Goal: Task Accomplishment & Management: Complete application form

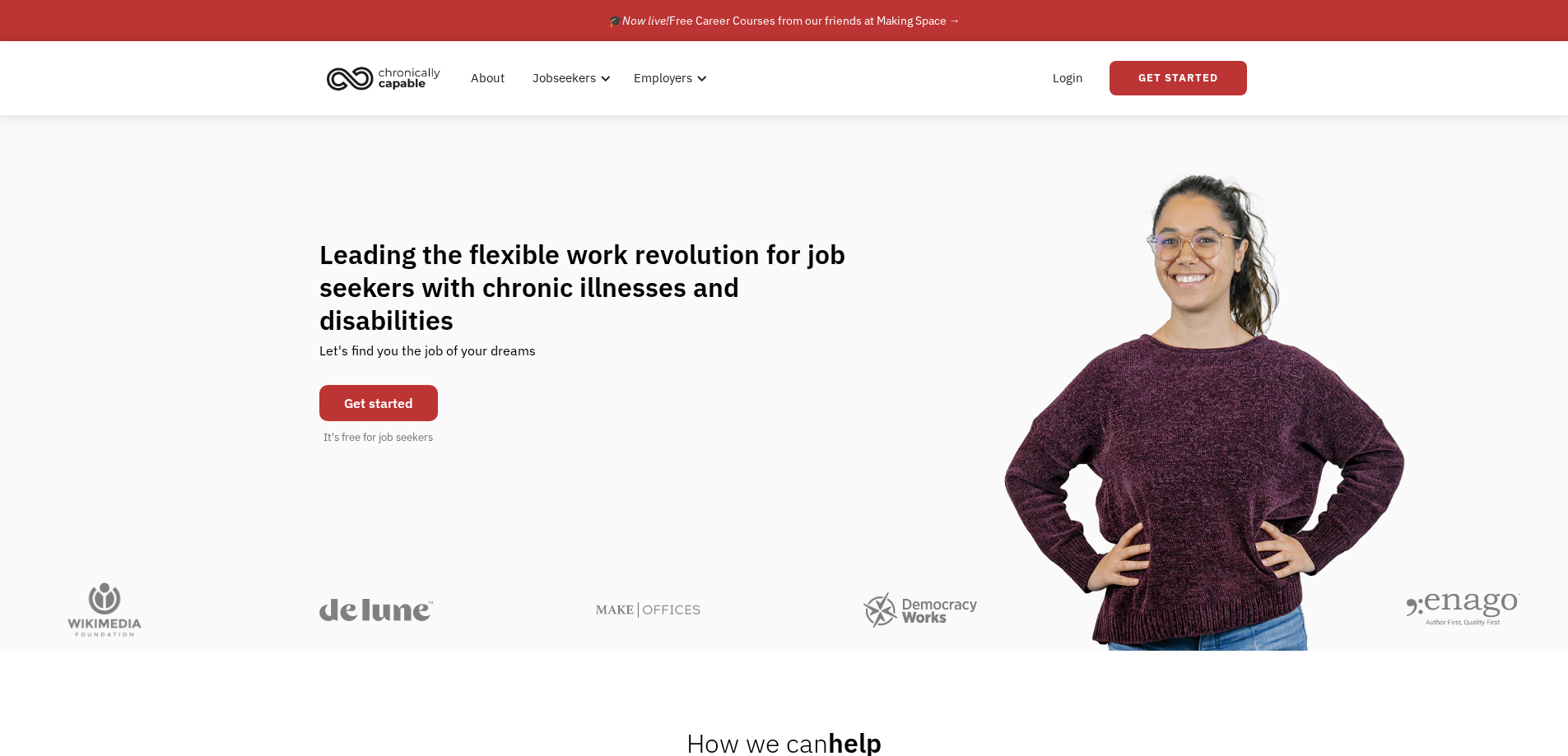
click at [395, 385] on link "Get started" at bounding box center [378, 403] width 118 height 37
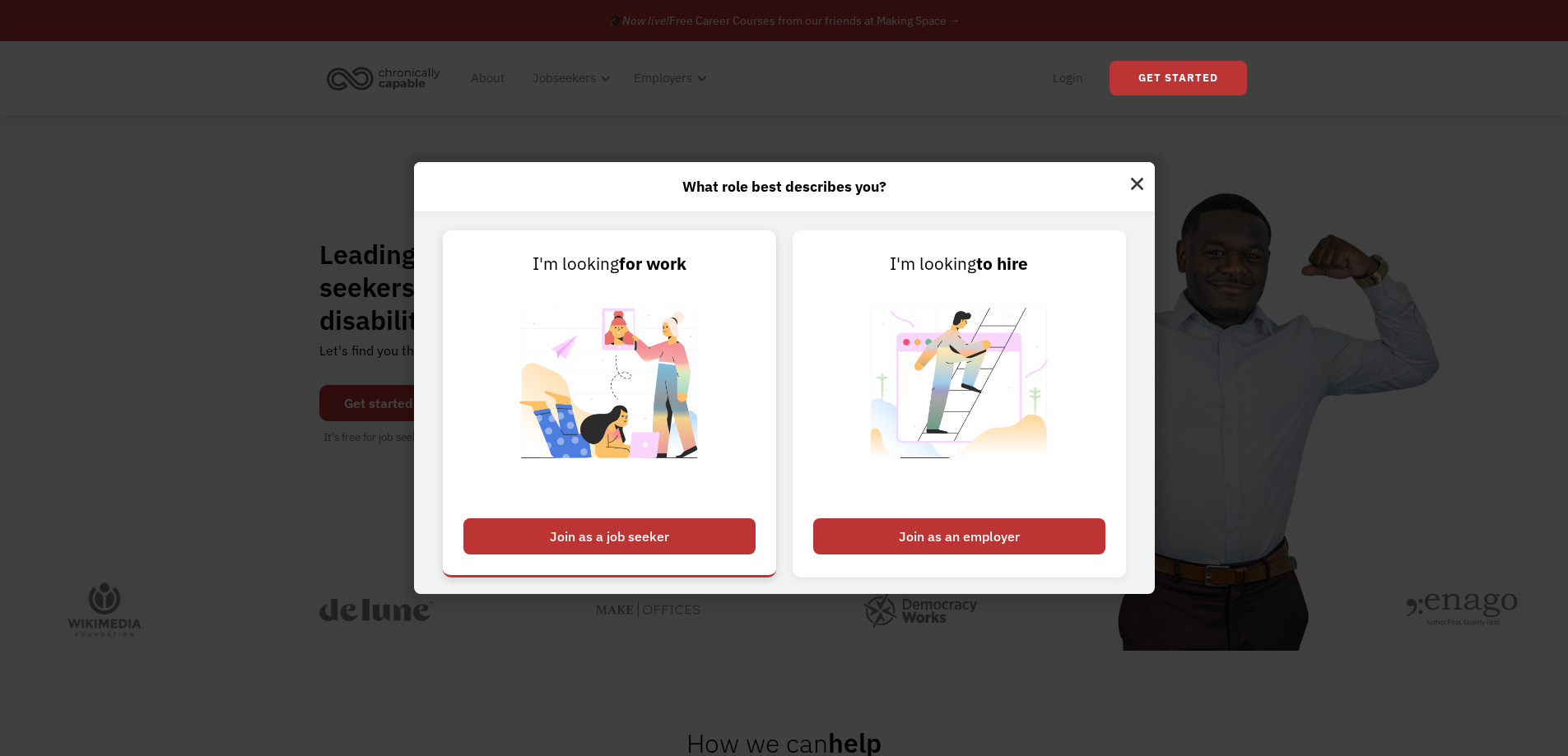
click at [694, 534] on div "Join as a job seeker" at bounding box center [609, 536] width 292 height 37
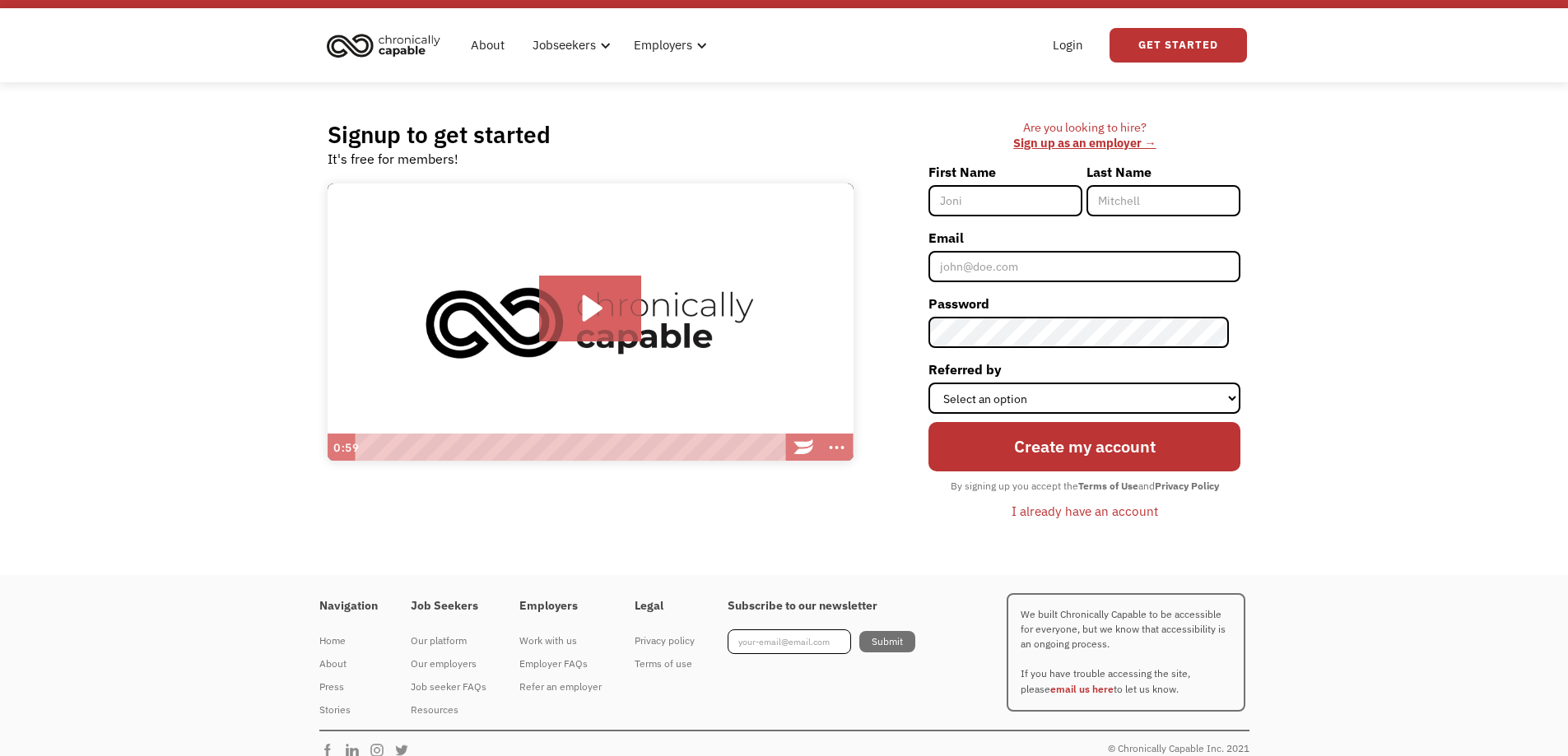
scroll to position [51, 0]
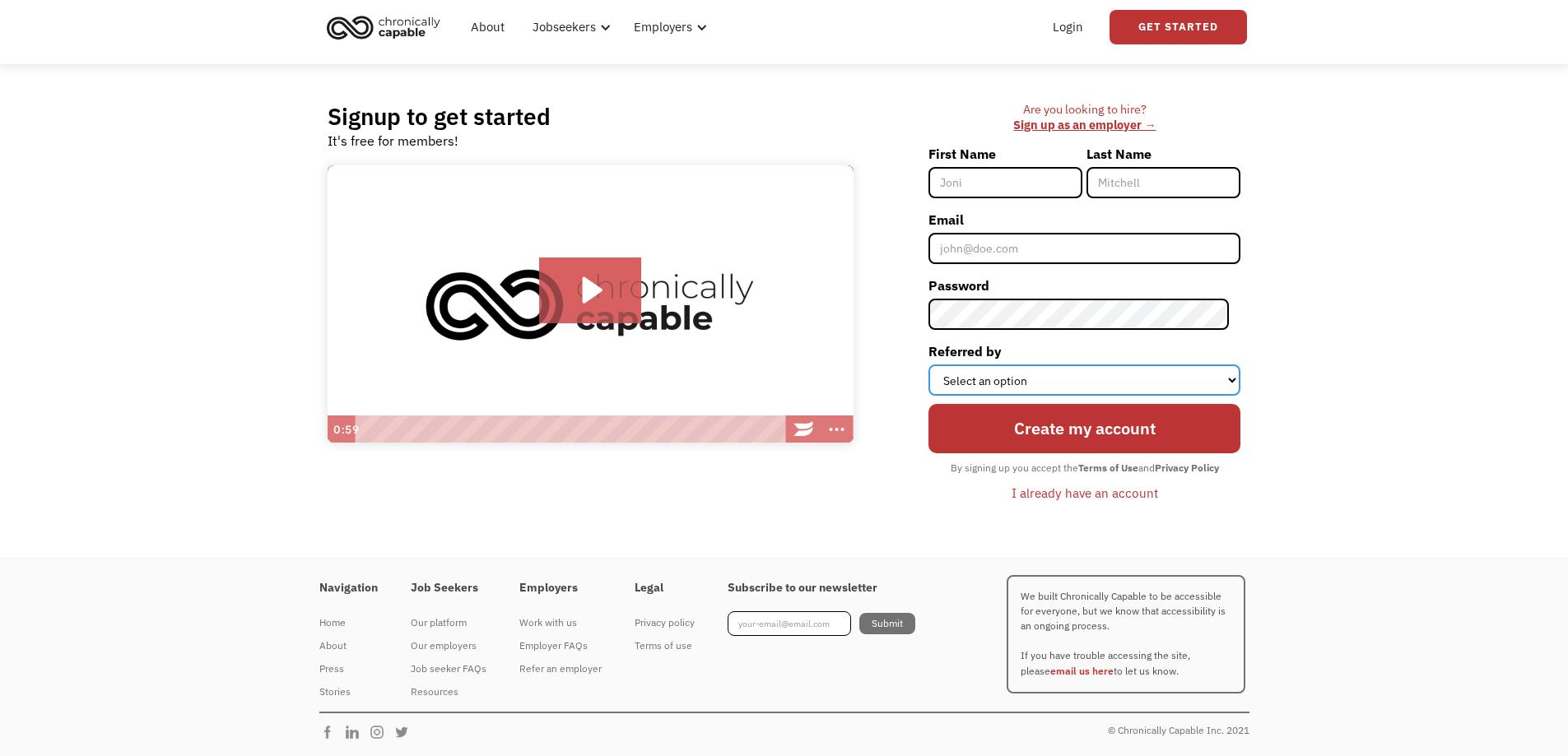
click at [1030, 375] on select "Select an option Instagram Facebook Twitter Search Engine News Article Word of …" at bounding box center [1084, 380] width 312 height 31
click at [897, 493] on div "Are you looking to hire? ‍ Sign up as an employer → First Name Last Name Email …" at bounding box center [1056, 310] width 371 height 417
click at [1021, 176] on input "First Name" at bounding box center [1005, 183] width 154 height 31
type input "ivica"
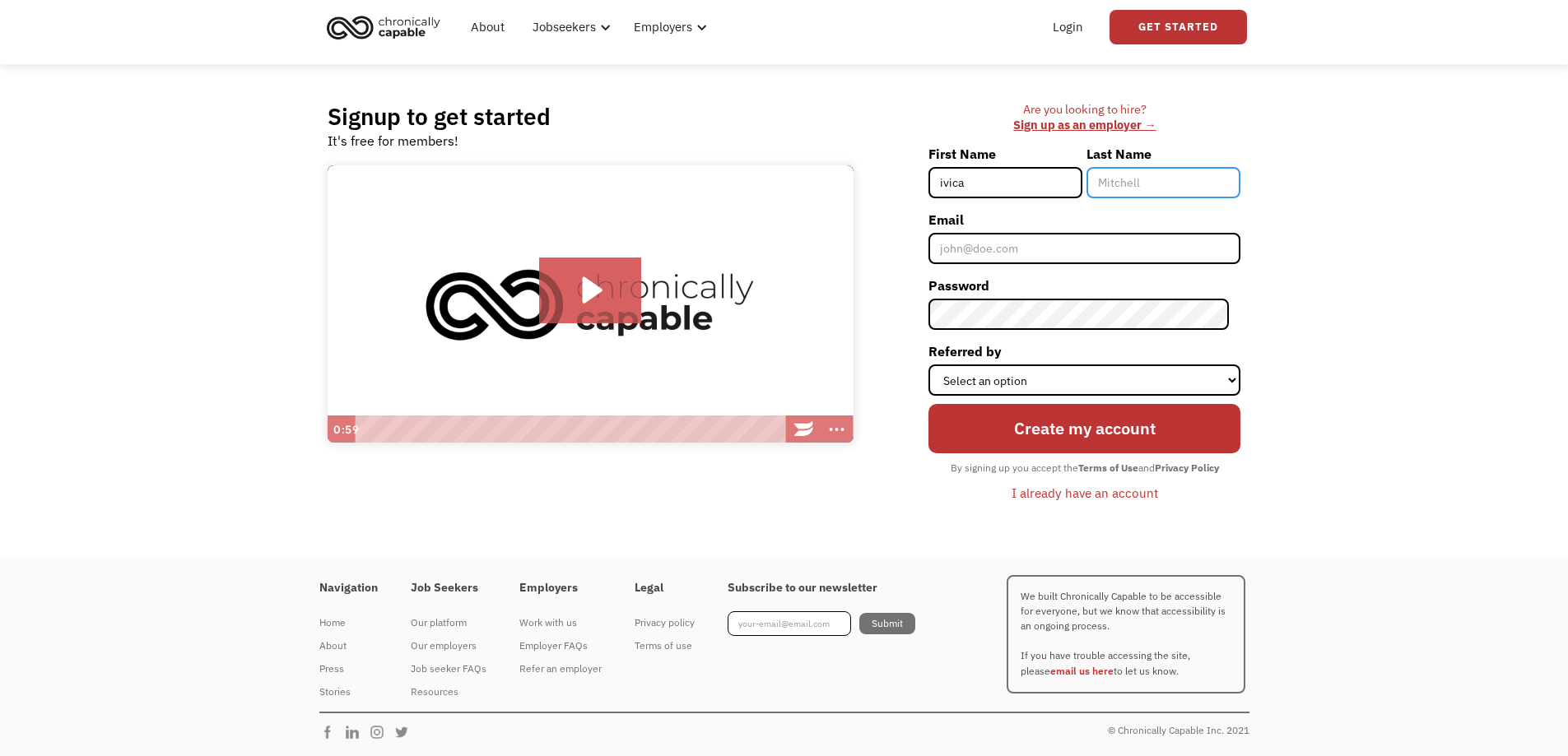
type input "madzoski"
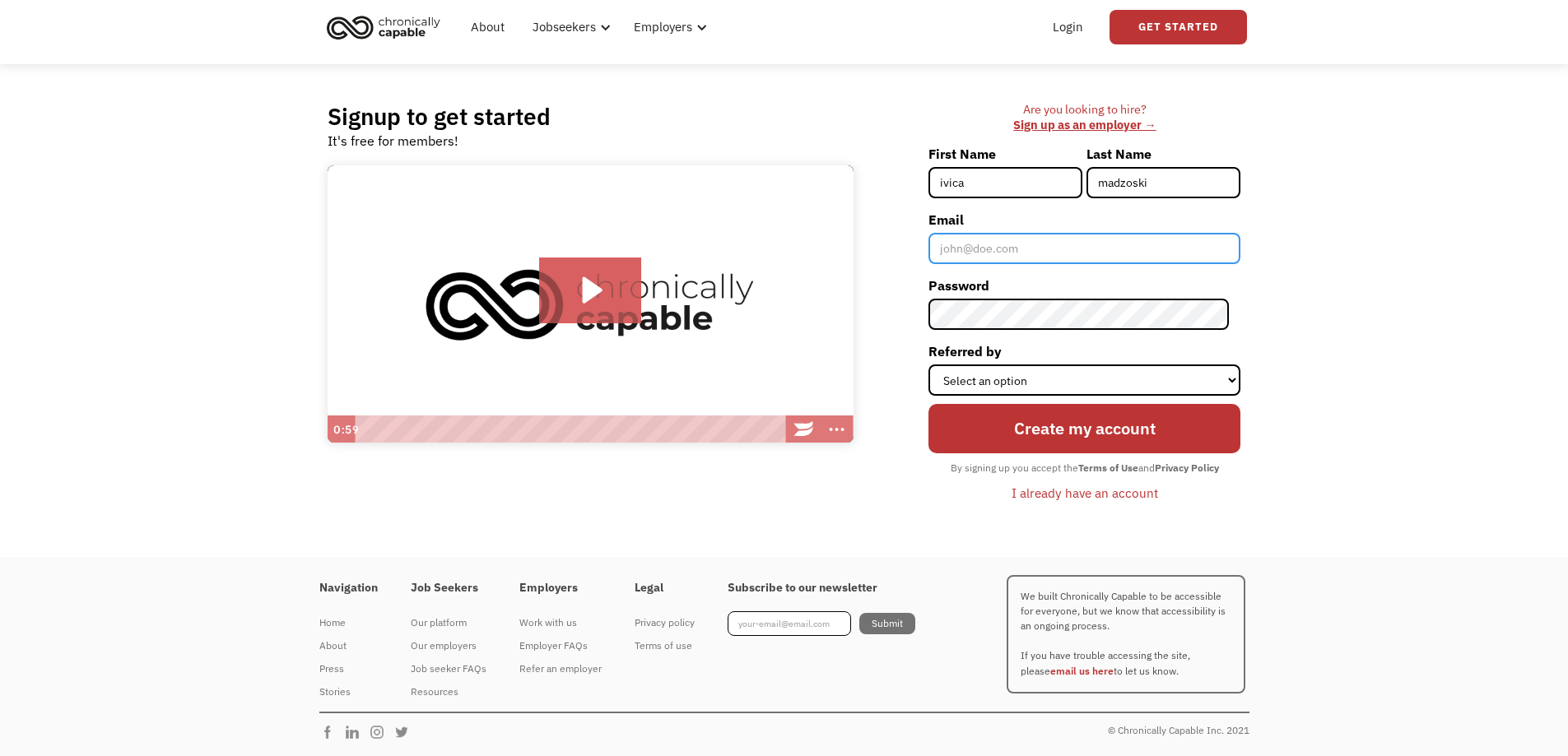
click at [1015, 252] on input "Email" at bounding box center [1084, 248] width 312 height 31
type input "[EMAIL_ADDRESS][DOMAIN_NAME]"
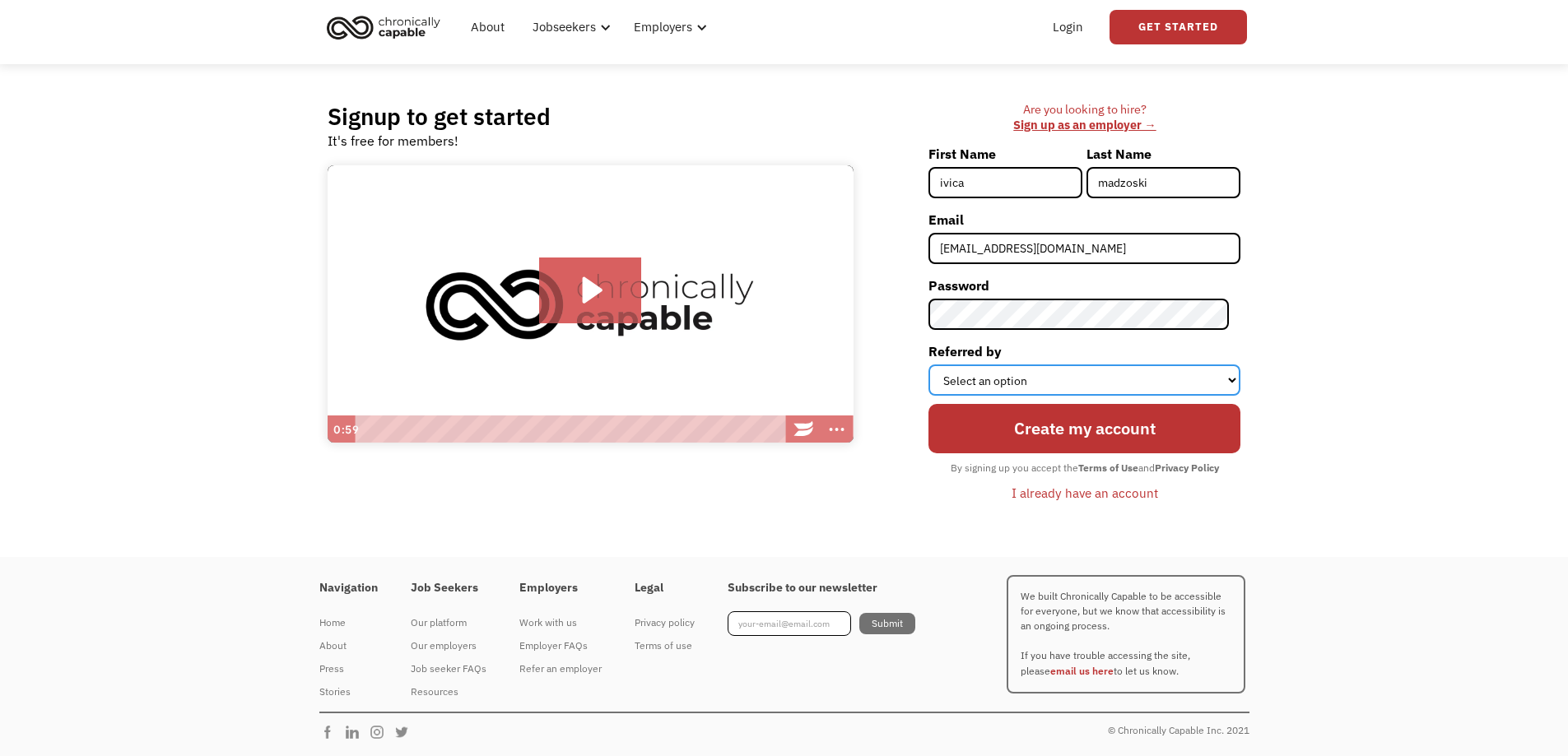
click at [986, 372] on select "Select an option Instagram Facebook Twitter Search Engine News Article Word of …" at bounding box center [1084, 380] width 312 height 31
select select "Other"
click at [940, 364] on select "Select an option Instagram Facebook Twitter Search Engine News Article Word of …" at bounding box center [1084, 380] width 312 height 31
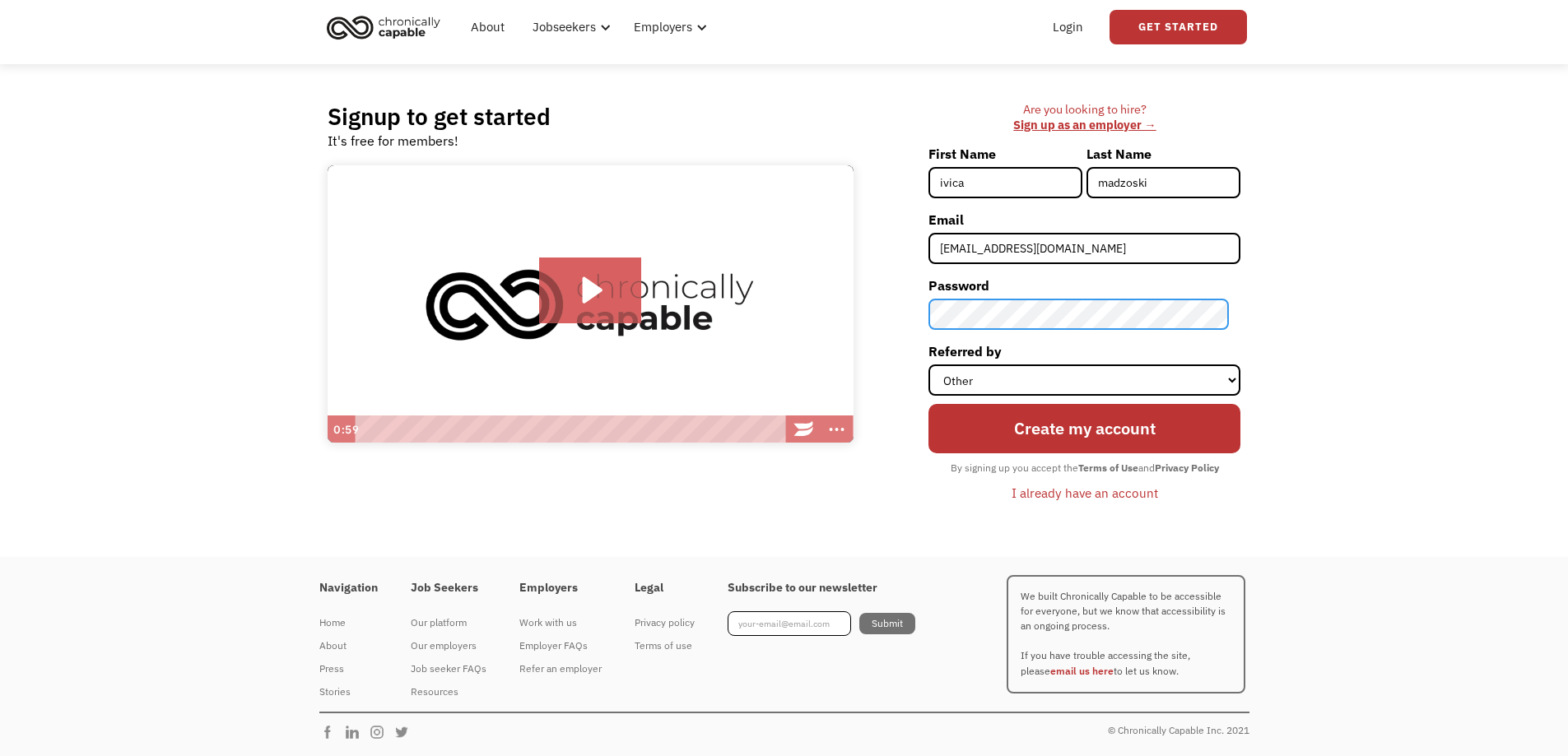
click at [863, 291] on div "Are you looking to hire? ‍ Sign up as an employer → First Name ivica Last Name …" at bounding box center [1056, 310] width 388 height 417
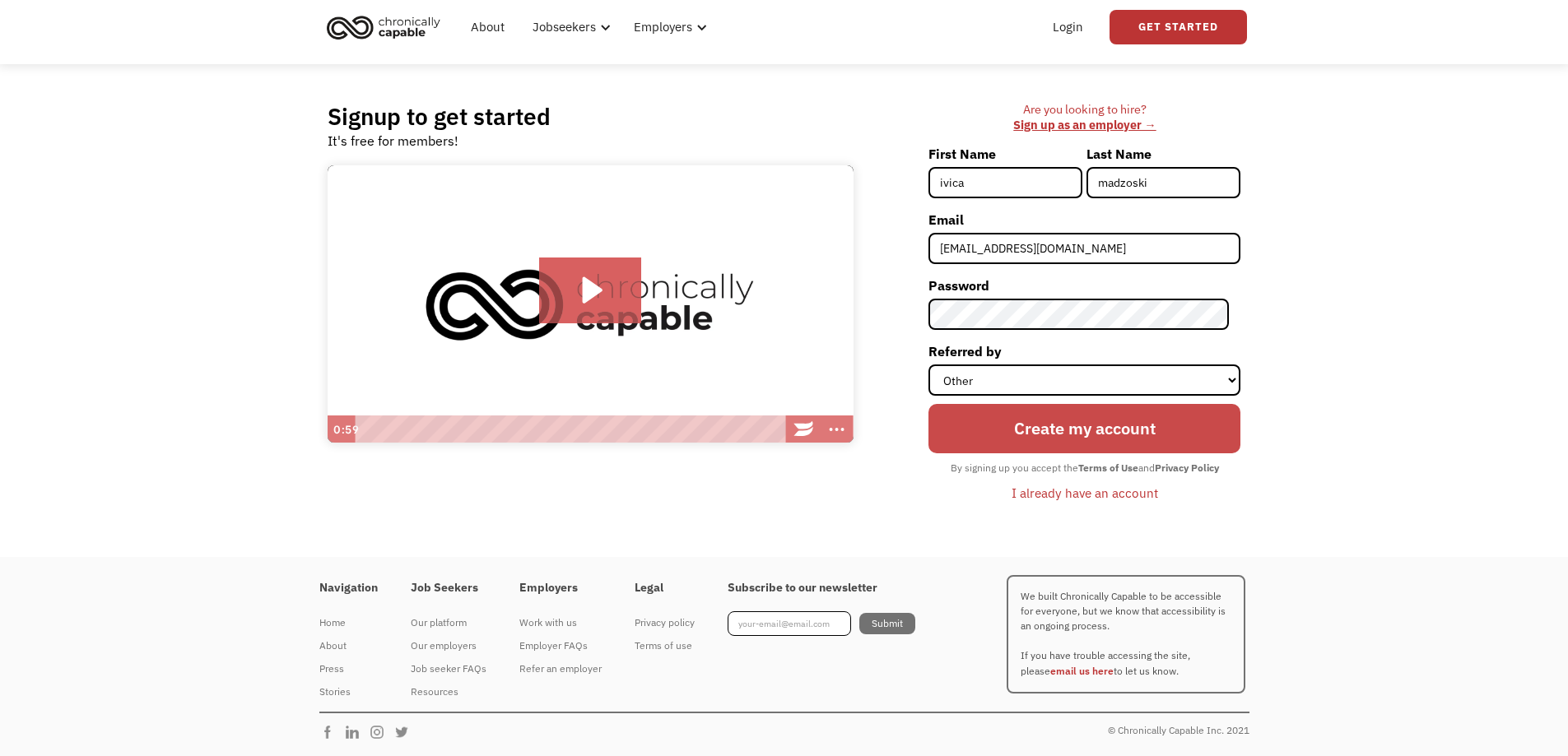
click at [1047, 424] on input "Create my account" at bounding box center [1084, 429] width 312 height 50
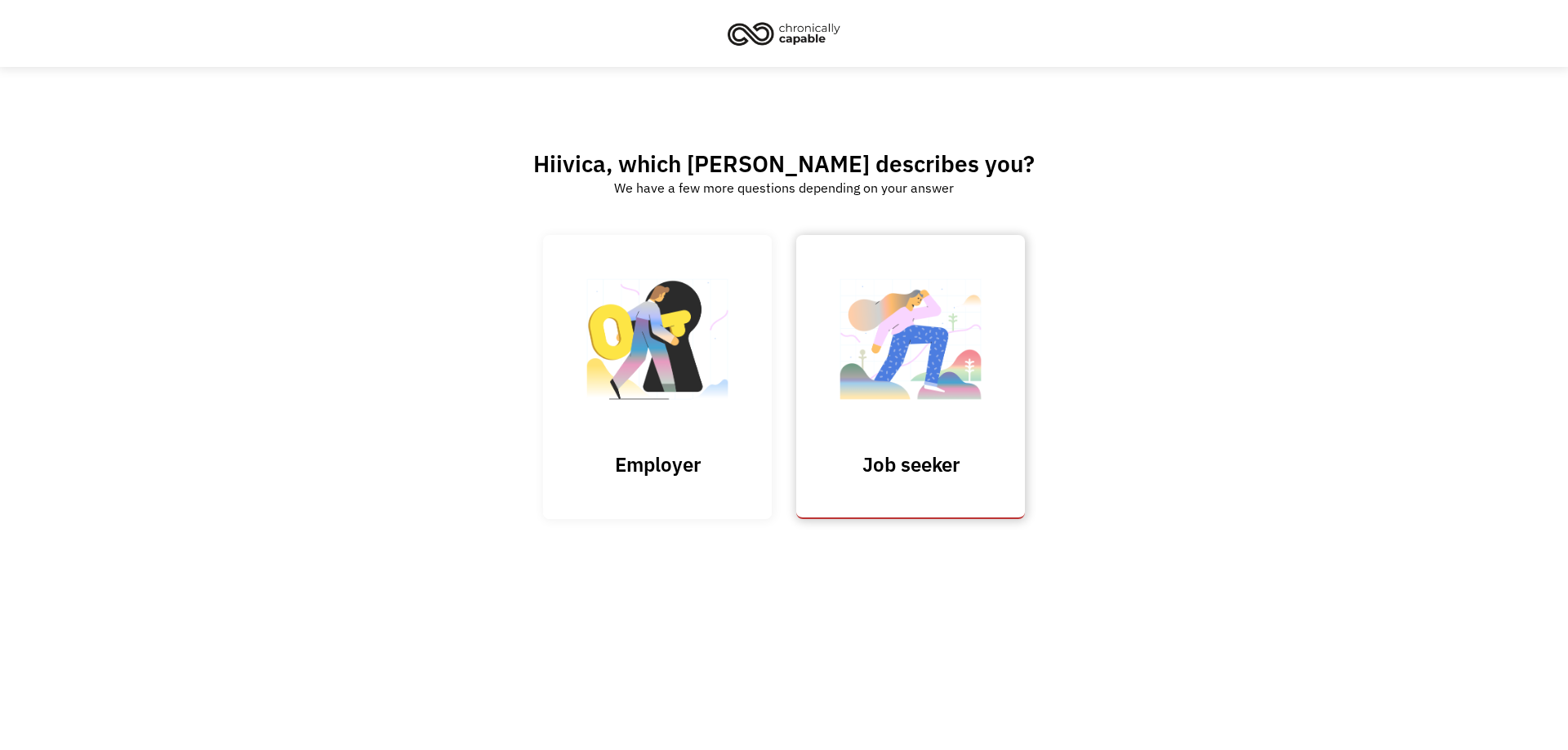
click at [897, 328] on img at bounding box center [910, 347] width 164 height 159
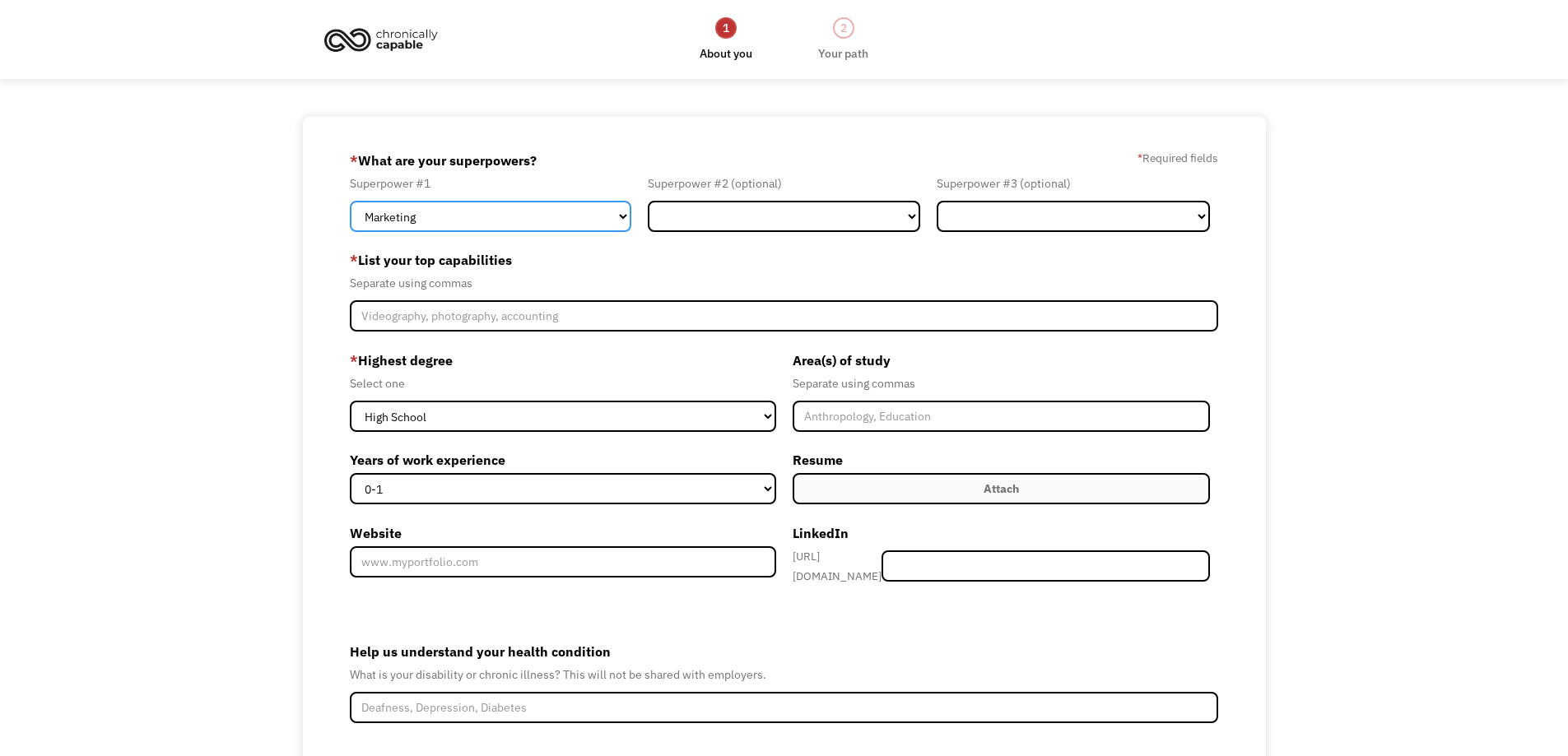
click at [552, 217] on select "Marketing Human Resources Finance Technology Operations Sales Industrial & Manu…" at bounding box center [490, 216] width 281 height 31
select select "Sales"
click at [350, 200] on select "Marketing Human Resources Finance Technology Operations Sales Industrial & Manu…" at bounding box center [490, 216] width 281 height 31
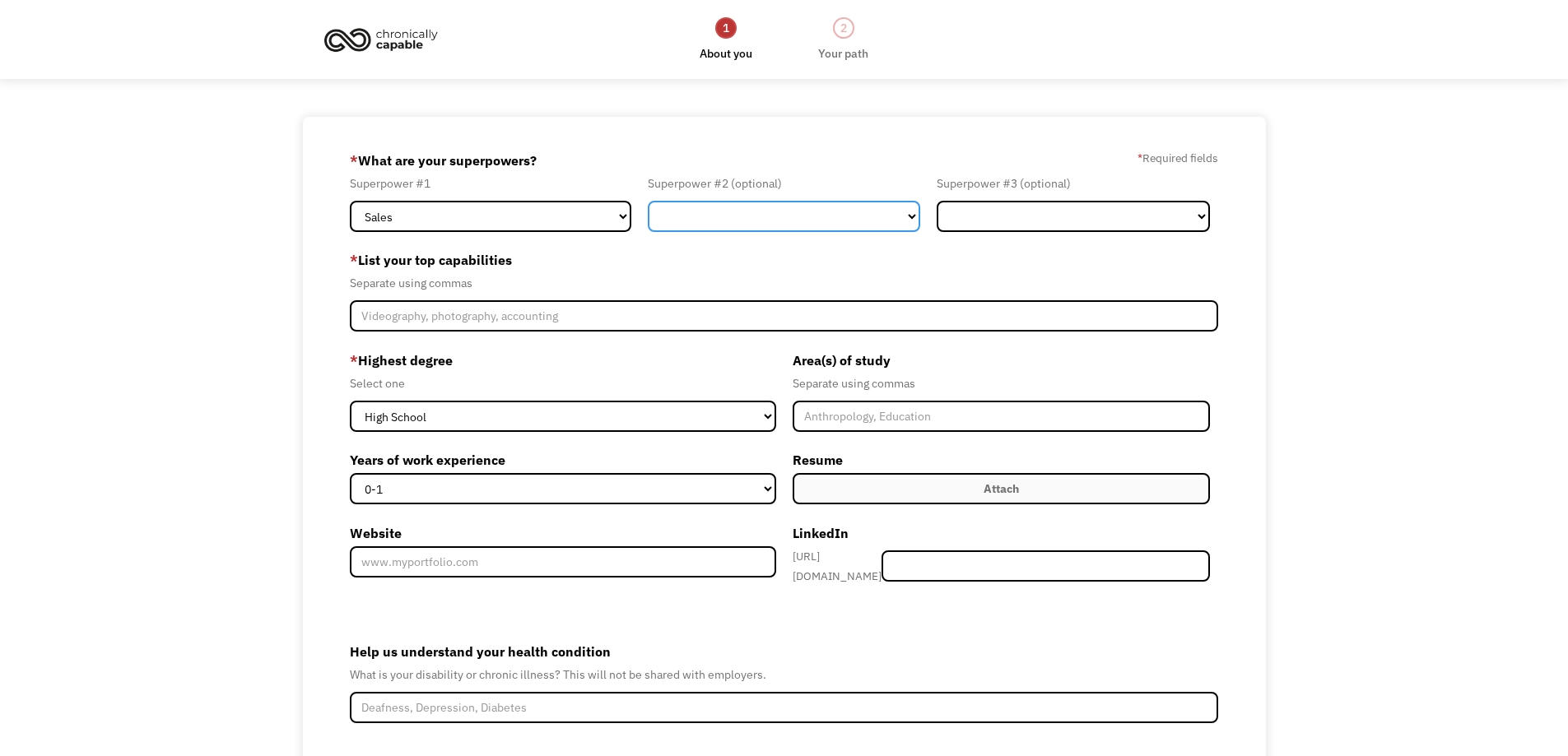
click at [899, 215] on select "Marketing Human Resources Finance Technology Operations Sales Industrial & Manu…" at bounding box center [784, 216] width 274 height 31
select select "Communications & Public Relations"
click at [648, 200] on select "Marketing Human Resources Finance Technology Operations Sales Industrial & Manu…" at bounding box center [784, 216] width 274 height 31
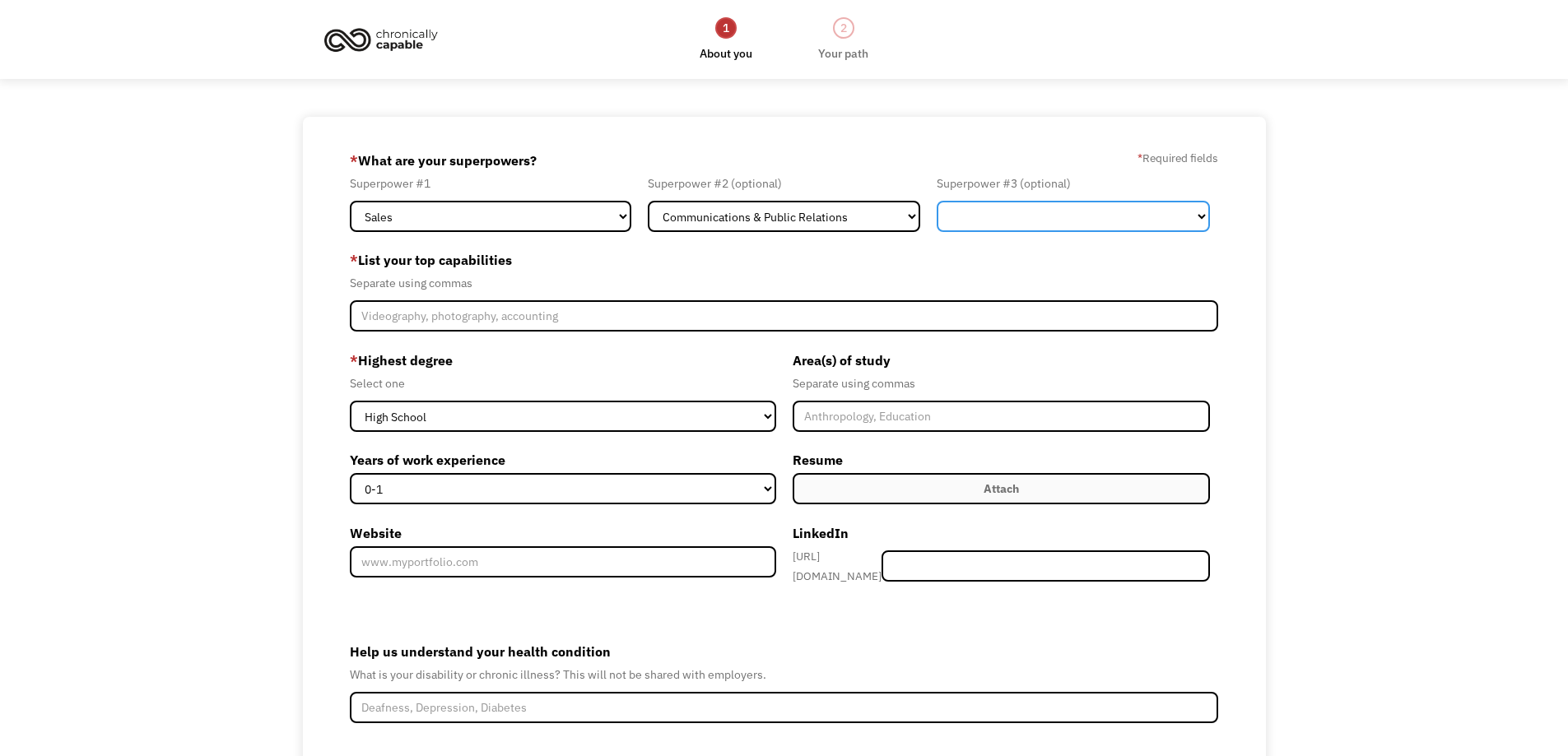
click at [1096, 206] on select "Marketing Human Resources Finance Technology Operations Sales Industrial & Manu…" at bounding box center [1073, 216] width 274 height 31
select select "Technology"
click at [937, 200] on select "Marketing Human Resources Finance Technology Operations Sales Industrial & Manu…" at bounding box center [1073, 216] width 274 height 31
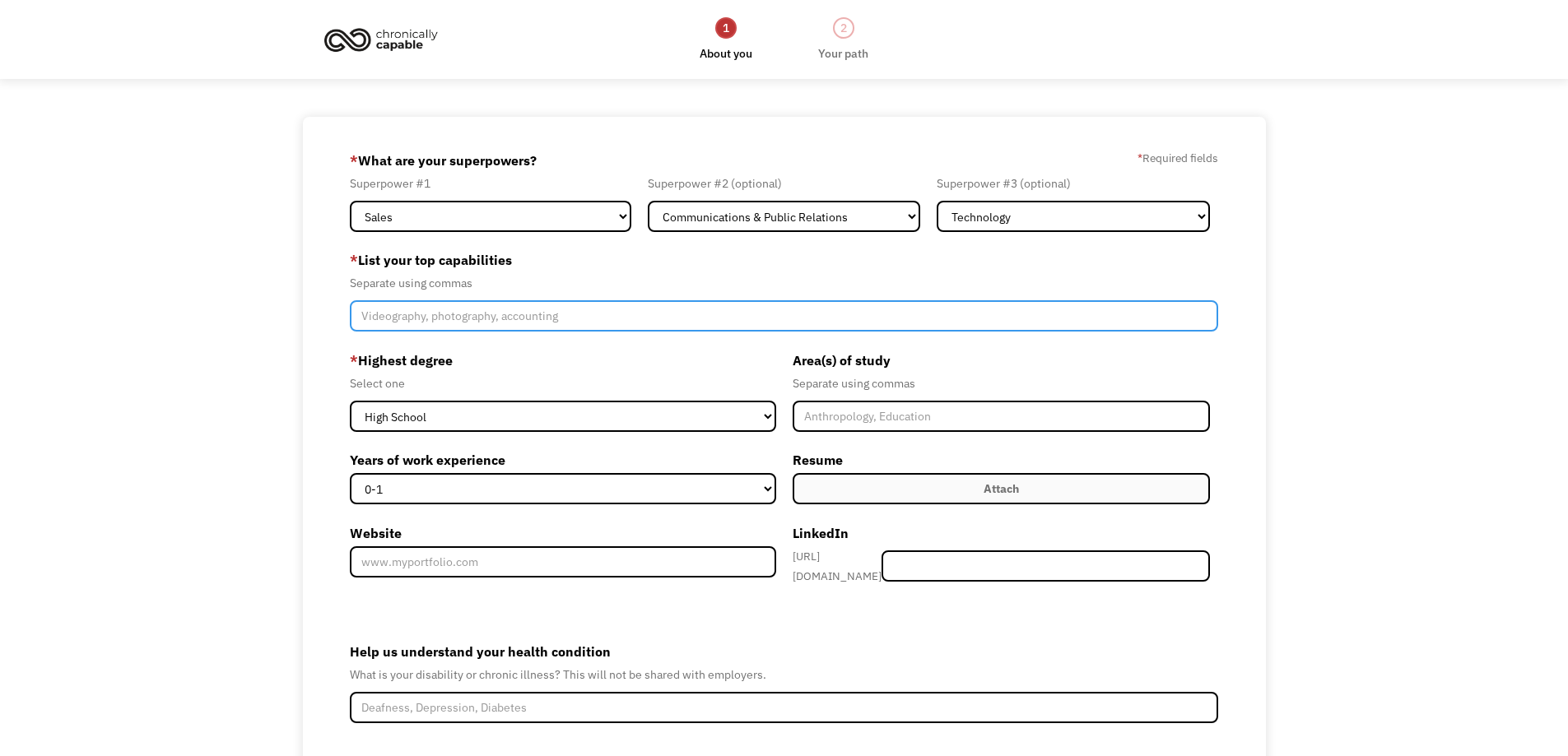
click at [541, 305] on input "Member-Create-Step1" at bounding box center [784, 316] width 869 height 31
click at [464, 313] on input "Member-Create-Step1" at bounding box center [784, 316] width 869 height 31
type input "chat, coding, sale"
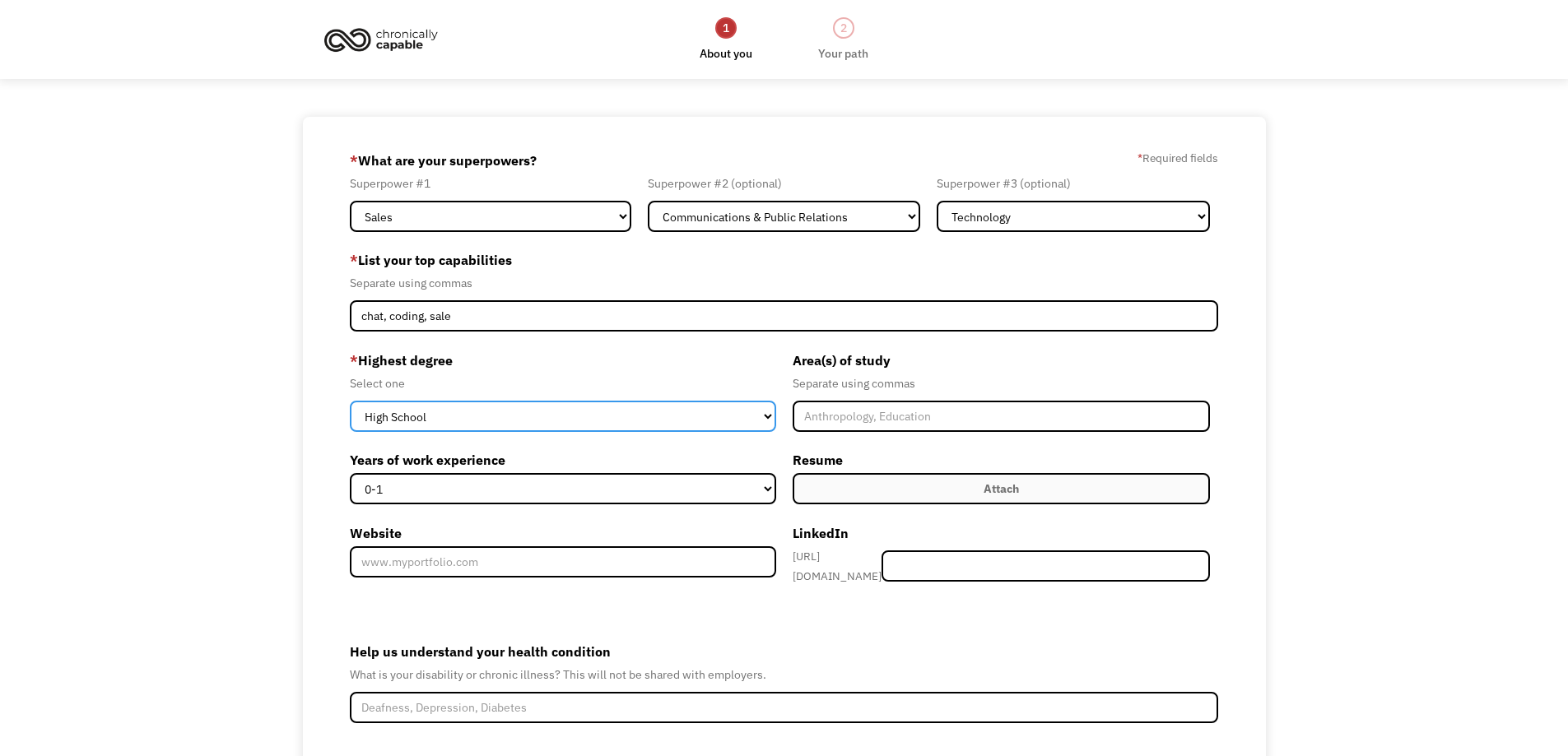
click at [729, 427] on select "High School Associates Bachelors Master's PhD" at bounding box center [563, 416] width 427 height 31
click at [731, 418] on select "High School Associates Bachelors Master's PhD" at bounding box center [563, 416] width 427 height 31
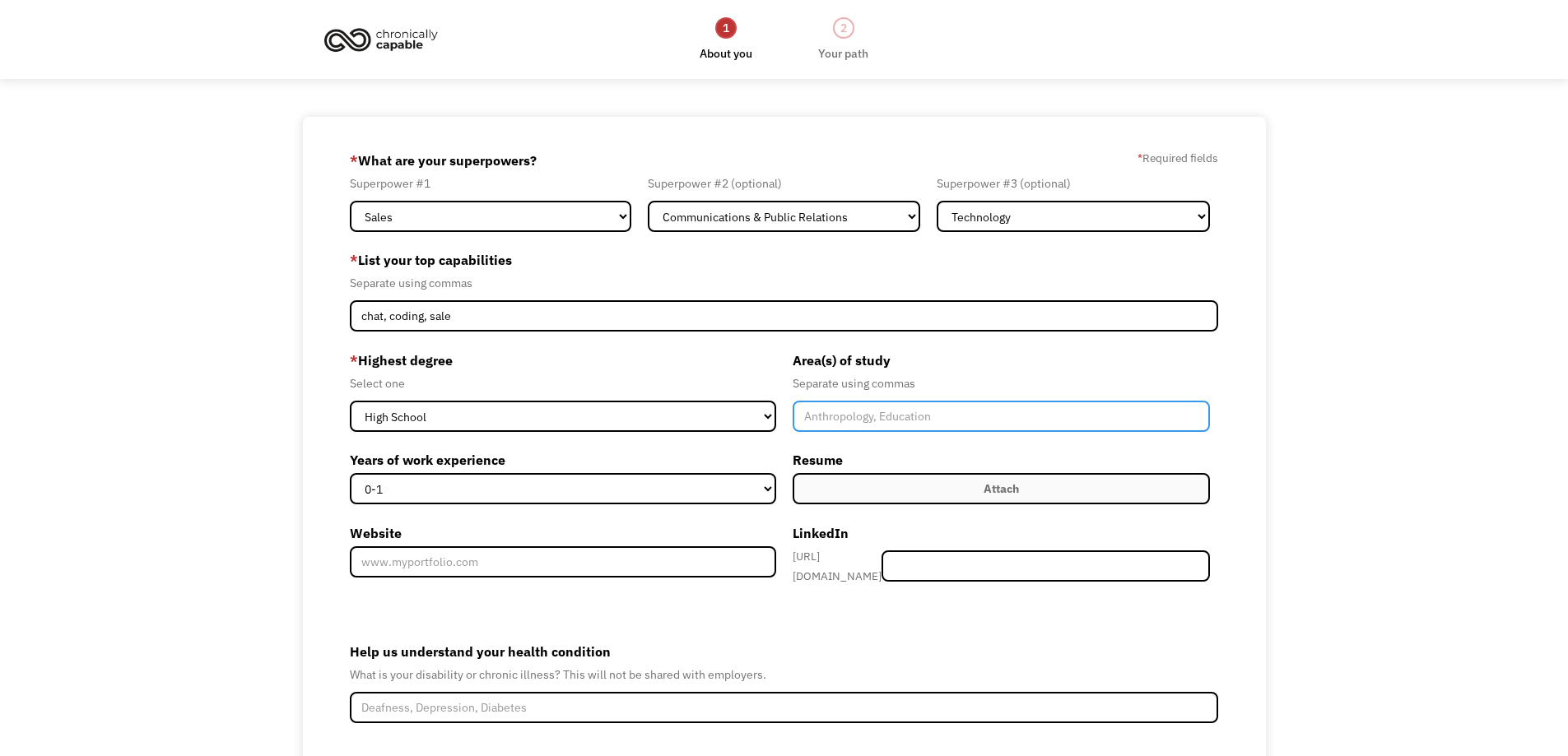
click at [831, 417] on input "Member-Create-Step1" at bounding box center [1002, 416] width 418 height 31
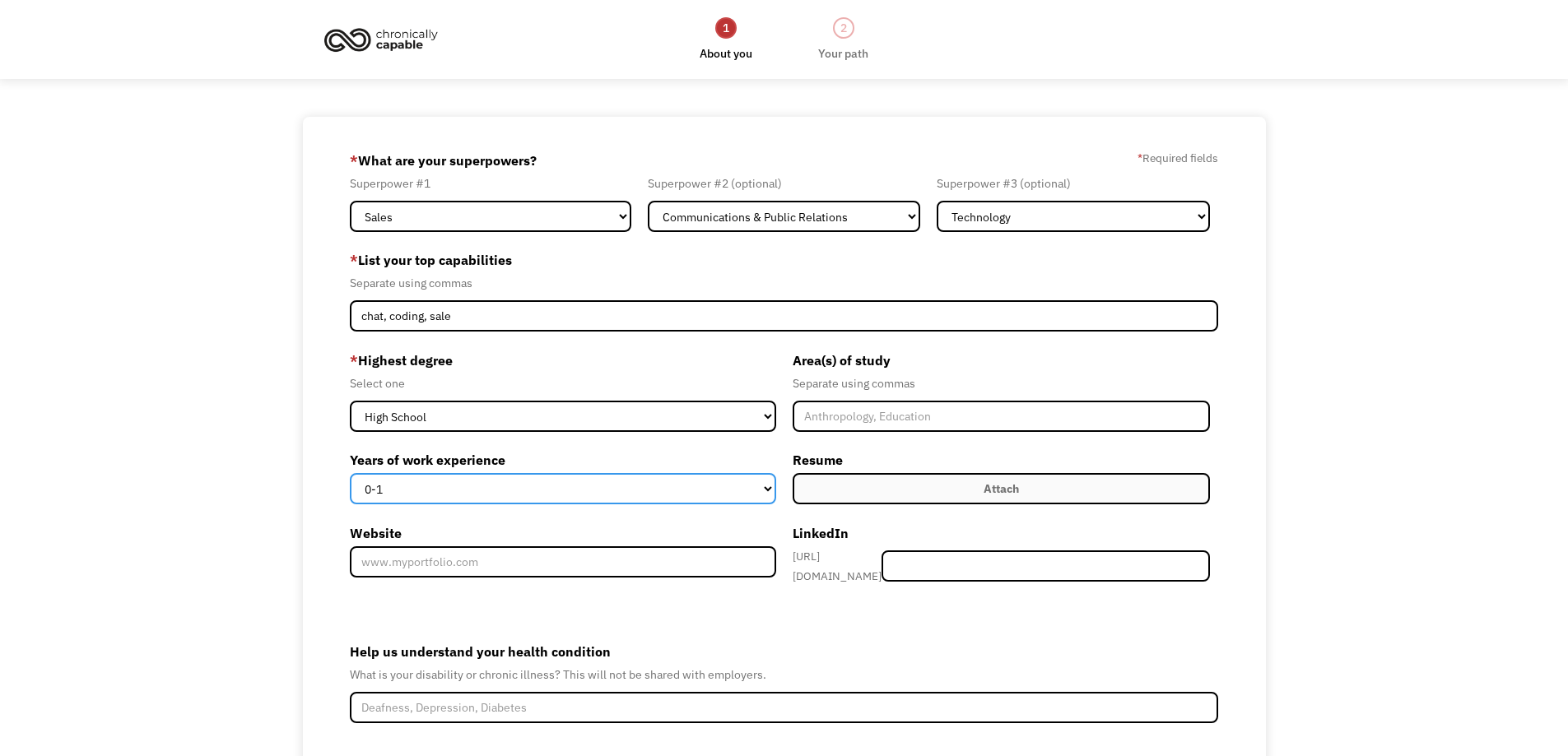
click at [709, 480] on select "0-1 2-4 5-10 11-15 15+" at bounding box center [563, 488] width 427 height 31
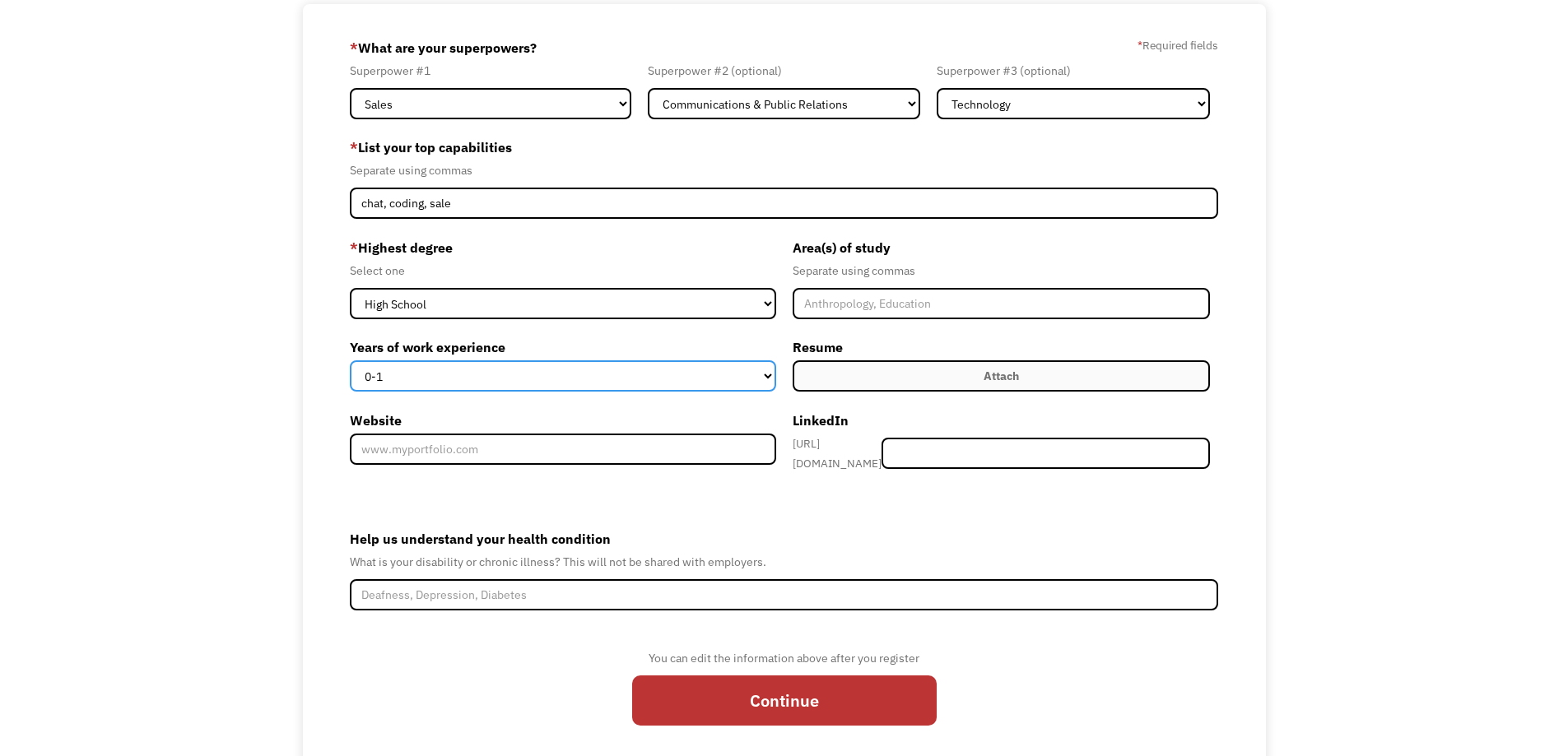
scroll to position [157, 0]
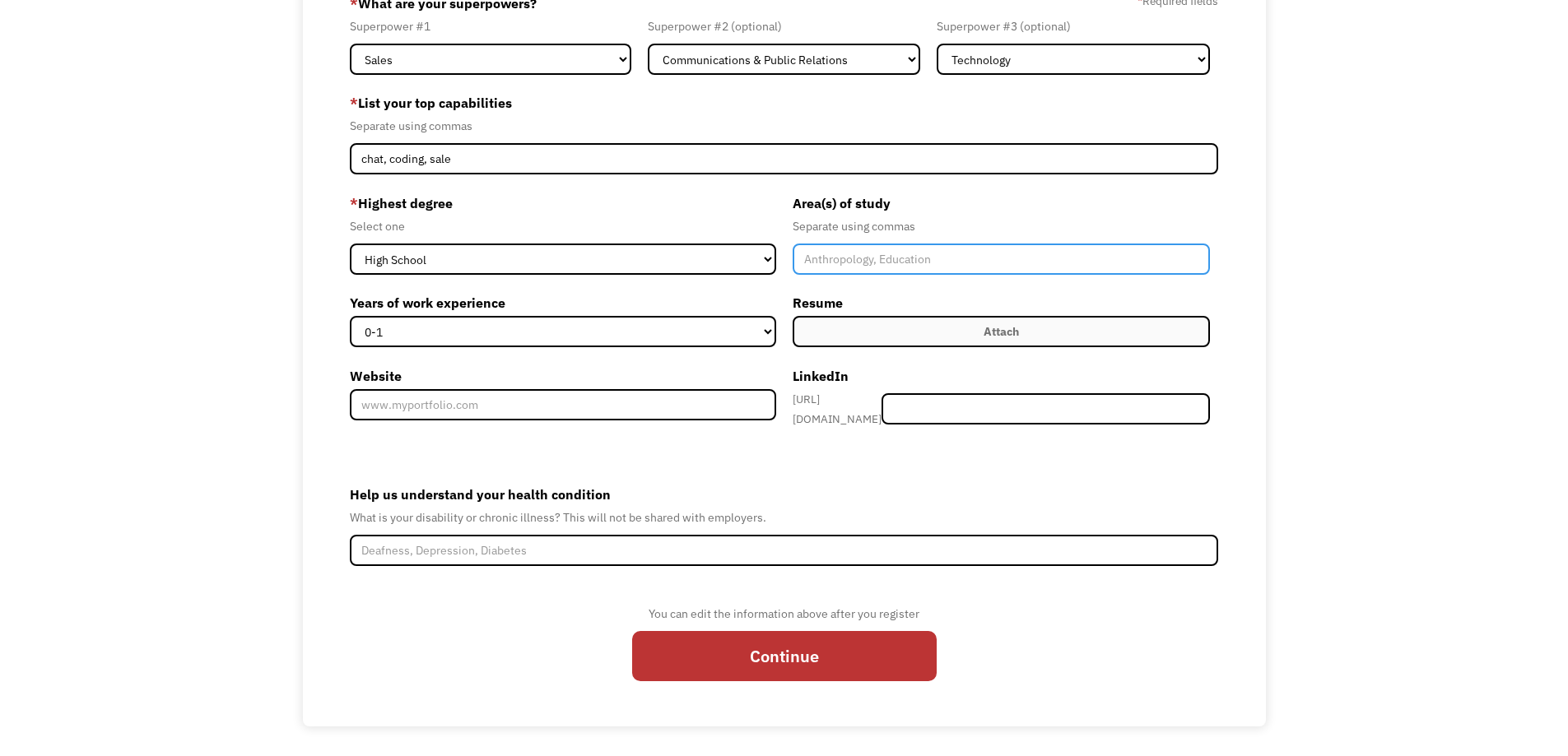
click at [881, 253] on input "Member-Create-Step1" at bounding box center [1002, 259] width 418 height 31
click at [937, 262] on input "Member-Create-Step1" at bounding box center [1002, 259] width 418 height 31
click at [937, 261] on input "Member-Create-Step1" at bounding box center [1002, 259] width 418 height 31
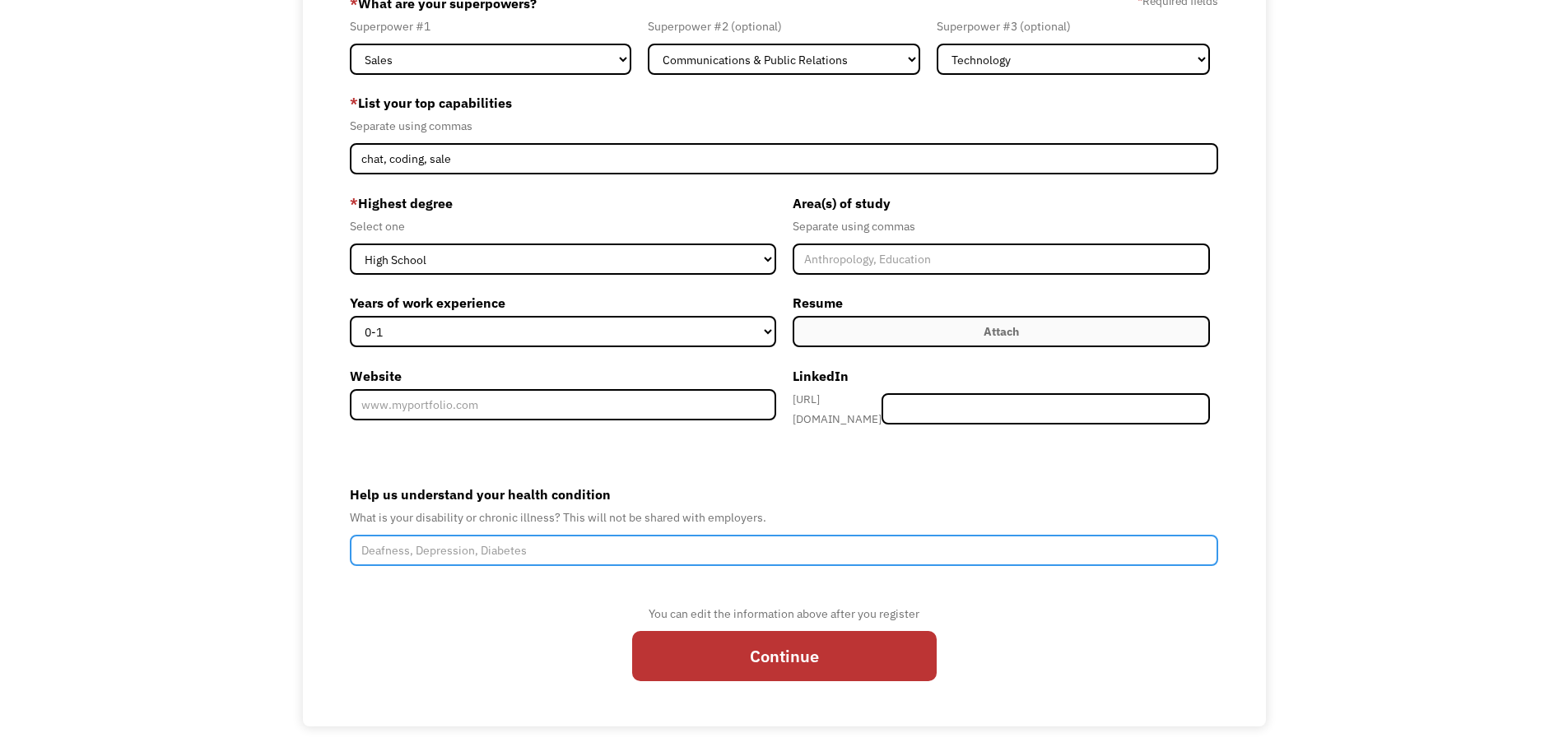
click at [550, 543] on input "Help us understand your health condition" at bounding box center [784, 550] width 869 height 31
drag, startPoint x: 595, startPoint y: 542, endPoint x: 106, endPoint y: 516, distance: 489.7
click at [110, 519] on div "68a76347599af733c7ea44c3 ivicamago@gmail.com ivica madzoski Other * What are yo…" at bounding box center [784, 343] width 1568 height 767
type input "Depression, anxiety, panic attacks"
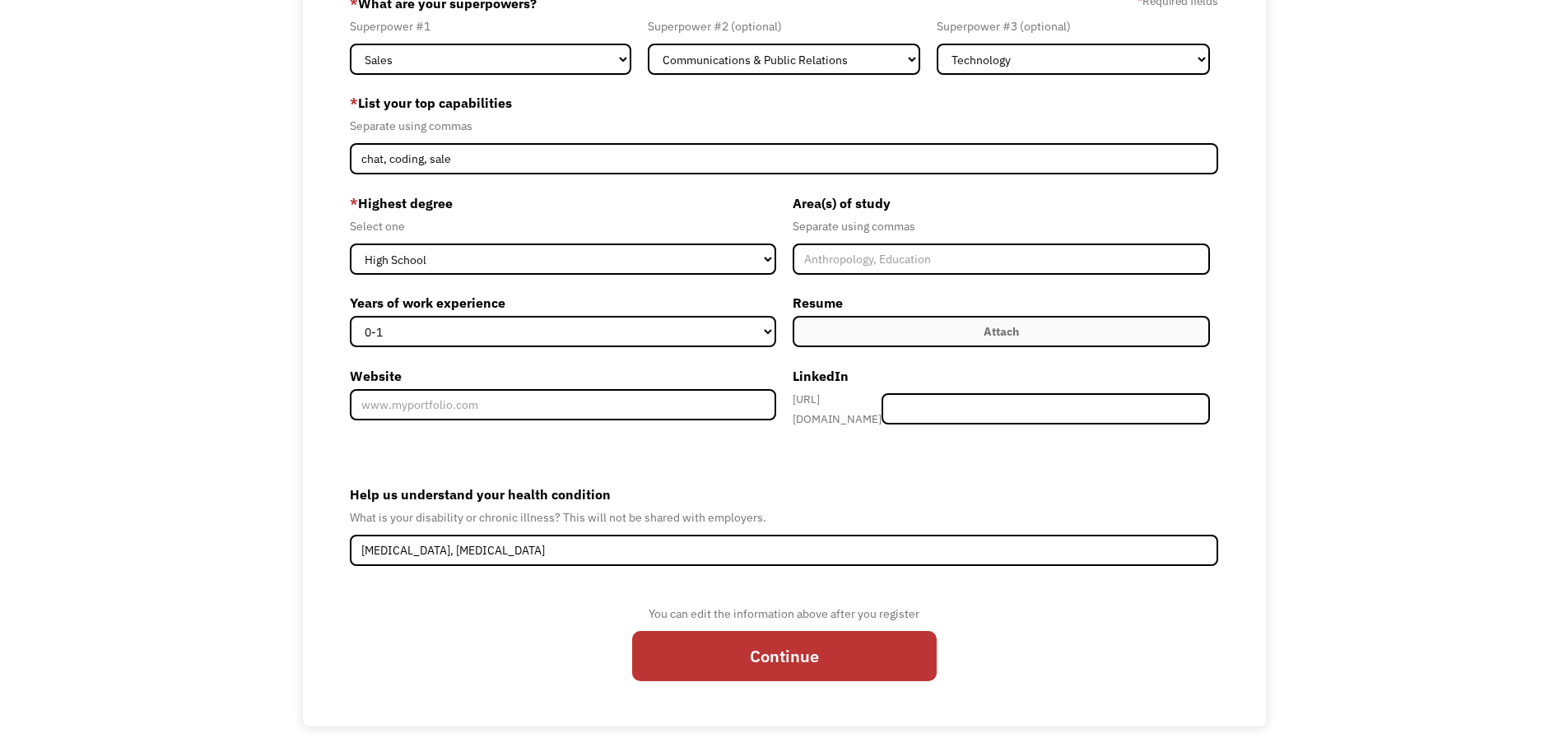
click at [139, 437] on div "68a76347599af733c7ea44c3 ivicamago@gmail.com ivica madzoski Other * What are yo…" at bounding box center [784, 343] width 1568 height 767
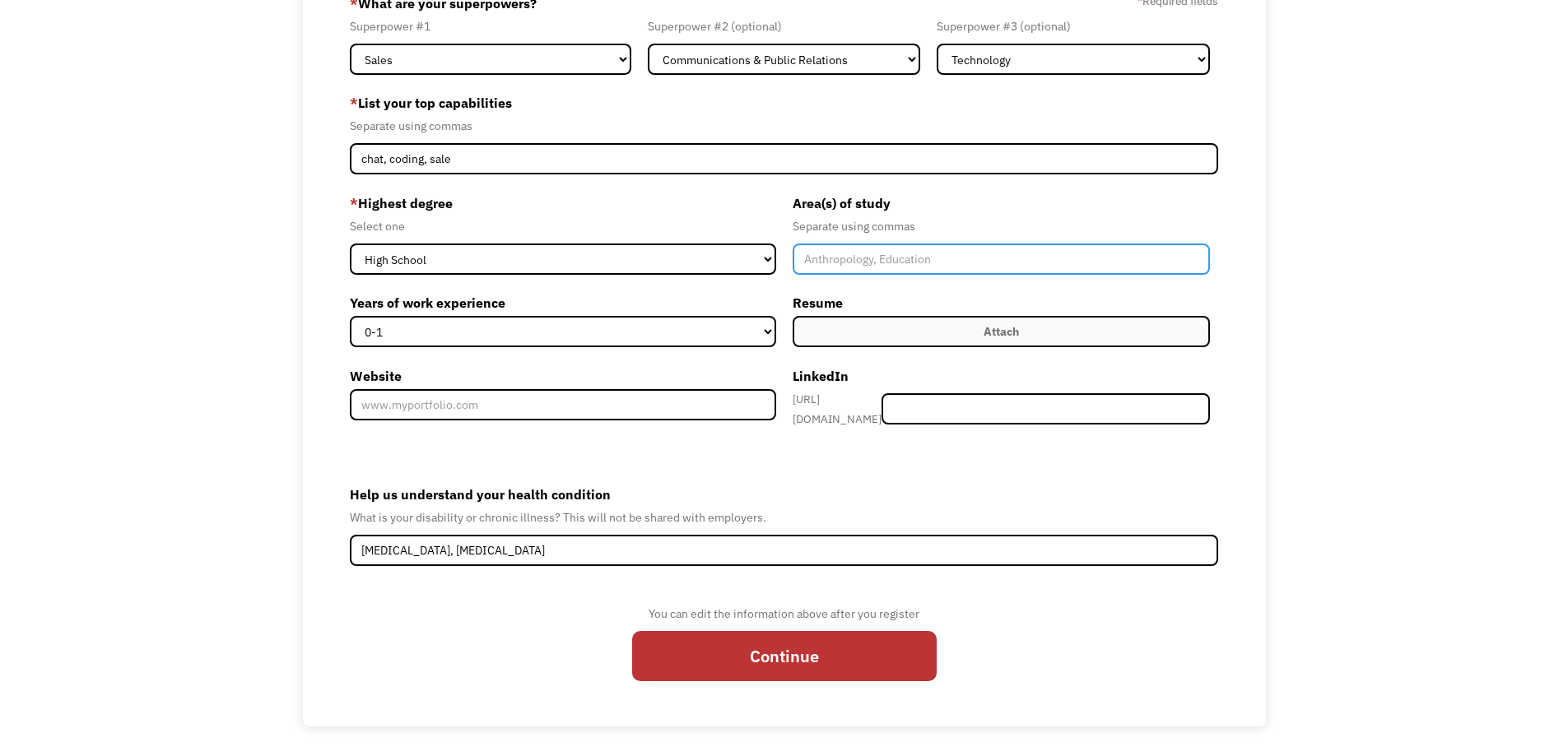
click at [892, 263] on input "Member-Create-Step1" at bounding box center [1002, 259] width 418 height 31
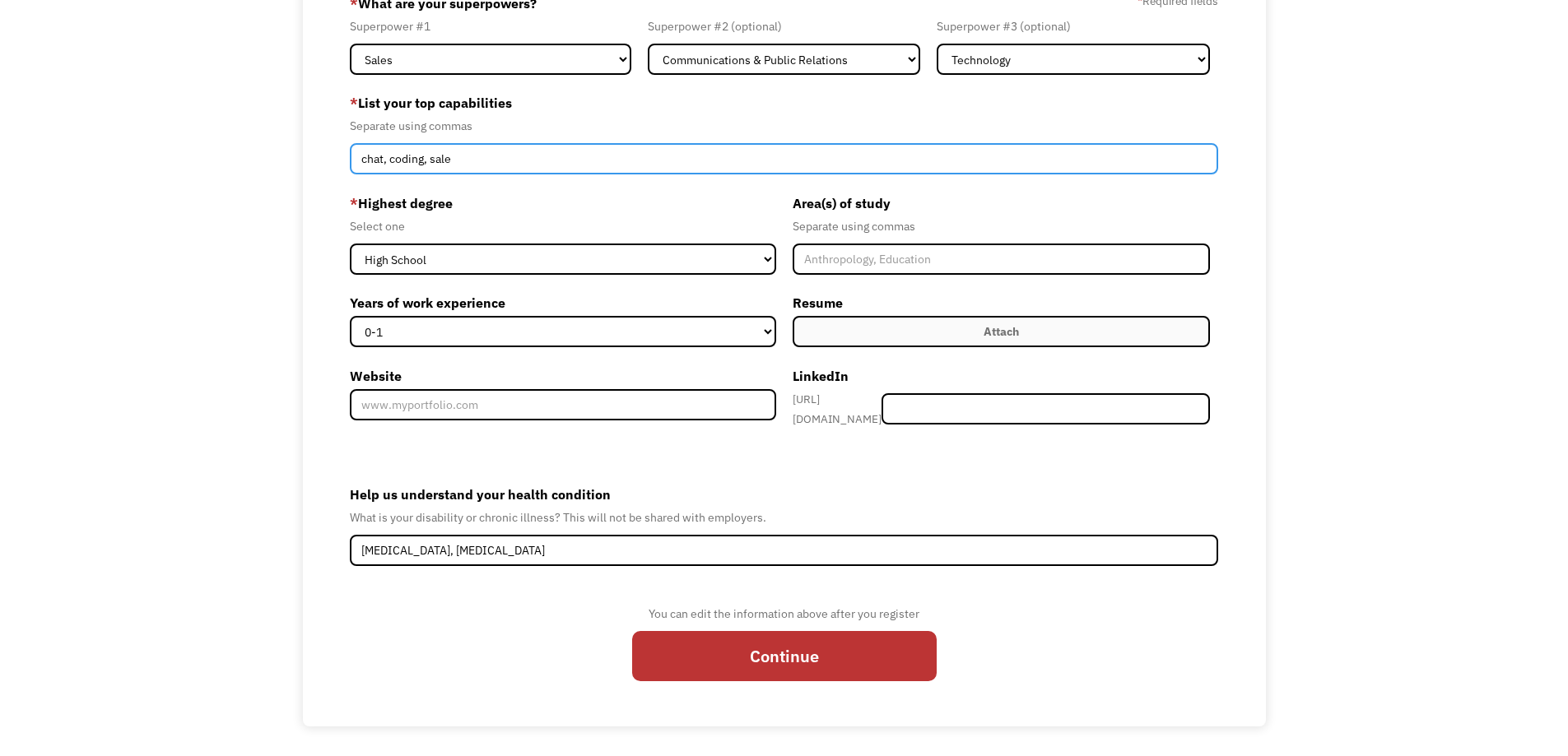
drag, startPoint x: 422, startPoint y: 155, endPoint x: 390, endPoint y: 160, distance: 32.4
click at [390, 160] on input "chat, coding, sale" at bounding box center [784, 159] width 869 height 31
click at [443, 159] on input "chat, sale" at bounding box center [784, 159] width 869 height 31
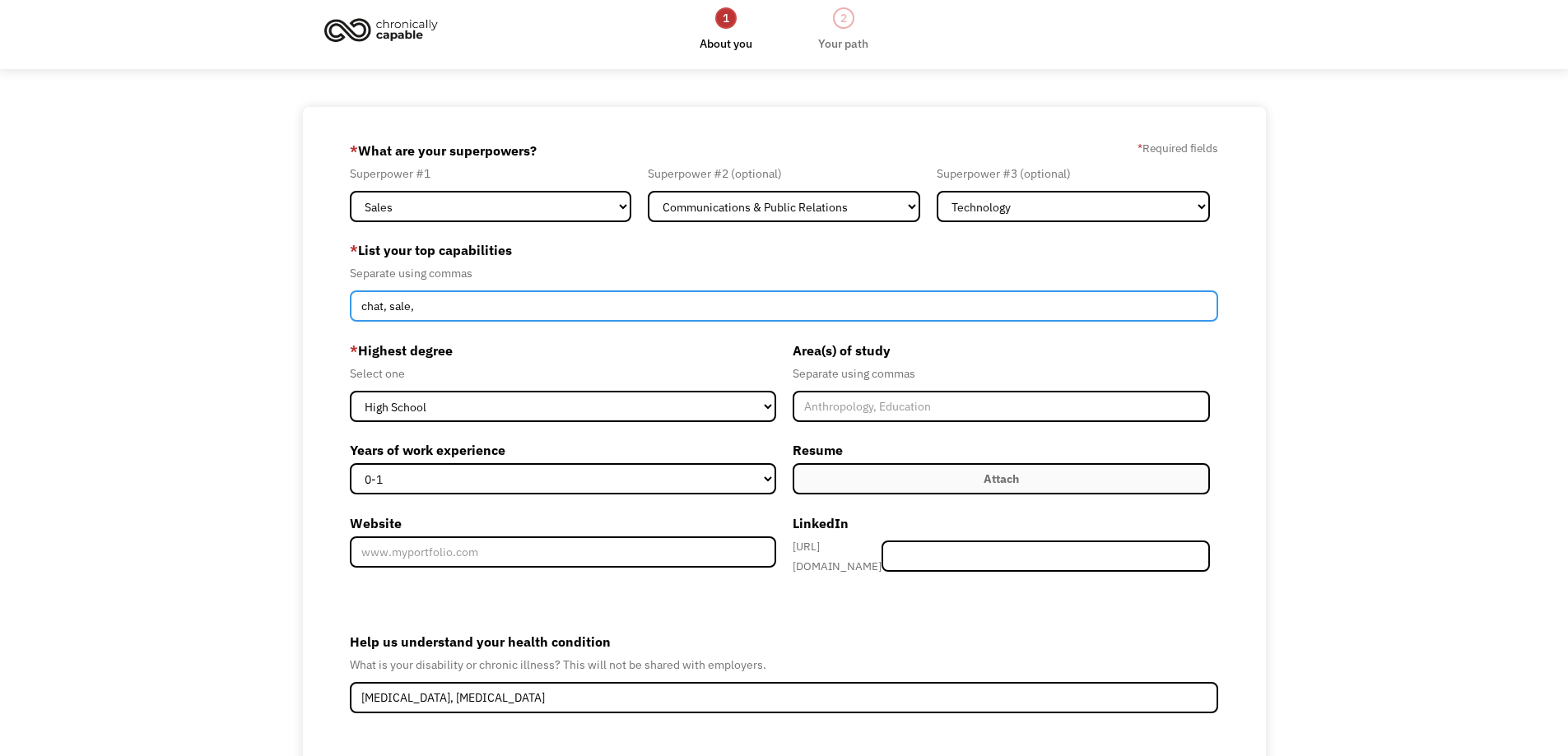
scroll to position [0, 0]
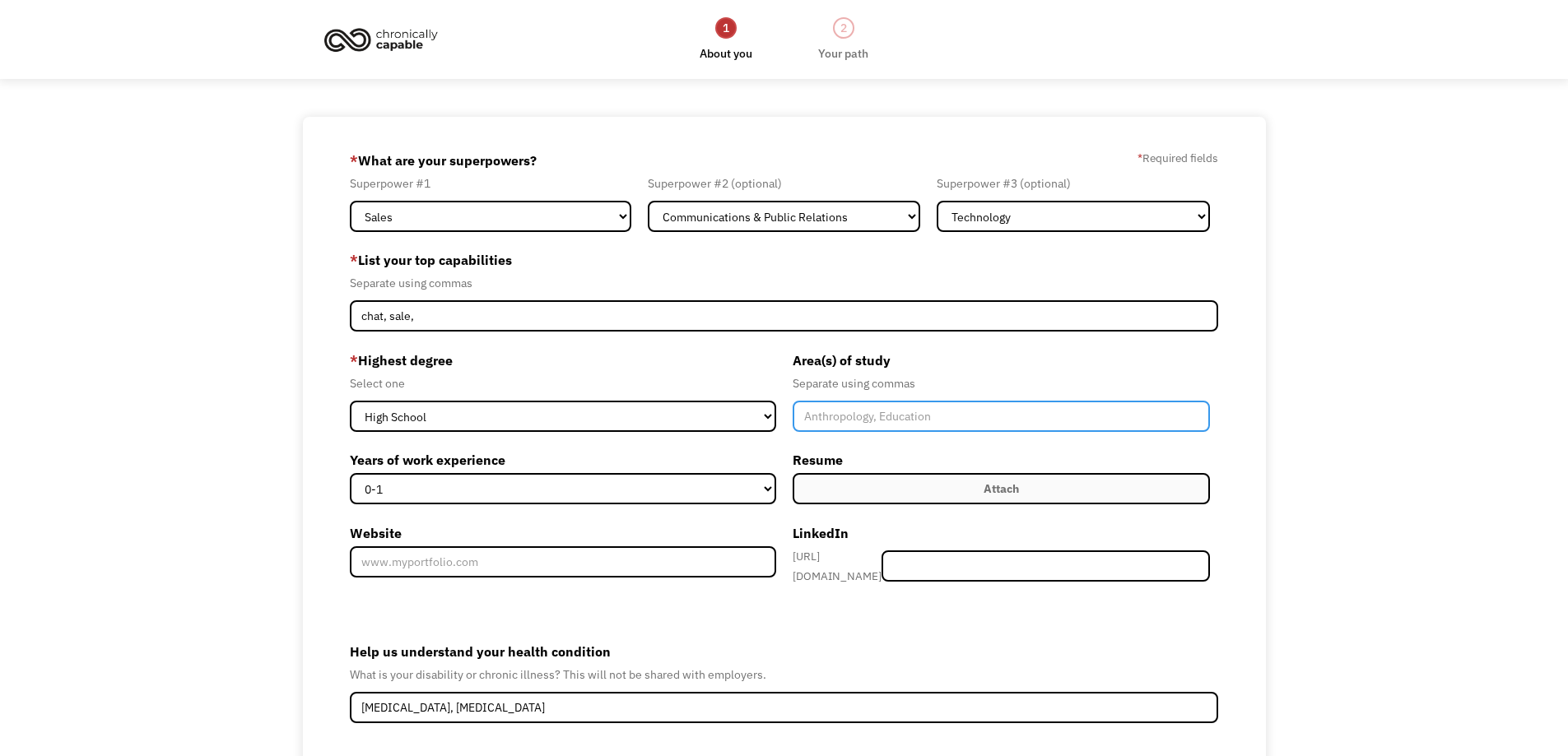
click at [923, 410] on input "Member-Create-Step1" at bounding box center [1002, 416] width 418 height 31
click at [167, 410] on div "68a76347599af733c7ea44c3 ivicamago@gmail.com ivica madzoski Other * What are yo…" at bounding box center [784, 500] width 1568 height 767
click at [966, 410] on input "Member-Create-Step1" at bounding box center [1002, 416] width 418 height 31
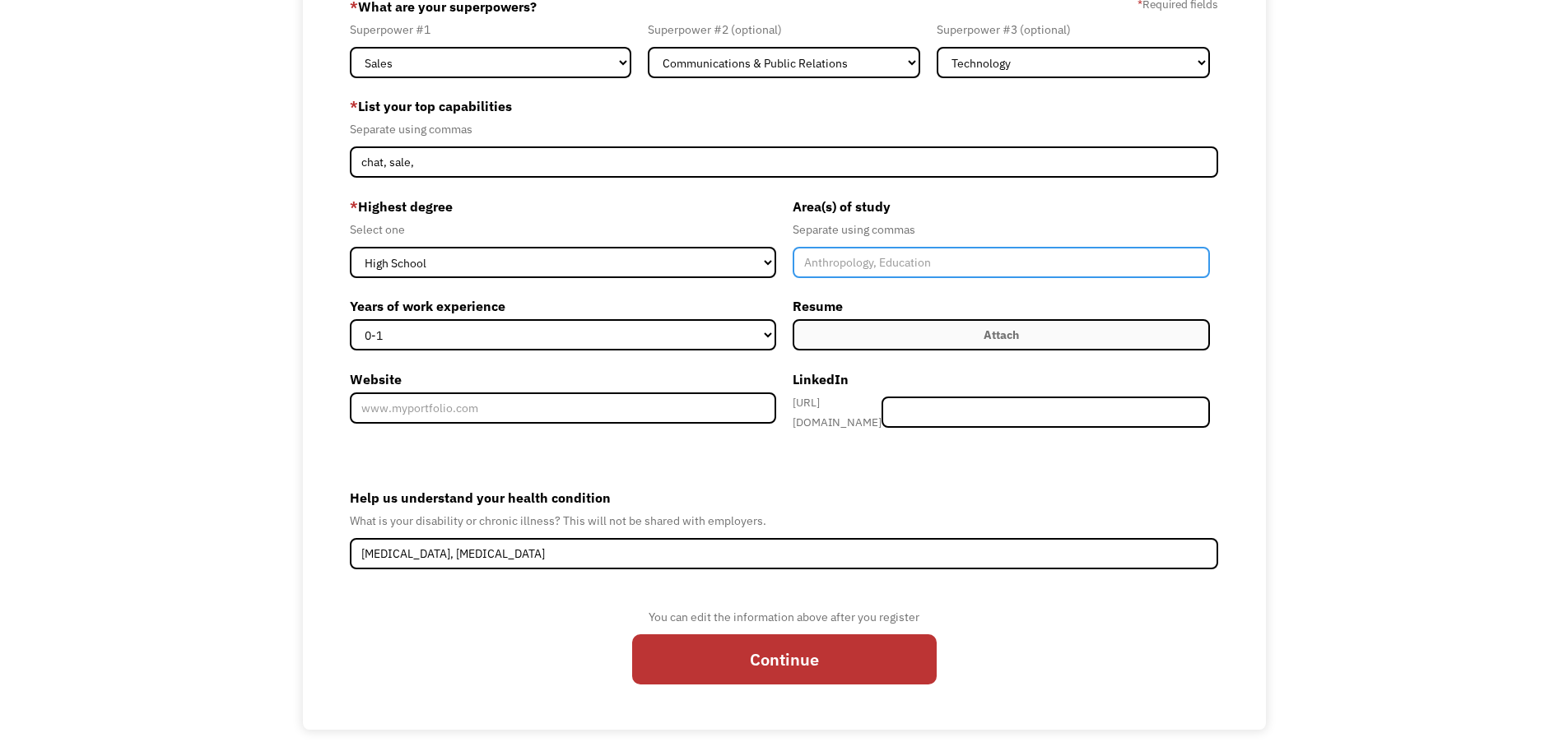
scroll to position [157, 0]
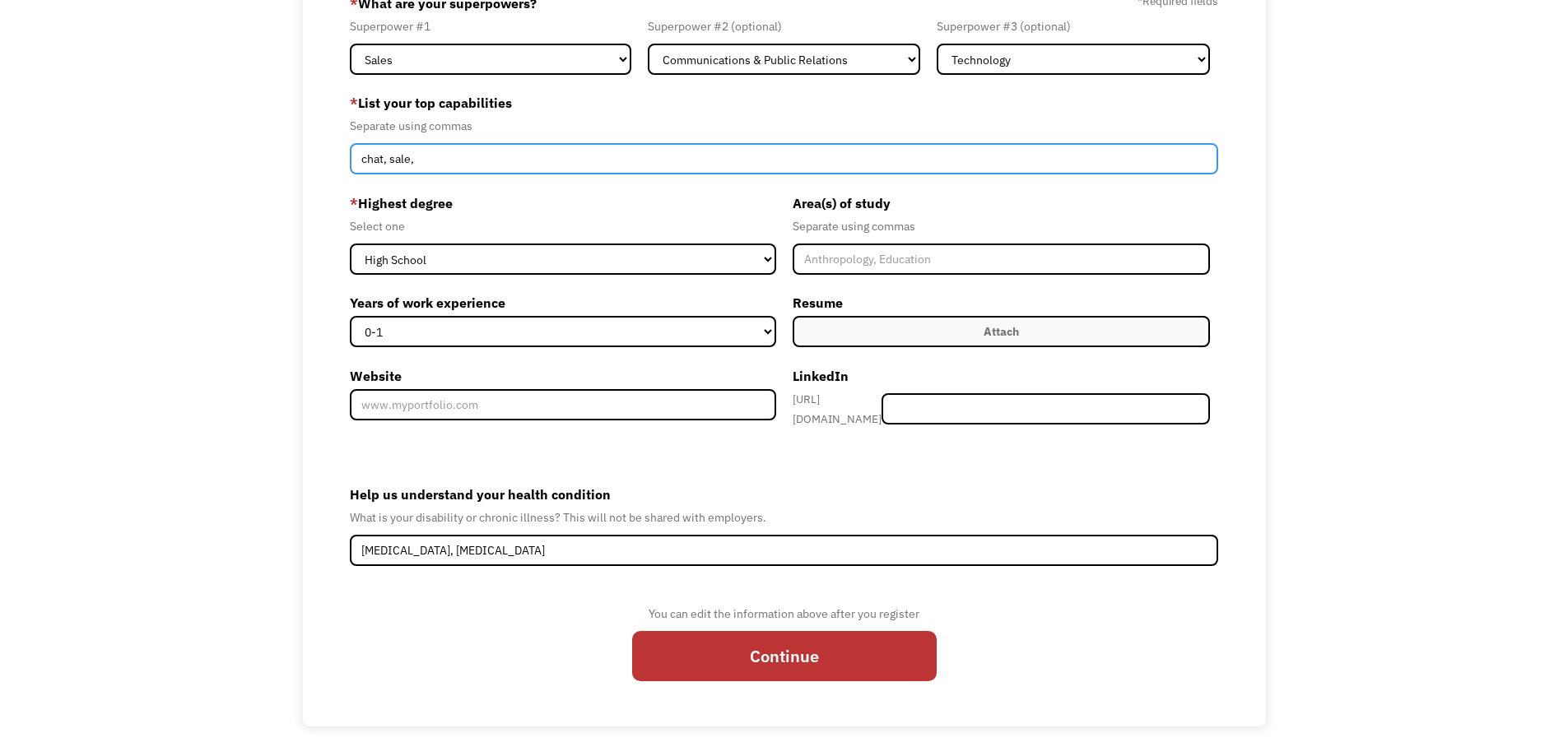
drag, startPoint x: 439, startPoint y: 159, endPoint x: 419, endPoint y: 159, distance: 20.0
click at [419, 159] on input "chat, sale," at bounding box center [784, 159] width 869 height 31
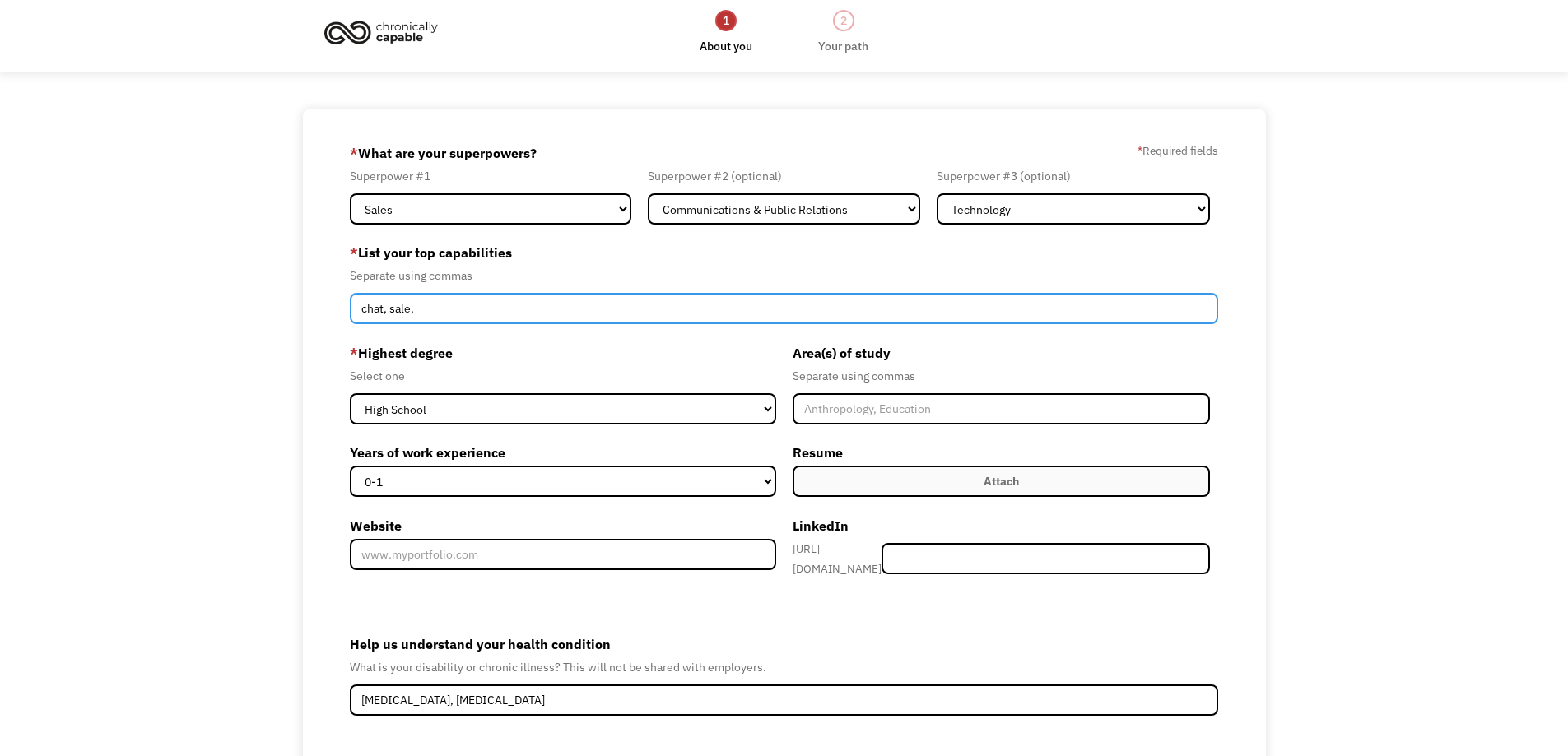
scroll to position [0, 0]
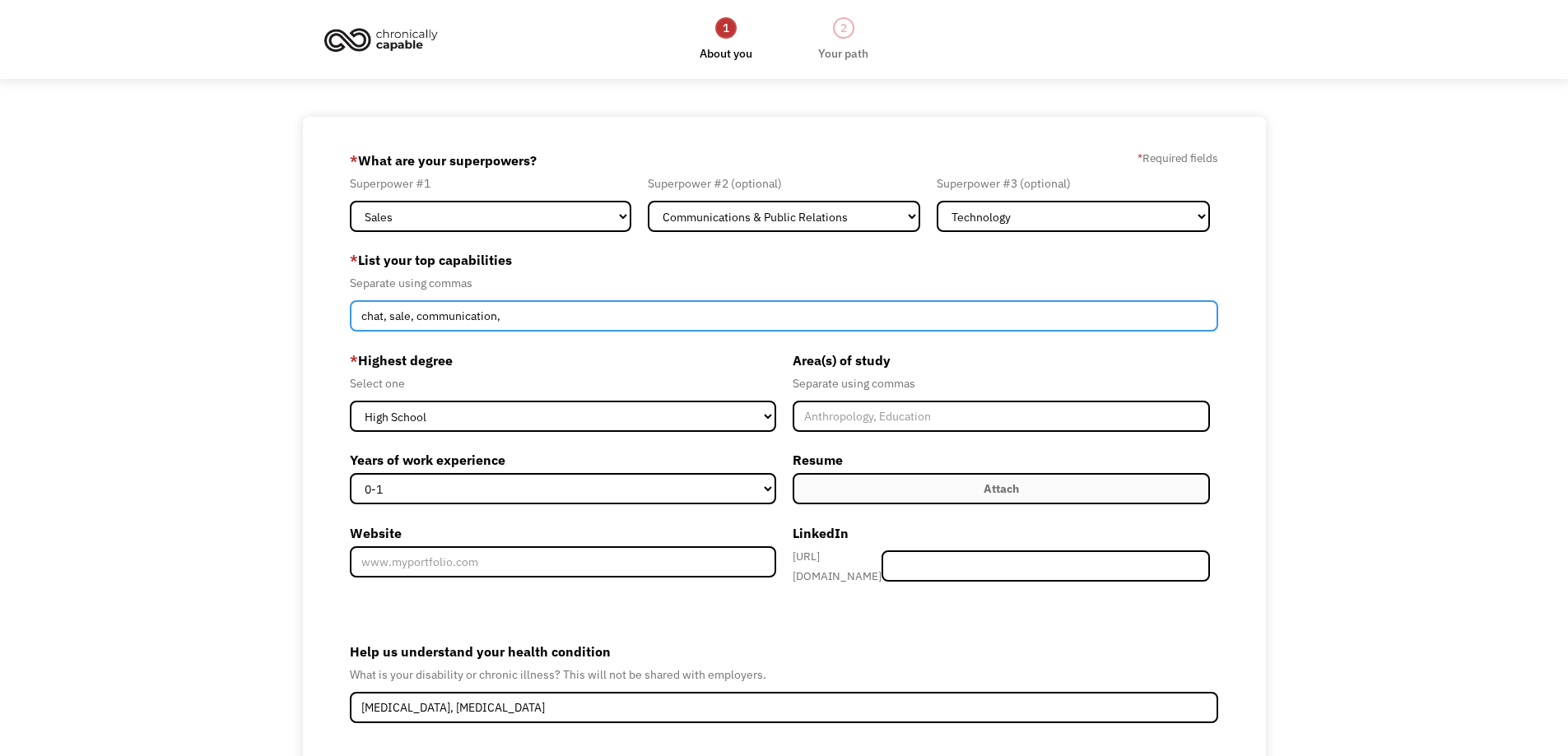
drag, startPoint x: 416, startPoint y: 320, endPoint x: 319, endPoint y: 311, distance: 97.4
click at [319, 311] on div "68a76347599af733c7ea44c3 ivicamago@gmail.com ivica madzoski Other * What are yo…" at bounding box center [784, 500] width 963 height 767
click at [492, 306] on input "communication," at bounding box center [784, 316] width 869 height 31
click at [543, 317] on input "communication, gardening," at bounding box center [784, 316] width 869 height 31
click at [566, 312] on input "communication, gardening," at bounding box center [784, 316] width 869 height 31
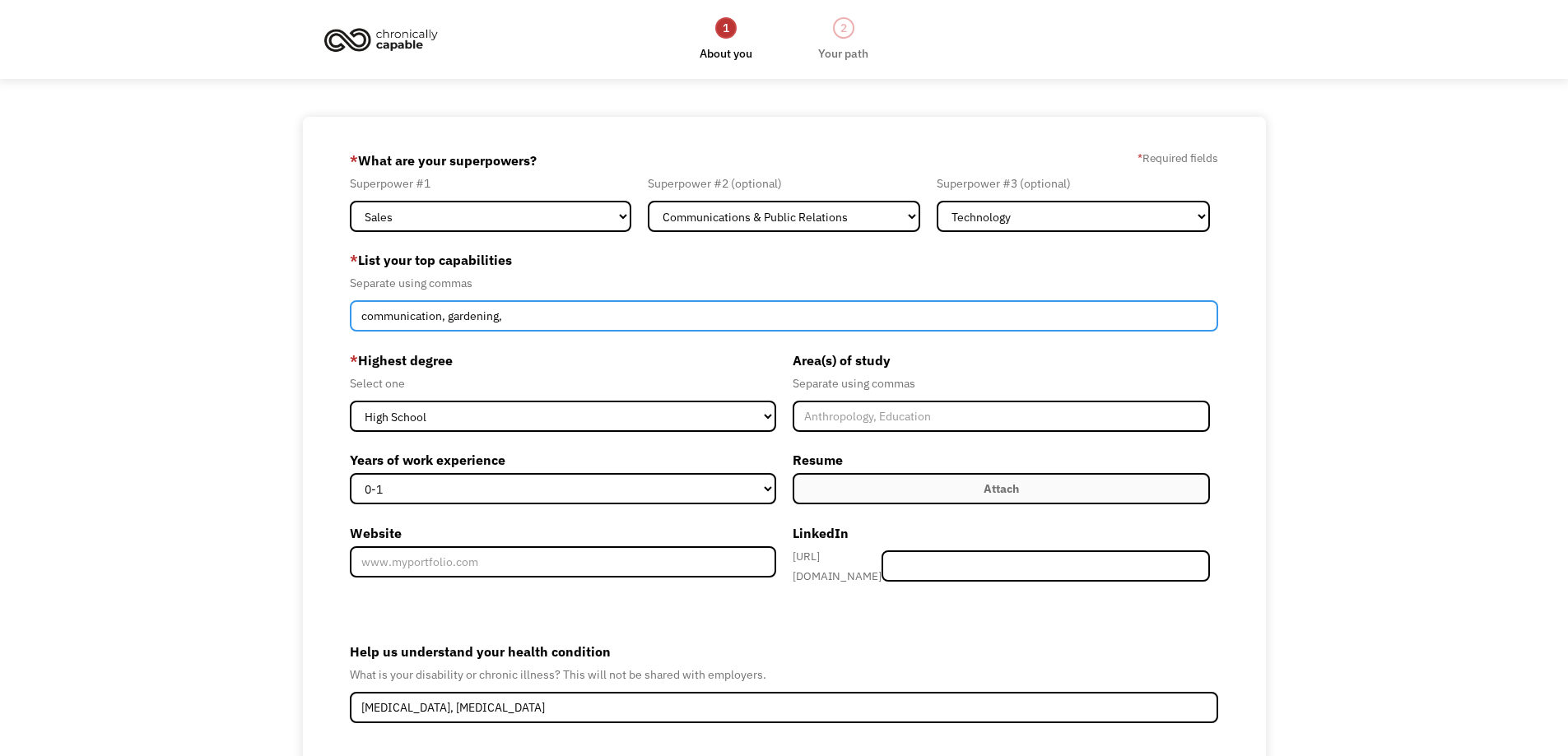
click at [556, 318] on input "communication, gardening," at bounding box center [784, 316] width 869 height 31
click at [586, 312] on input "communication, gardening, little coding," at bounding box center [784, 316] width 869 height 31
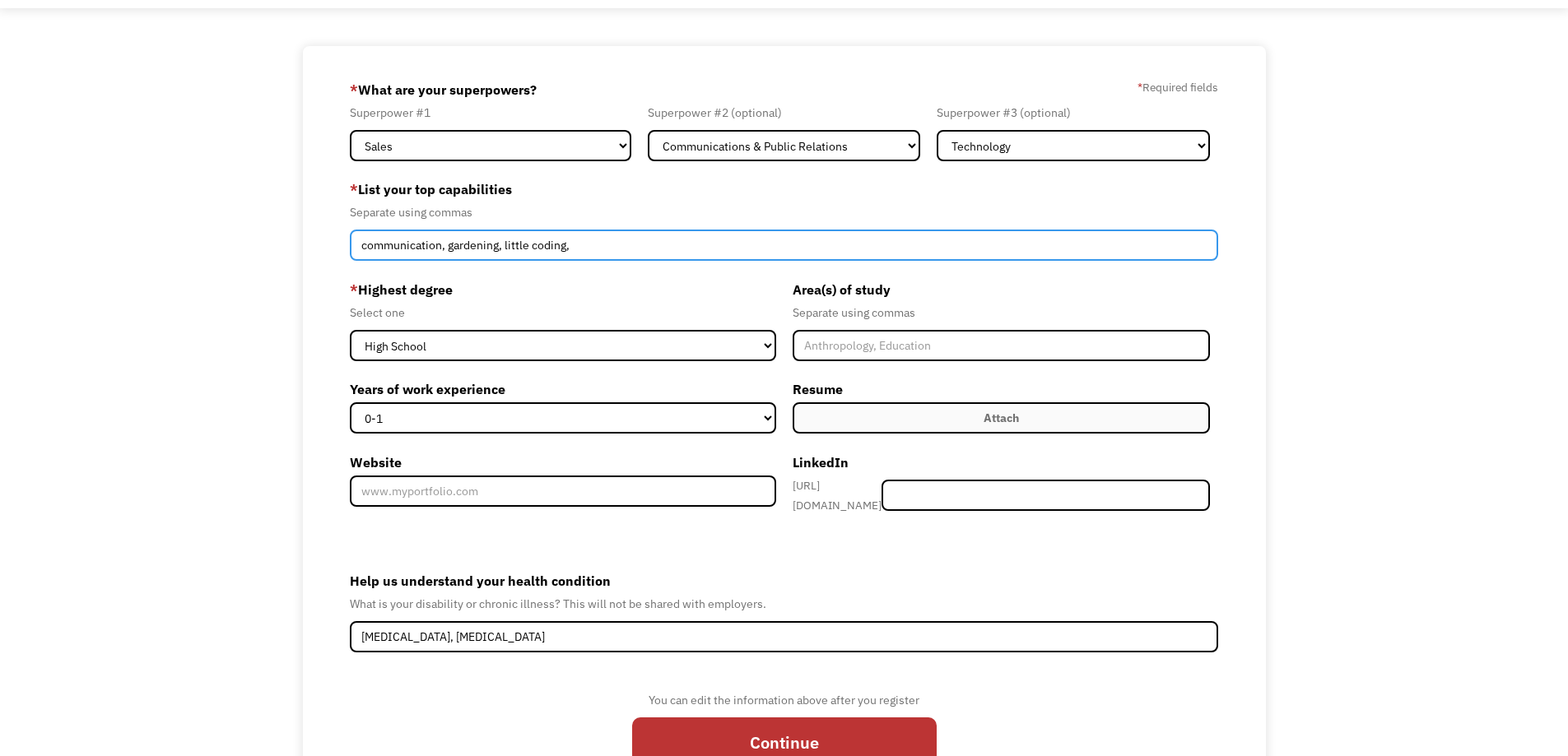
scroll to position [157, 0]
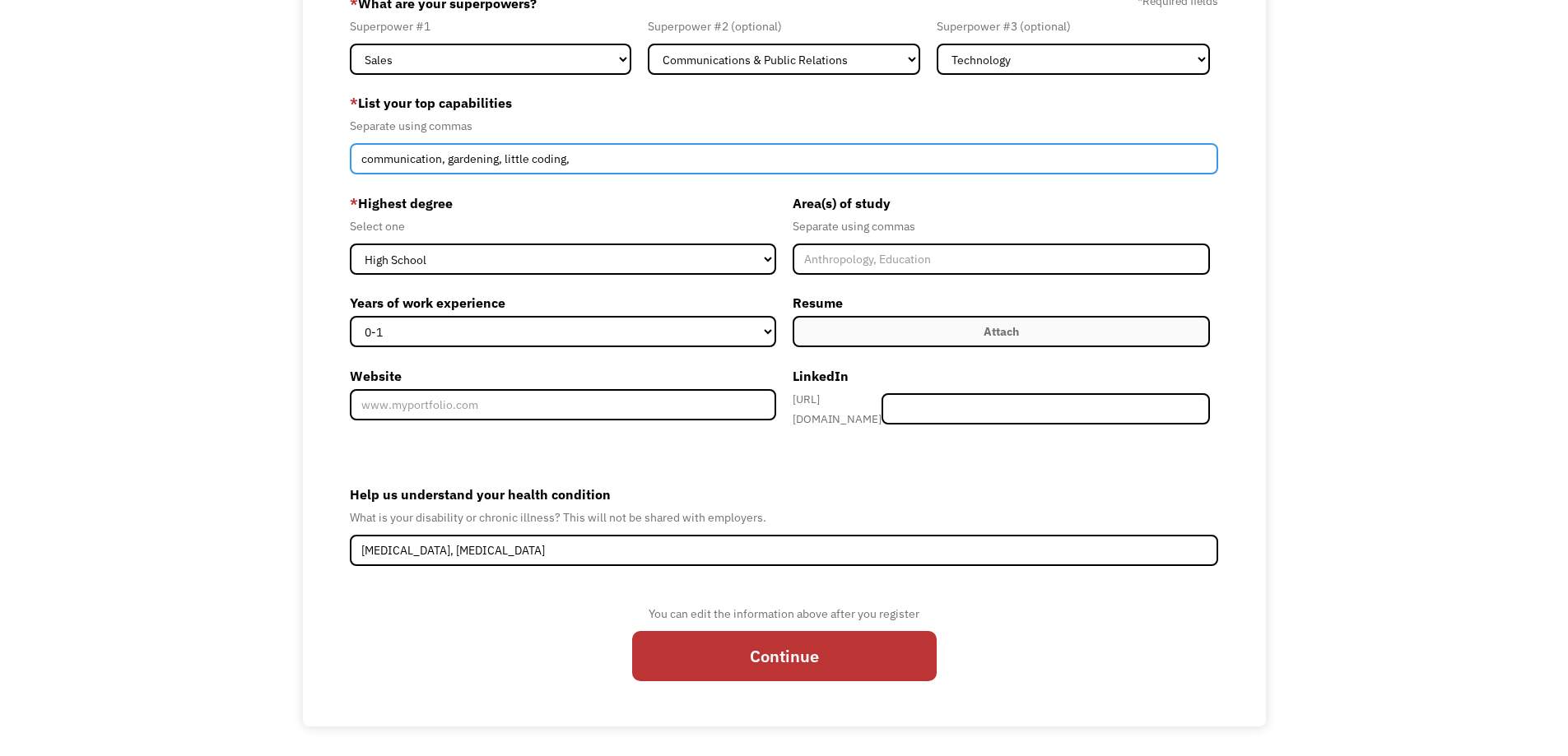
click at [591, 152] on input "communication, gardening, little coding," at bounding box center [784, 159] width 869 height 31
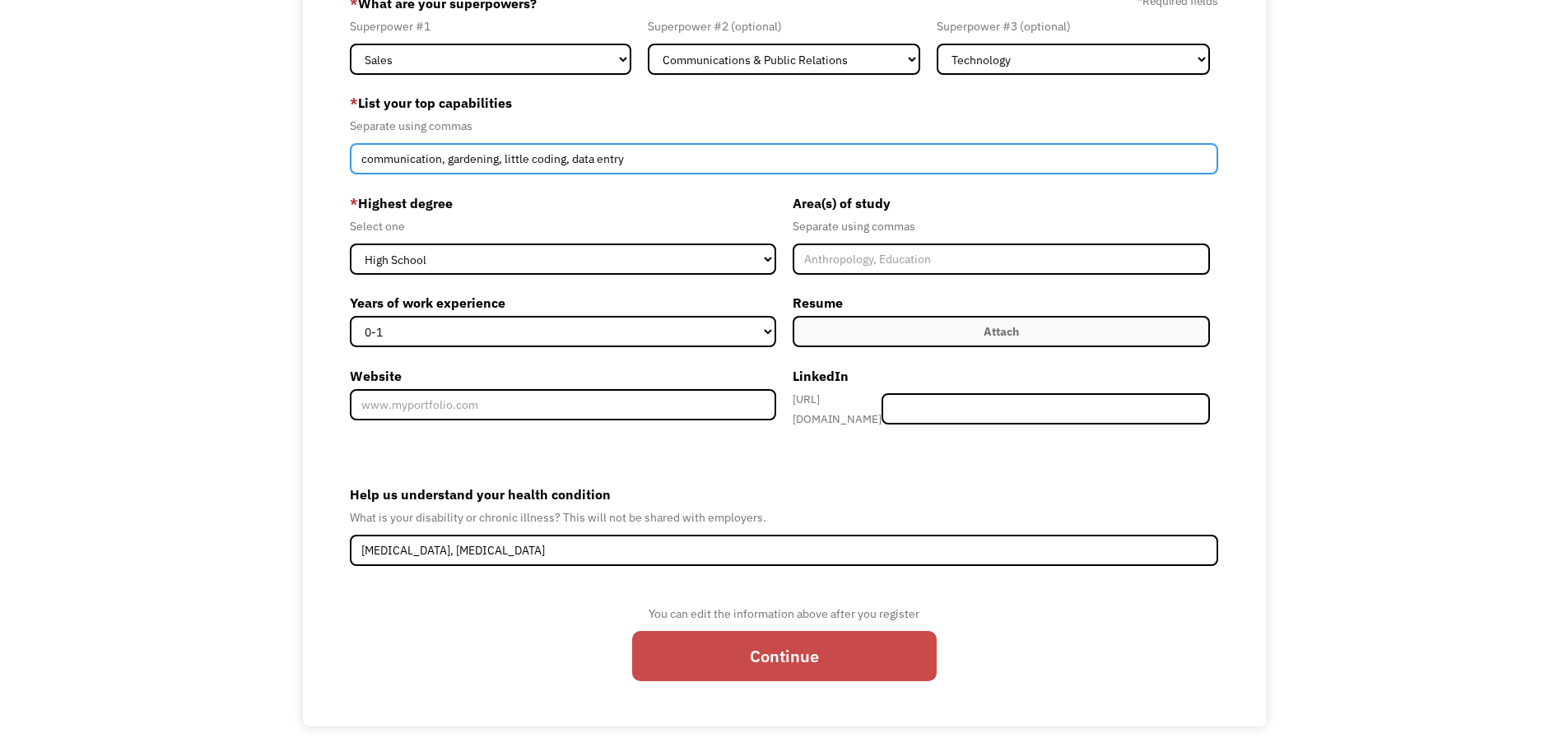
type input "communication, gardening, little coding, data entry"
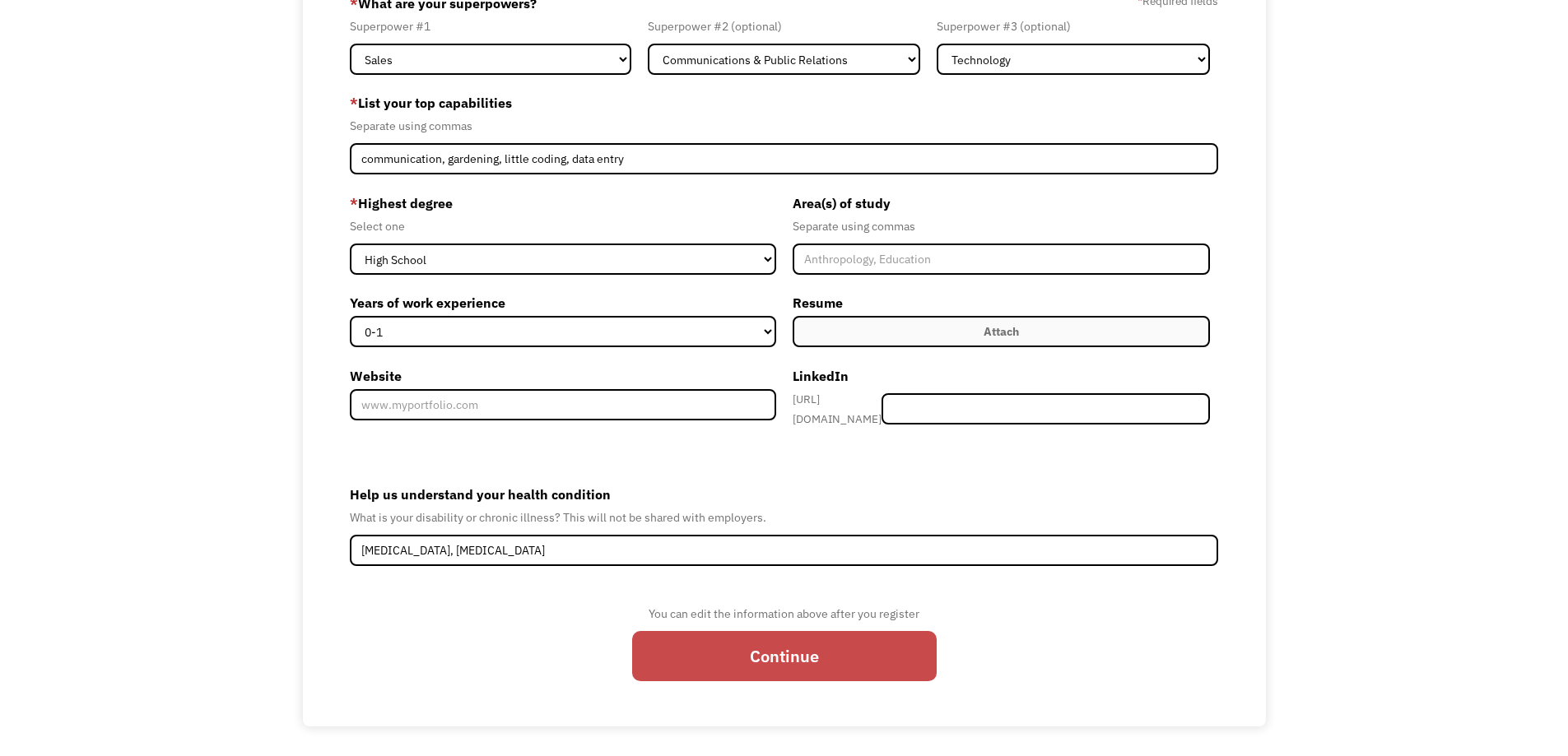
click at [812, 653] on input "Continue" at bounding box center [784, 656] width 304 height 50
type input "Please wait..."
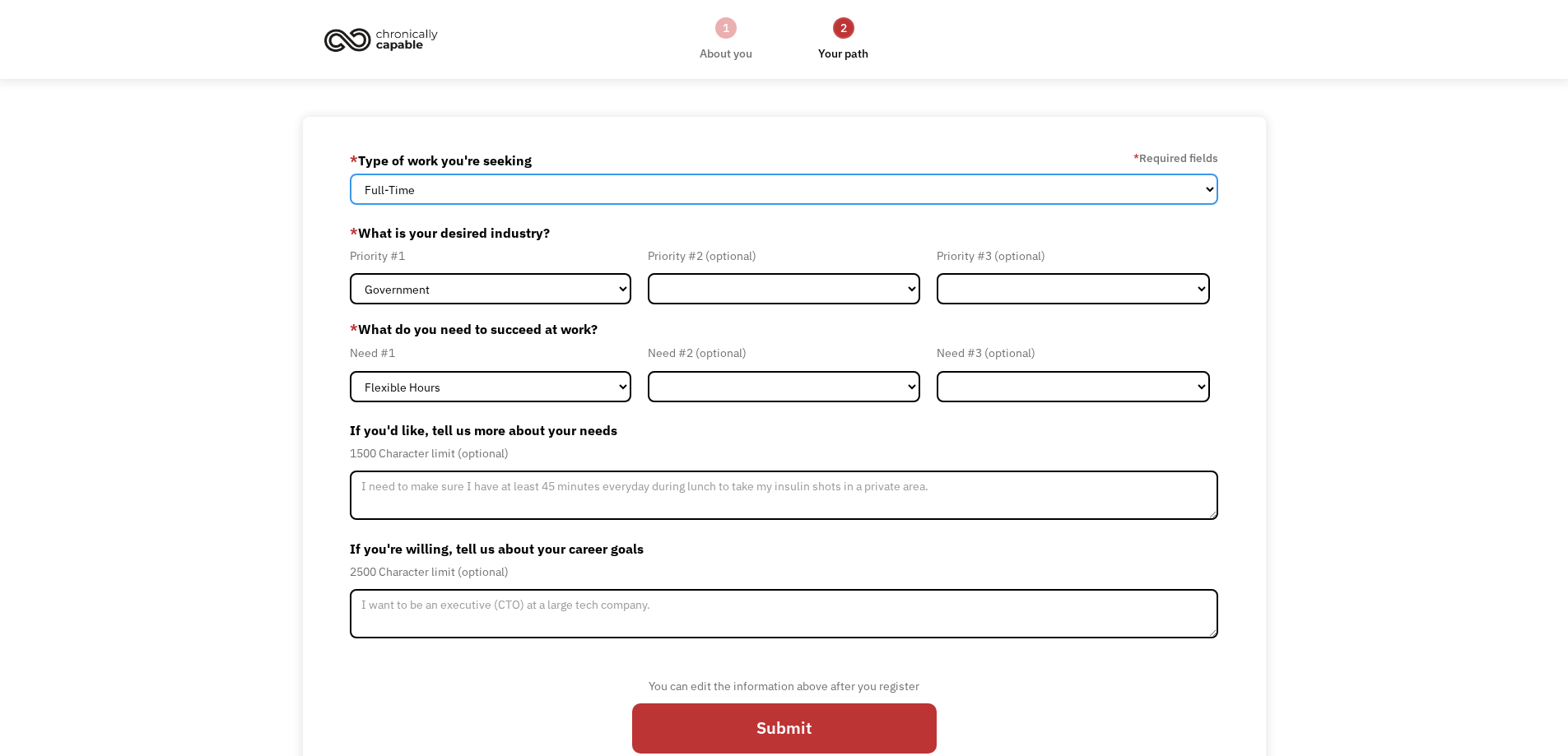
click at [565, 181] on select "Full-Time Part-Time Both Full-Time and Part-Time" at bounding box center [784, 189] width 869 height 31
select select "Both Full-Time and Part-Time"
click at [350, 173] on select "Full-Time Part-Time Both Full-Time and Part-Time" at bounding box center [784, 189] width 869 height 31
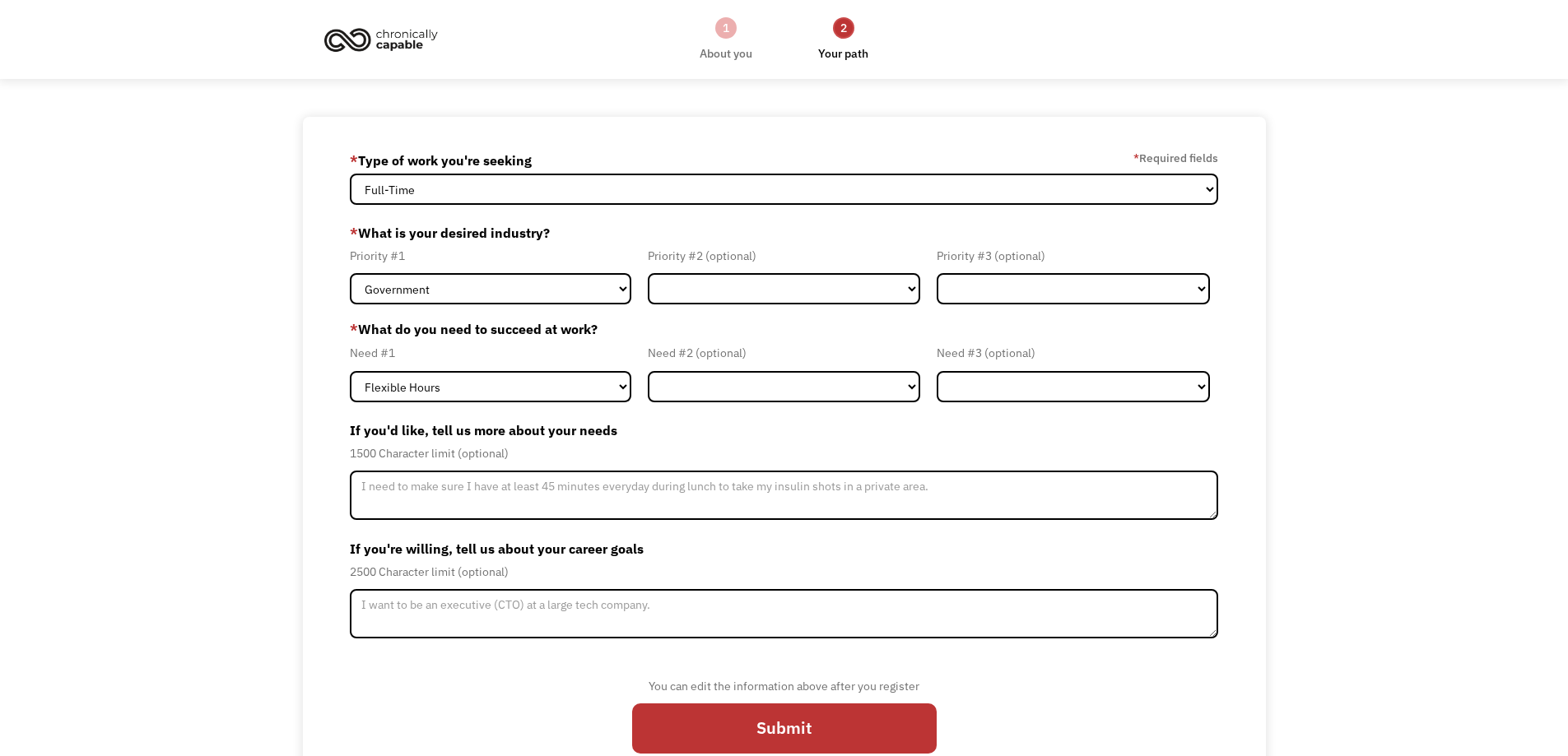
click at [254, 292] on div "68a76347599af733c7ea44c3 ivicamago@gmail.com ivica madzoski * Type of work you'…" at bounding box center [784, 458] width 1568 height 682
click at [485, 290] on select "Government Finance & Insurance Health & Social Care Tech & Engineering Creative…" at bounding box center [490, 289] width 281 height 31
select select "Creative & Design"
click at [350, 274] on select "Government Finance & Insurance Health & Social Care Tech & Engineering Creative…" at bounding box center [490, 289] width 281 height 31
click at [710, 289] on select "Government Finance & Insurance Health & Social Care Tech & Engineering Creative…" at bounding box center [784, 289] width 274 height 31
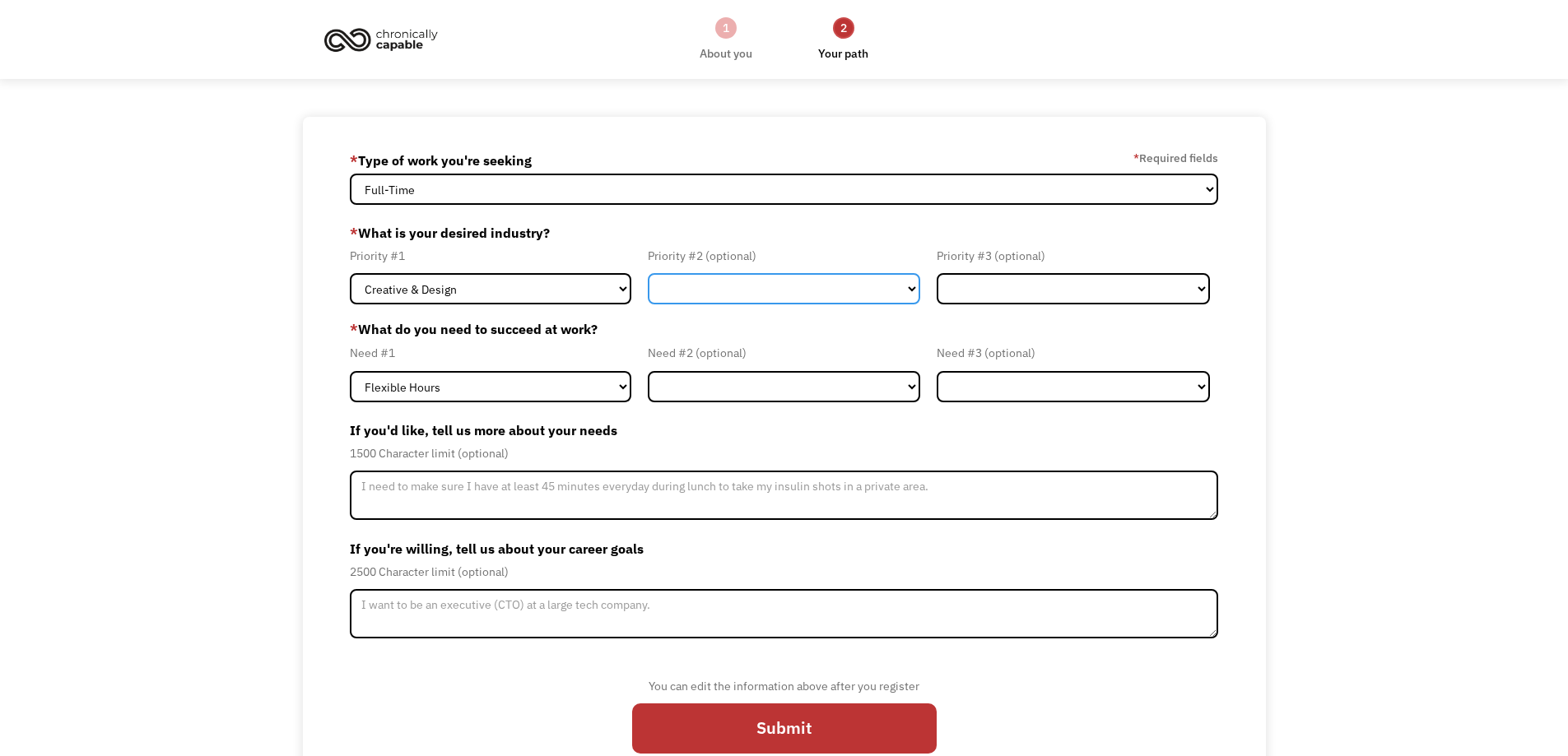
select select "Administrative"
click at [648, 274] on select "Government Finance & Insurance Health & Social Care Tech & Engineering Creative…" at bounding box center [784, 289] width 274 height 31
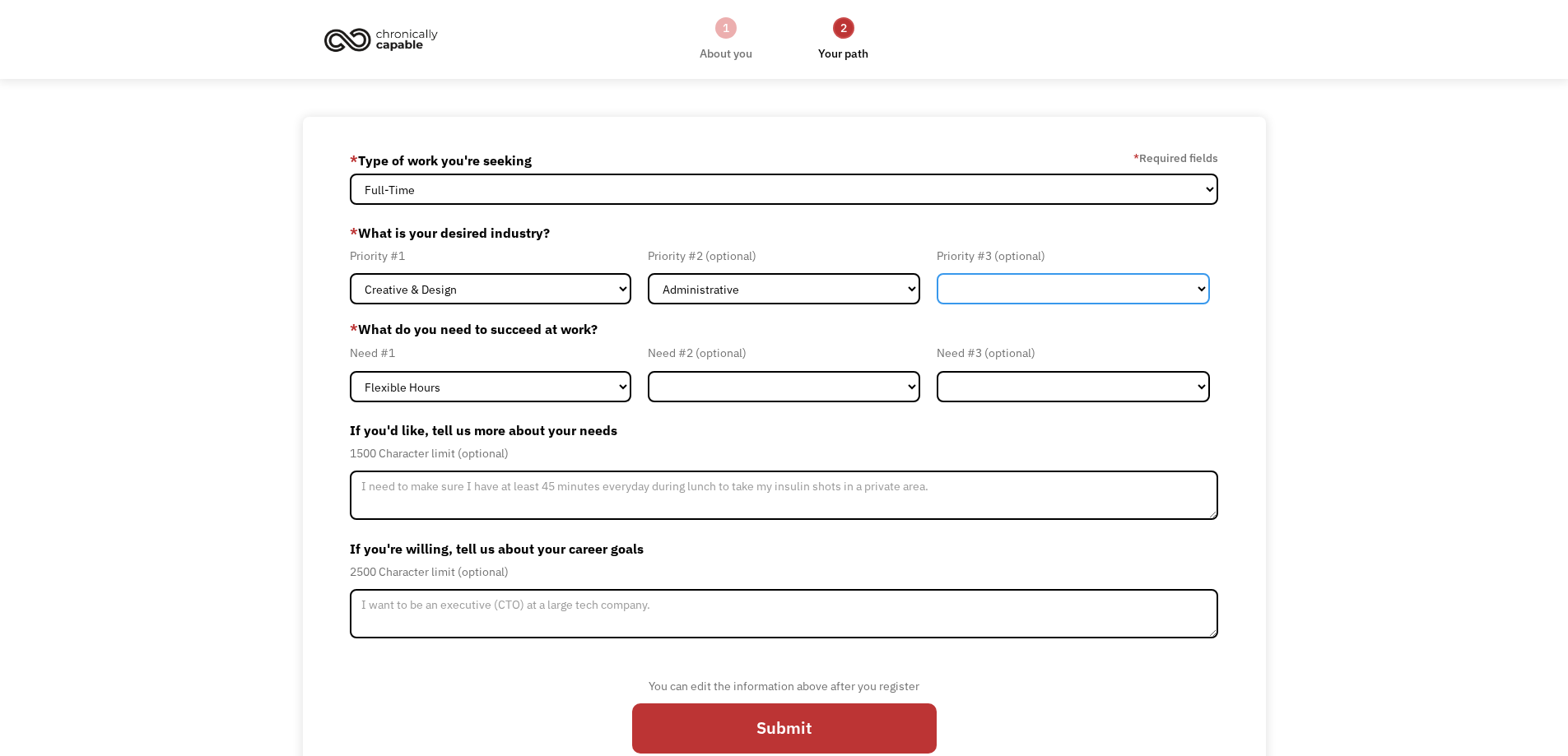
click at [1003, 291] on select "Government Finance & Insurance Health & Social Care Tech & Engineering Creative…" at bounding box center [1073, 289] width 274 height 31
select select "Tech & Engineering"
click at [937, 274] on select "Government Finance & Insurance Health & Social Care Tech & Engineering Creative…" at bounding box center [1073, 289] width 274 height 31
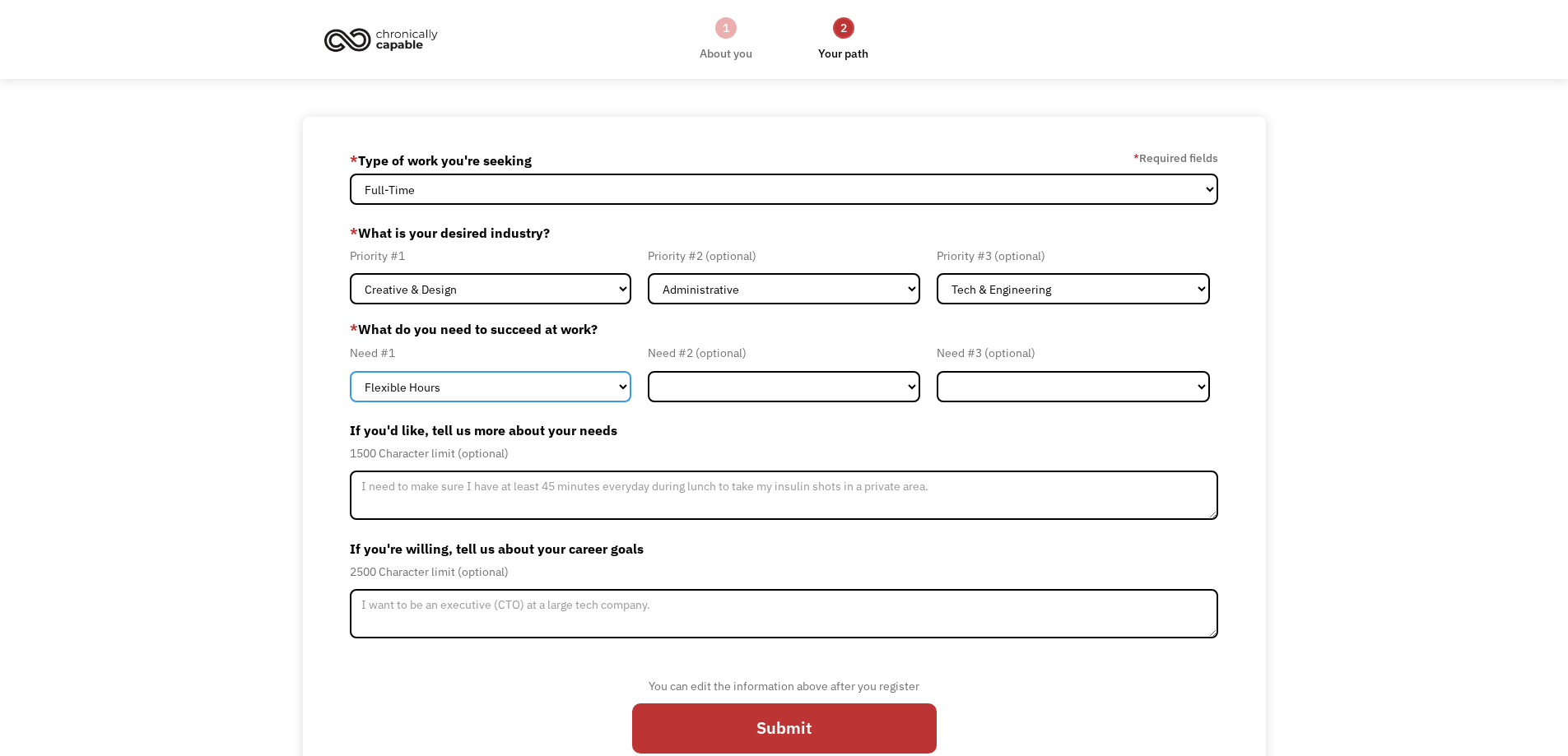
click at [499, 375] on select "Flexible Hours Remote Work Service Animal On-site Accommodations Visual Support…" at bounding box center [490, 386] width 281 height 31
select select "Remote Work"
click at [350, 371] on select "Flexible Hours Remote Work Service Animal On-site Accommodations Visual Support…" at bounding box center [490, 386] width 281 height 31
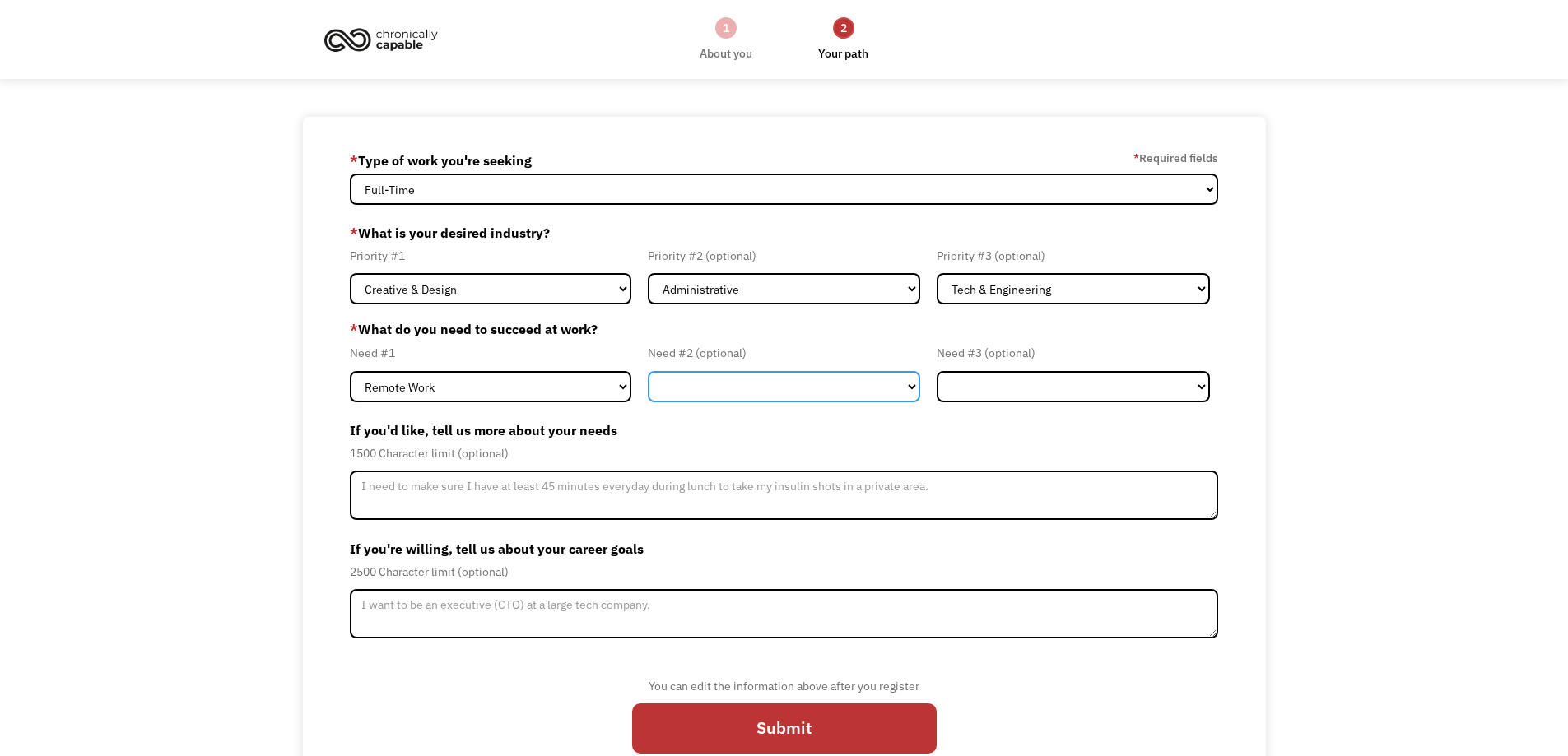
click at [763, 380] on select "Flexible Hours Remote Work Service Animal On-site Accommodations Visual Support…" at bounding box center [784, 386] width 274 height 31
click at [310, 438] on div "68a76347599af733c7ea44c3 ivicamago@gmail.com ivica madzoski * Type of work you'…" at bounding box center [784, 458] width 963 height 682
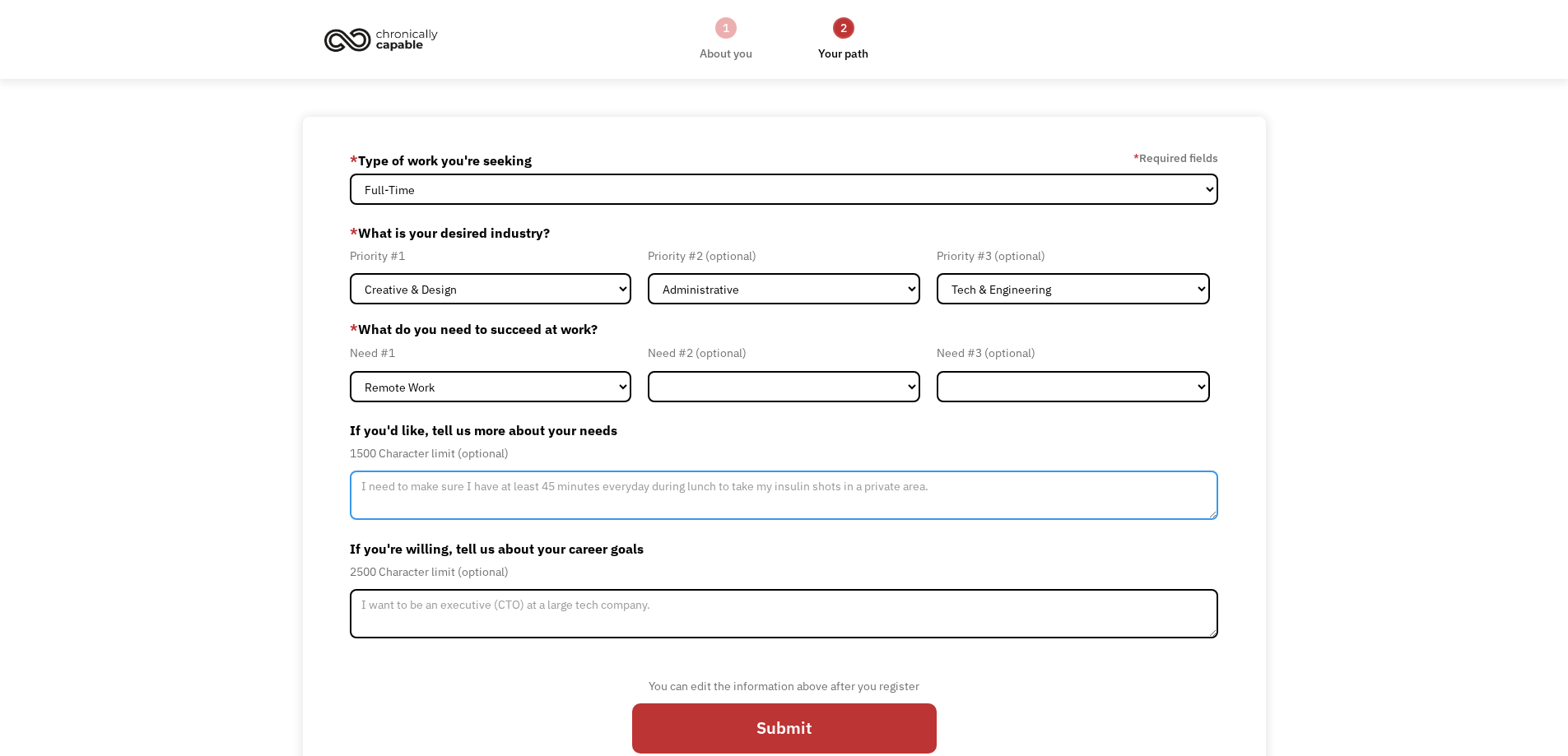
click at [486, 502] on textarea "Member-Update-Form-Step2" at bounding box center [784, 495] width 869 height 49
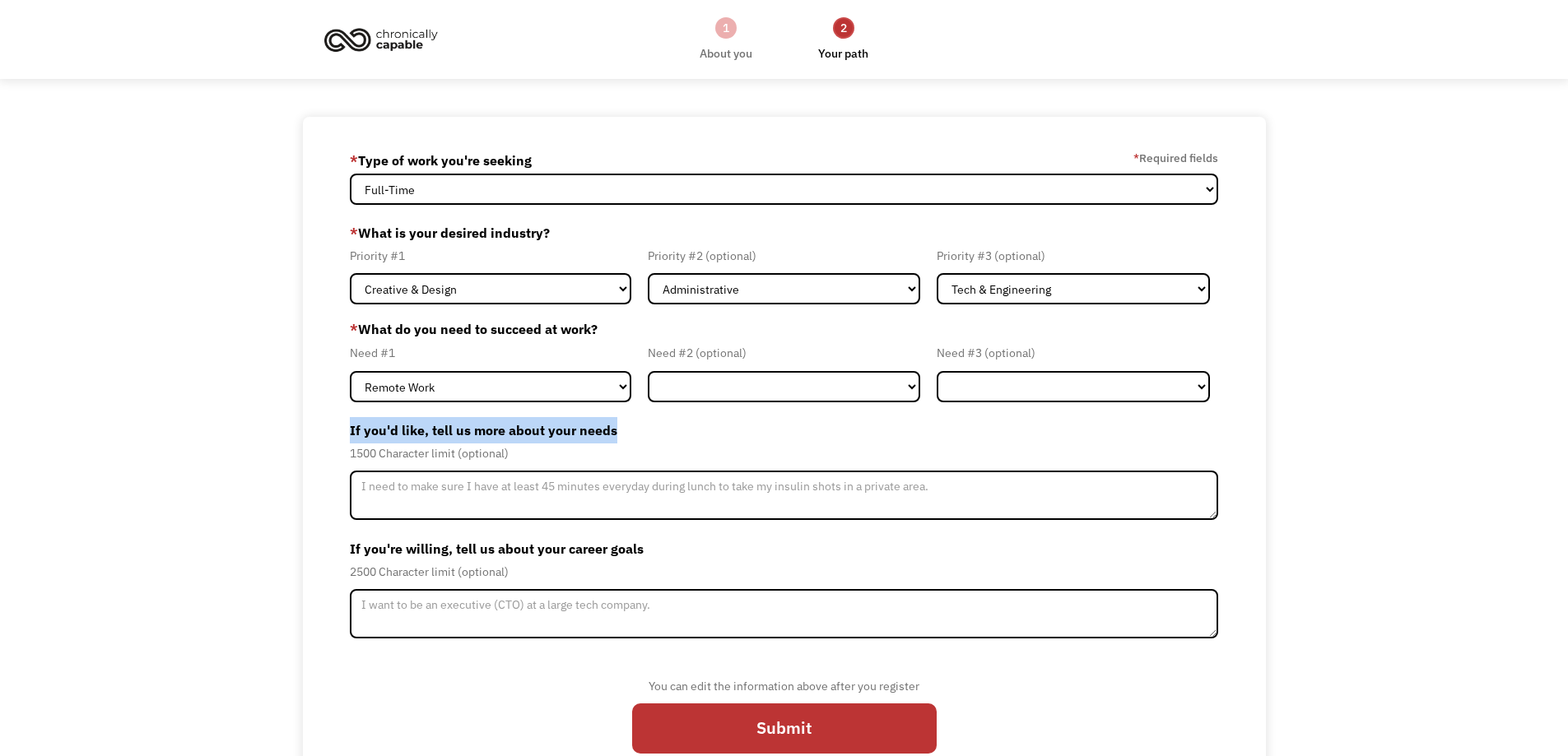
drag, startPoint x: 626, startPoint y: 424, endPoint x: 348, endPoint y: 427, distance: 278.0
click at [348, 427] on div "68a76347599af733c7ea44c3 ivicamago@gmail.com ivica madzoski * Type of work you'…" at bounding box center [784, 458] width 963 height 682
copy label "If you'd like, tell us more about your needs"
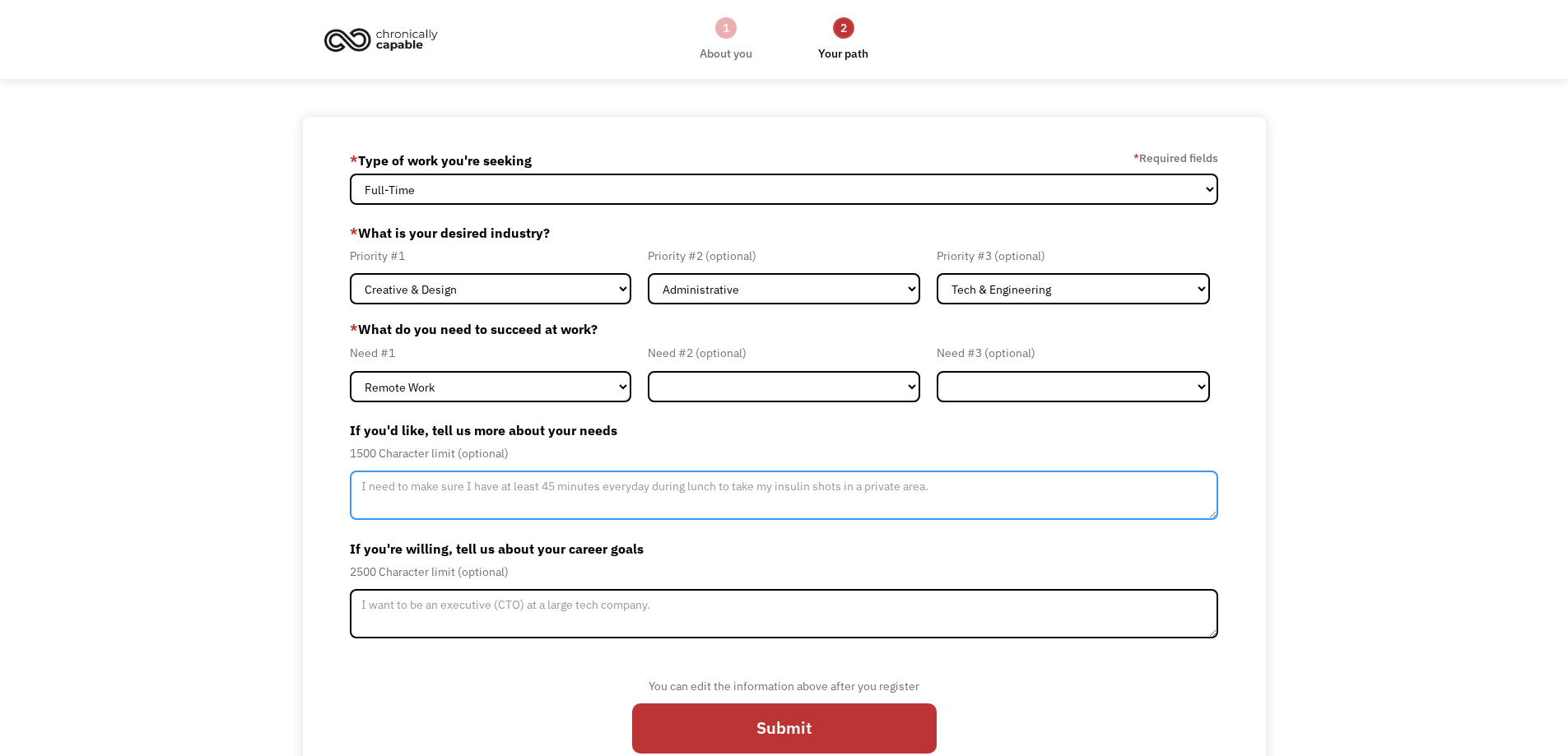
click at [592, 488] on textarea "Member-Update-Form-Step2" at bounding box center [784, 495] width 869 height 49
click at [1001, 490] on textarea "Member-Update-Form-Step2" at bounding box center [784, 495] width 869 height 49
click at [613, 489] on textarea "I just need to be integrated, its too lonely" at bounding box center [784, 495] width 869 height 49
type textarea "I just need to be integrated, its too lonely to be alone."
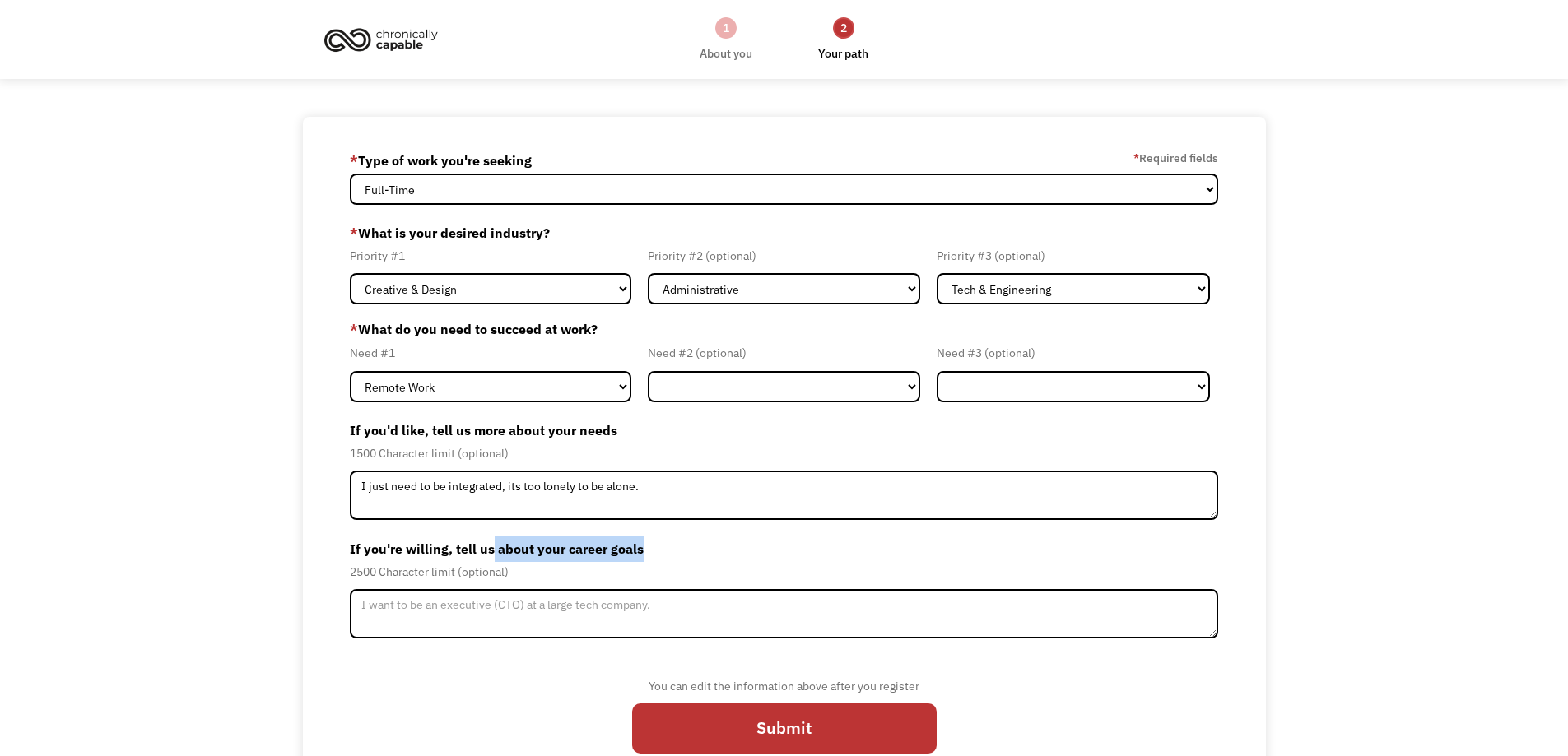
drag, startPoint x: 652, startPoint y: 552, endPoint x: 493, endPoint y: 549, distance: 159.0
click at [493, 549] on label "If you're willing, tell us about your career goals" at bounding box center [784, 549] width 869 height 26
copy label "about your career goals"
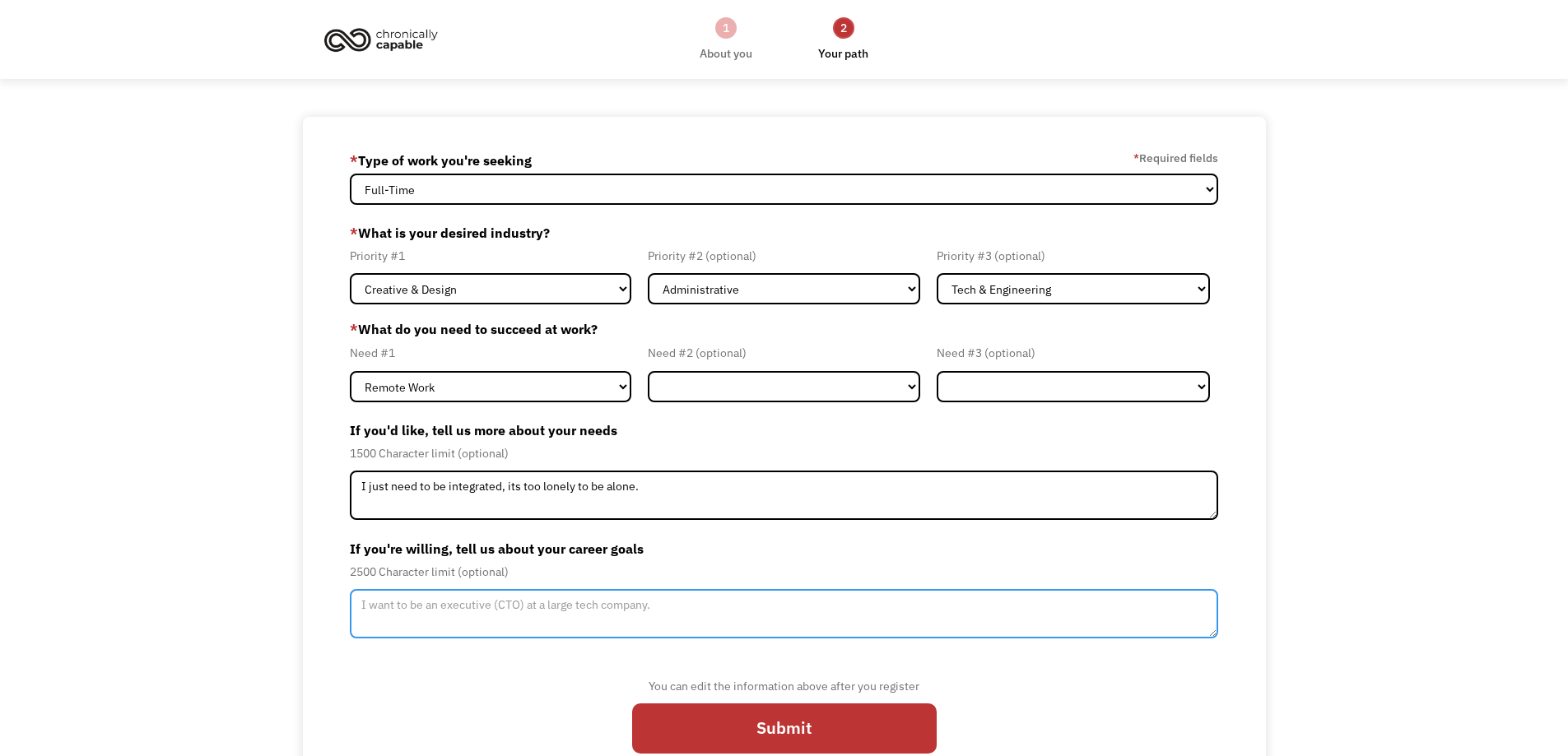
click at [539, 612] on textarea "Member-Update-Form-Step2" at bounding box center [784, 614] width 869 height 49
paste textarea "My career goal is to have a stable, steady income through remote work that does…"
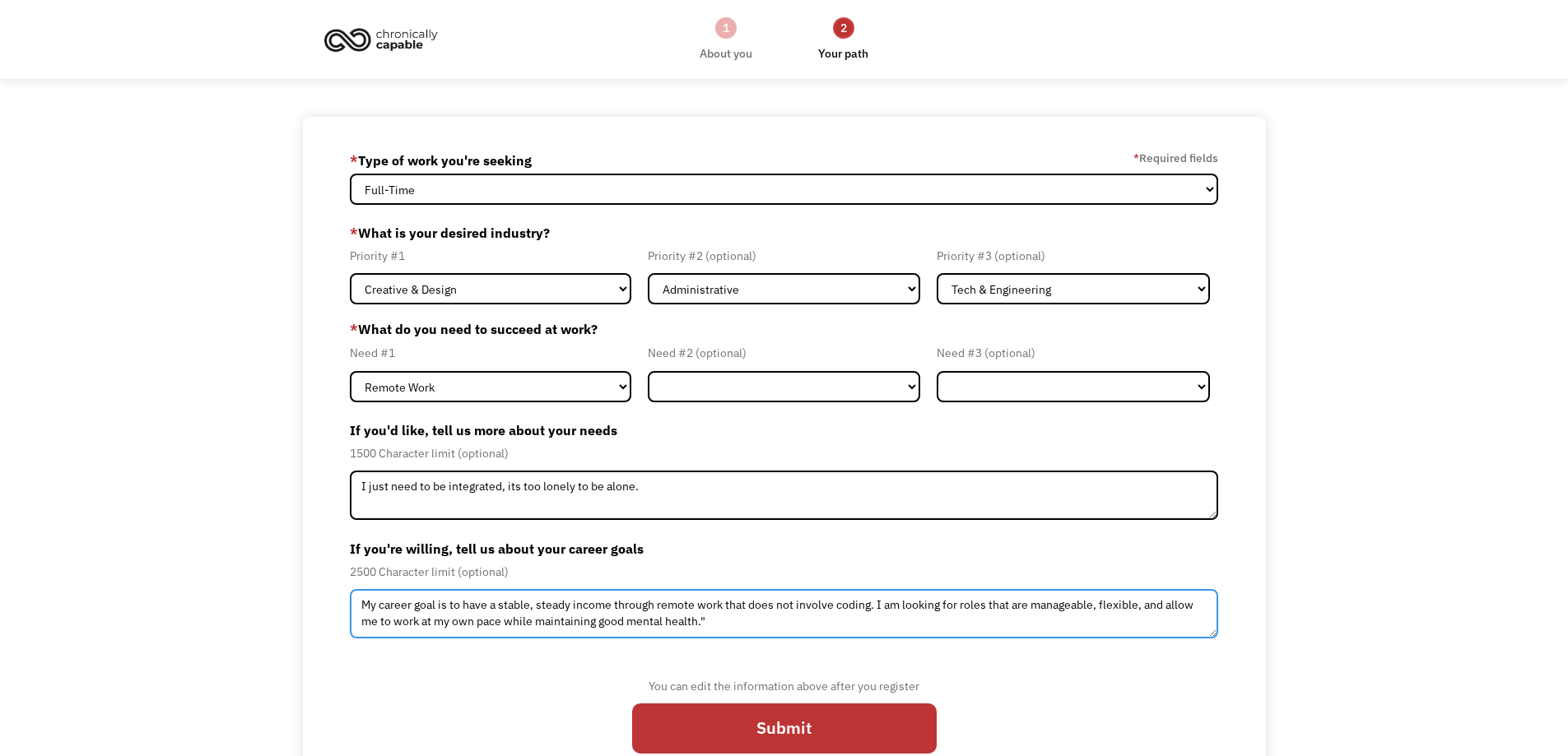
click at [723, 620] on textarea "My career goal is to have a stable, steady income through remote work that does…" at bounding box center [784, 614] width 869 height 49
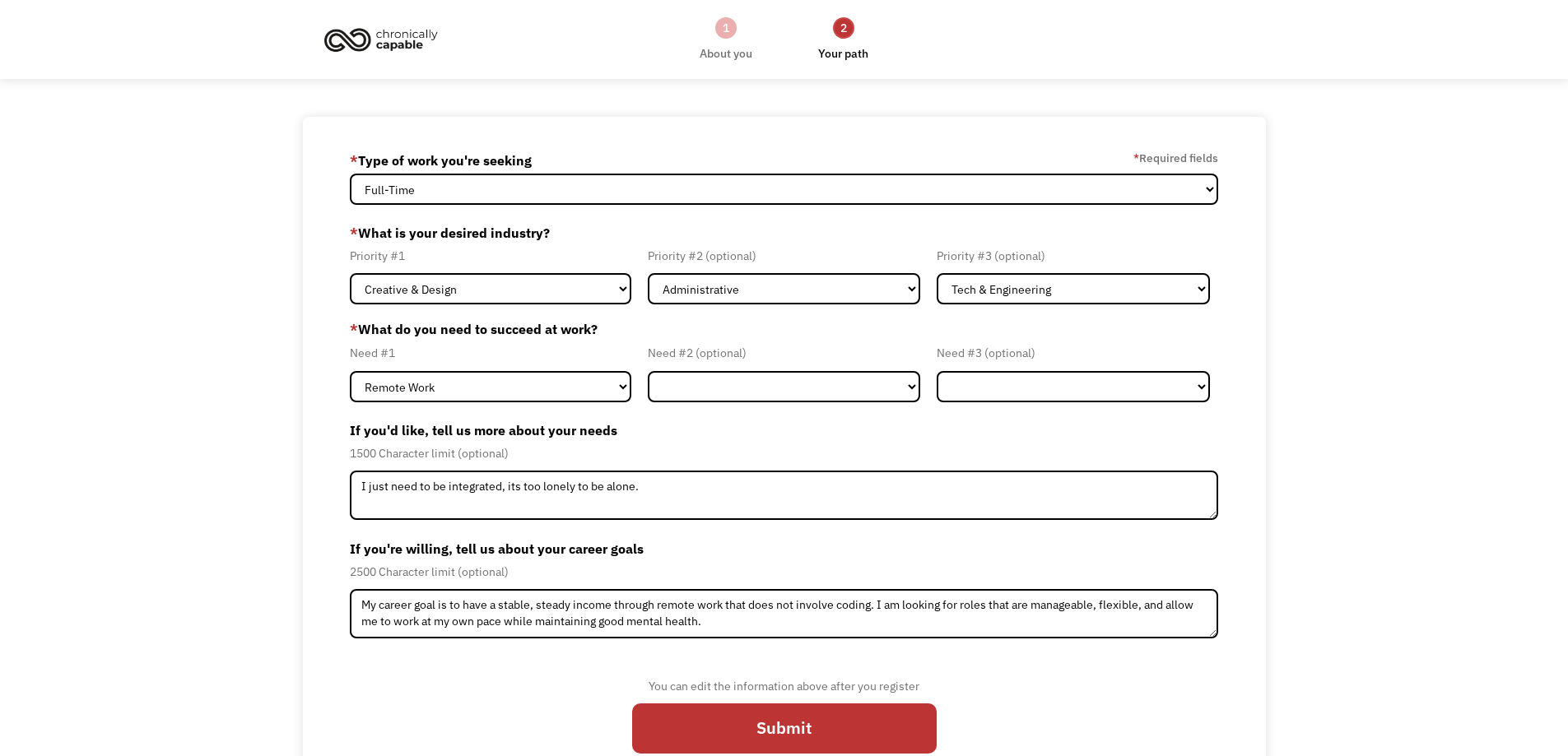
click at [446, 676] on div "You can edit the information above after you register Submit" at bounding box center [784, 711] width 869 height 116
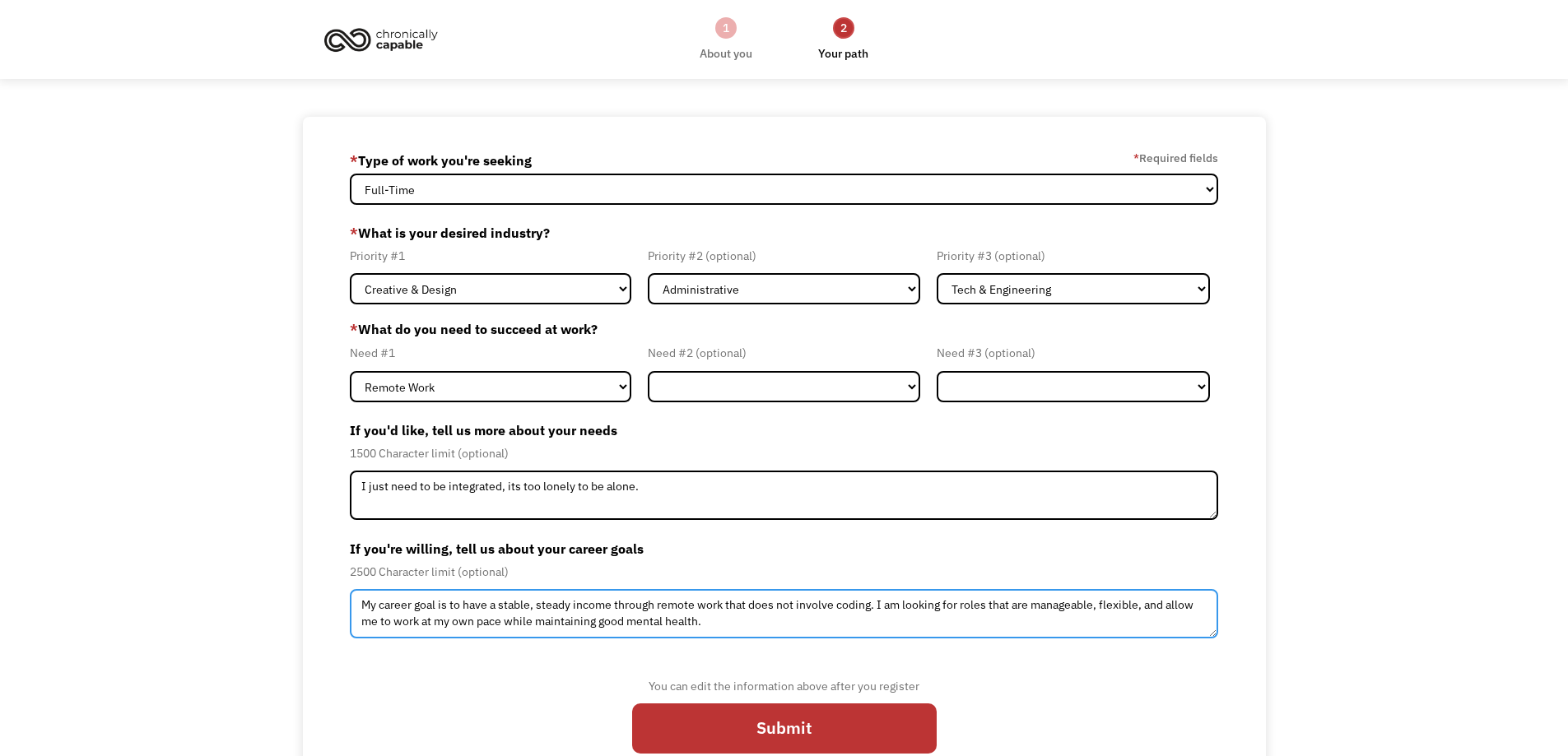
drag, startPoint x: 873, startPoint y: 608, endPoint x: 722, endPoint y: 608, distance: 151.0
click at [722, 608] on textarea "My career goal is to have a stable, steady income through remote work that does…" at bounding box center [784, 614] width 869 height 49
click at [571, 624] on textarea "My career goal is to have a stable, steady income through remote work. I am loo…" at bounding box center [784, 614] width 869 height 49
click at [575, 619] on textarea "My career goal is to have a stable, steady income through remote work. I am loo…" at bounding box center [784, 614] width 869 height 49
click at [714, 623] on textarea "My career goal is to have a stable, steady income through remote work. I am loo…" at bounding box center [784, 614] width 869 height 49
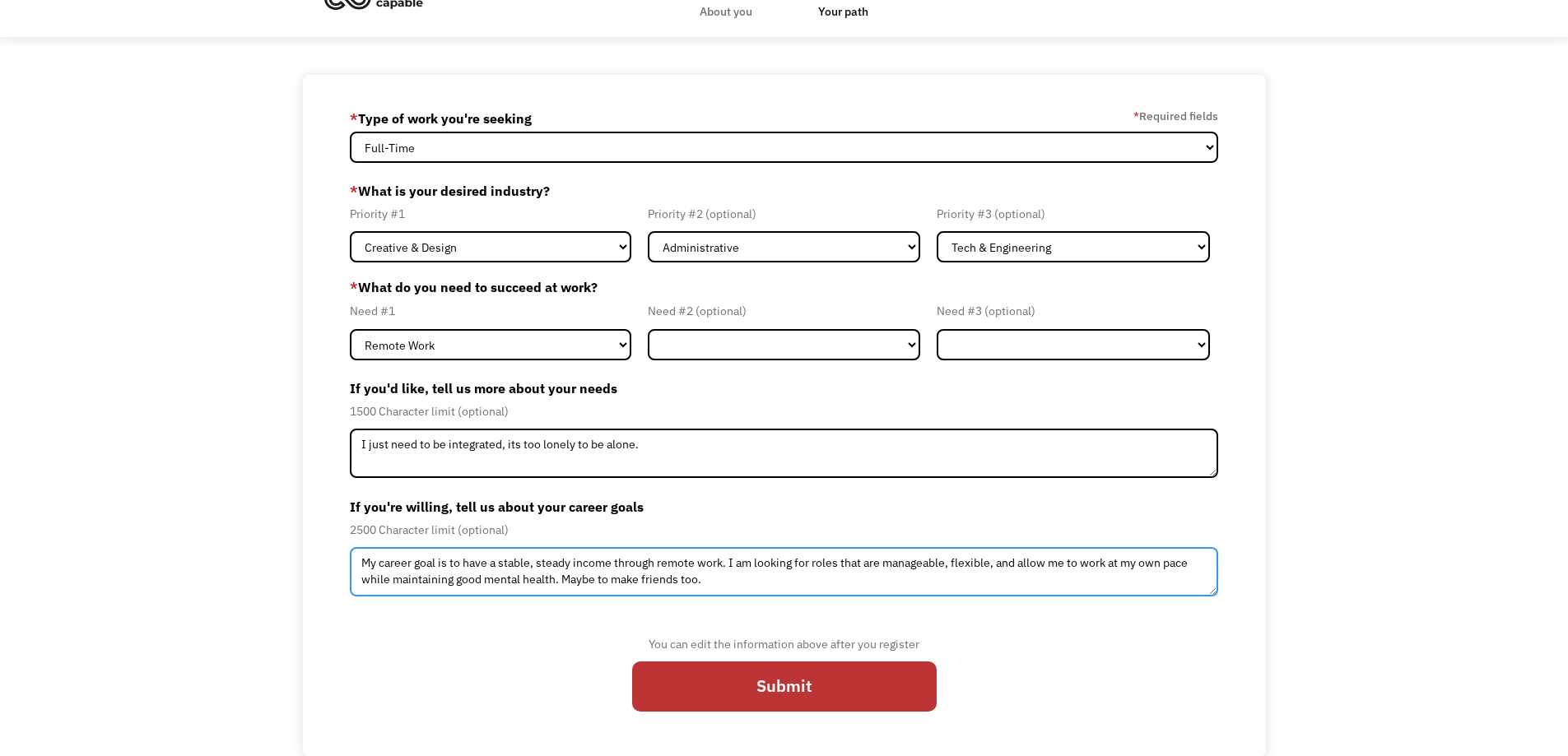
scroll to position [42, 0]
type textarea "My career goal is to have a stable, steady income through remote work. I am loo…"
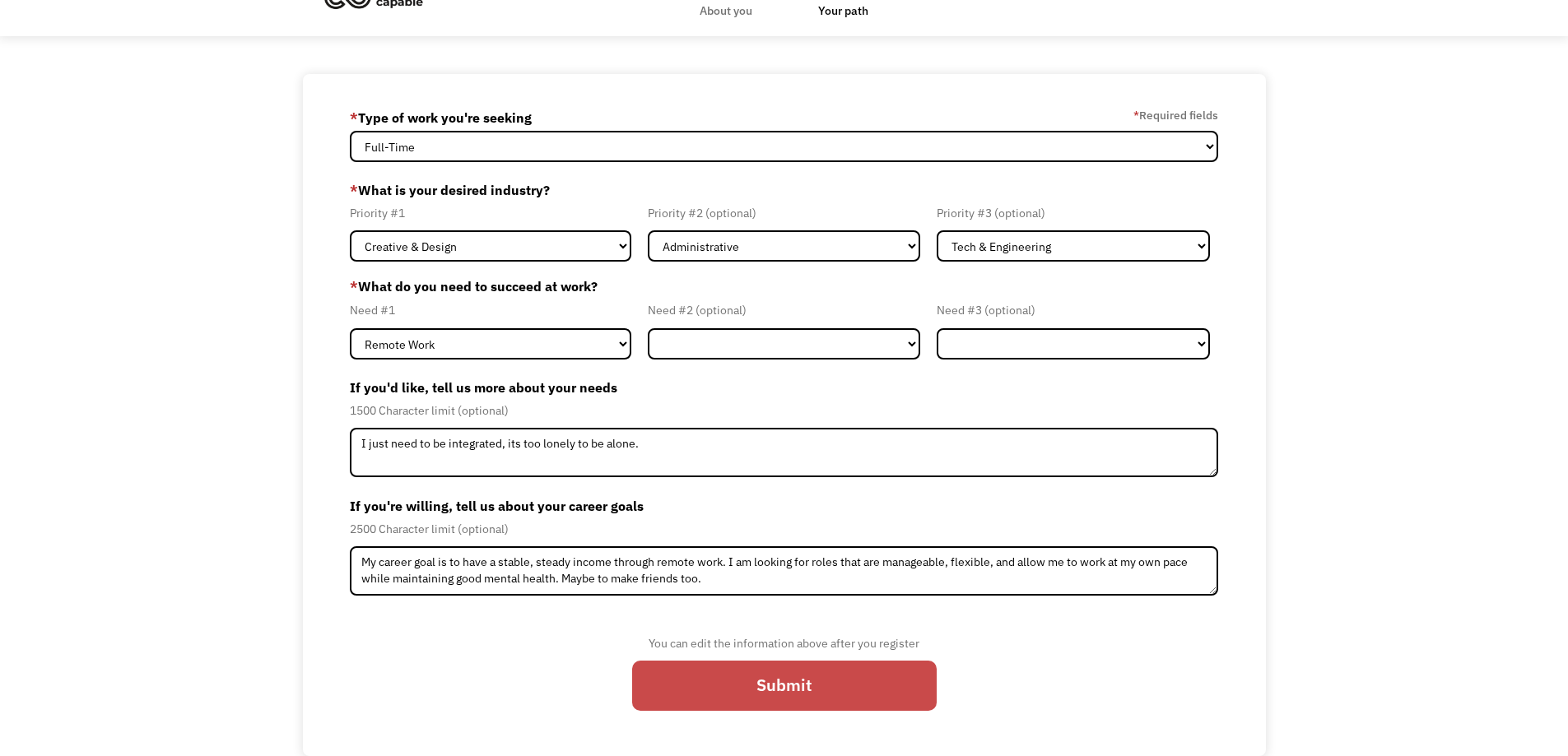
click at [808, 680] on input "Submit" at bounding box center [784, 685] width 304 height 50
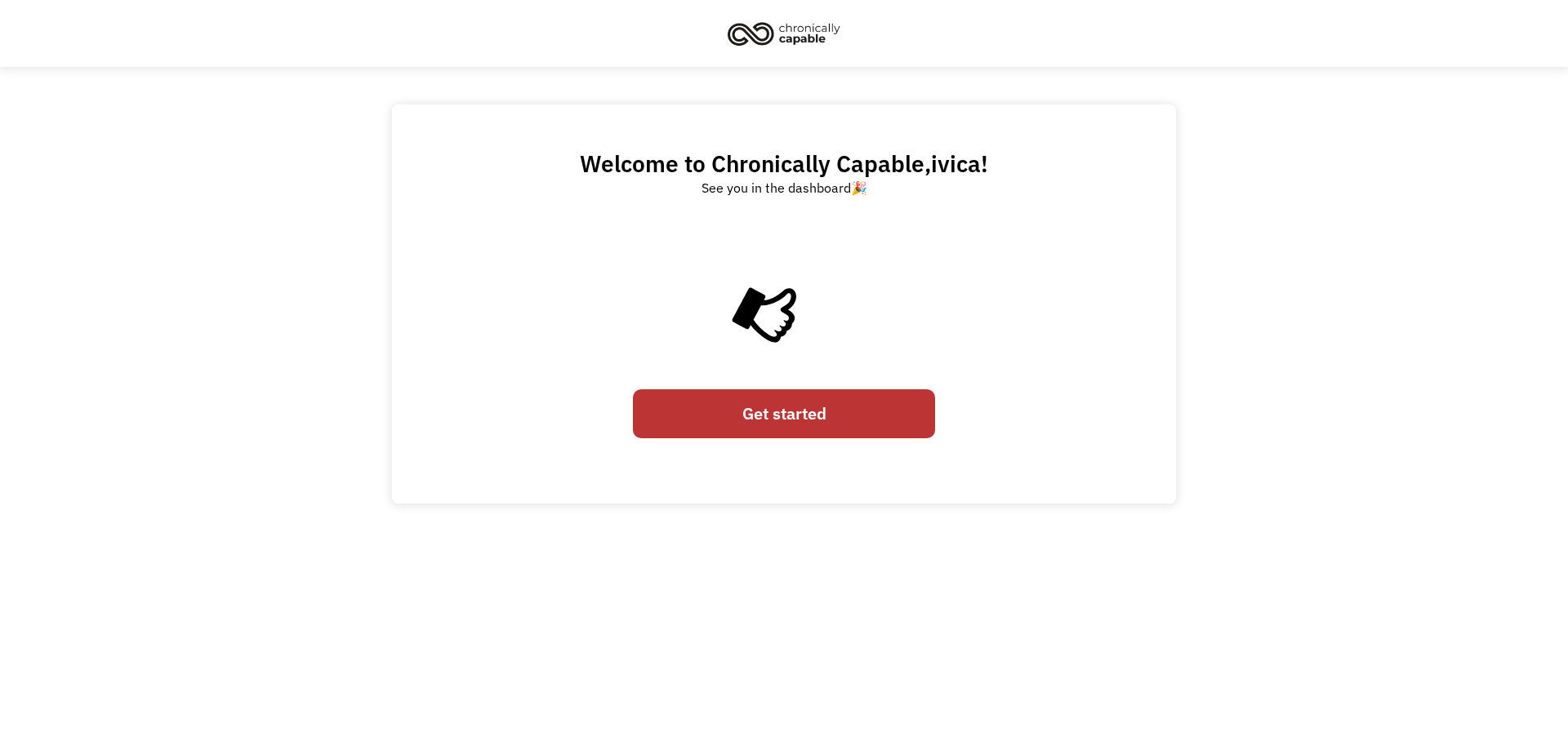
click at [801, 405] on link "Get started" at bounding box center [784, 414] width 302 height 50
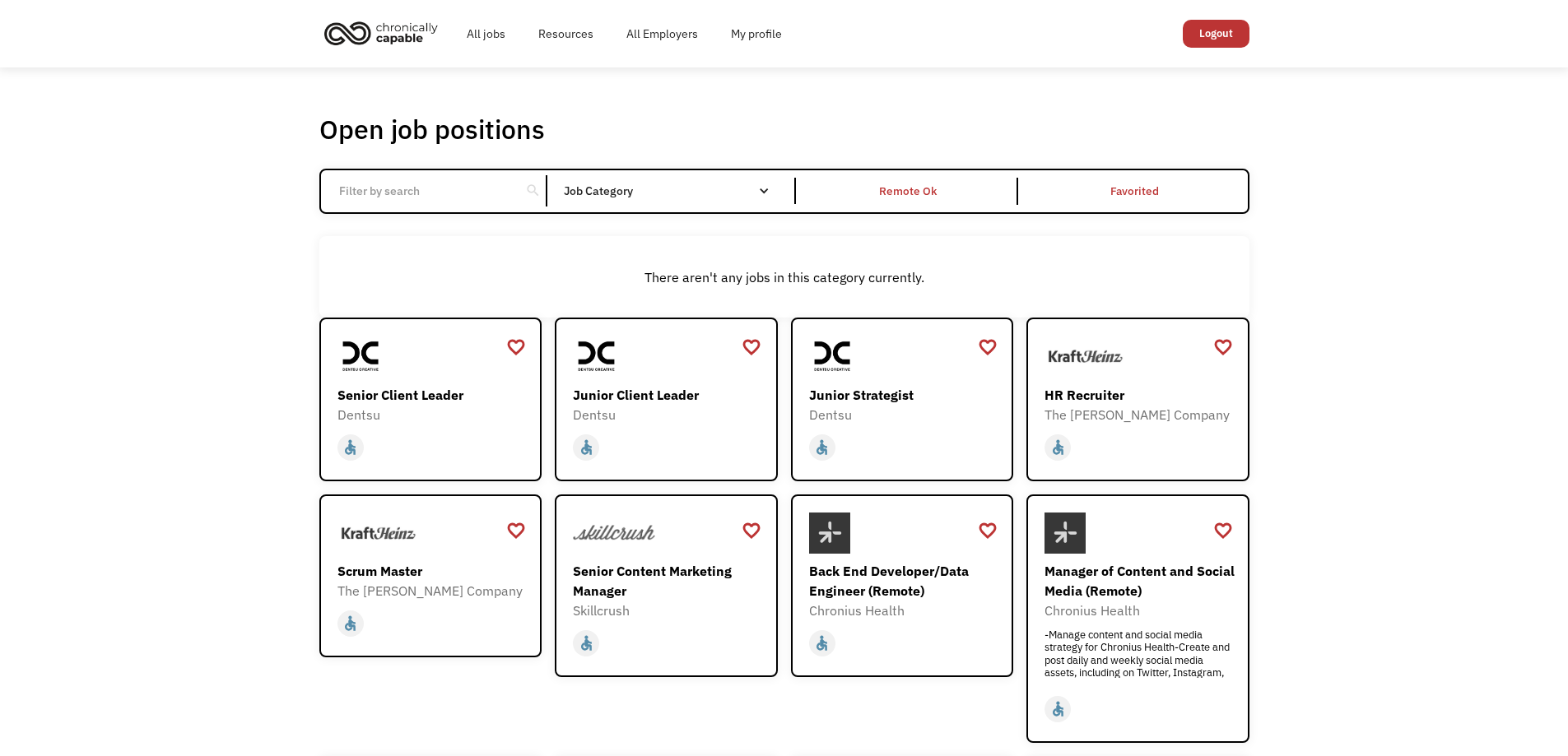
click at [92, 347] on div "Open job positions You have X liked items Search search Filter by category Admi…" at bounding box center [784, 578] width 1568 height 1024
click at [874, 189] on div "Remote Ok" at bounding box center [909, 191] width 219 height 27
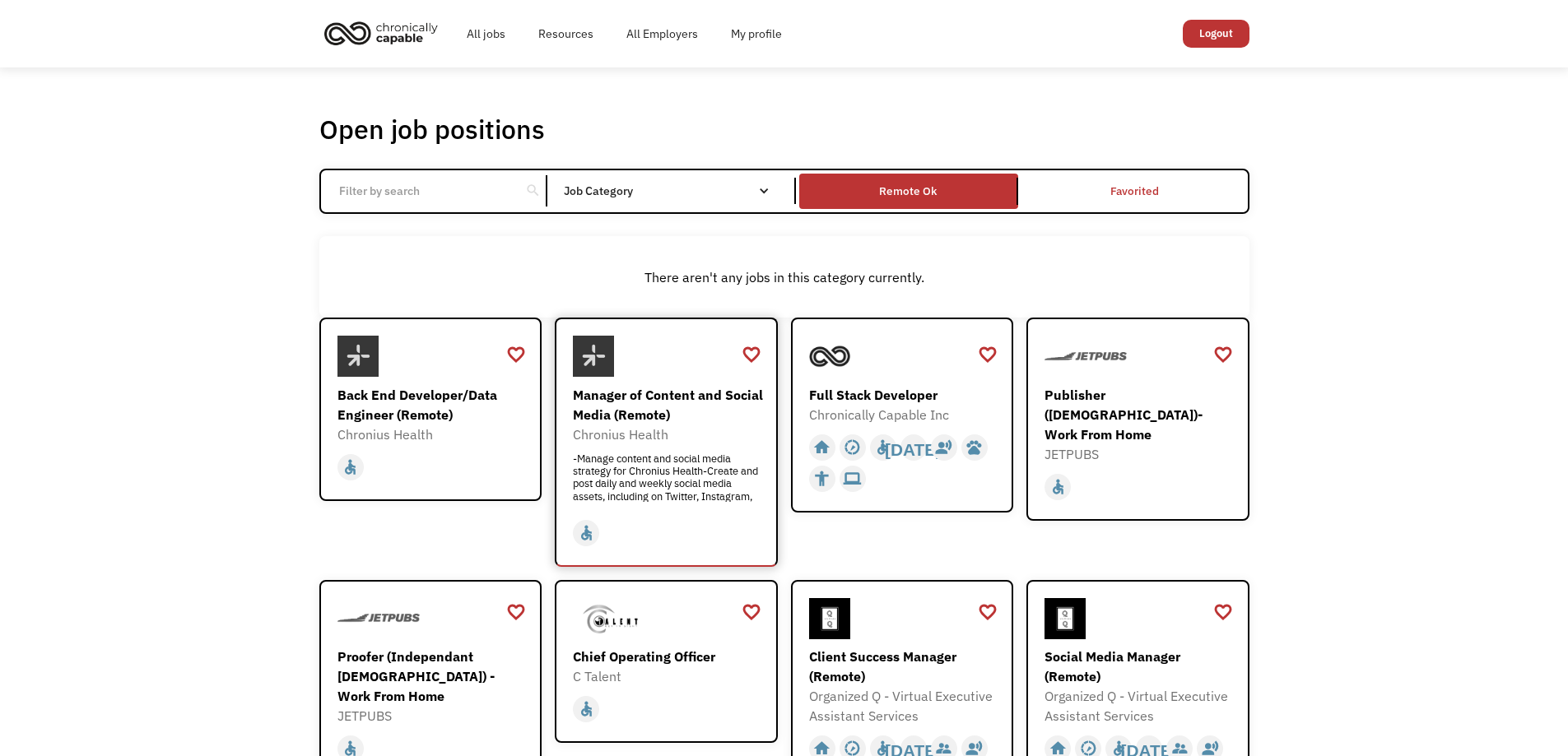
click at [687, 417] on div "Manager of Content and Social Media (Remote)" at bounding box center [668, 404] width 191 height 39
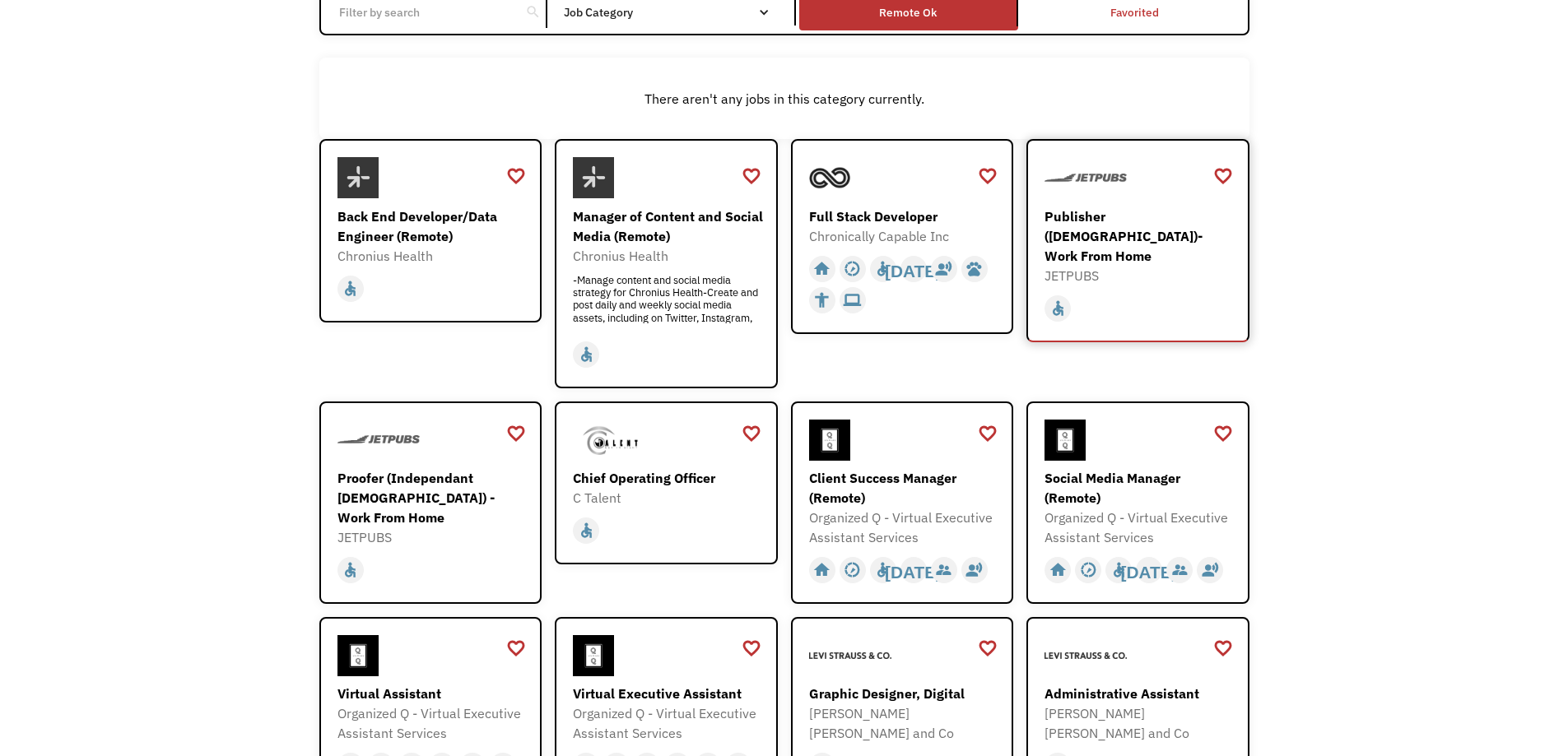
scroll to position [247, 0]
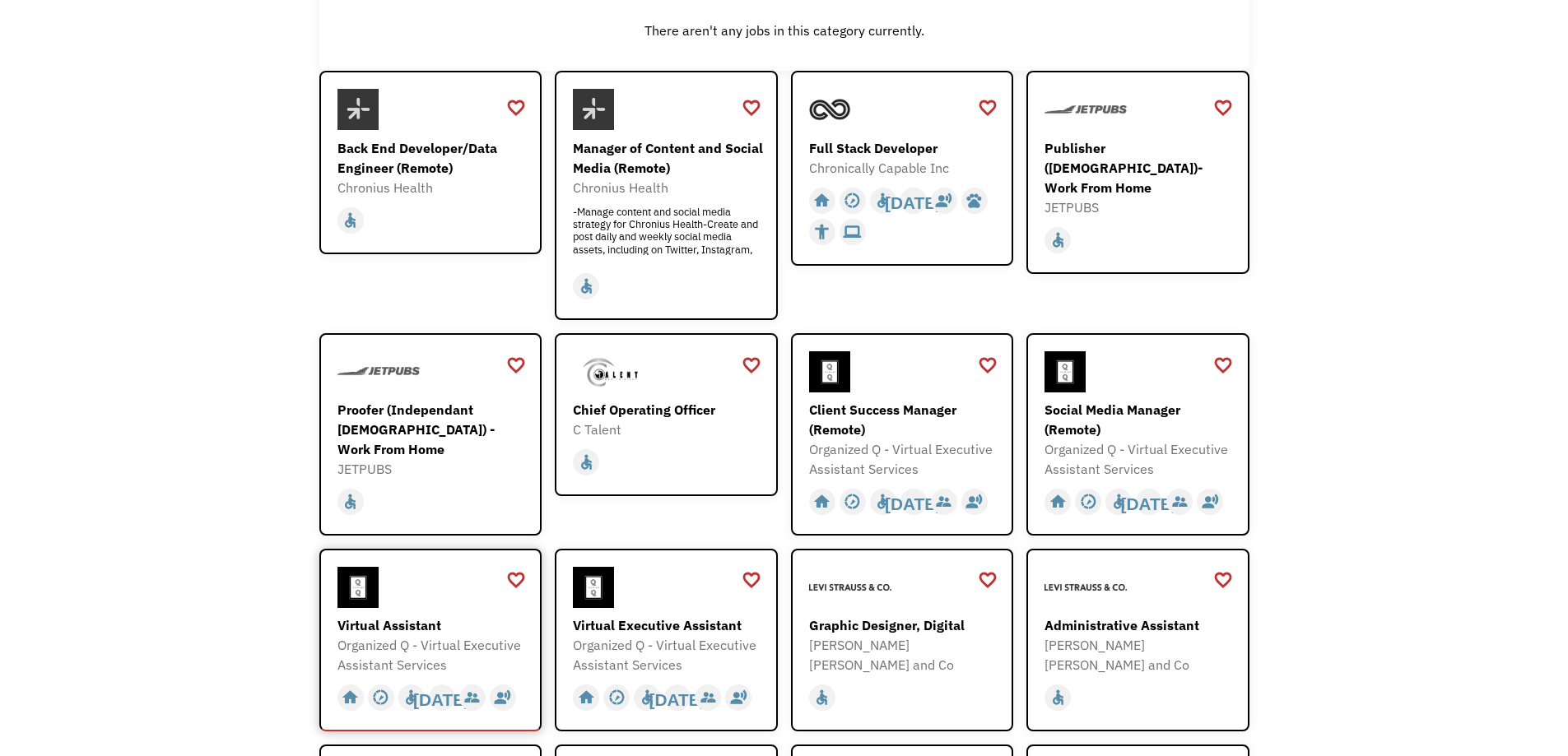
click at [437, 609] on div "Virtual Assistant Organized Q - Virtual Executive Assistant Services [URL][DOMA…" at bounding box center [433, 620] width 191 height 108
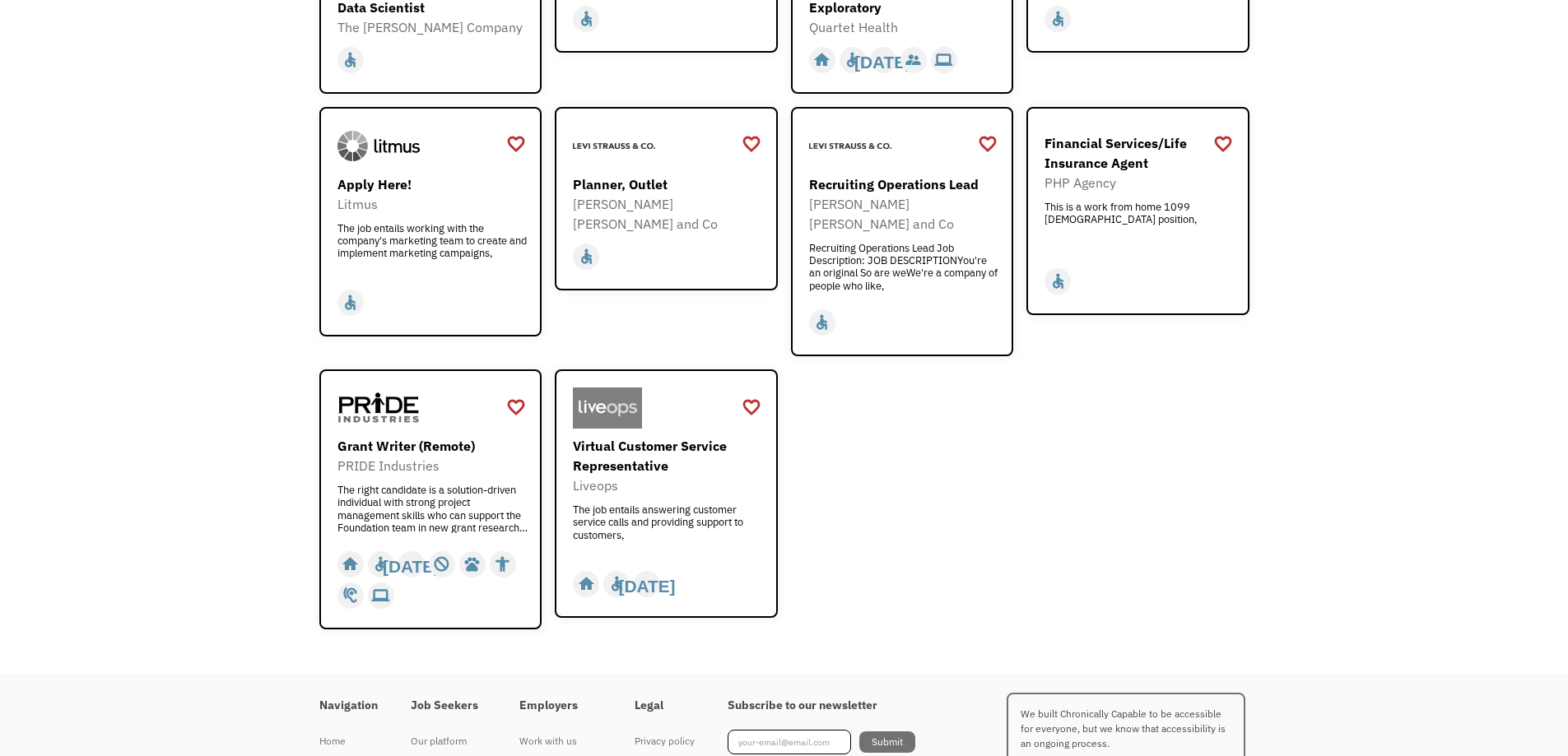
scroll to position [1975, 0]
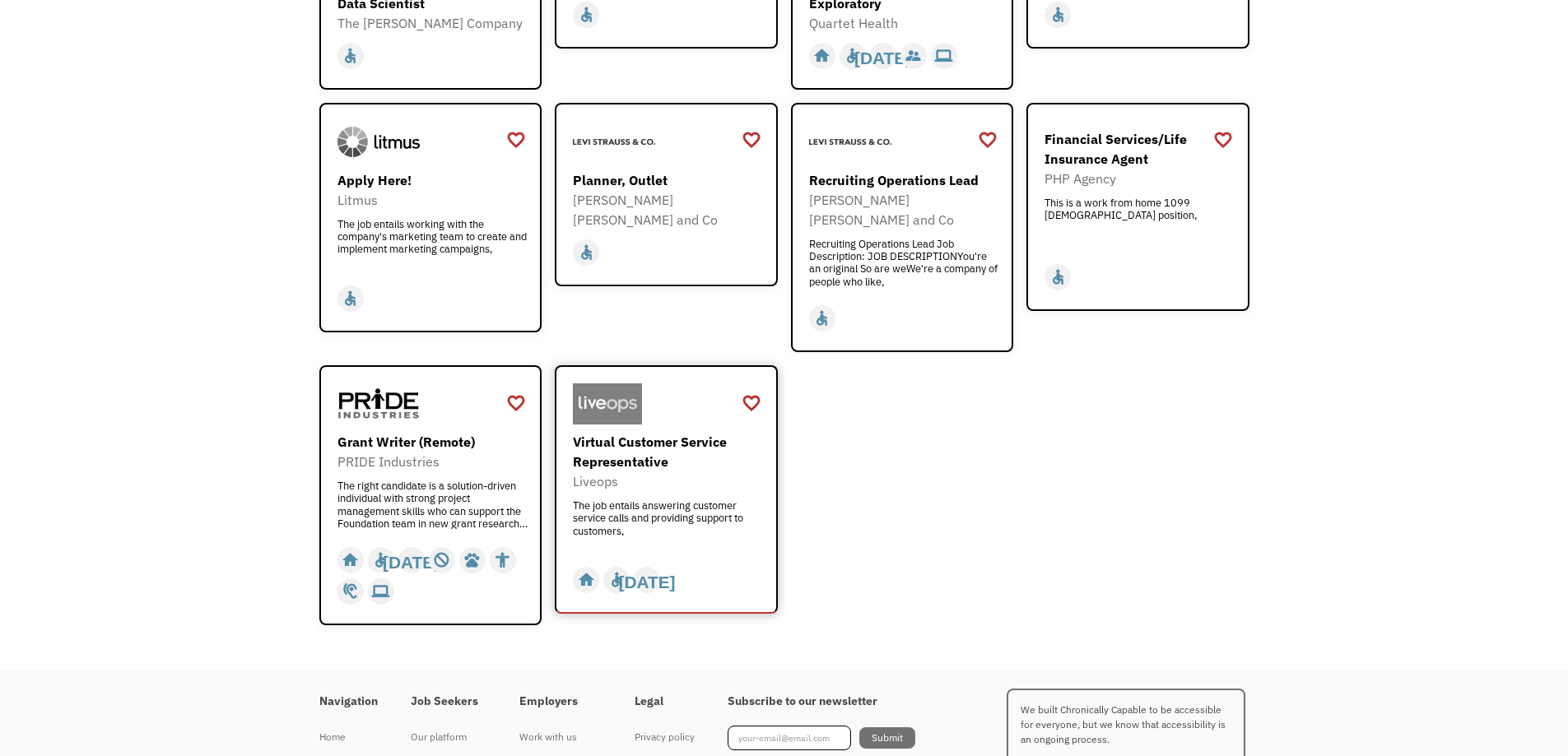
click at [646, 432] on div "Virtual Customer Service Representative" at bounding box center [668, 452] width 191 height 39
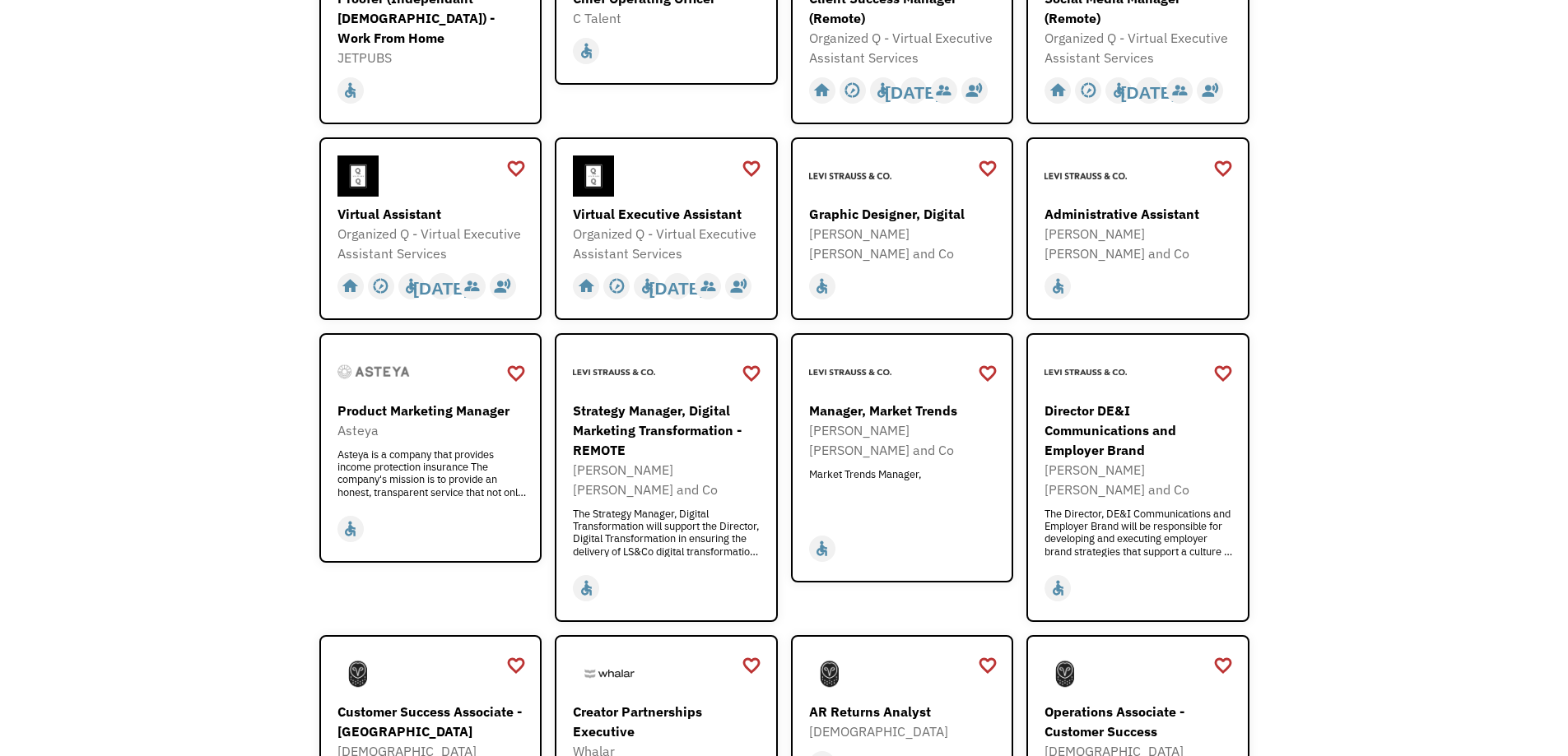
scroll to position [0, 0]
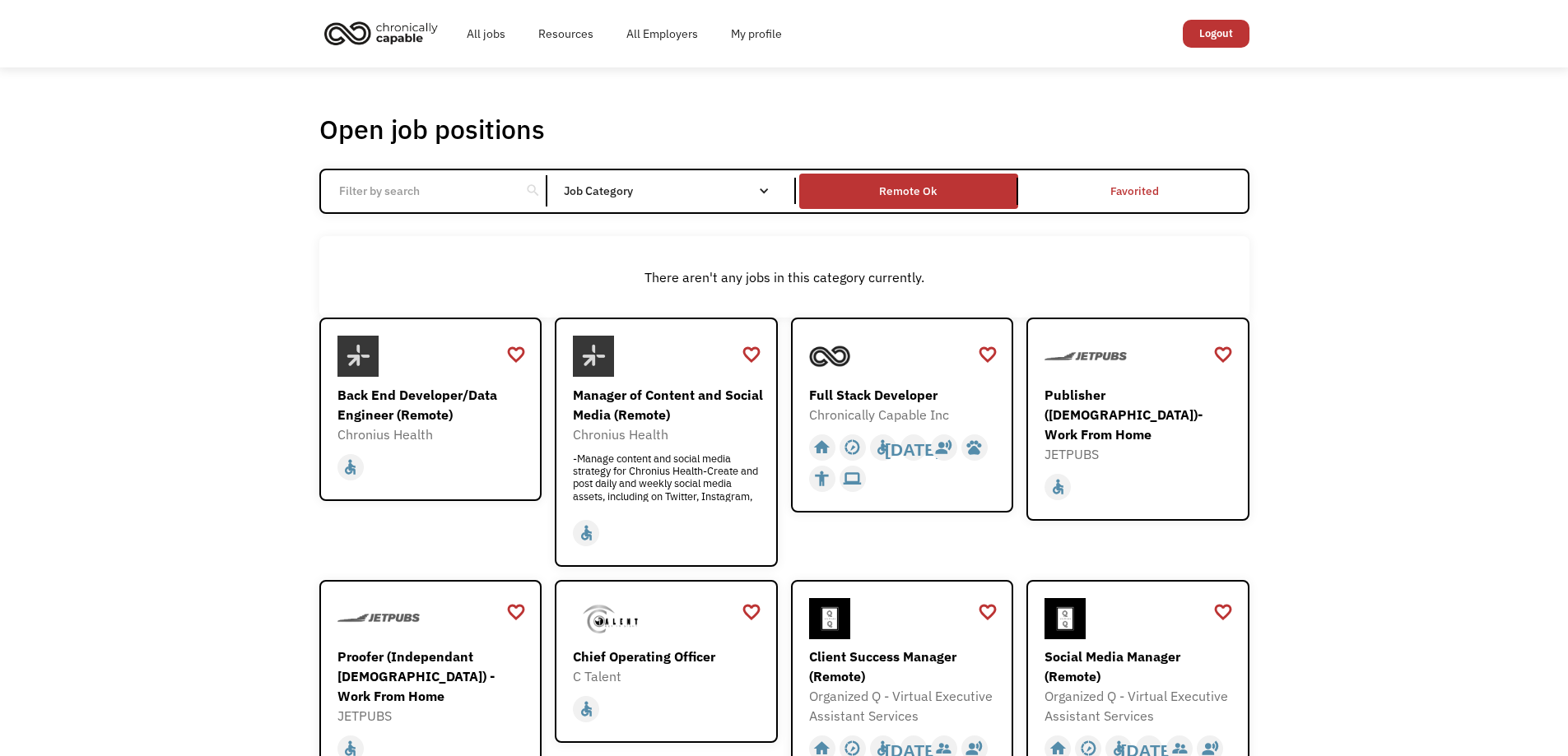
click at [454, 194] on input "Email Form" at bounding box center [421, 190] width 184 height 31
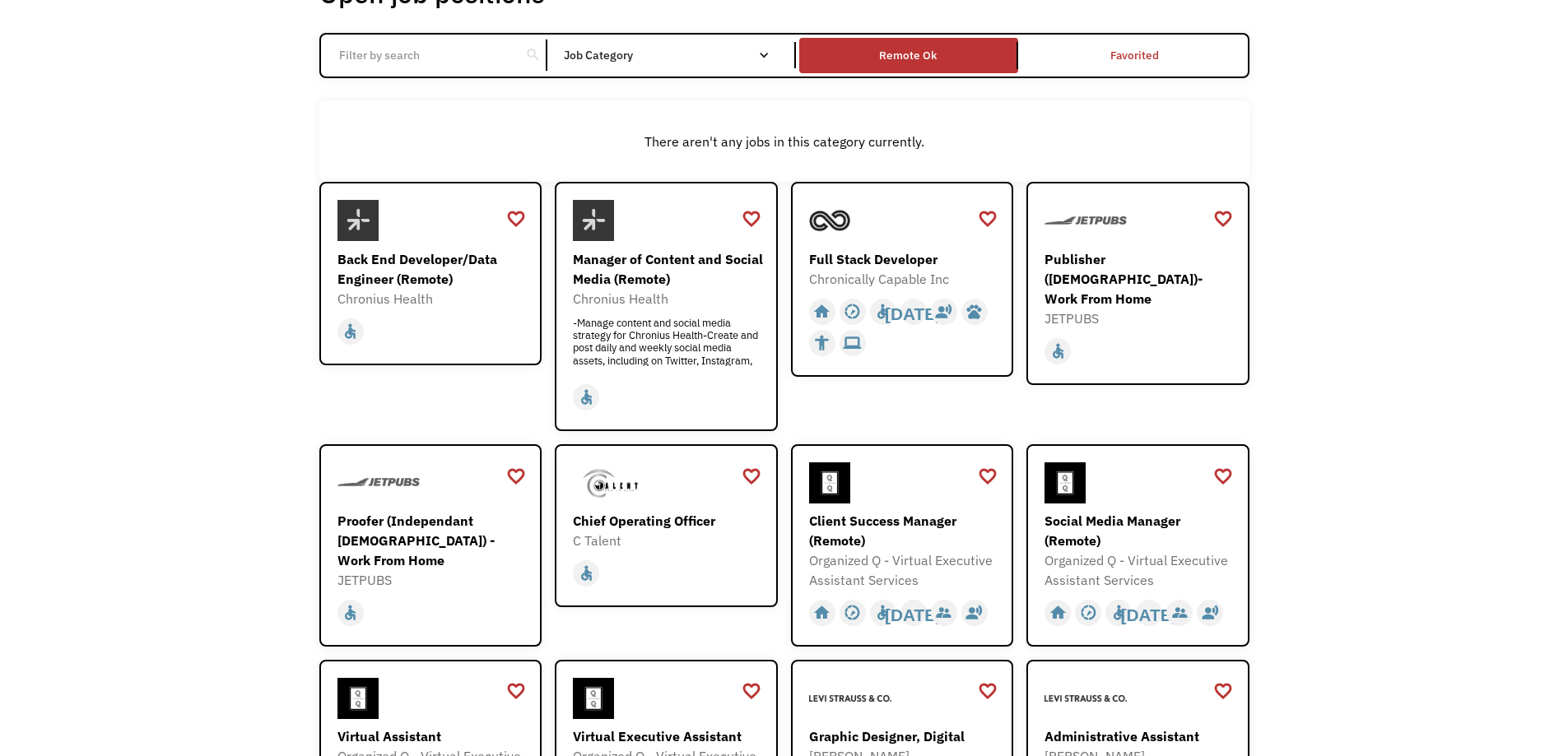
scroll to position [247, 0]
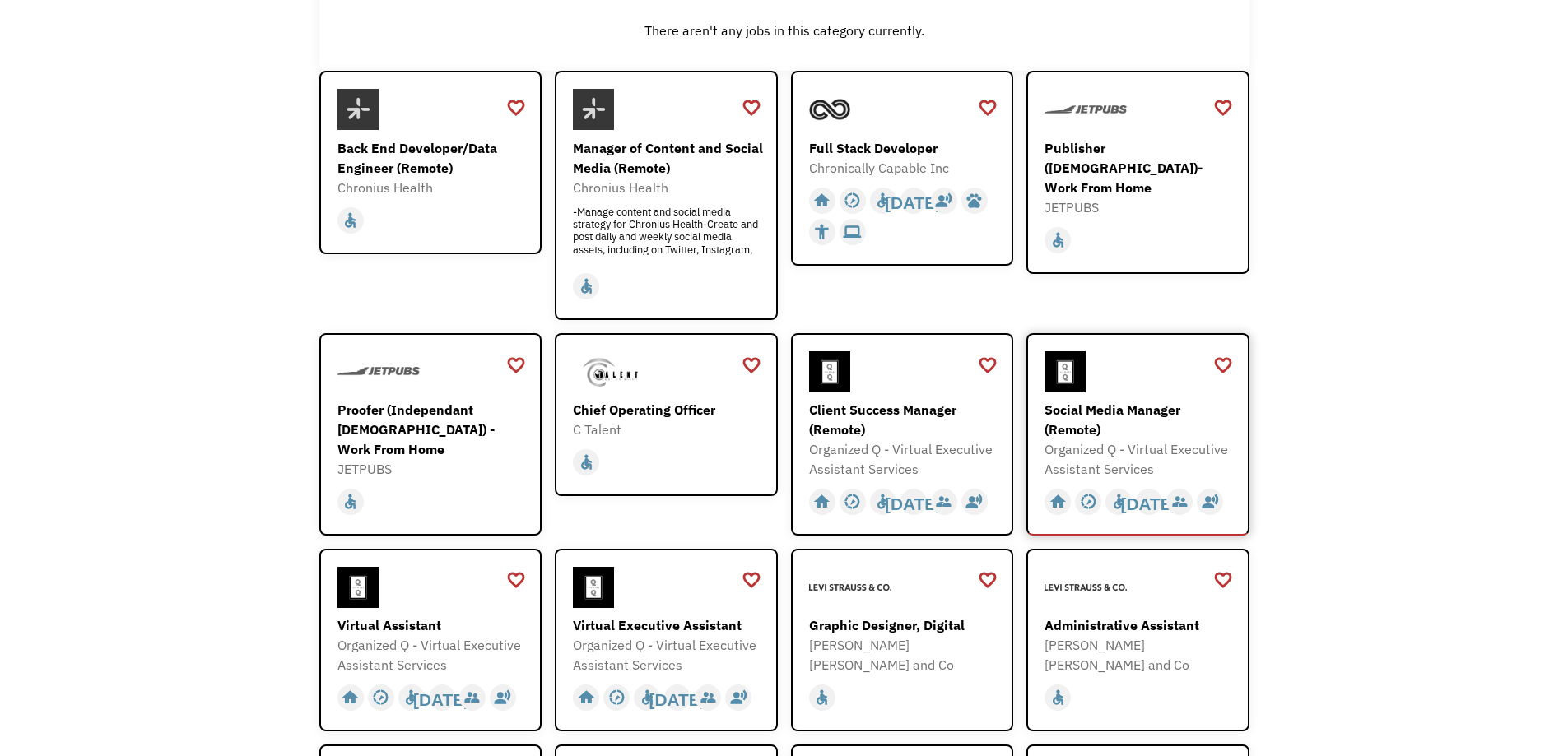
click at [1133, 409] on div "Social Media Manager (Remote)" at bounding box center [1140, 420] width 191 height 39
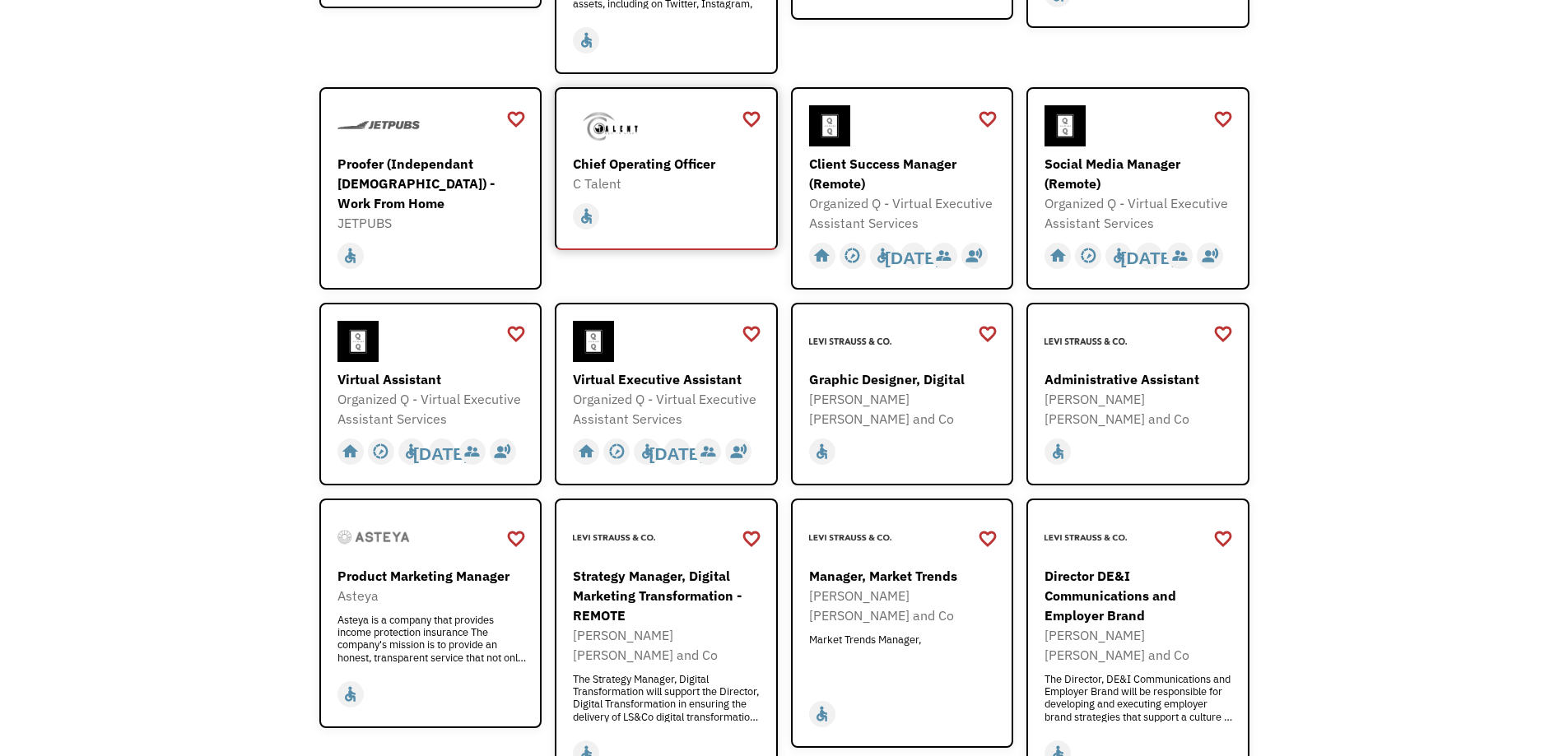
scroll to position [494, 0]
click at [471, 403] on div "Organized Q - Virtual Executive Assistant Services" at bounding box center [433, 408] width 191 height 39
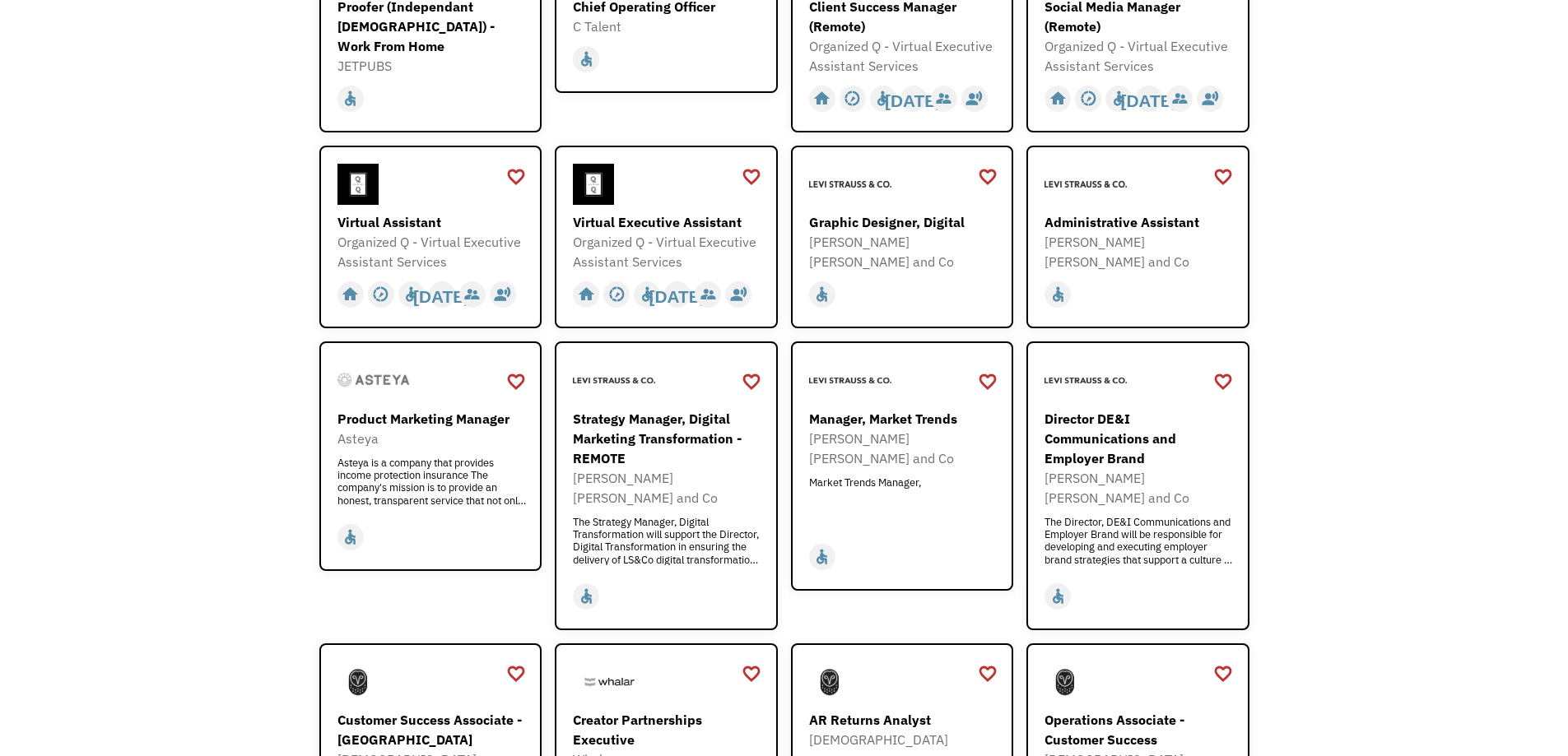
scroll to position [0, 0]
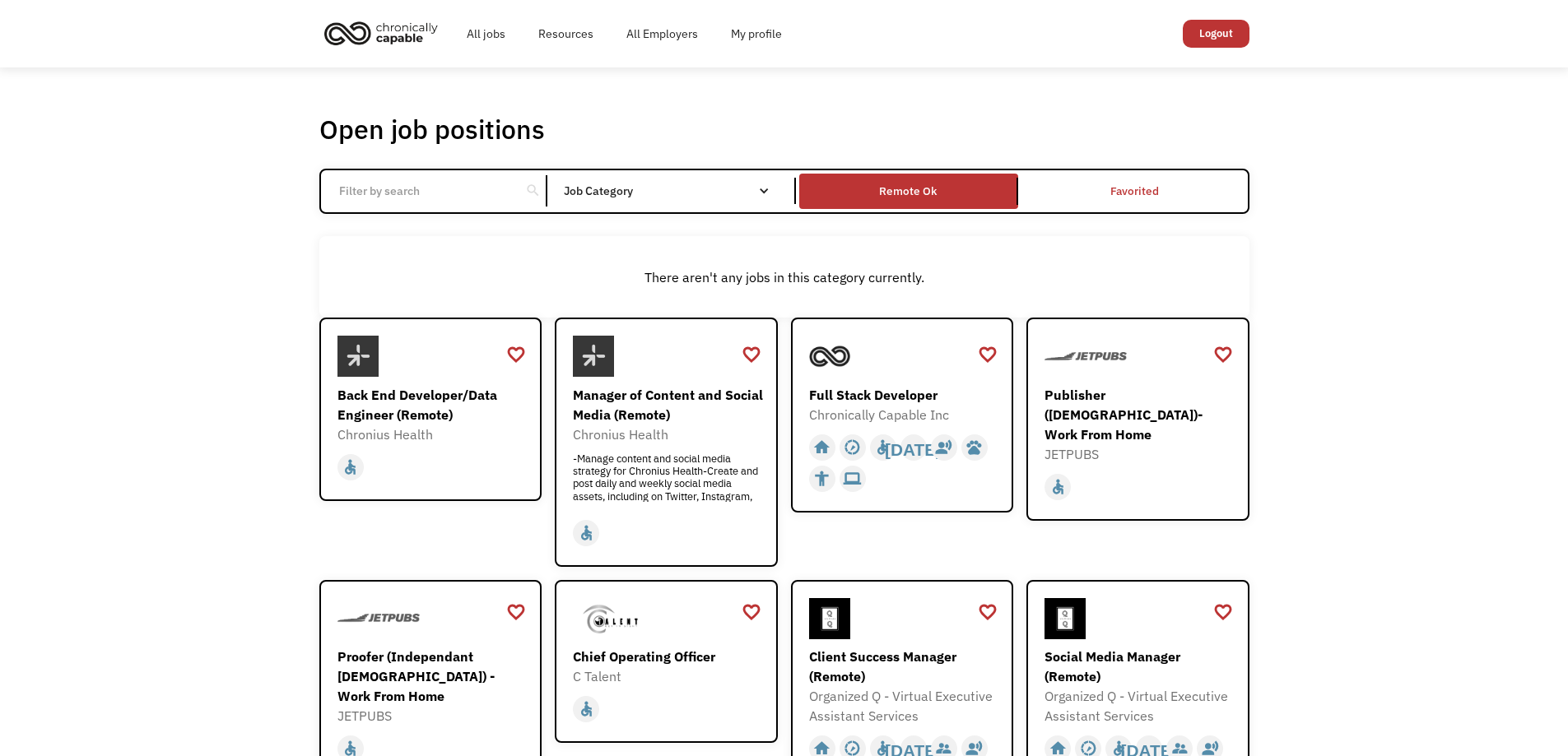
click at [440, 189] on input "Email Form" at bounding box center [421, 190] width 184 height 31
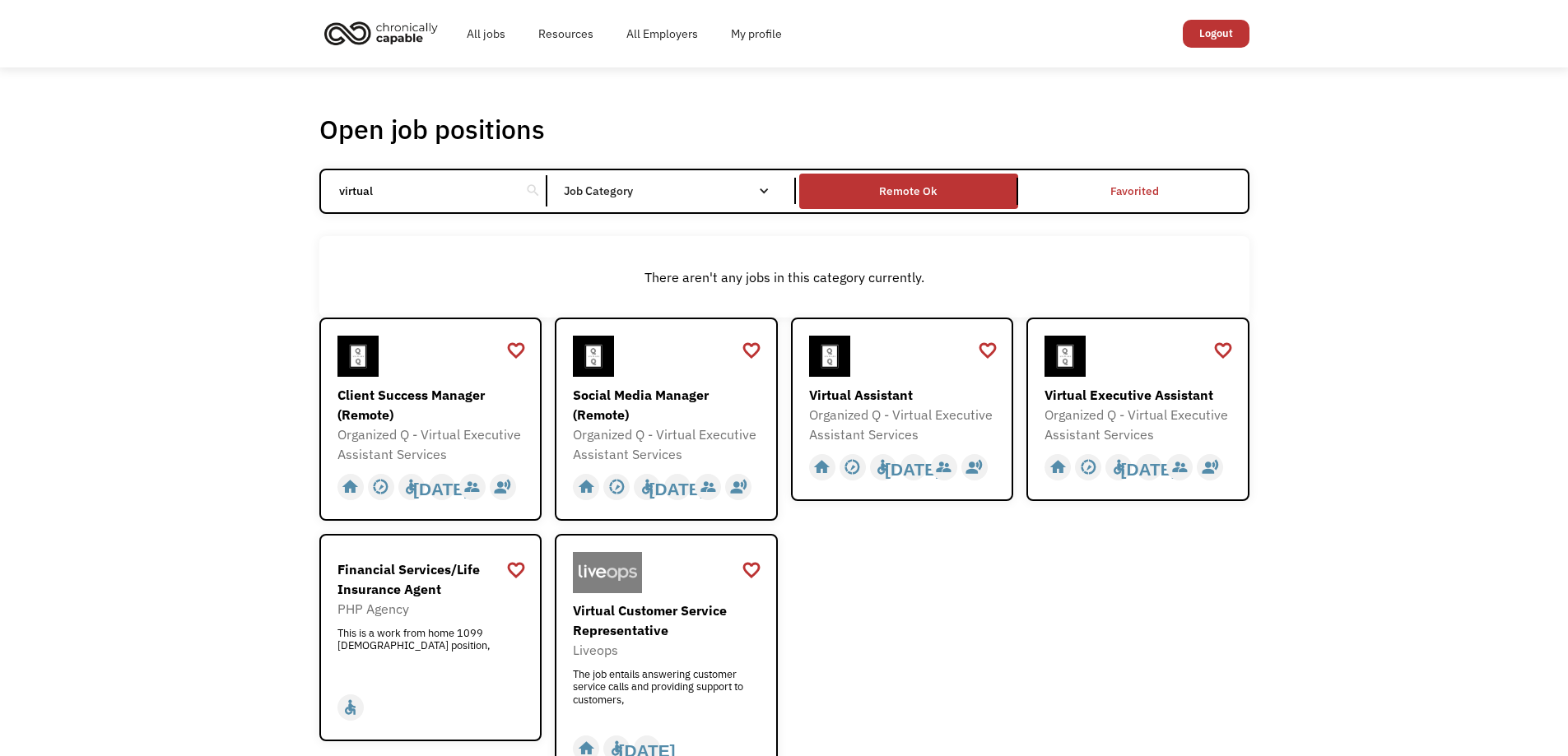
click input "Email Form" at bounding box center [0, 0] width 0 height 0
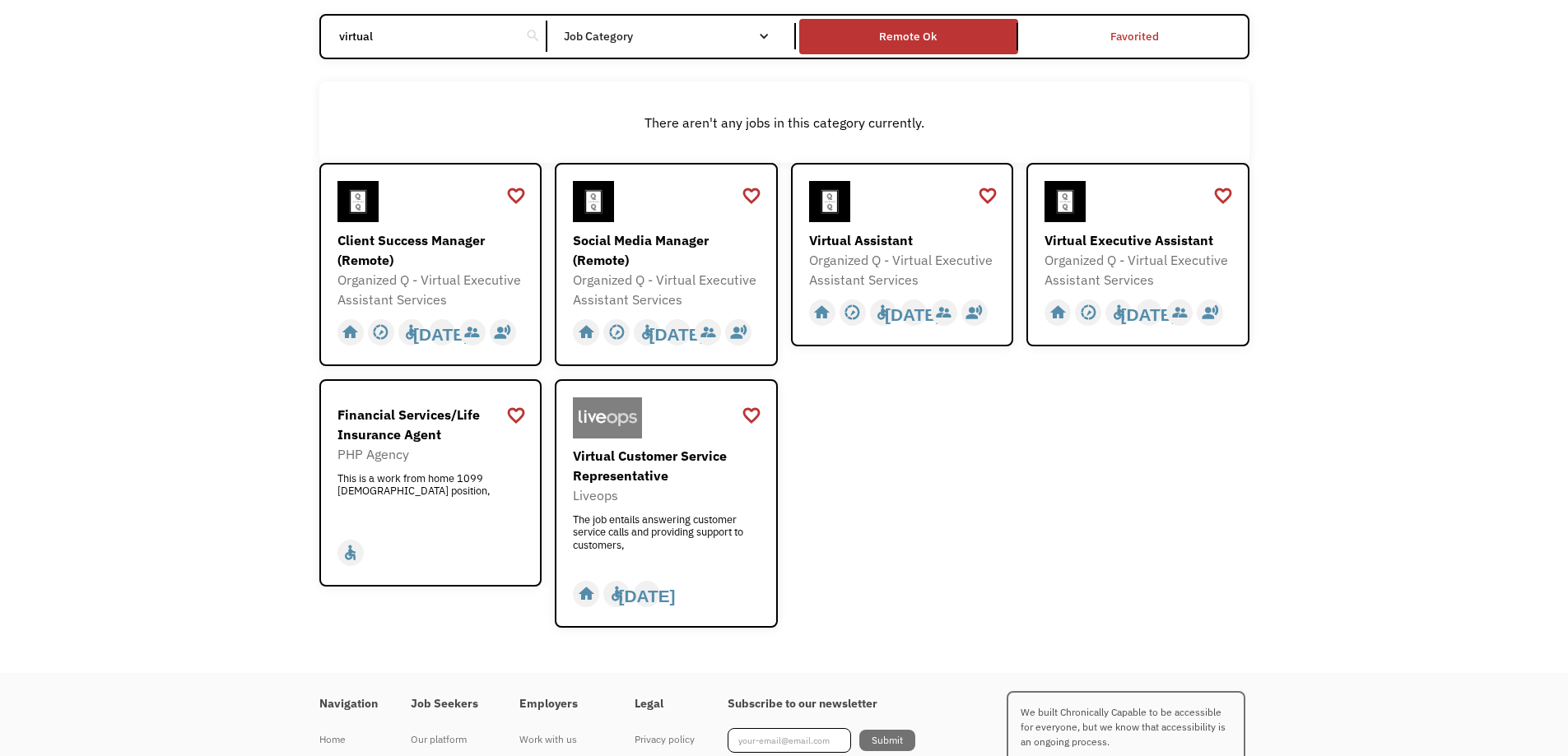
scroll to position [165, 0]
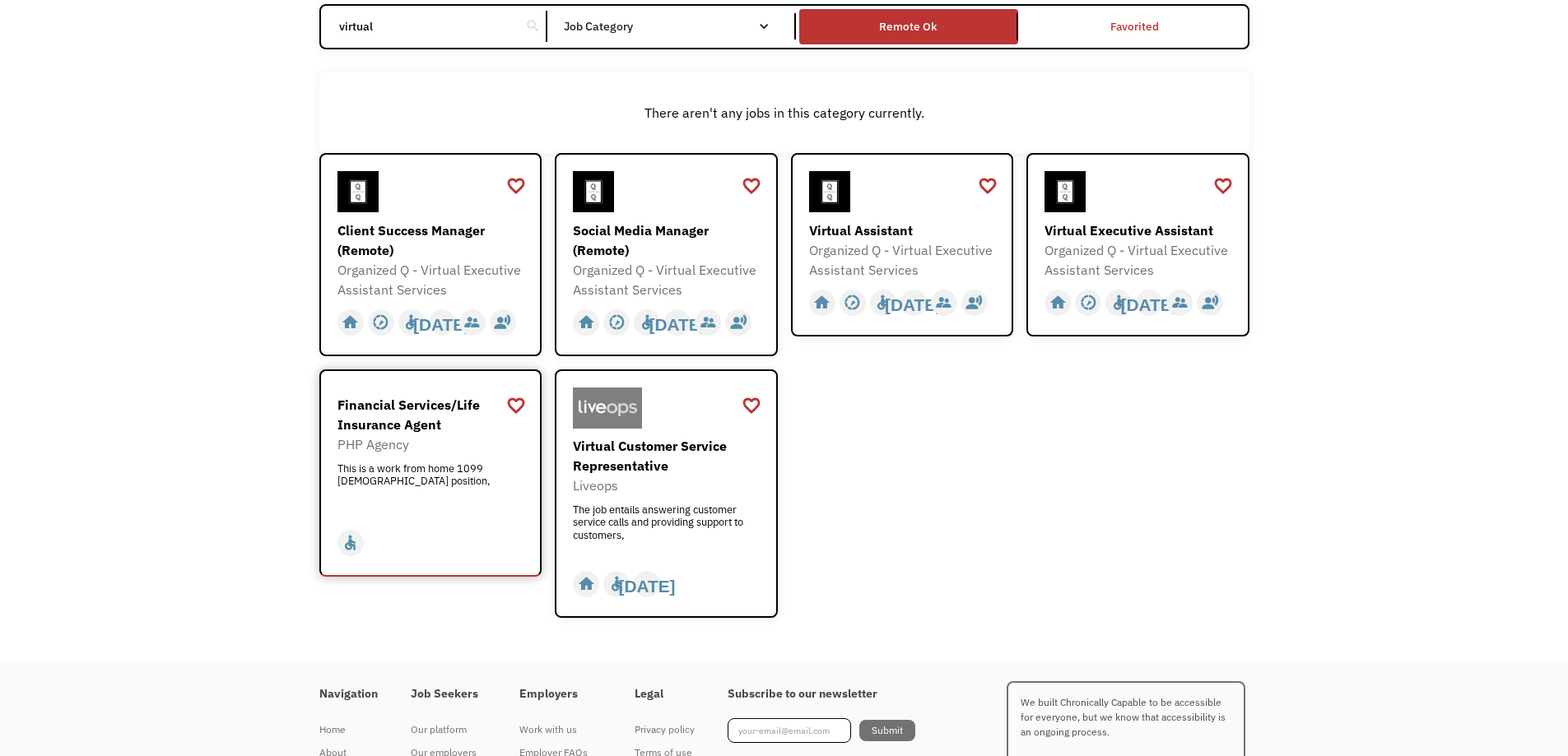
click at [404, 401] on div "Financial Services/Life Insurance Agent" at bounding box center [433, 415] width 191 height 39
click at [932, 443] on div "favorite_border favorite Saving Senior Client Leader Dentsu https://join.smartr…" at bounding box center [784, 385] width 931 height 465
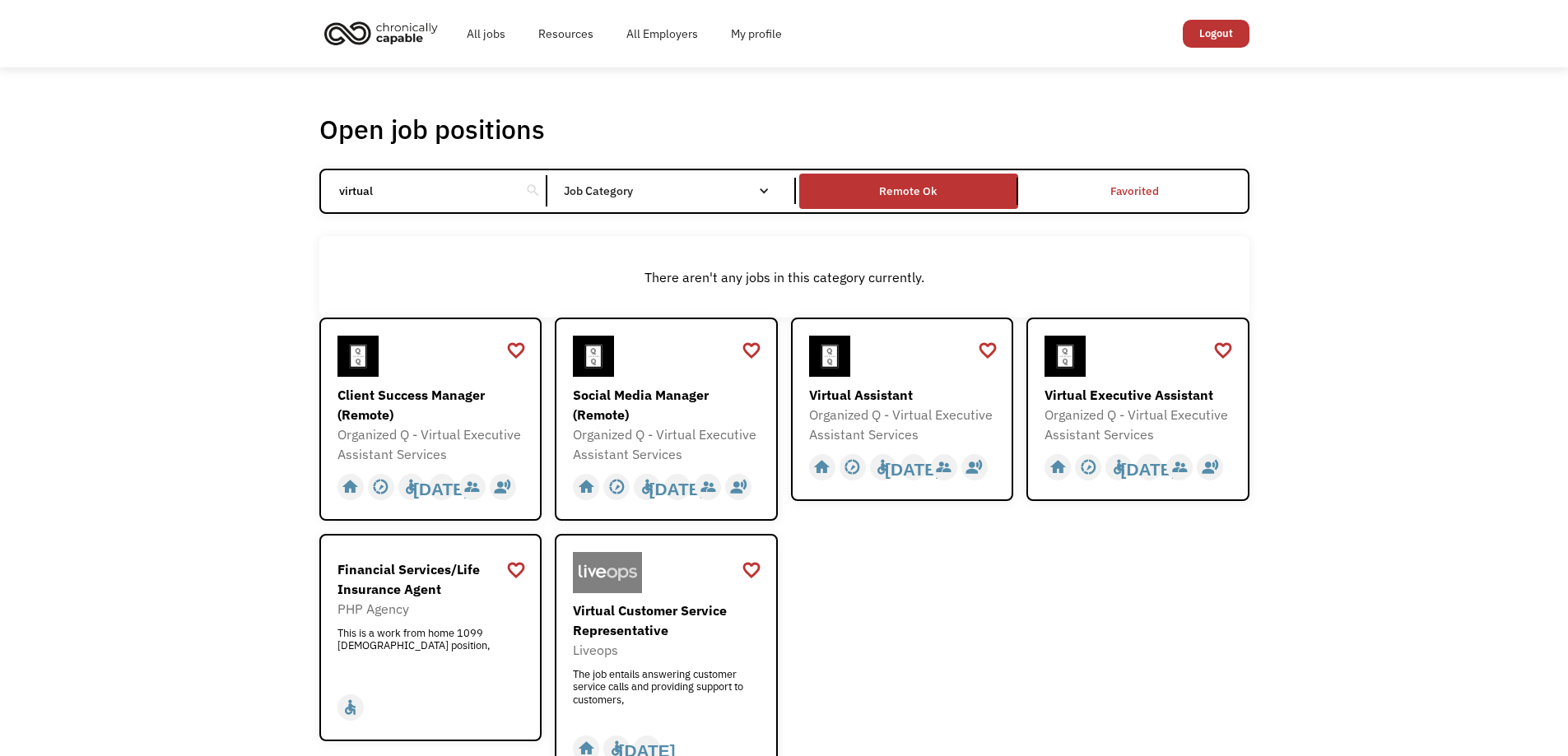
drag, startPoint x: 403, startPoint y: 22, endPoint x: 173, endPoint y: -15, distance: 233.0
click at [173, 0] on html "All jobs Resources All Employers My profile Club Capable New! Logout Featured J…" at bounding box center [784, 378] width 1568 height 756
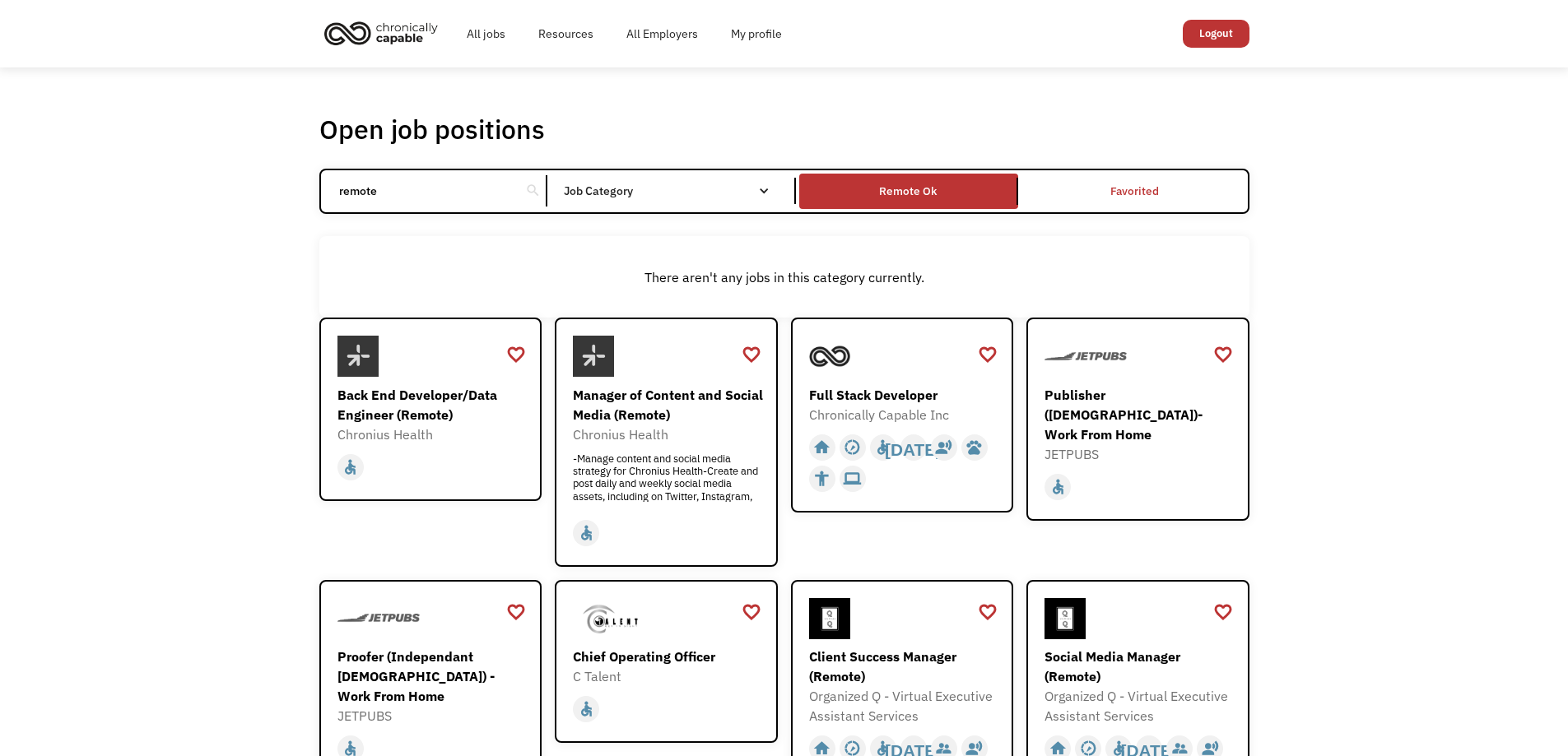
type input "remote"
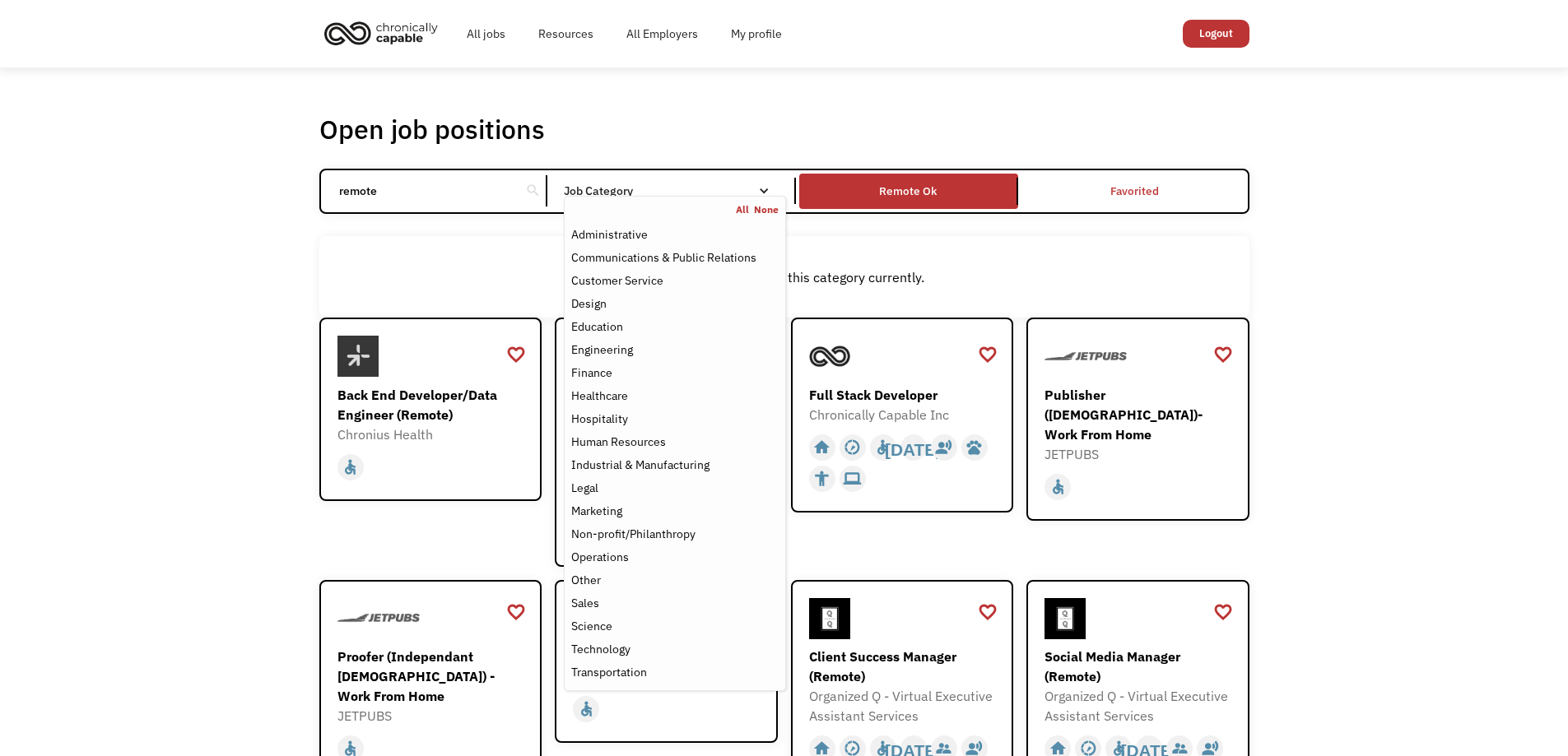
click at [750, 195] on div "Job Category" at bounding box center [675, 191] width 222 height 12
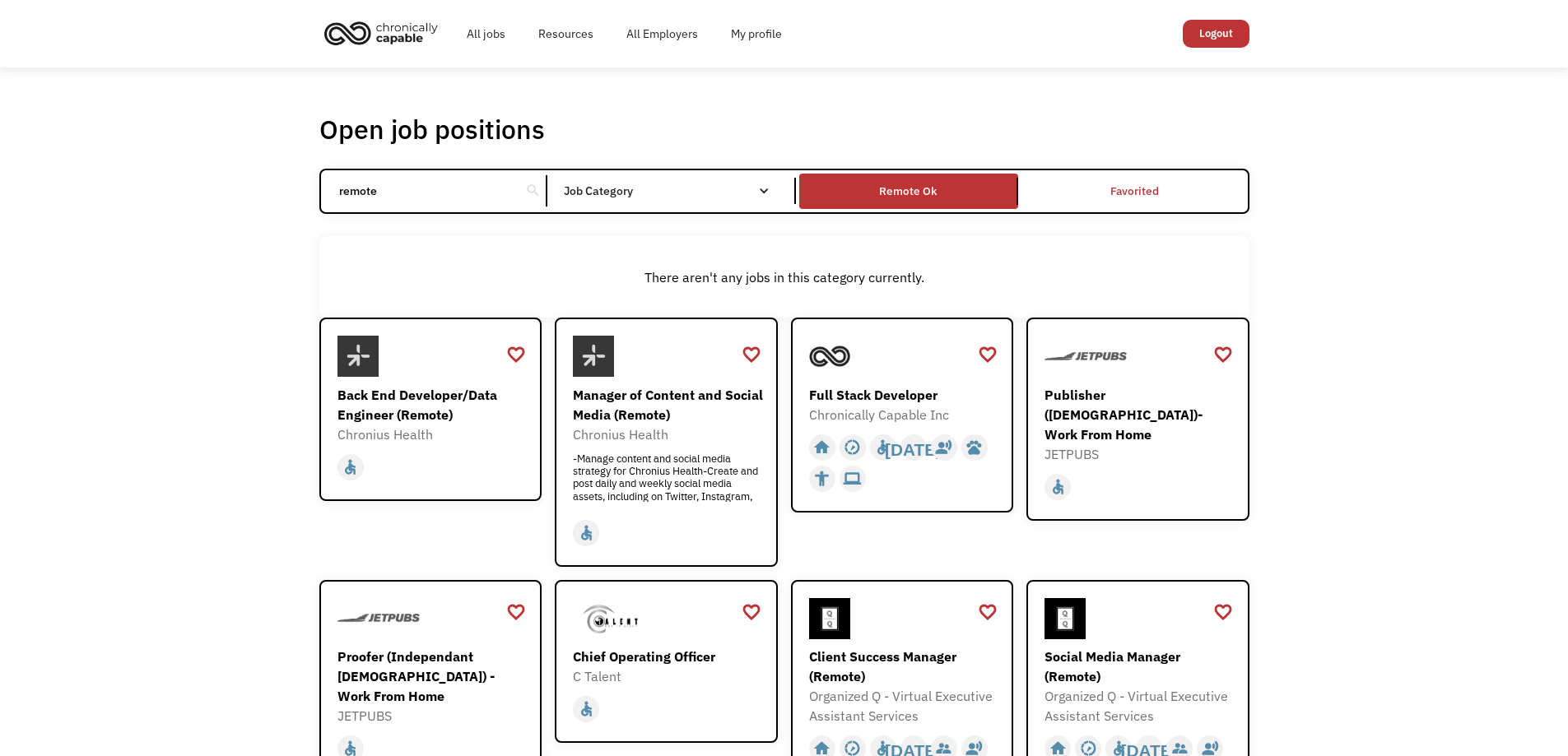
click at [750, 195] on div "Job Category" at bounding box center [675, 191] width 222 height 12
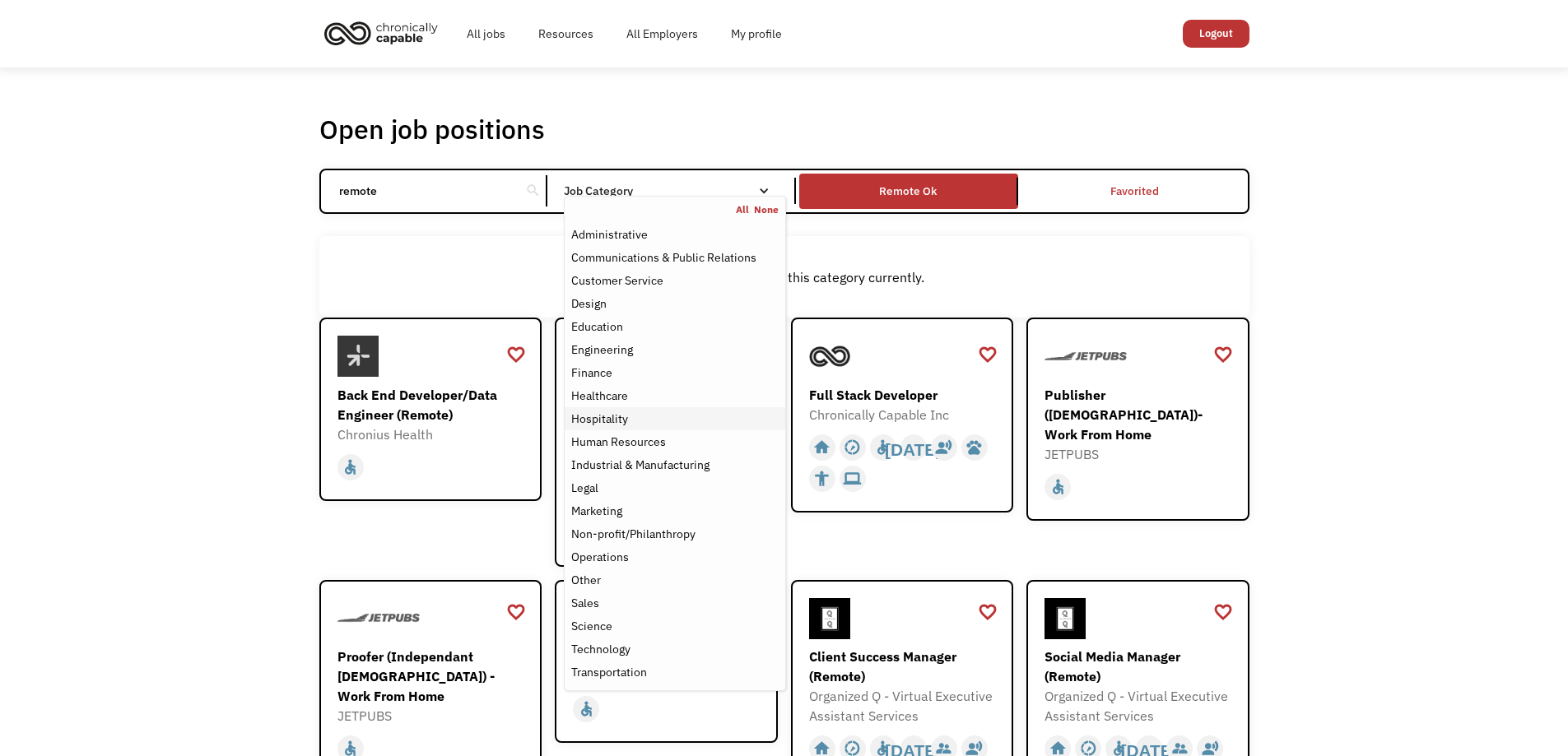
click at [697, 419] on div "Hospitality" at bounding box center [674, 418] width 207 height 20
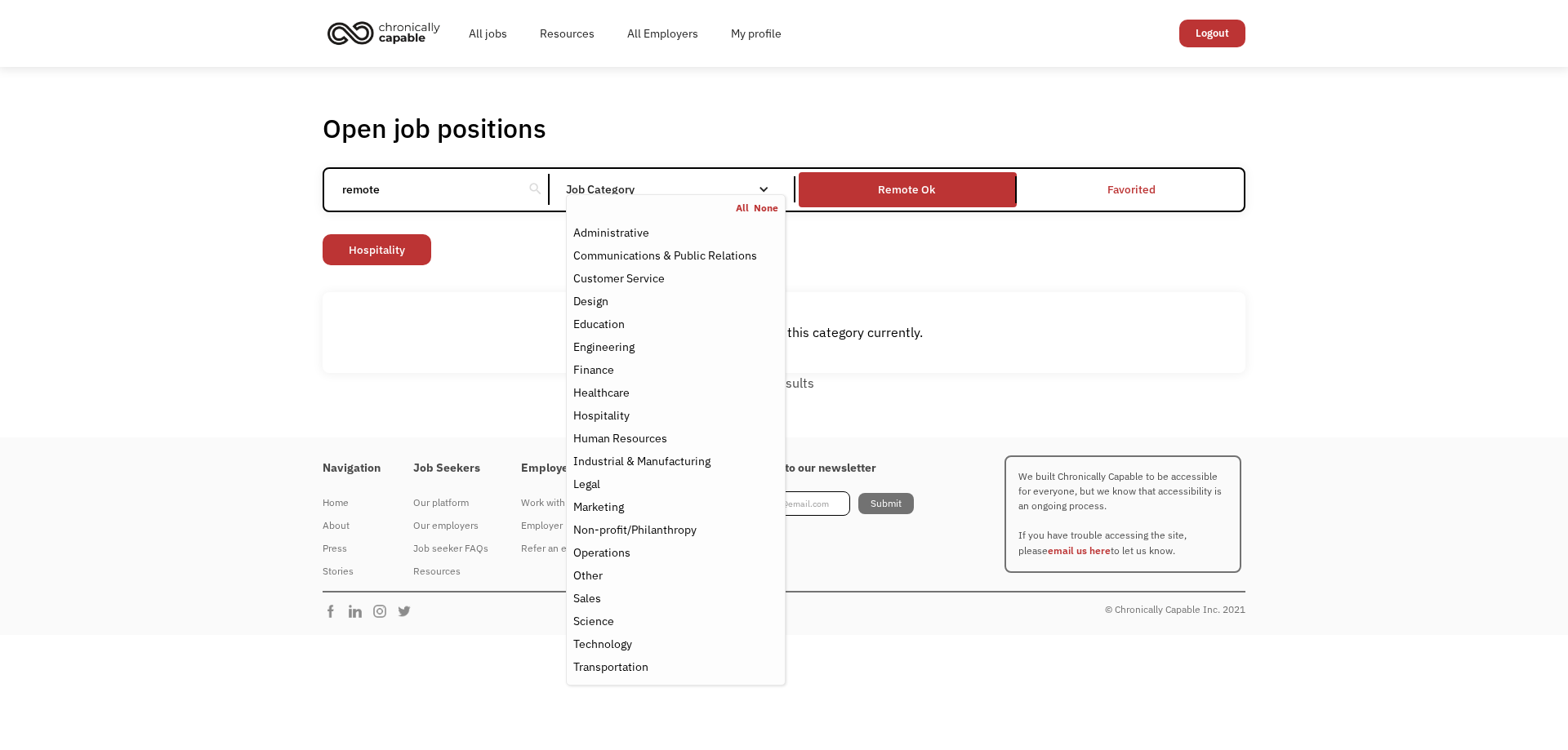
click at [191, 304] on div "Open job positions You have X liked items Search remote search Filter by catego…" at bounding box center [784, 252] width 1568 height 371
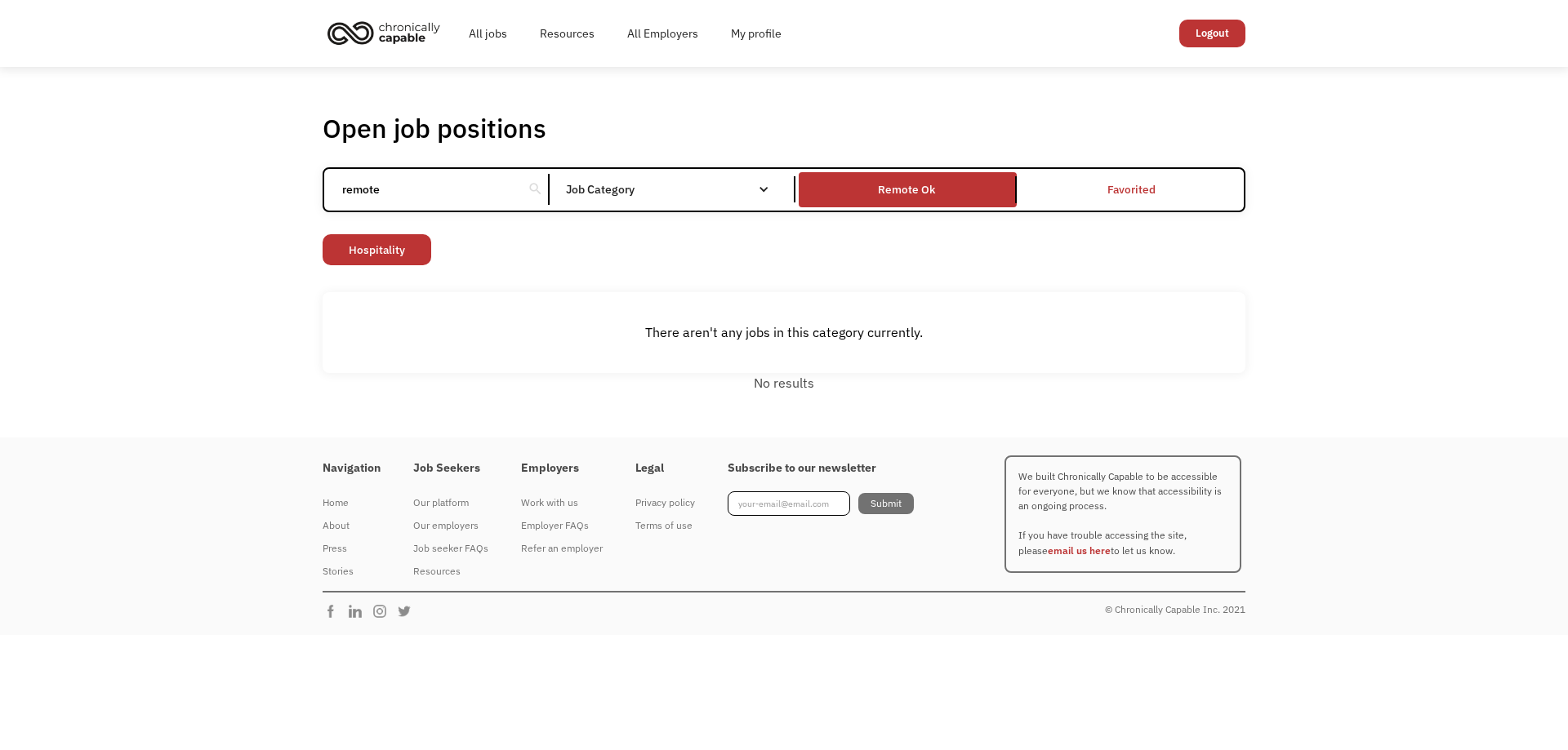
click at [735, 209] on div "remote search Filter by category Administration Communications & Public Relatio…" at bounding box center [784, 190] width 923 height 45
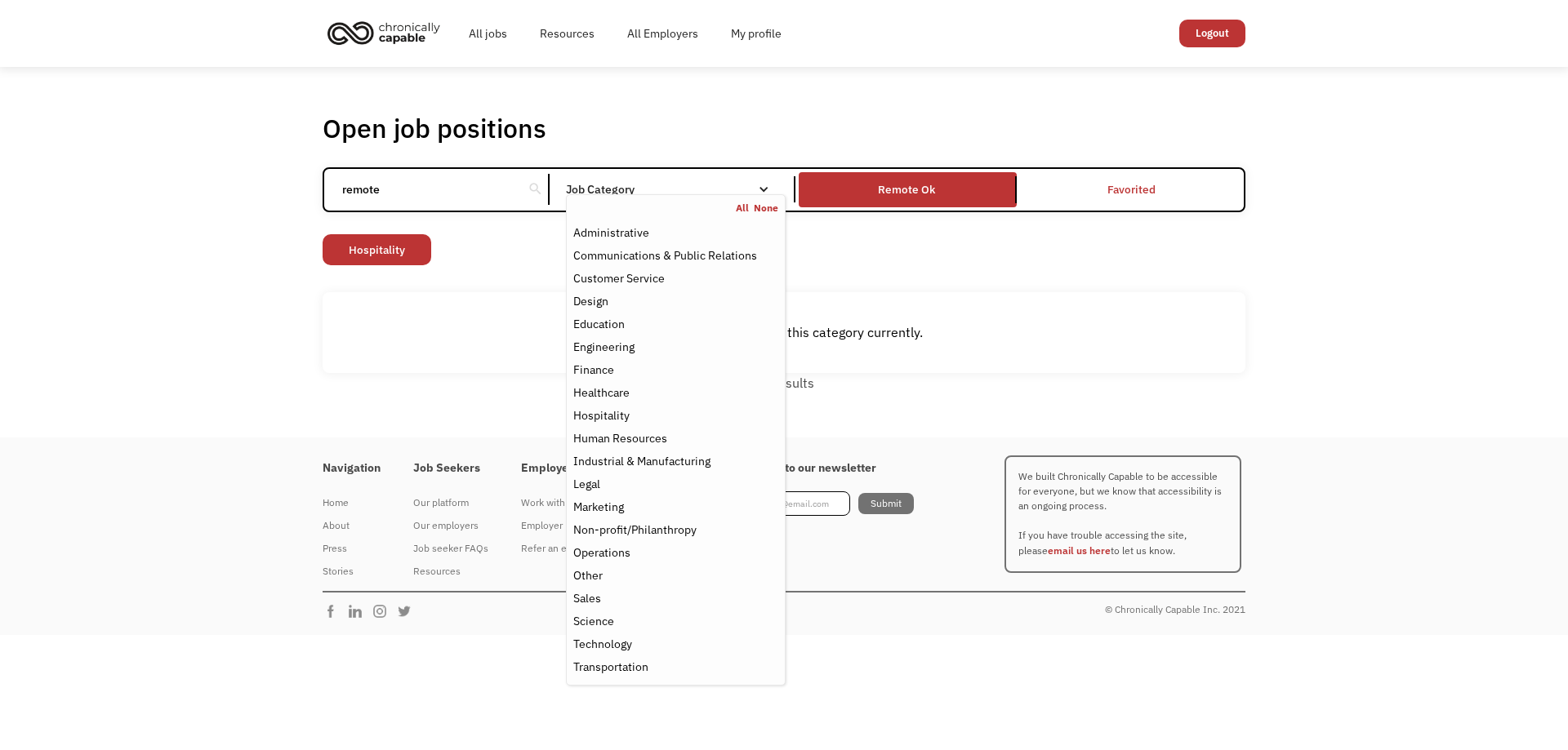
click at [742, 187] on div "Job Category" at bounding box center [675, 190] width 220 height 12
click at [681, 182] on div "Job Category" at bounding box center [675, 189] width 220 height 26
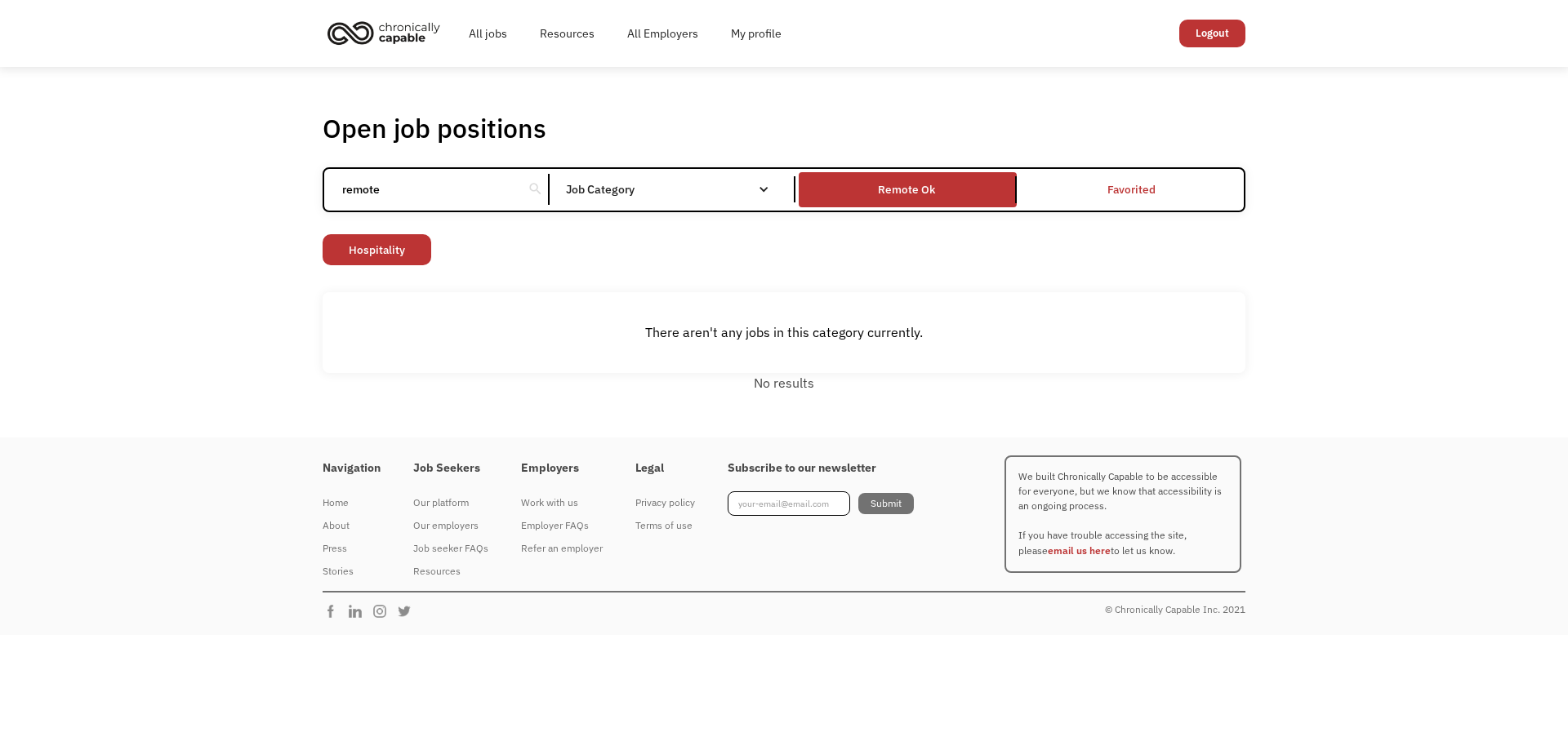
click at [681, 182] on div "Job Category" at bounding box center [675, 189] width 220 height 26
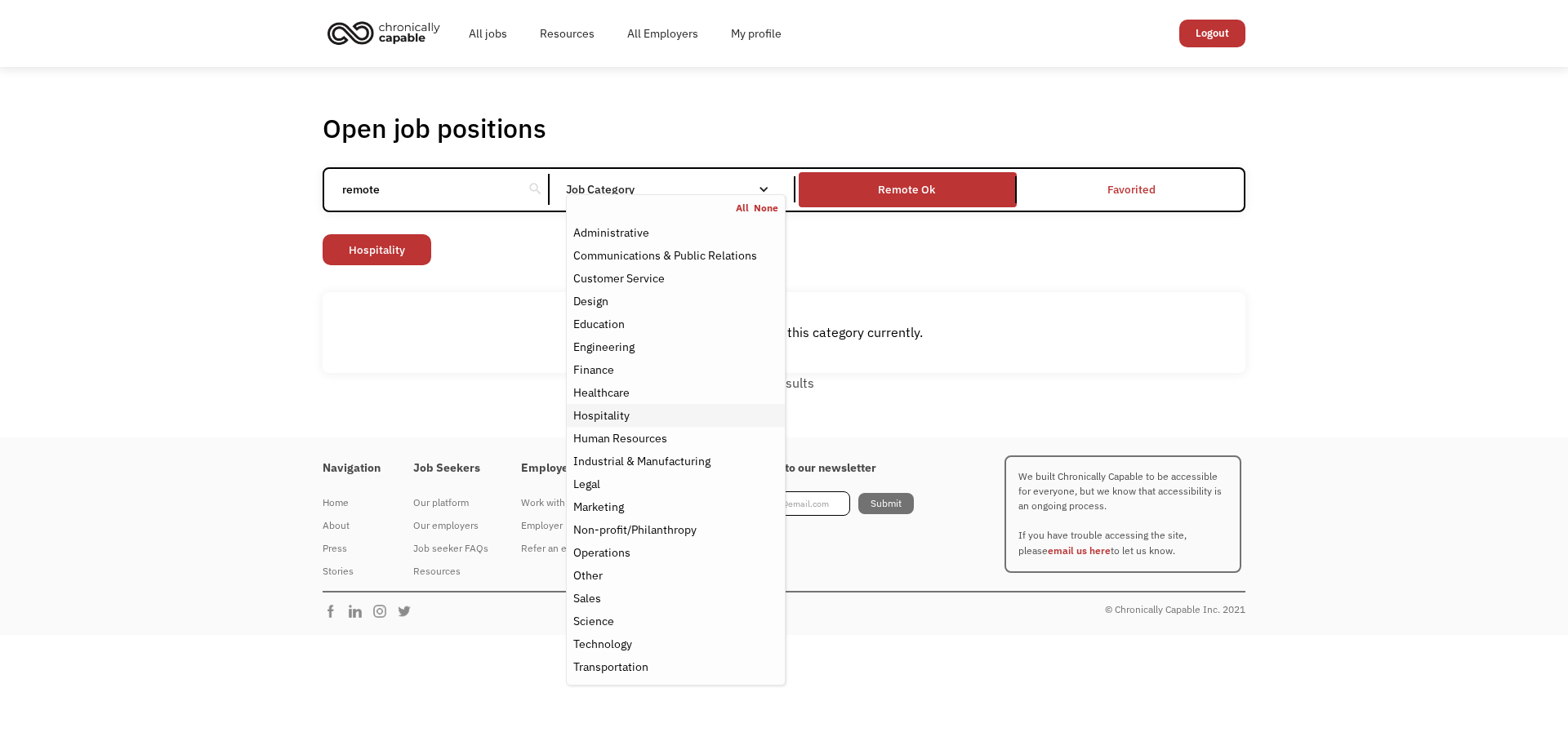
click at [622, 411] on div "Hospitality" at bounding box center [601, 415] width 56 height 19
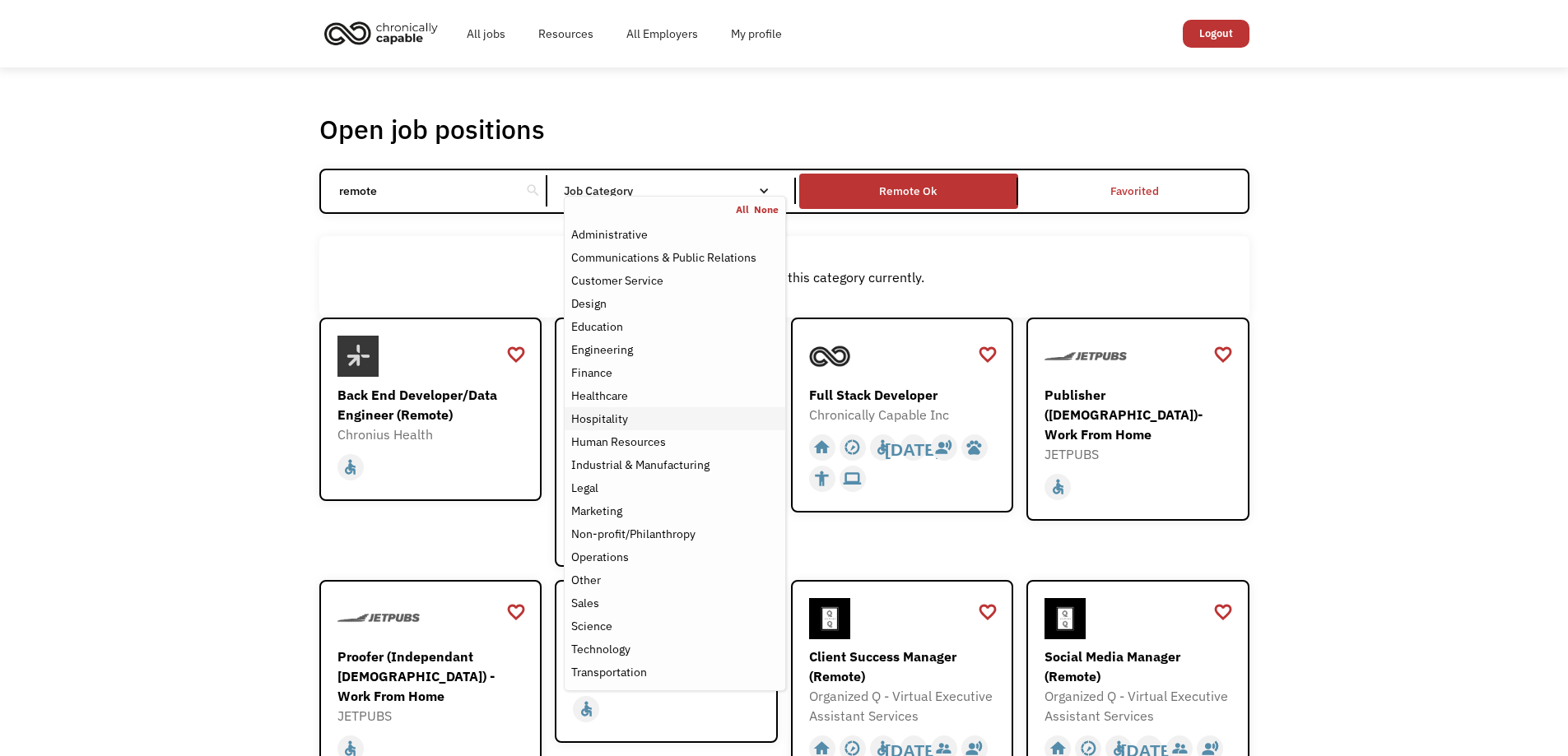
click at [626, 415] on div "Hospitality" at bounding box center [599, 418] width 57 height 20
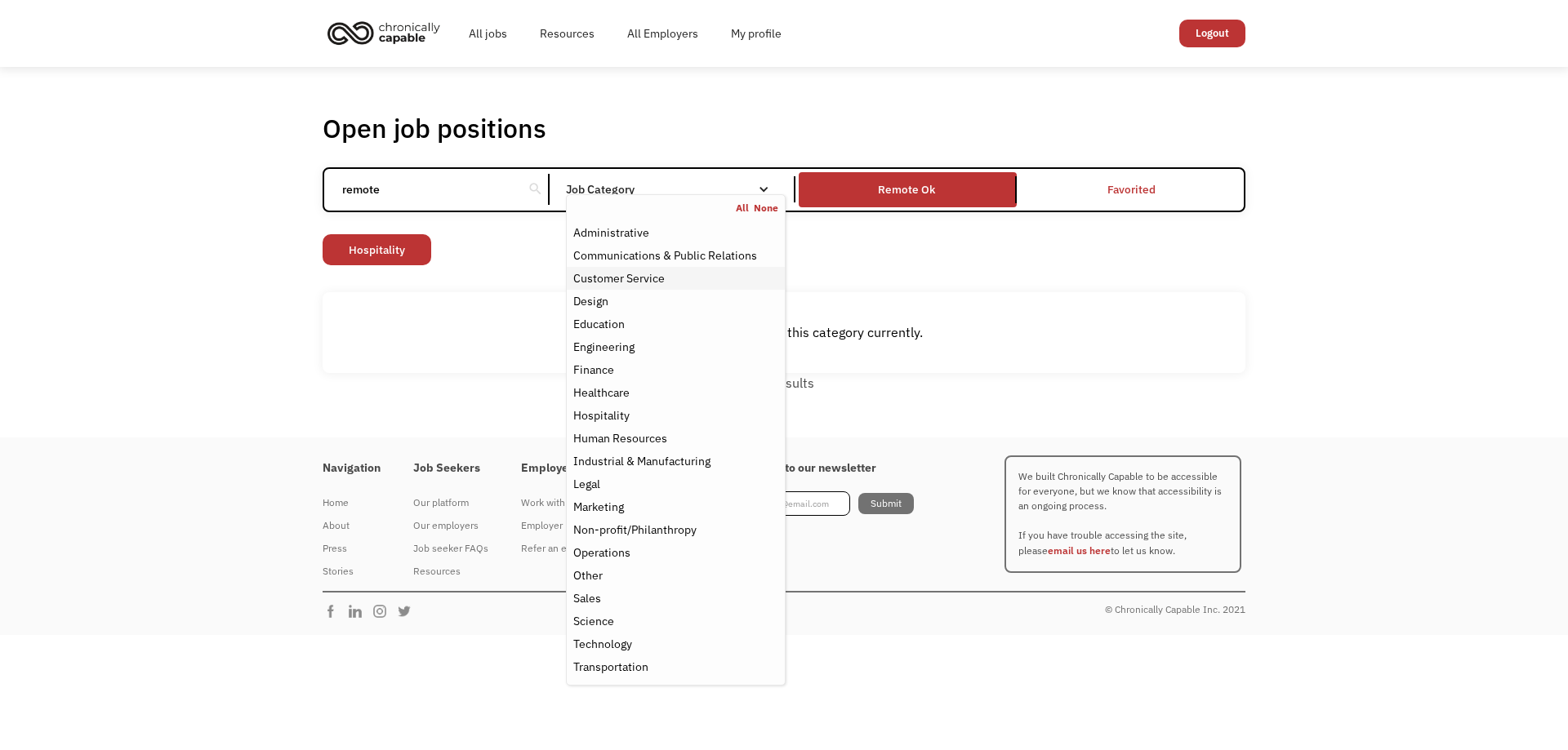
click at [694, 274] on div "Customer Service" at bounding box center [675, 278] width 205 height 19
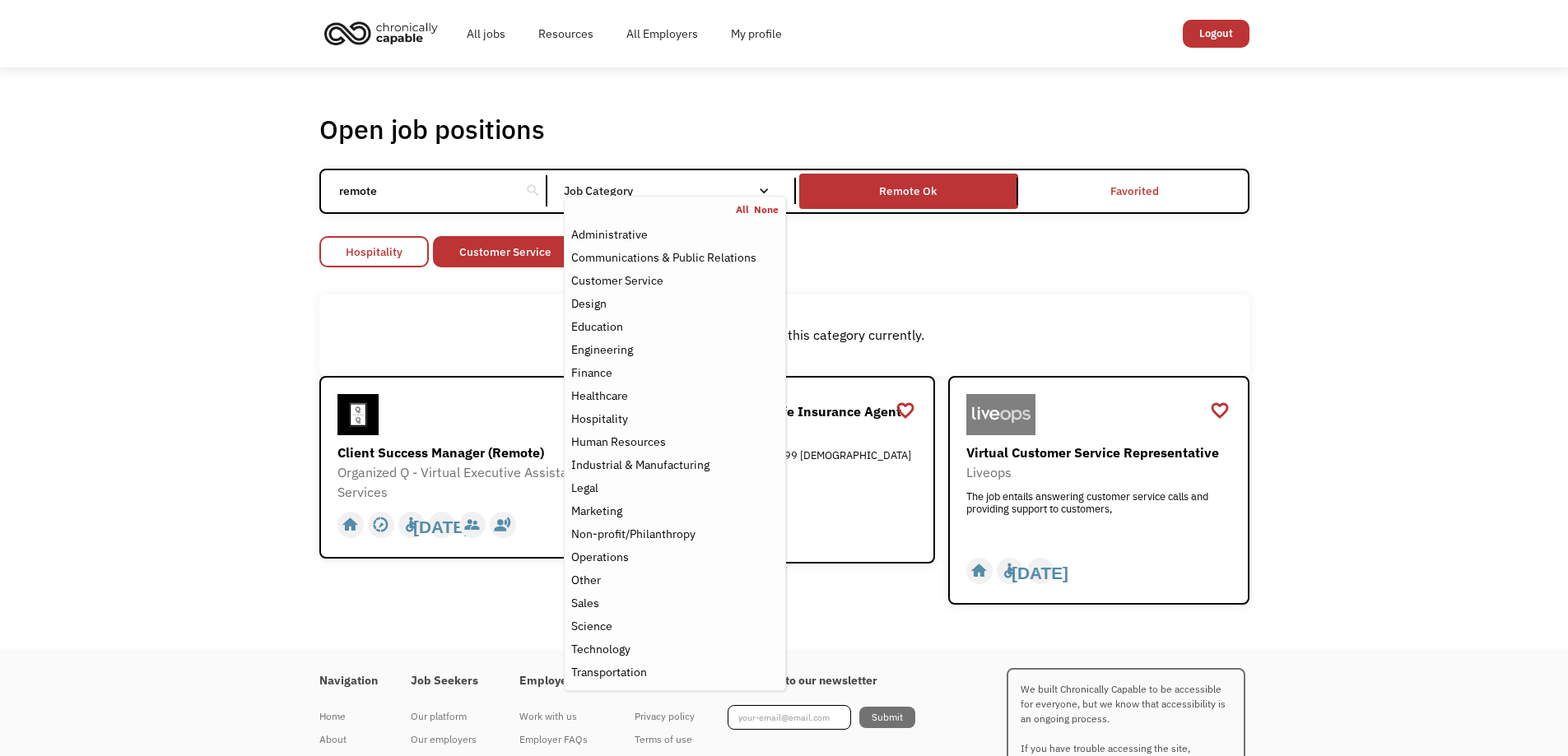
click at [376, 248] on link "Hospitality" at bounding box center [374, 251] width 110 height 31
click at [644, 185] on div "Job Category" at bounding box center [675, 191] width 222 height 12
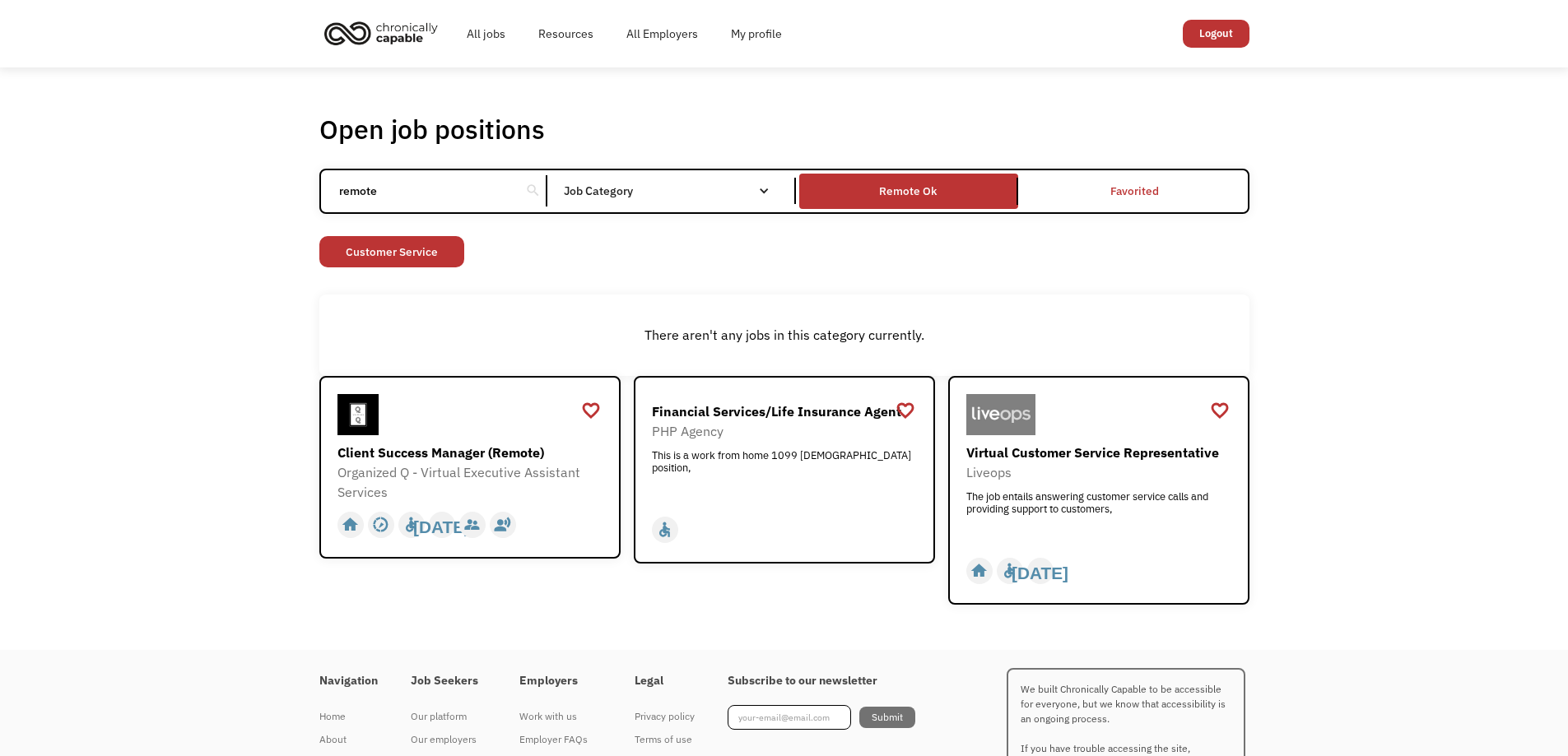
click at [644, 185] on div "Job Category" at bounding box center [675, 191] width 222 height 12
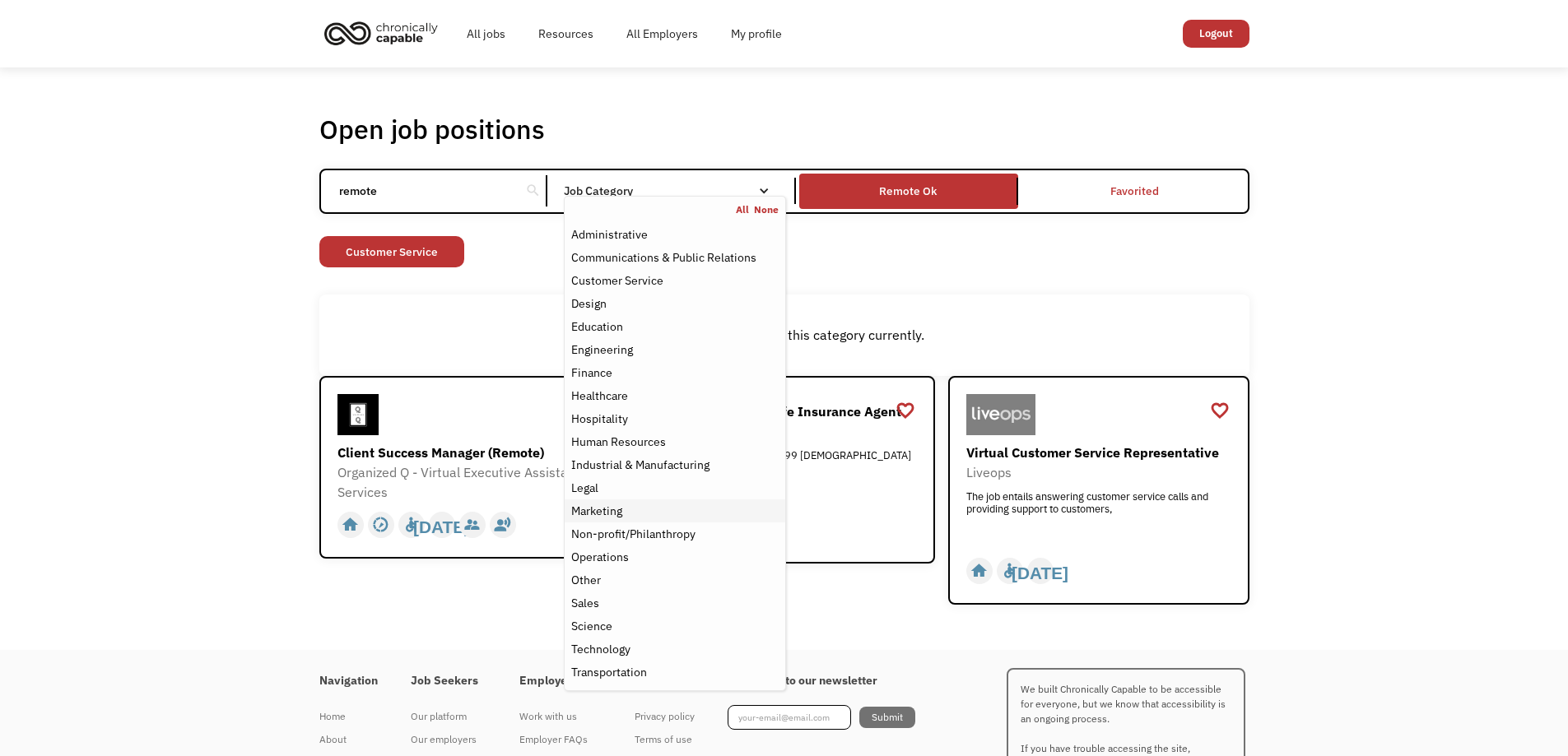
click at [618, 511] on div "Marketing" at bounding box center [597, 511] width 51 height 20
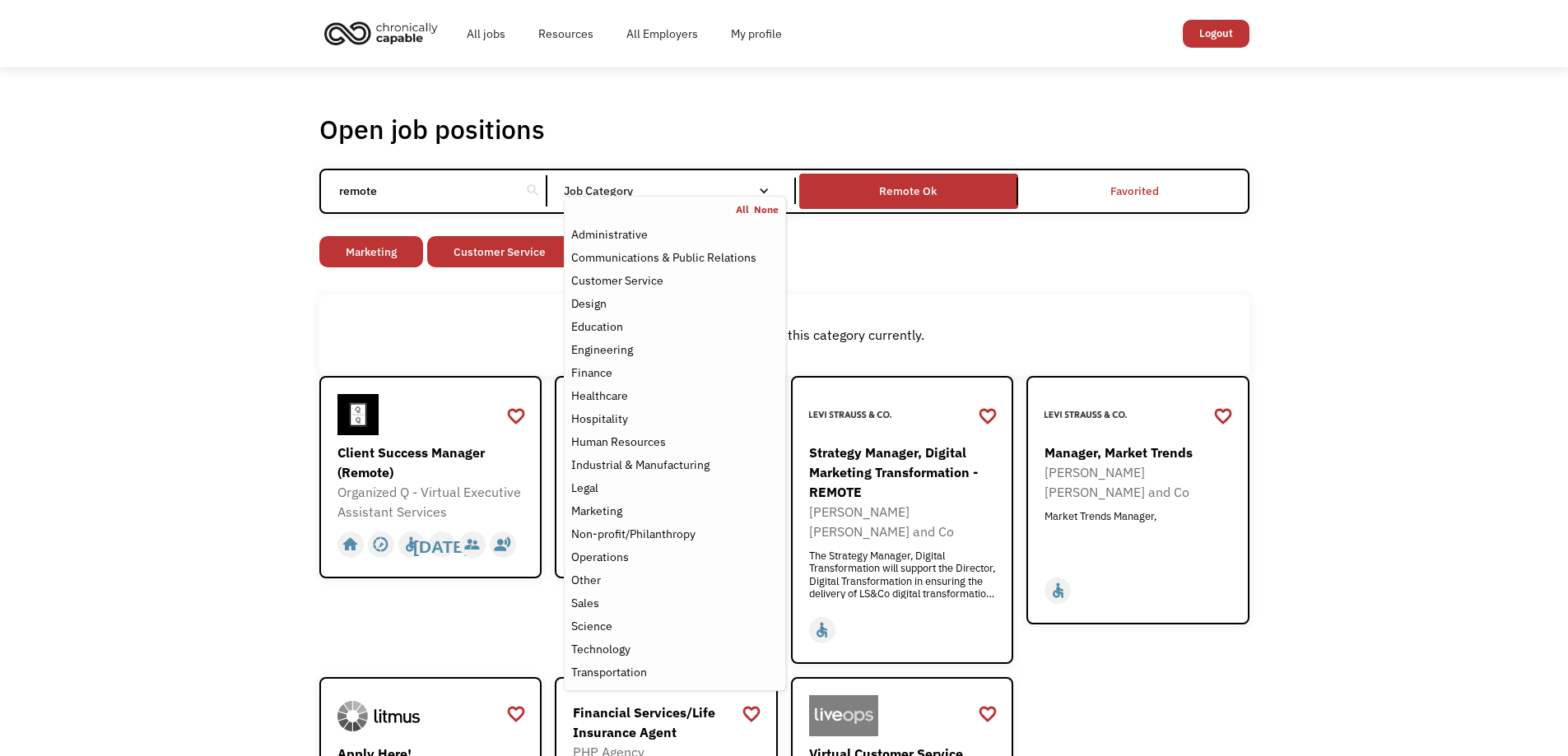
click at [22, 321] on div "Open job positions You have X liked items Search remote search Filter by catego…" at bounding box center [784, 519] width 1568 height 905
click at [749, 178] on div "Job Category" at bounding box center [675, 190] width 222 height 26
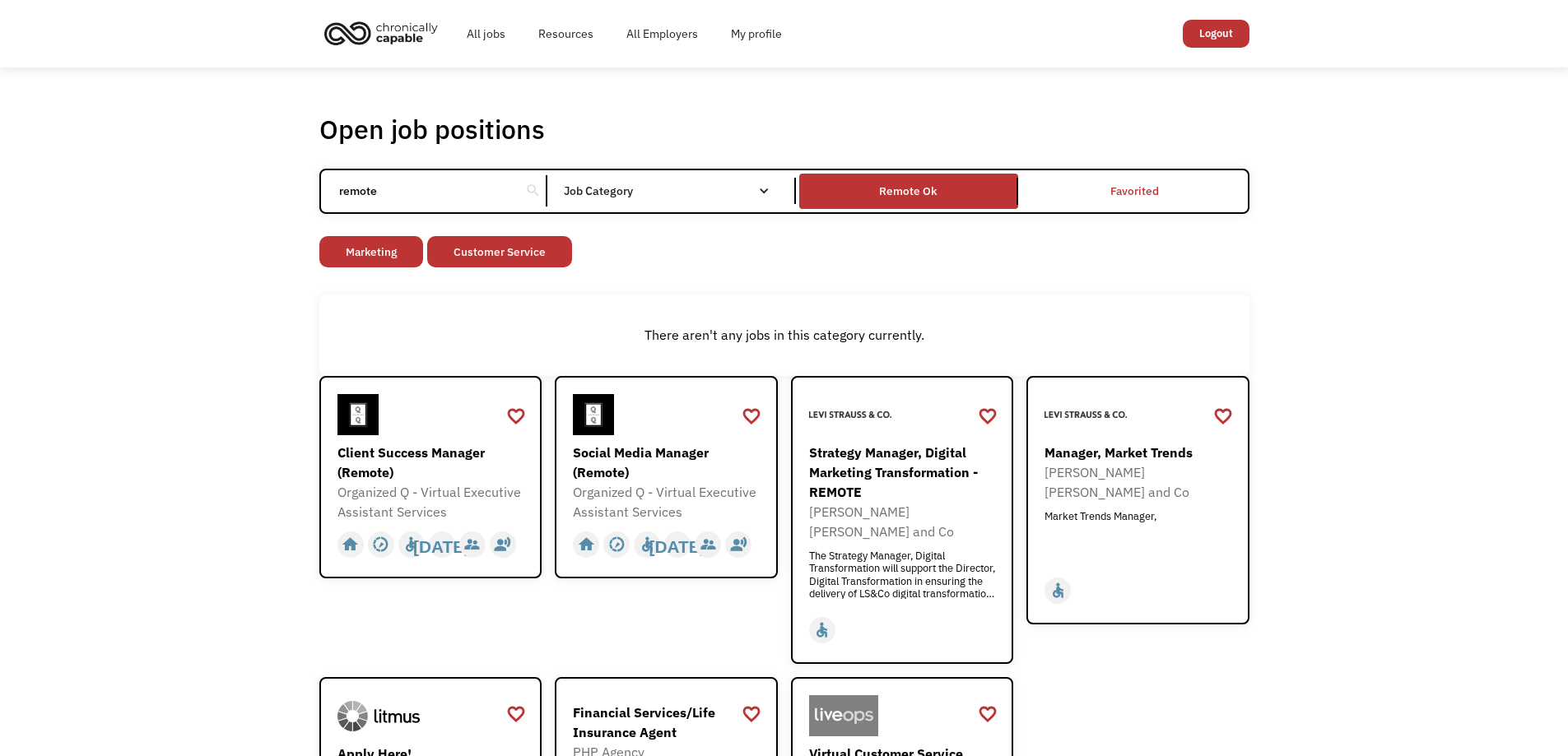
click at [749, 178] on div "Job Category" at bounding box center [675, 190] width 222 height 26
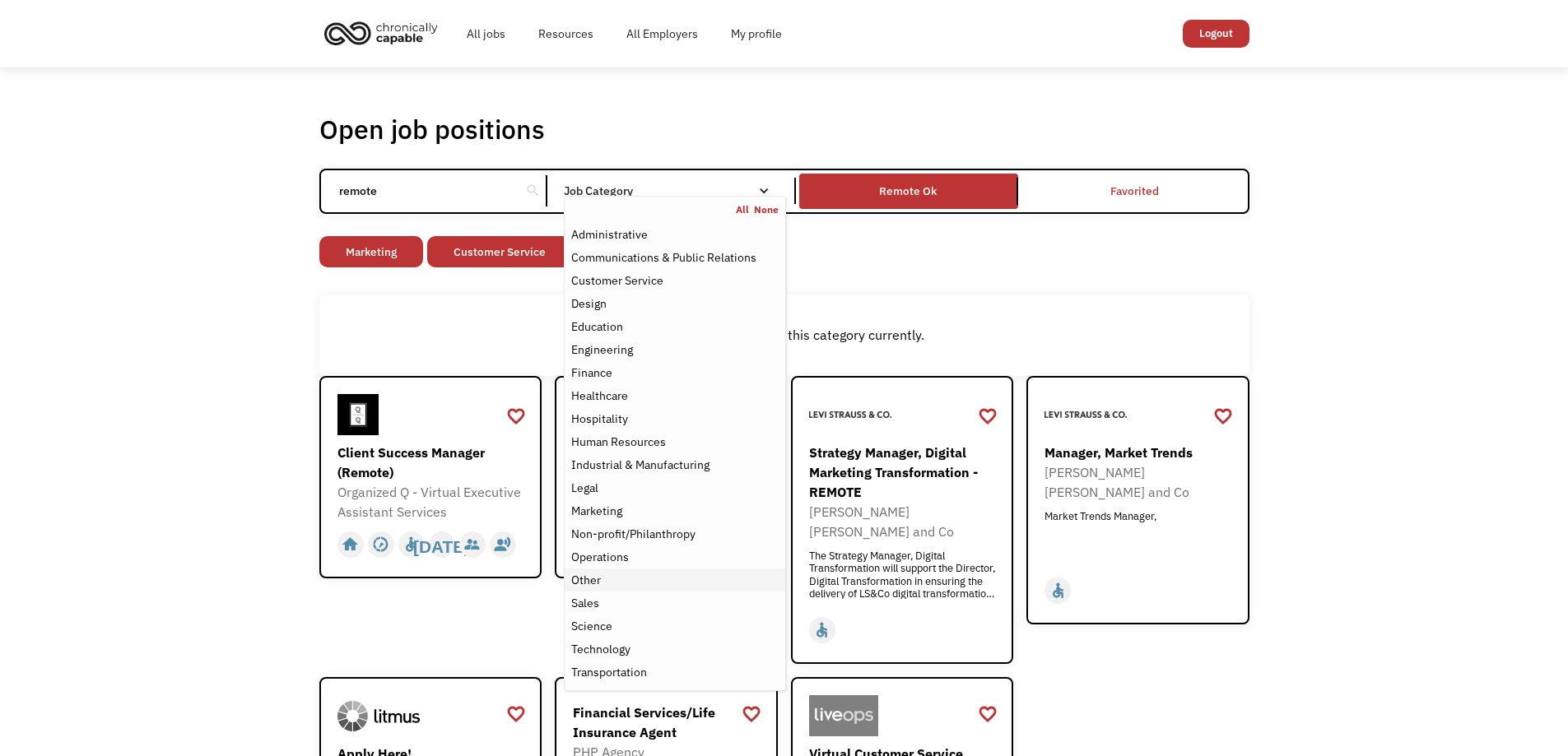
click at [591, 577] on div "Other" at bounding box center [586, 579] width 30 height 20
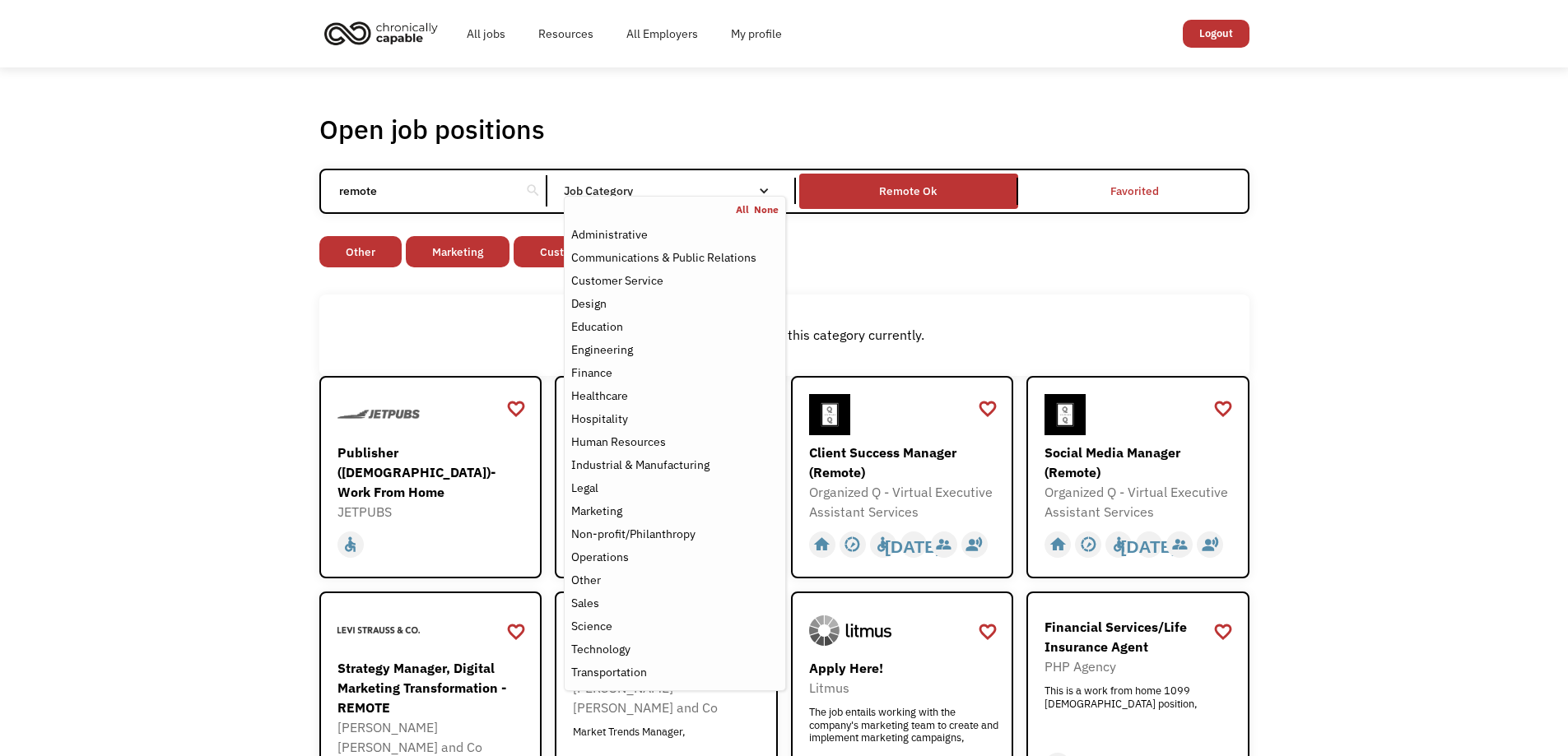
click at [167, 371] on div "Open job positions You have X liked items Search remote search Filter by catego…" at bounding box center [784, 633] width 1568 height 1131
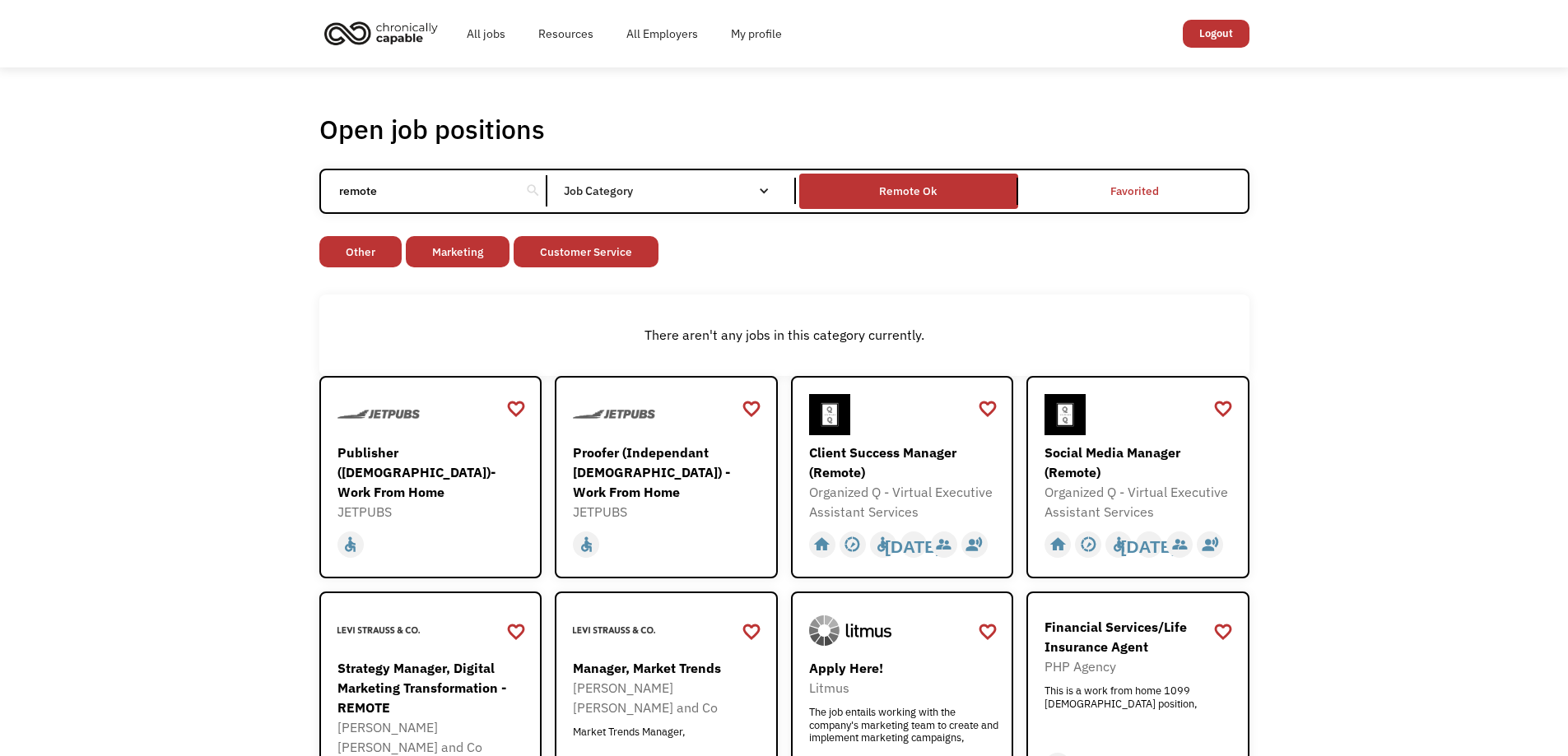
drag, startPoint x: 376, startPoint y: 189, endPoint x: 211, endPoint y: 189, distance: 165.0
click at [212, 189] on div "Open job positions You have X liked items Search remote search Filter by catego…" at bounding box center [784, 633] width 1568 height 1131
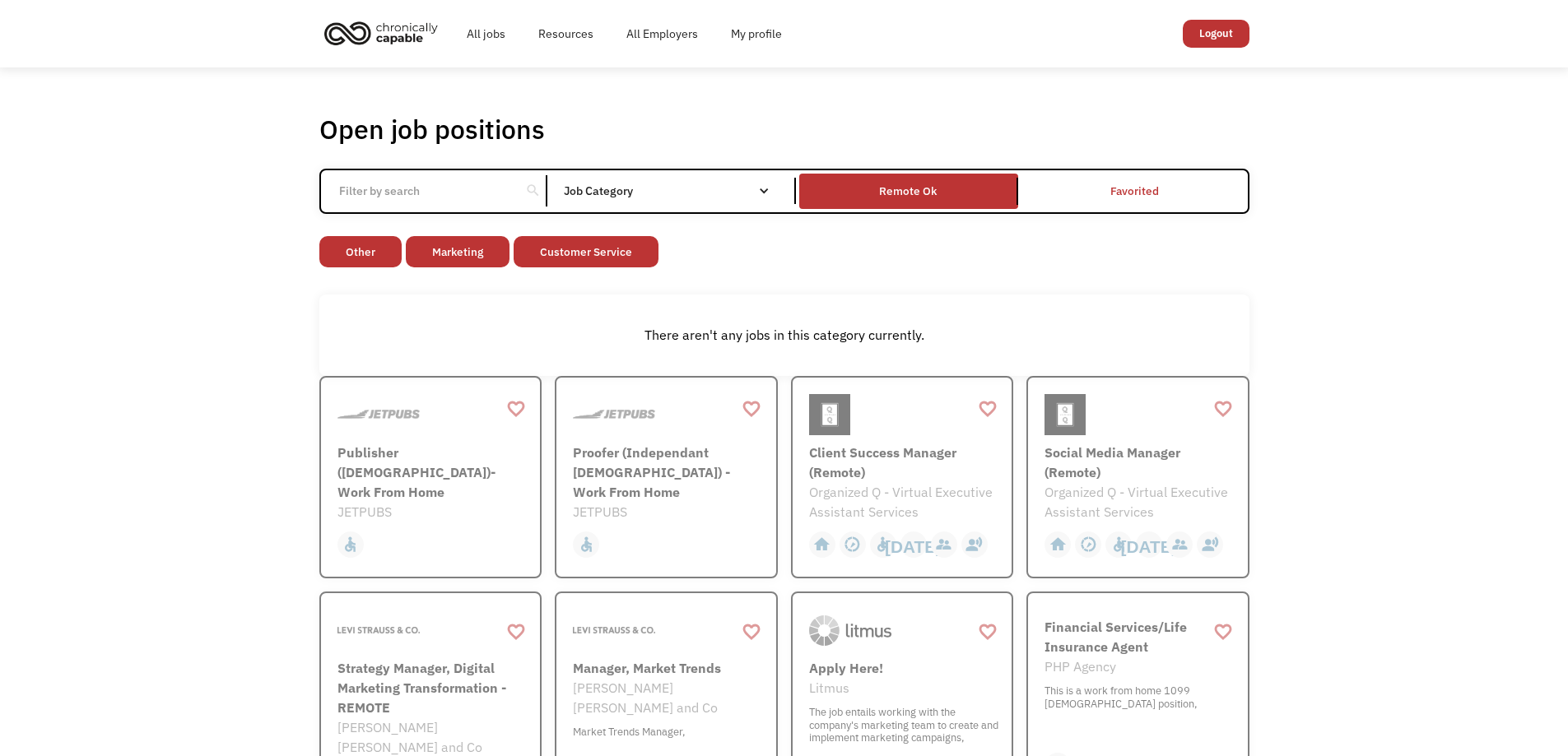
click input "Email Form" at bounding box center [0, 0] width 0 height 0
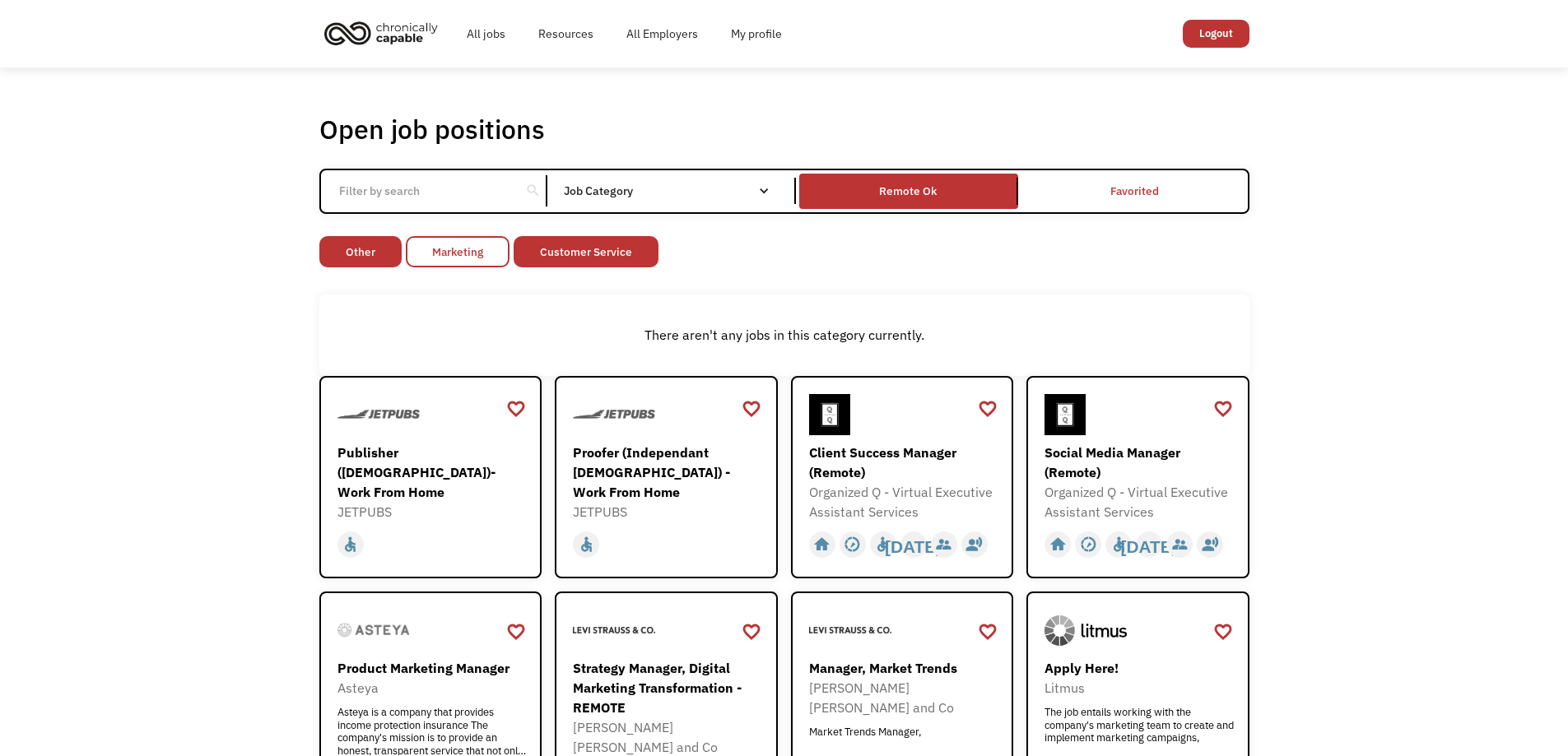
click at [479, 251] on link "Marketing" at bounding box center [458, 251] width 104 height 31
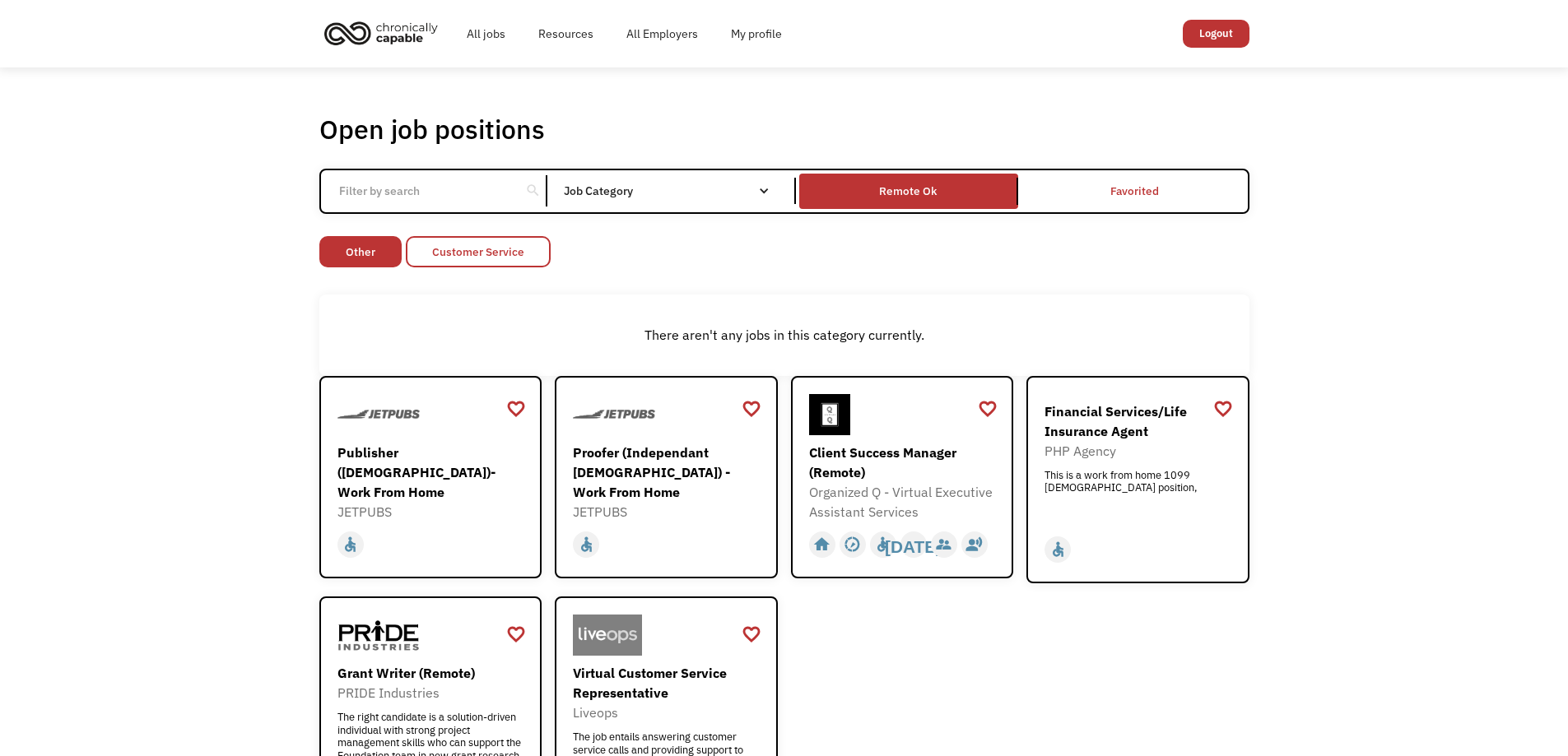
click at [463, 250] on link "Customer Service" at bounding box center [478, 251] width 144 height 31
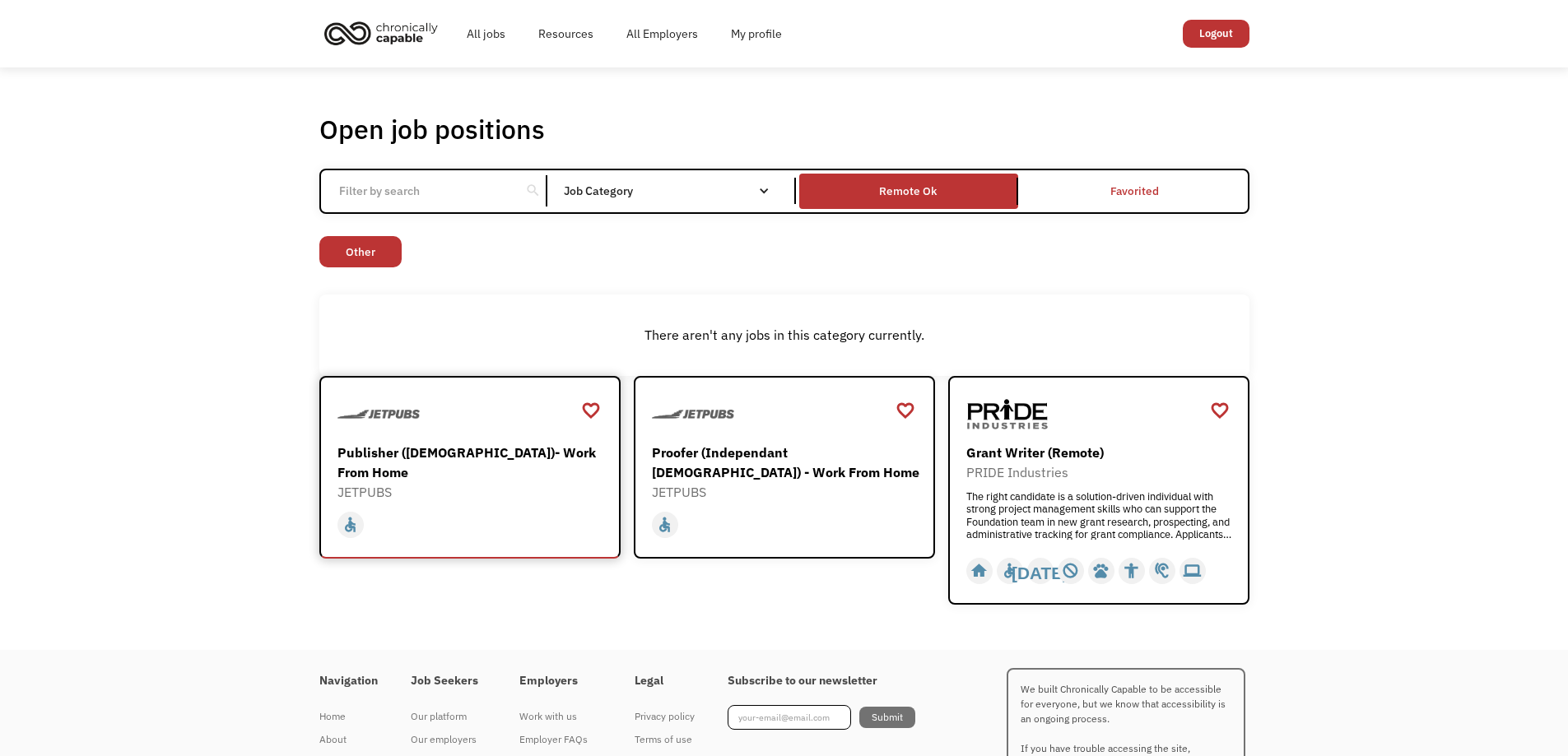
click at [443, 446] on div "Publisher ([DEMOGRAPHIC_DATA])- Work From Home" at bounding box center [472, 462] width 269 height 39
click at [908, 195] on div "Remote Ok" at bounding box center [909, 190] width 58 height 20
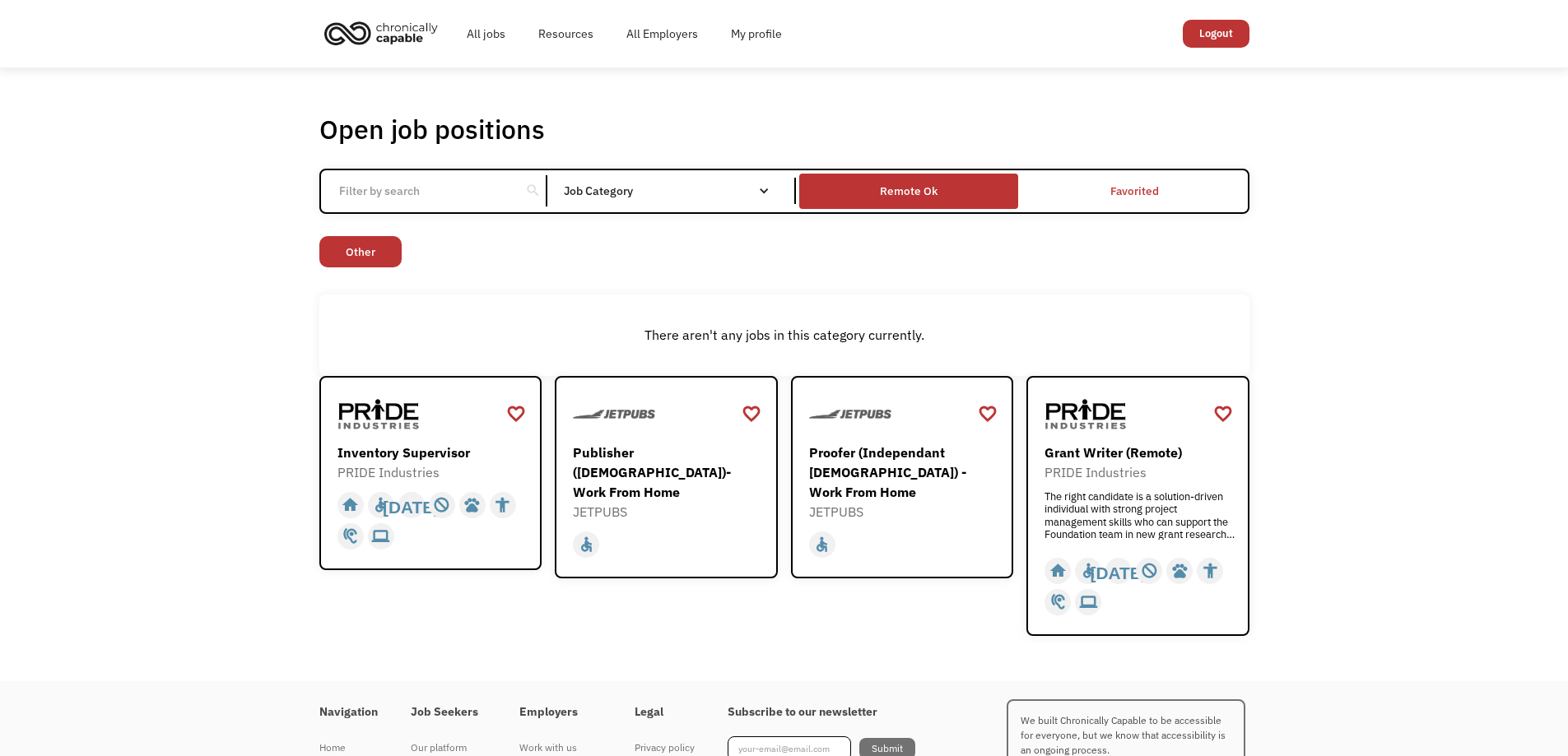
click at [890, 193] on div "Remote Ok" at bounding box center [909, 190] width 58 height 20
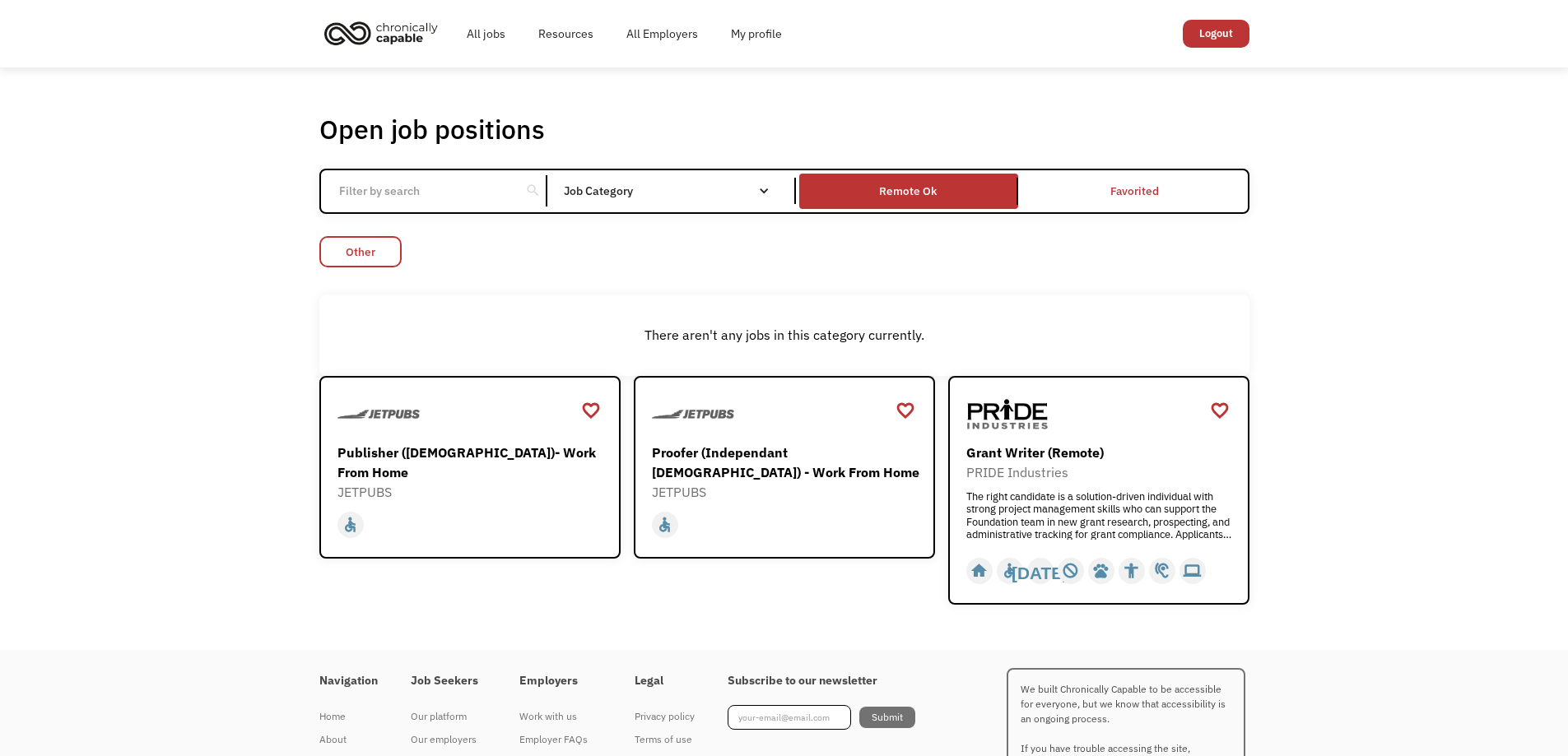
click at [333, 250] on link "Other" at bounding box center [360, 251] width 82 height 31
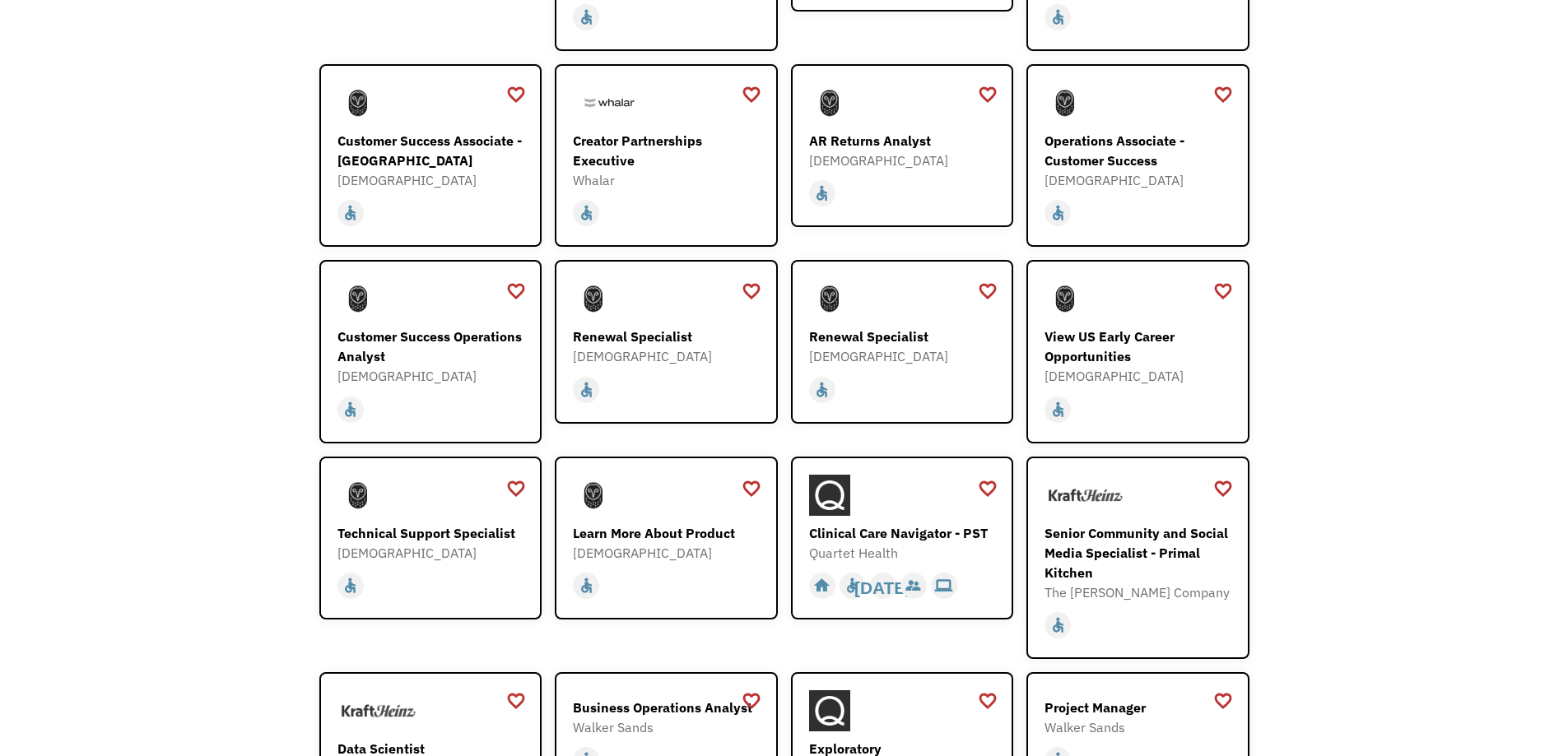
scroll to position [1234, 0]
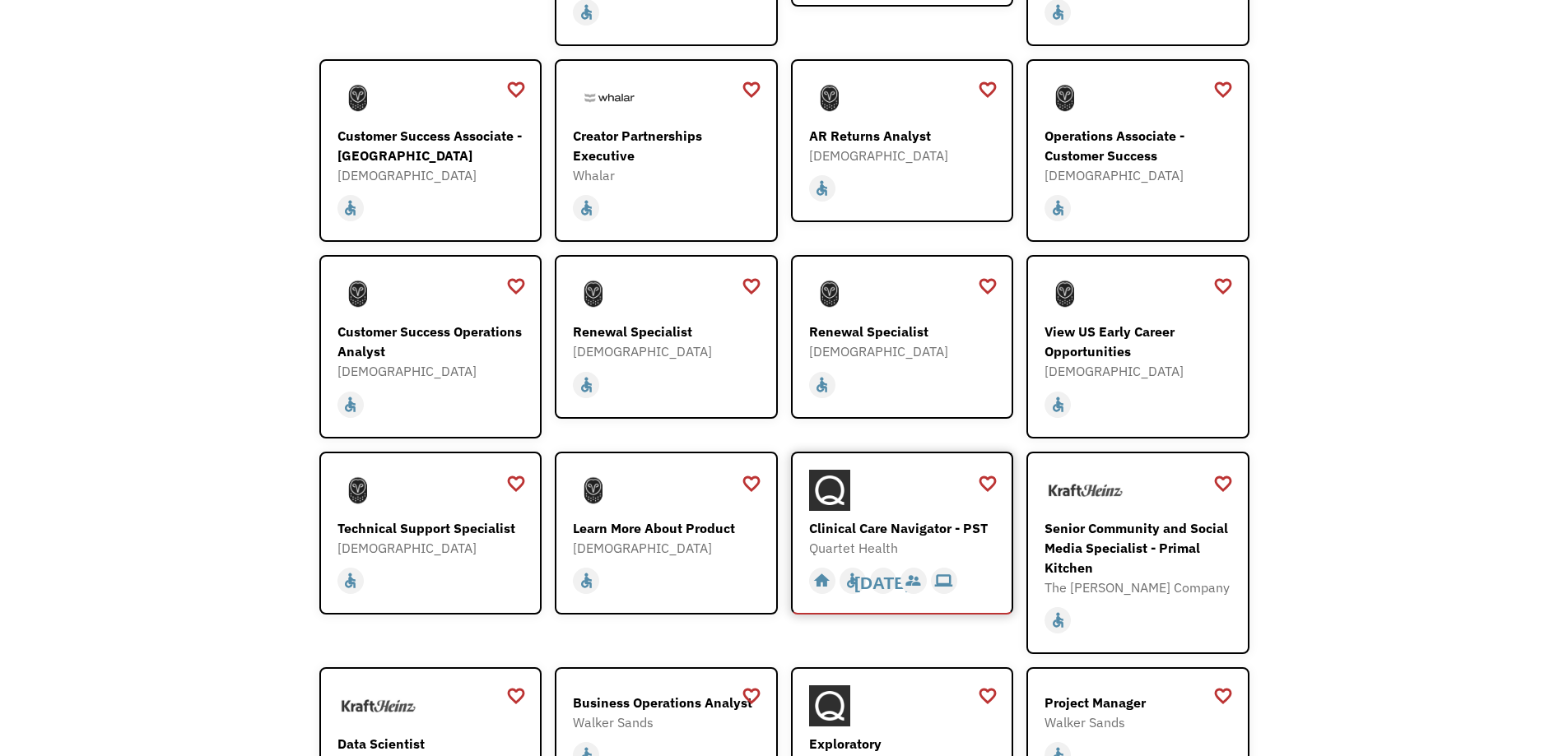
click at [903, 518] on div "Clinical Care Navigator - PST" at bounding box center [904, 528] width 191 height 20
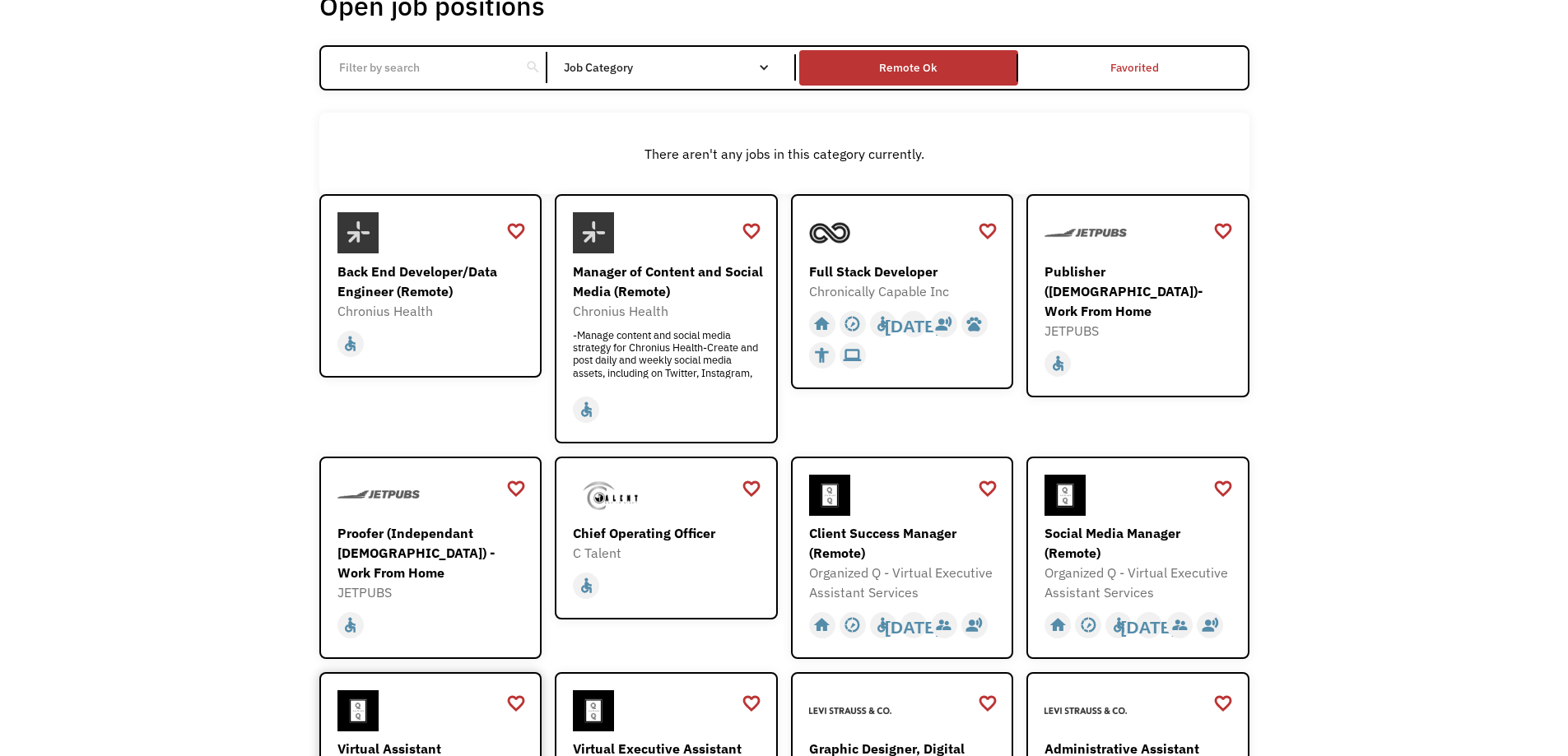
scroll to position [0, 0]
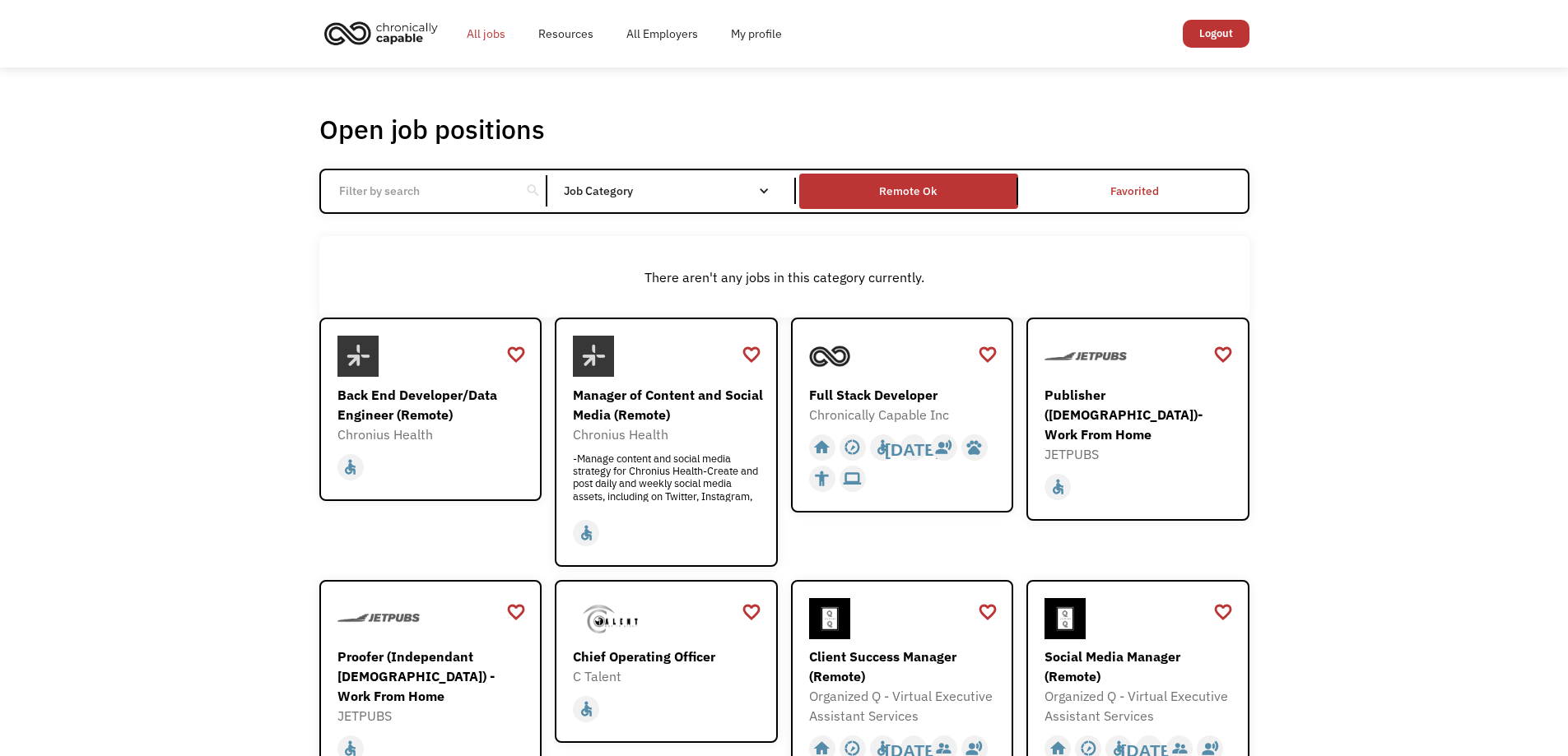
click at [492, 32] on link "All jobs" at bounding box center [486, 34] width 71 height 53
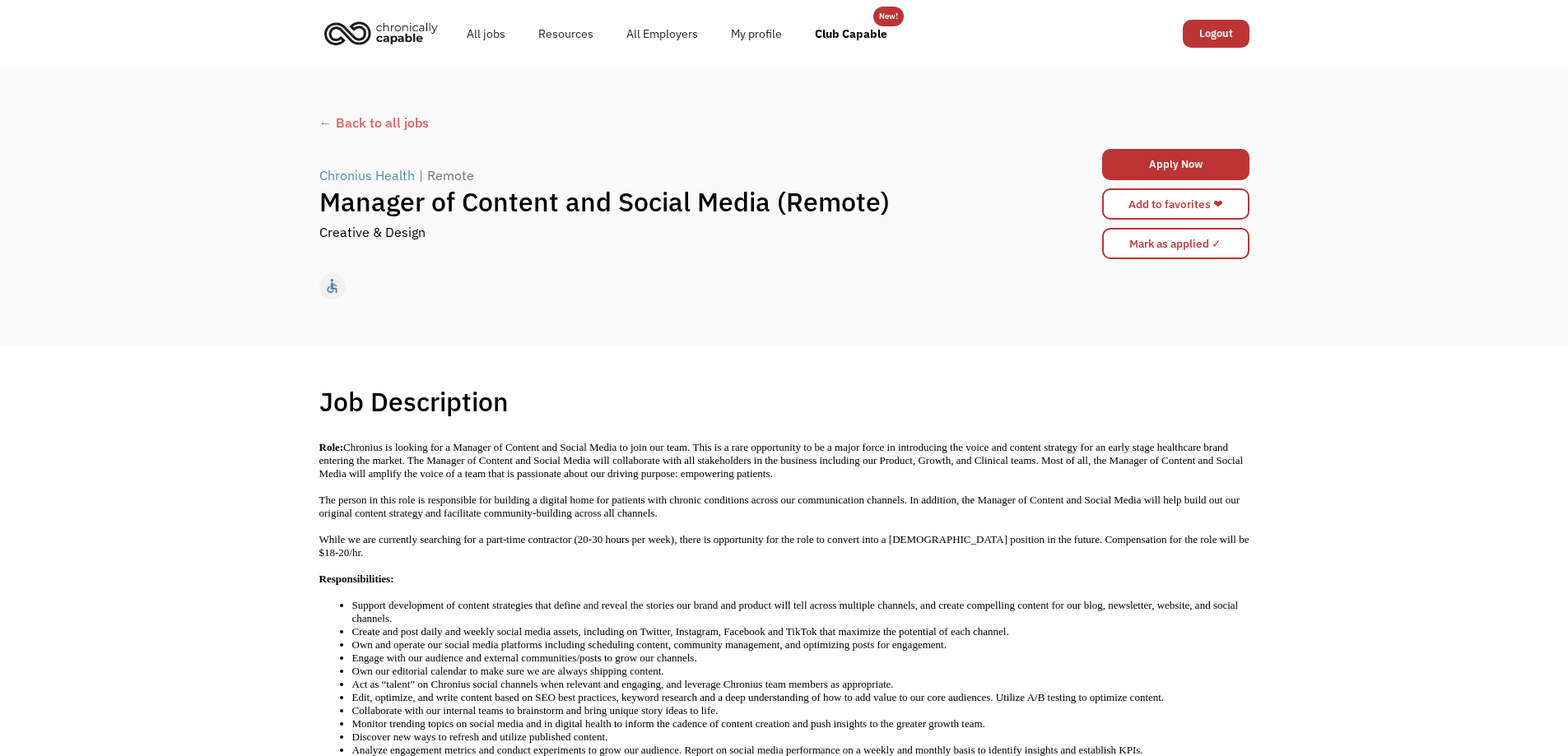
click at [27, 223] on div "← Back to all jobs Chronius Health | Remote Manager of Content and Social Media…" at bounding box center [784, 206] width 1568 height 279
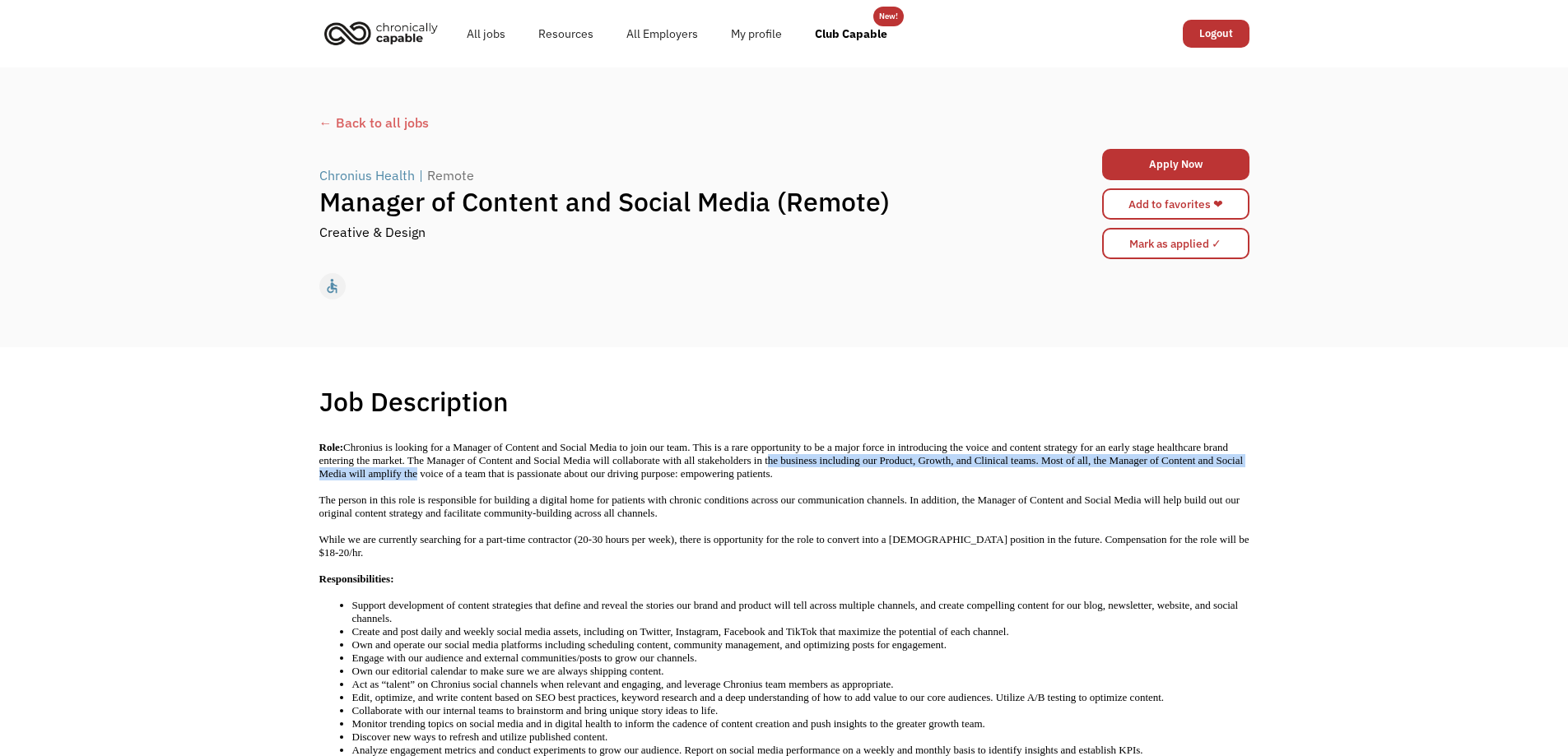
drag, startPoint x: 768, startPoint y: 458, endPoint x: 417, endPoint y: 479, distance: 351.6
click at [417, 479] on p "Role: Chronius is looking for a Manager of Content and Social Media to join our…" at bounding box center [784, 460] width 931 height 39
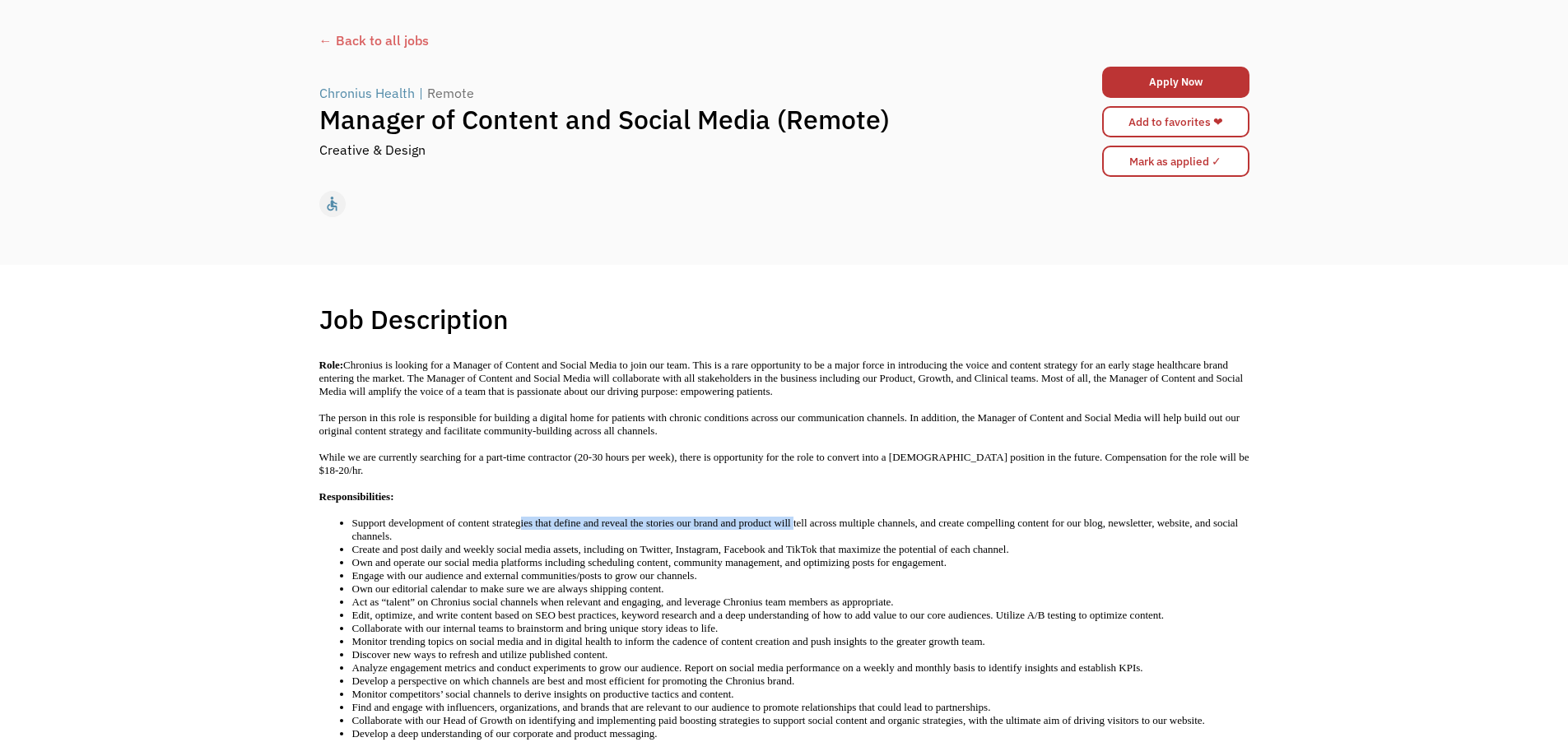
drag, startPoint x: 518, startPoint y: 522, endPoint x: 794, endPoint y: 516, distance: 276.1
click at [794, 516] on li "Support development of content strategies that define and reveal the stories ou…" at bounding box center [801, 529] width 897 height 26
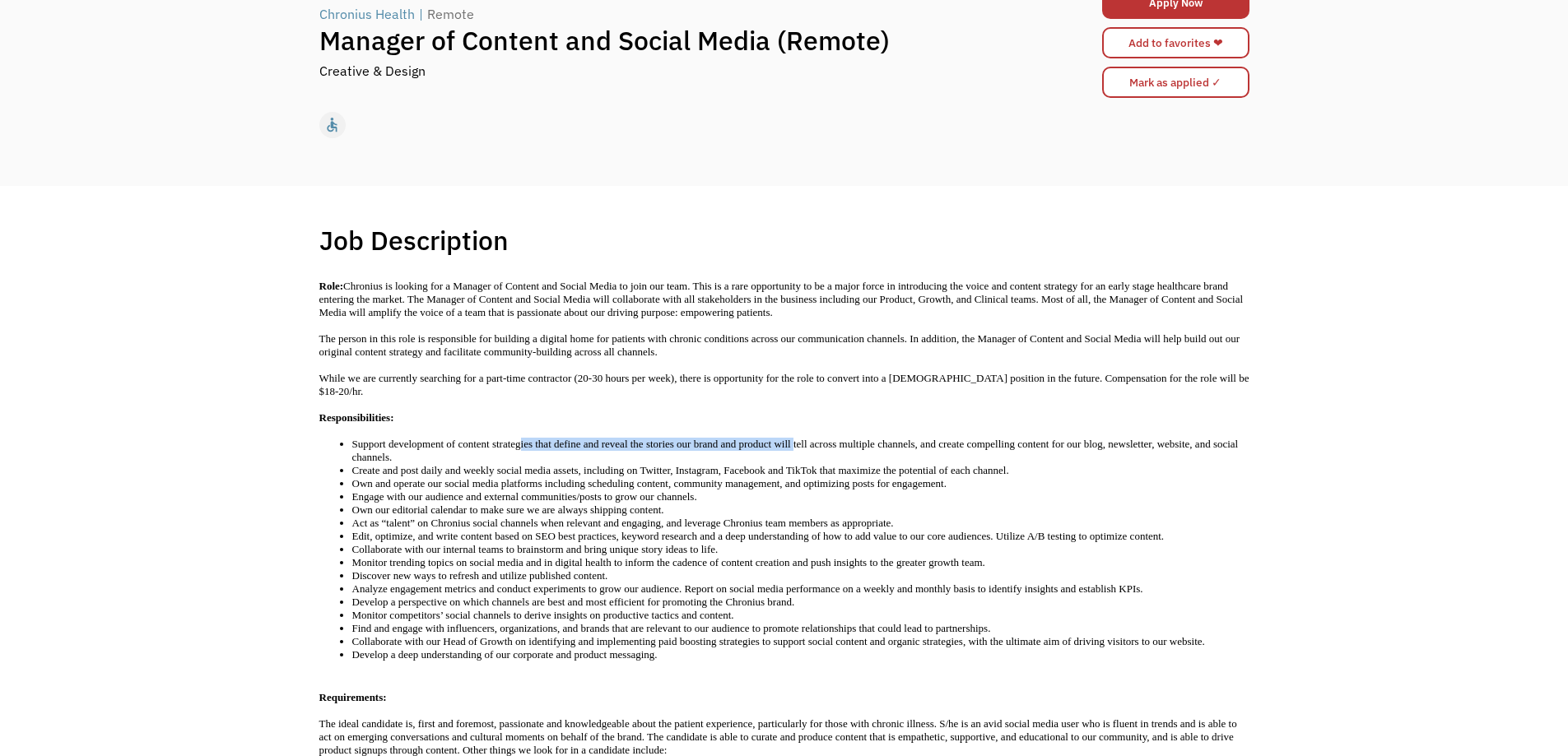
scroll to position [165, 0]
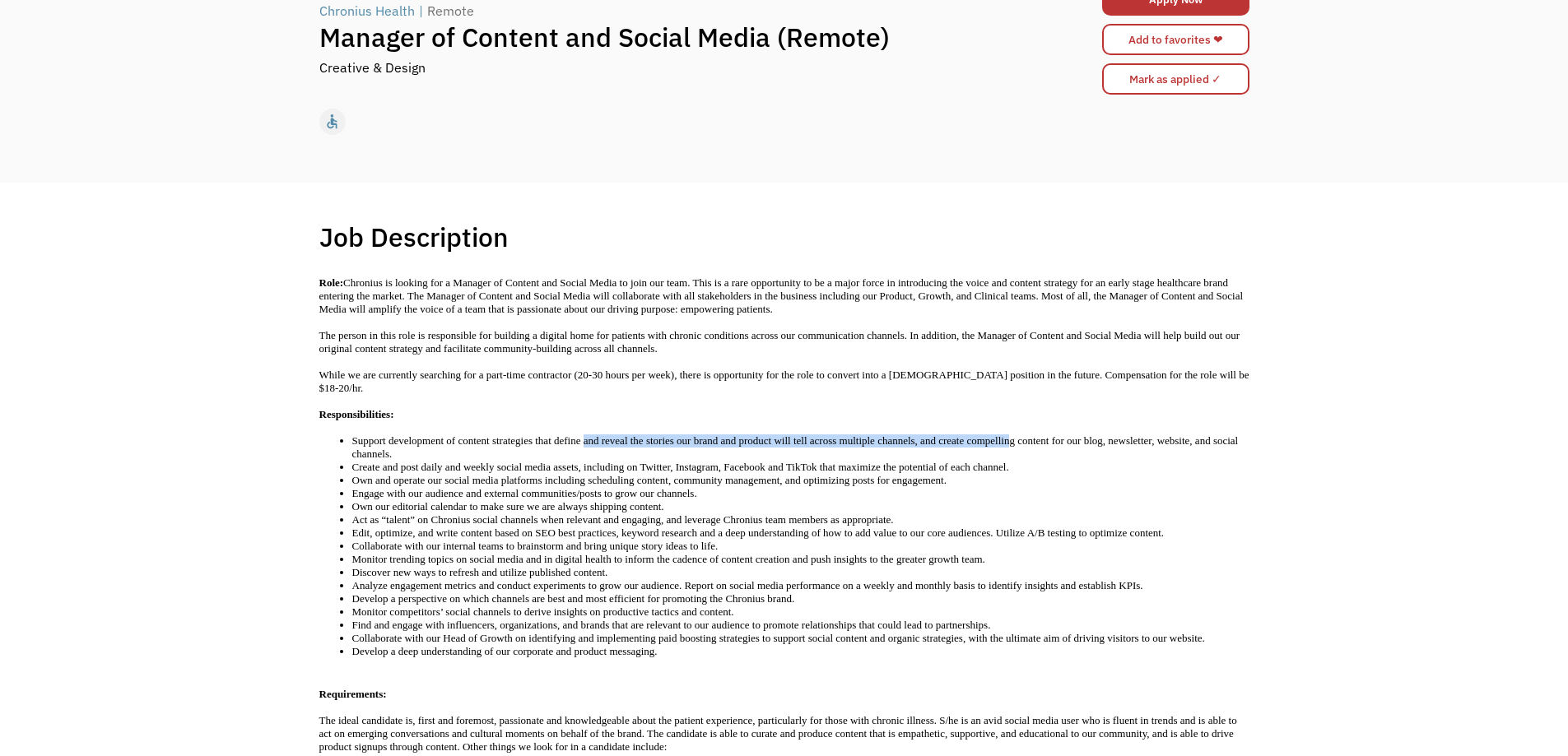
drag, startPoint x: 1018, startPoint y: 445, endPoint x: 583, endPoint y: 437, distance: 435.1
click at [583, 437] on li "Support development of content strategies that define and reveal the stories ou…" at bounding box center [801, 447] width 897 height 26
drag, startPoint x: 441, startPoint y: 482, endPoint x: 456, endPoint y: 485, distance: 15.3
click at [456, 485] on li "Own and operate our social media platforms including scheduling content, commun…" at bounding box center [801, 480] width 897 height 13
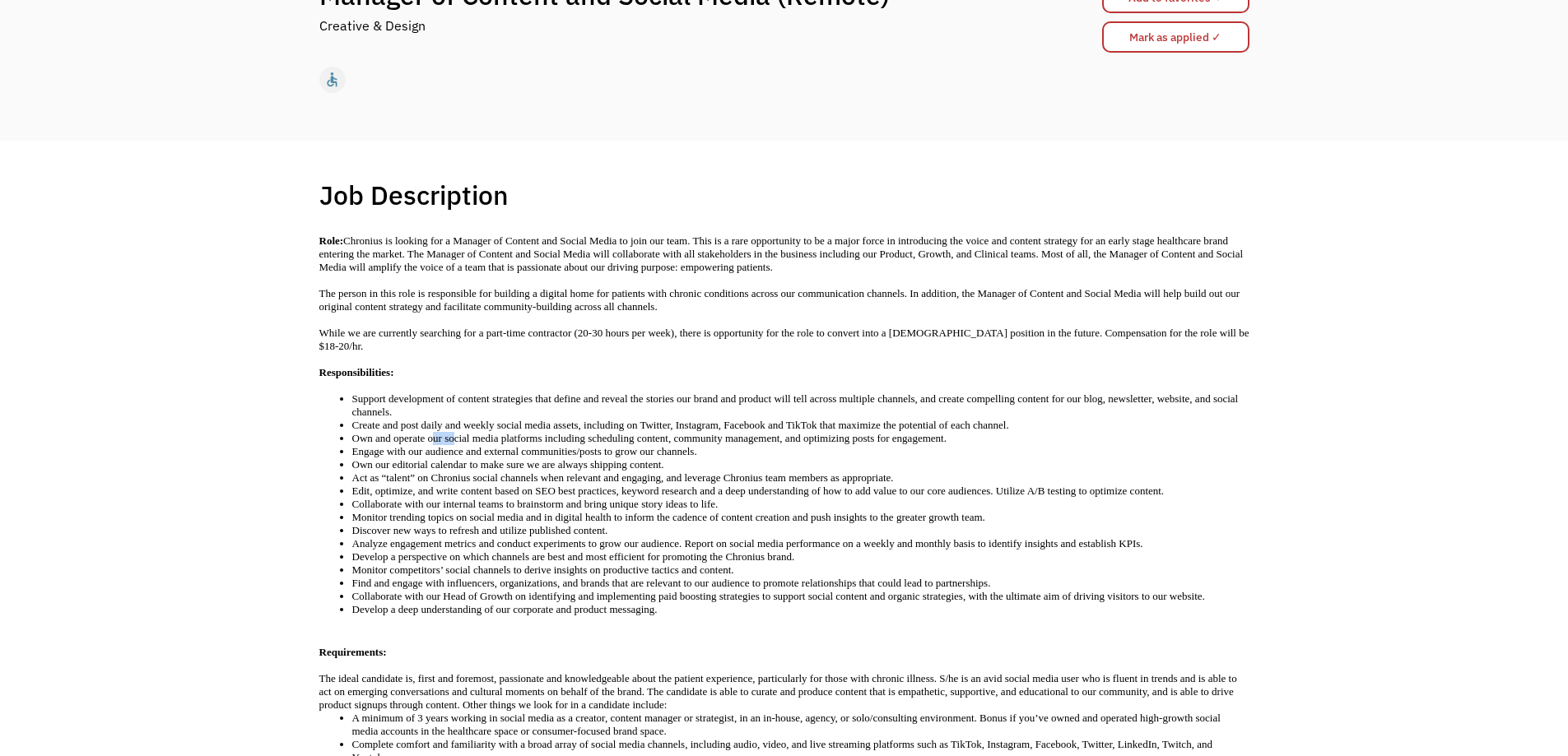
scroll to position [247, 0]
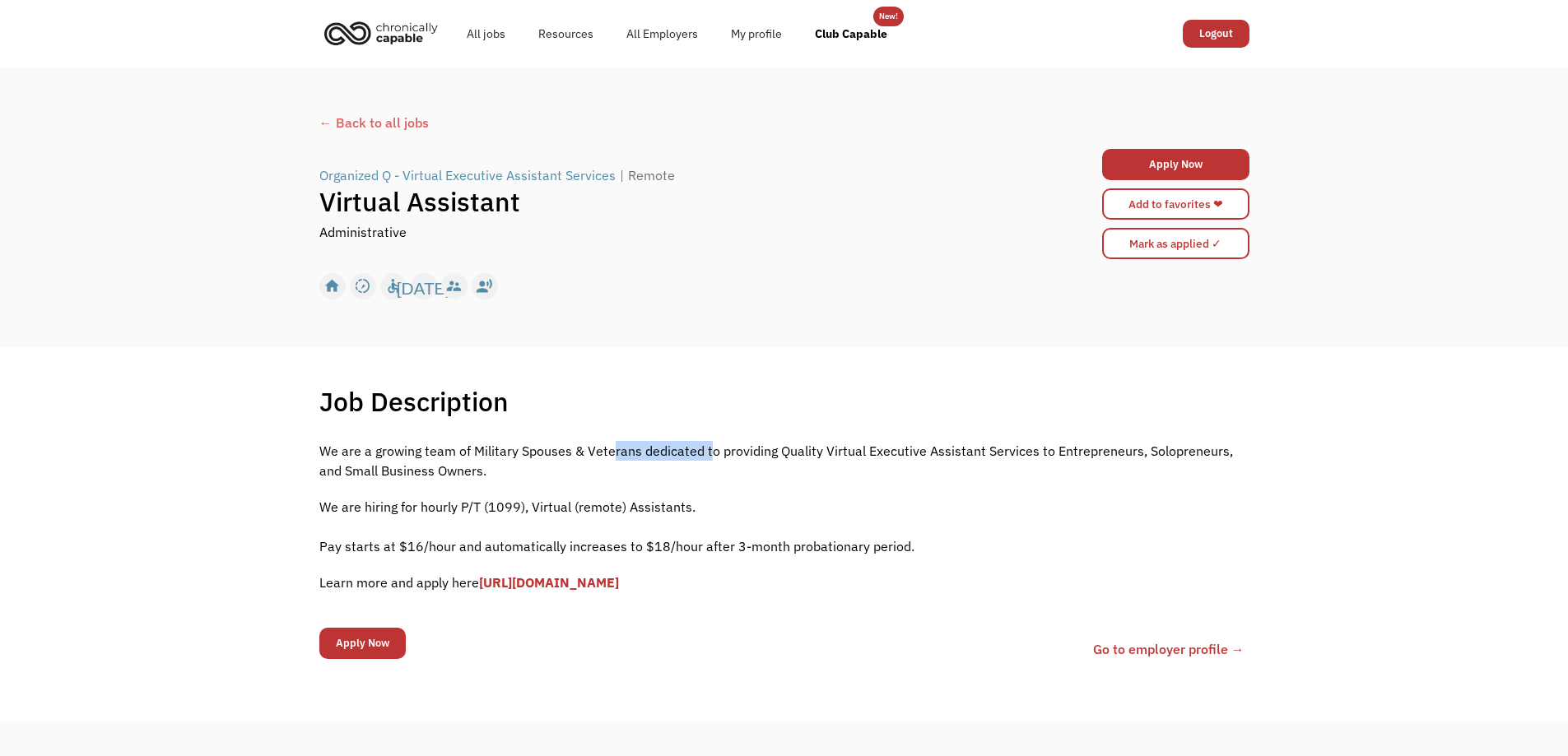
drag, startPoint x: 611, startPoint y: 449, endPoint x: 708, endPoint y: 452, distance: 97.0
click at [708, 452] on p "We are a growing team of Military Spouses & Veterans dedicated to providing Qua…" at bounding box center [784, 460] width 931 height 39
click at [816, 486] on div "We are a growing team of Military Spouses & Veterans dedicated to providing Qua…" at bounding box center [784, 525] width 931 height 168
click at [1180, 159] on link "Apply Now" at bounding box center [1175, 164] width 147 height 31
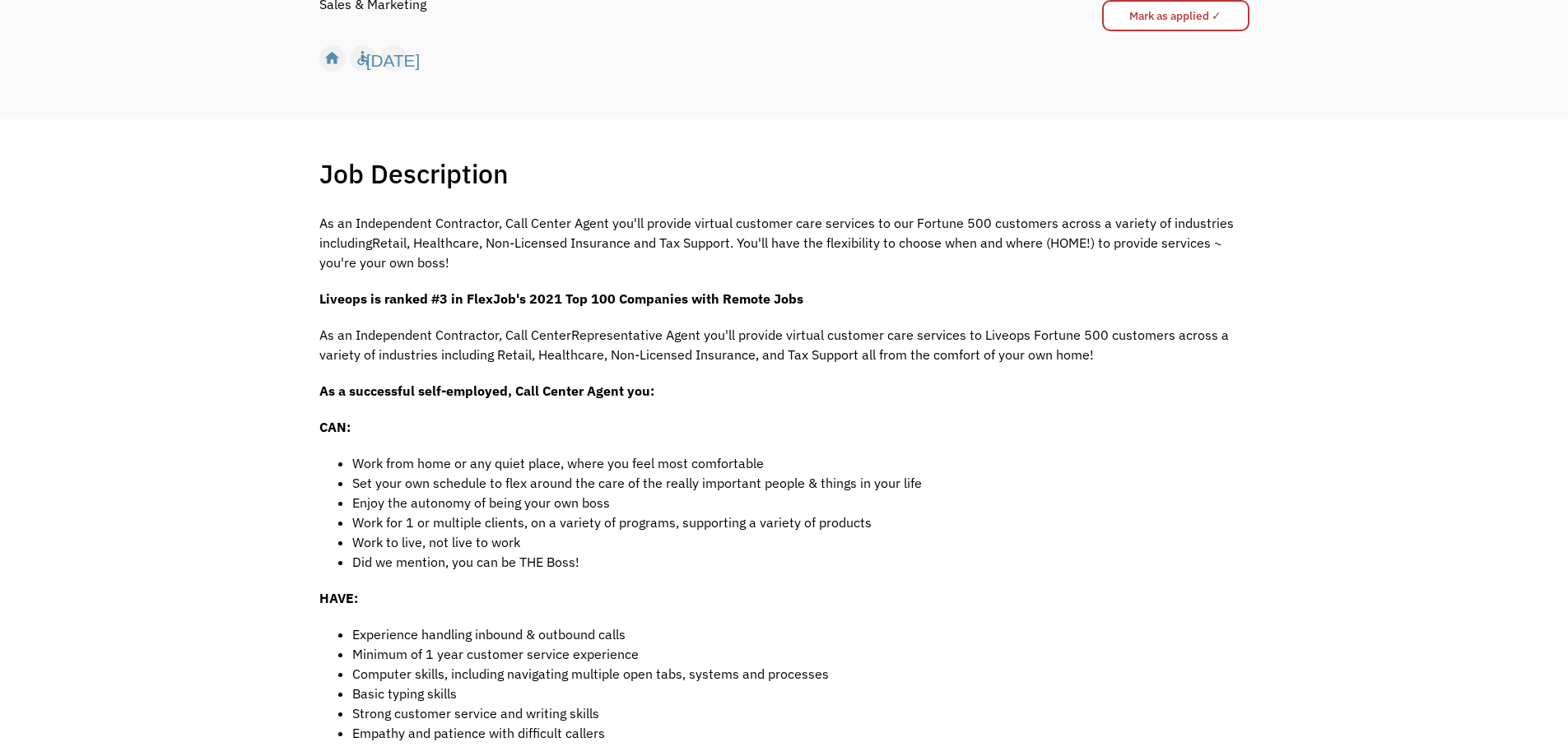
scroll to position [247, 0]
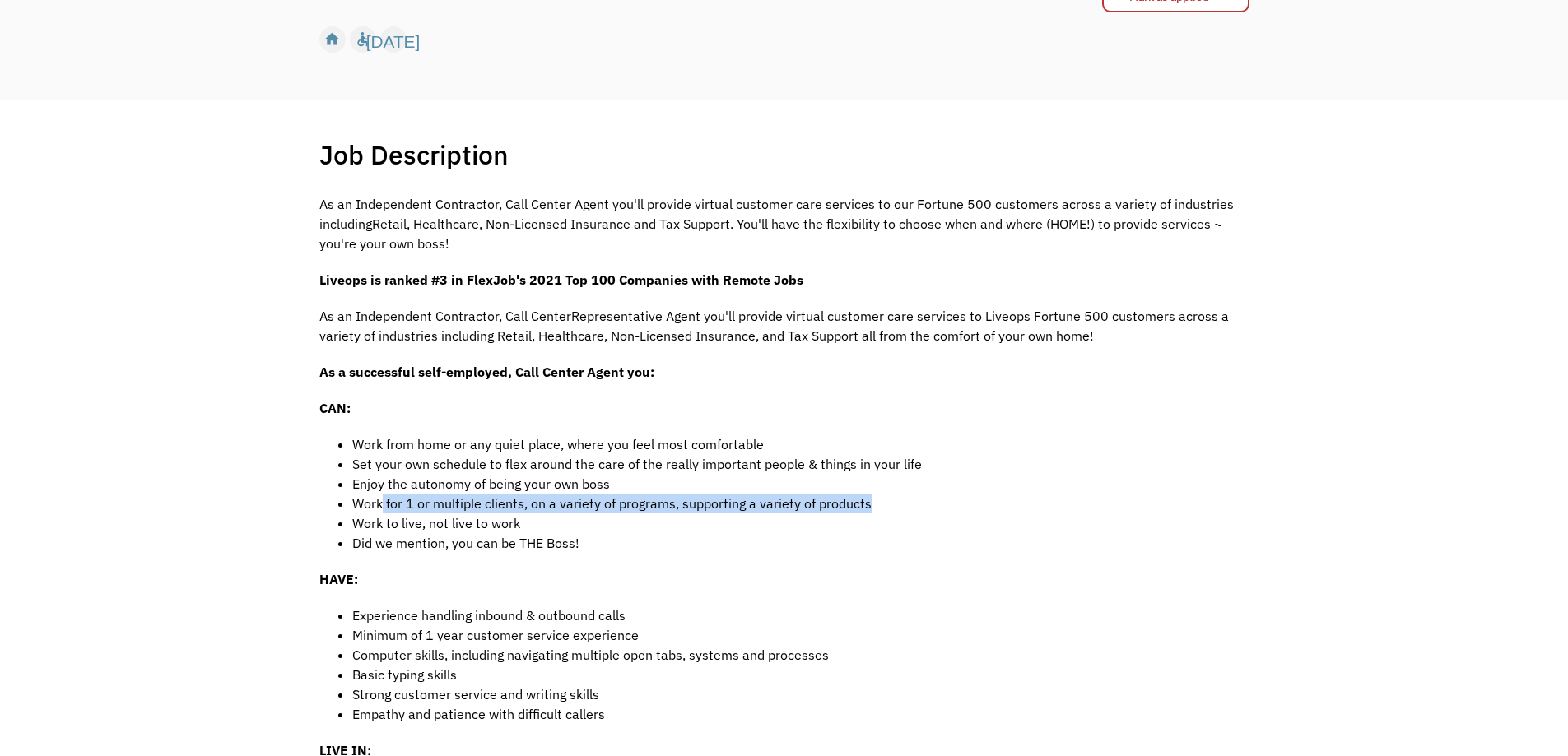
drag, startPoint x: 382, startPoint y: 511, endPoint x: 882, endPoint y: 498, distance: 500.2
click at [882, 498] on li "Work for 1 or multiple clients, on a variety of programs, supporting a variety …" at bounding box center [801, 503] width 897 height 20
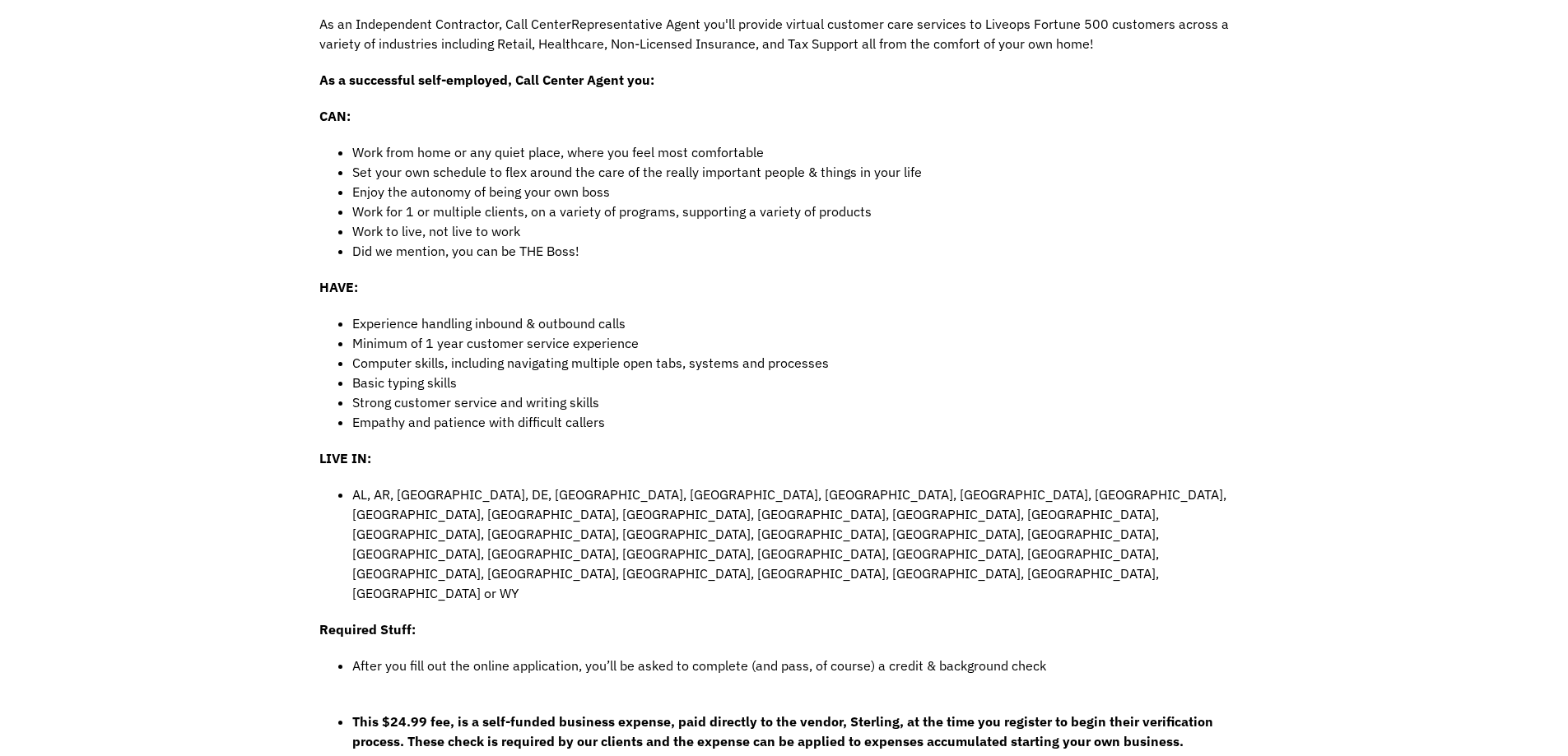
scroll to position [576, 0]
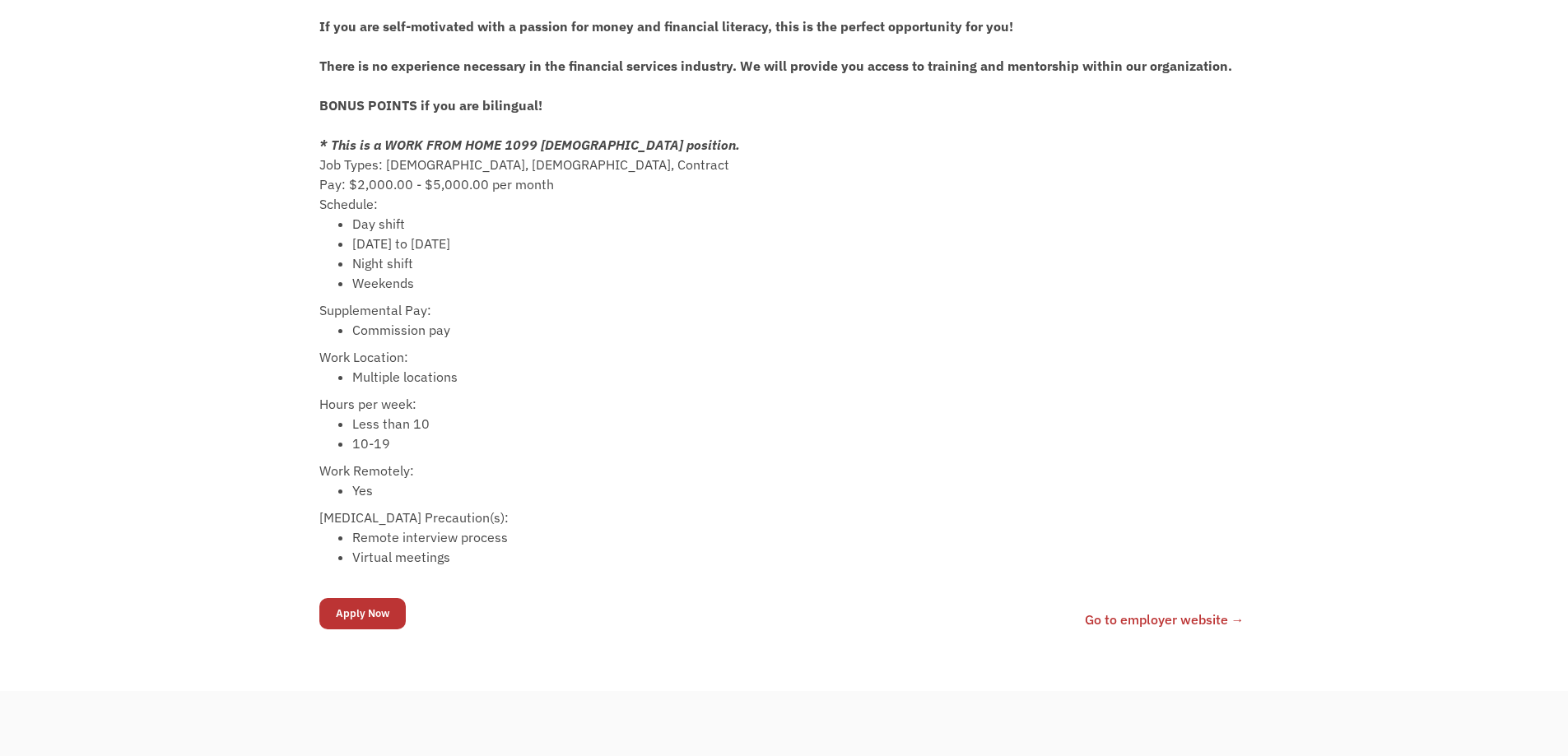
scroll to position [494, 0]
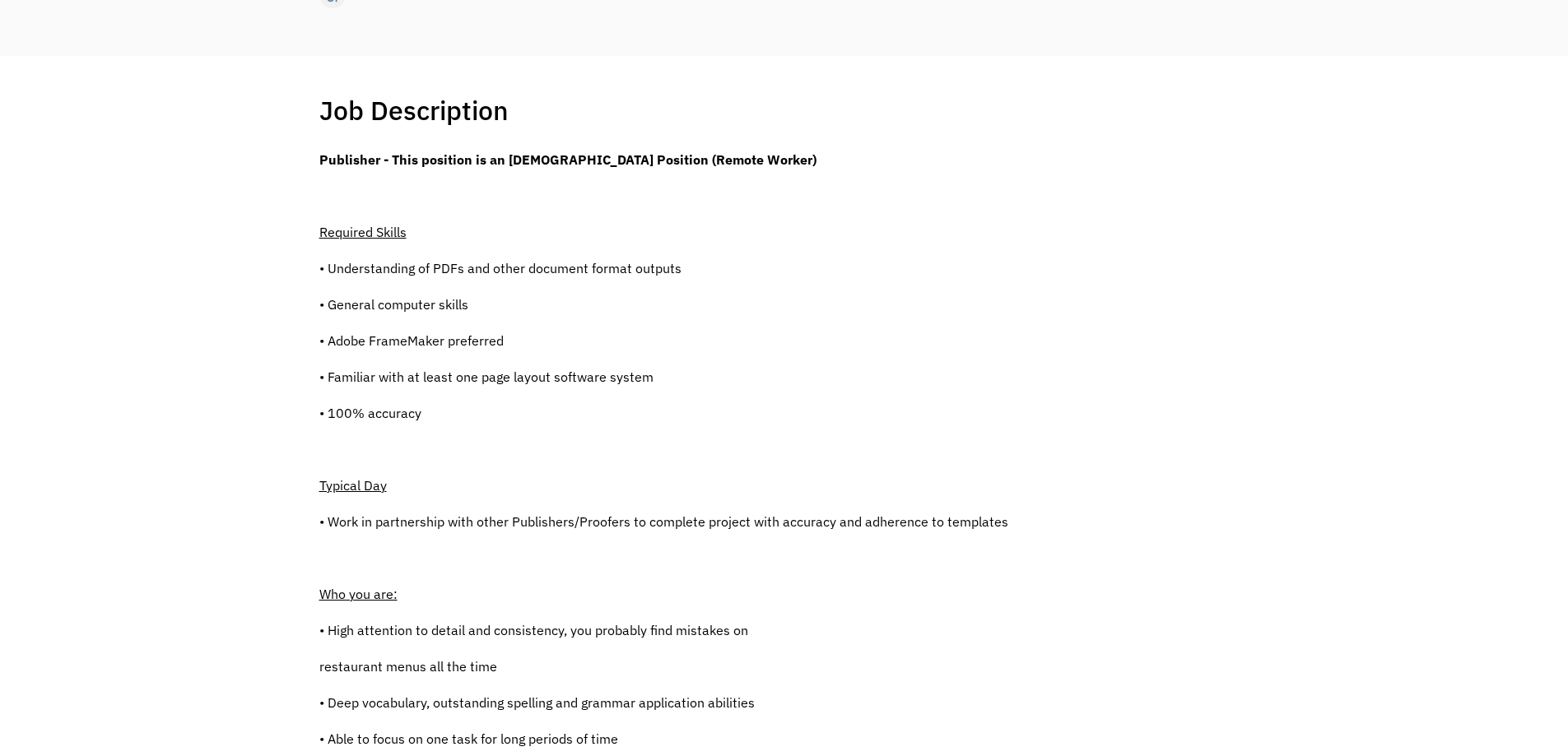
scroll to position [329, 0]
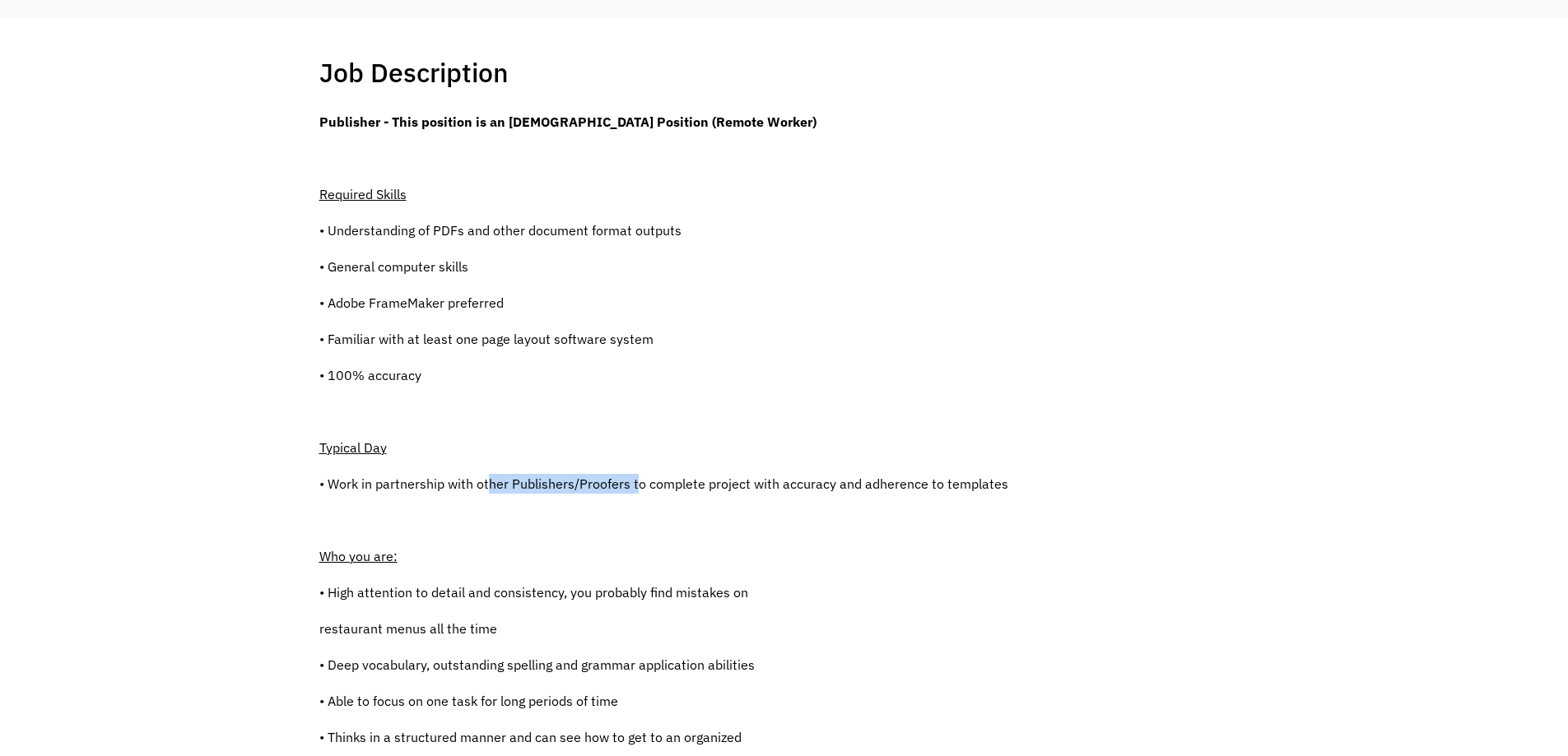
drag, startPoint x: 490, startPoint y: 487, endPoint x: 637, endPoint y: 484, distance: 147.0
click at [637, 484] on p "• Work in partnership with other Publishers/Proofers to complete project with a…" at bounding box center [664, 483] width 689 height 20
click at [245, 488] on div "Job Description Filter using keywords Search Publisher - This position is an [D…" at bounding box center [784, 736] width 1568 height 1436
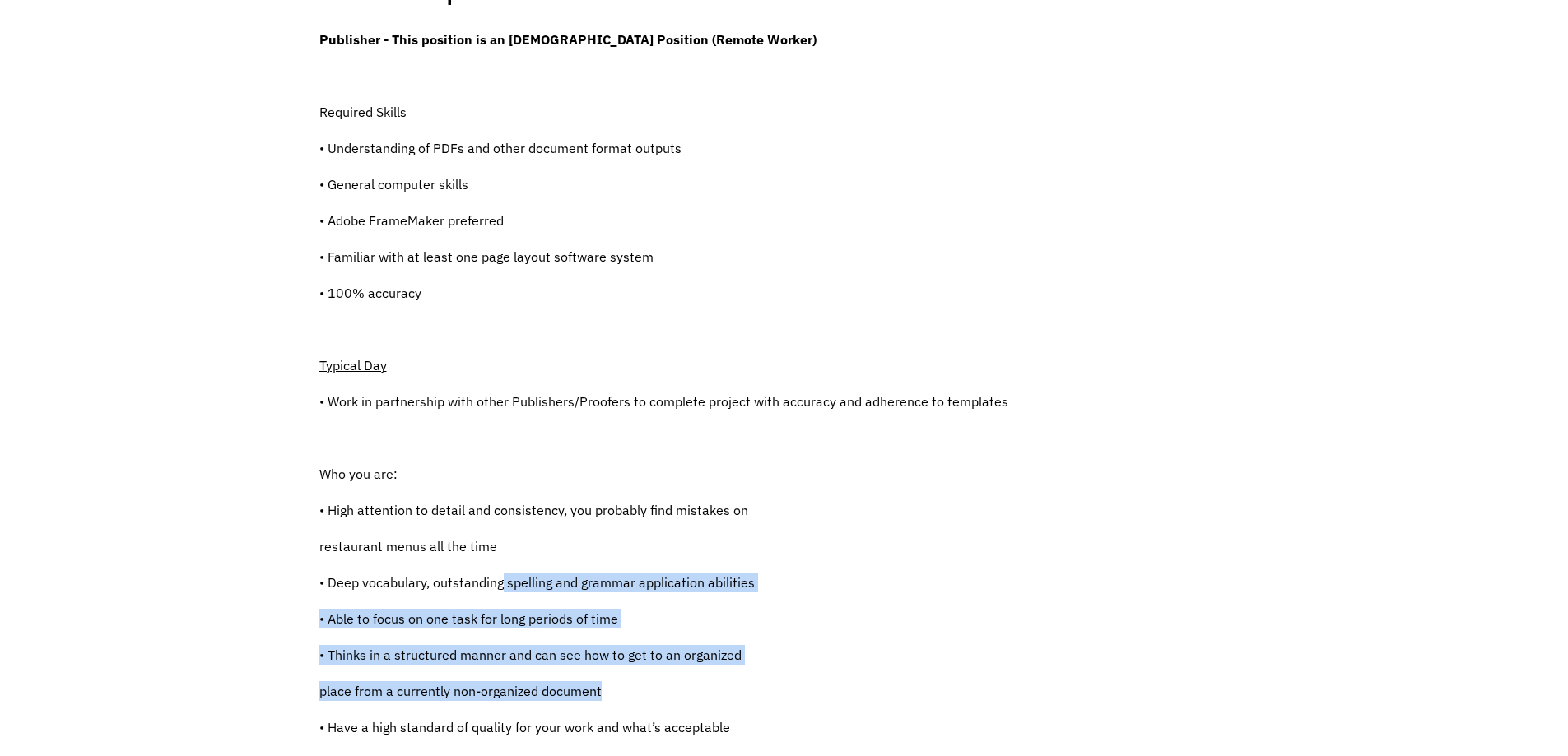
drag, startPoint x: 504, startPoint y: 591, endPoint x: 720, endPoint y: 684, distance: 235.2
click at [720, 684] on div "Publisher - This position is an [DEMOGRAPHIC_DATA] Position (Remote Worker) Req…" at bounding box center [664, 645] width 689 height 1231
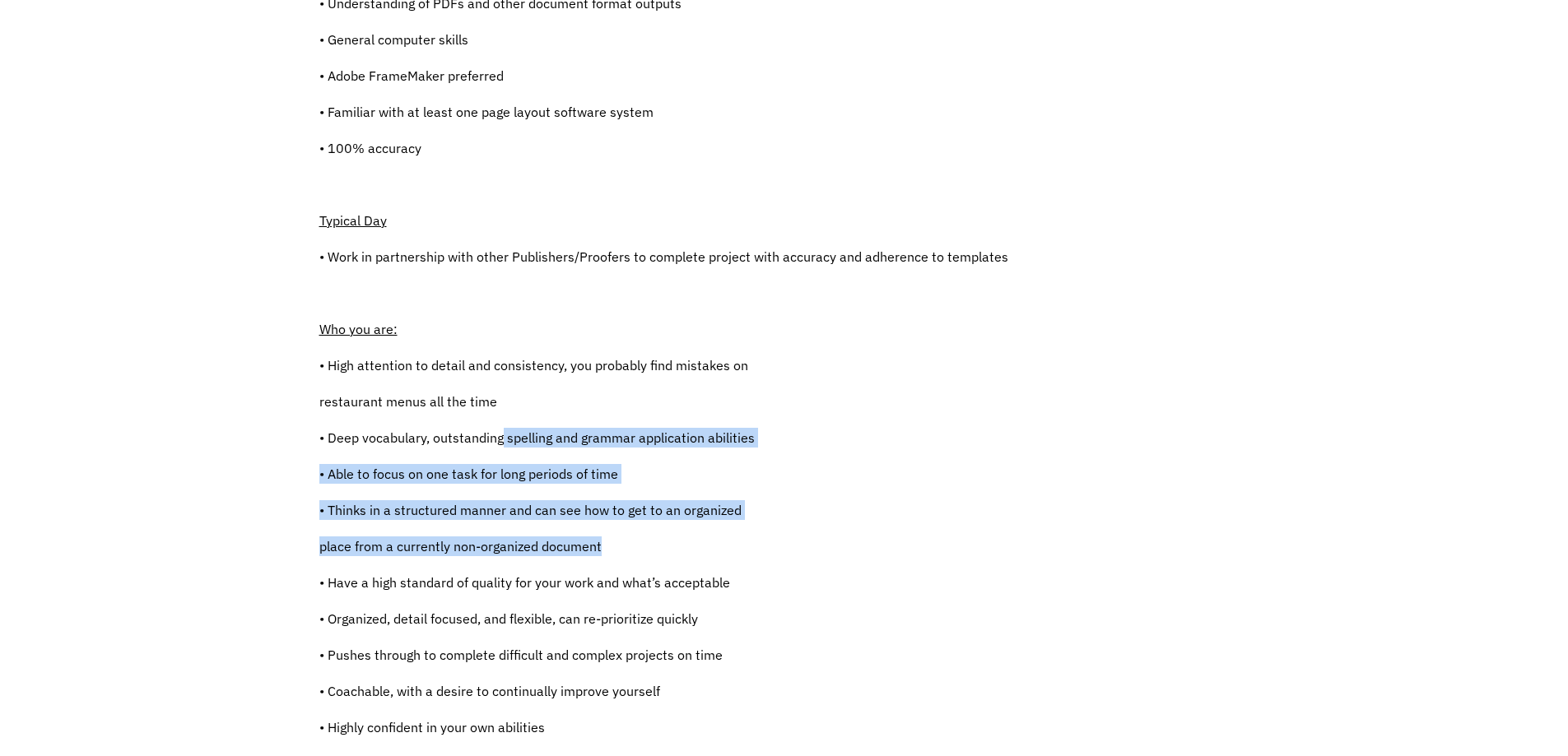
scroll to position [576, 0]
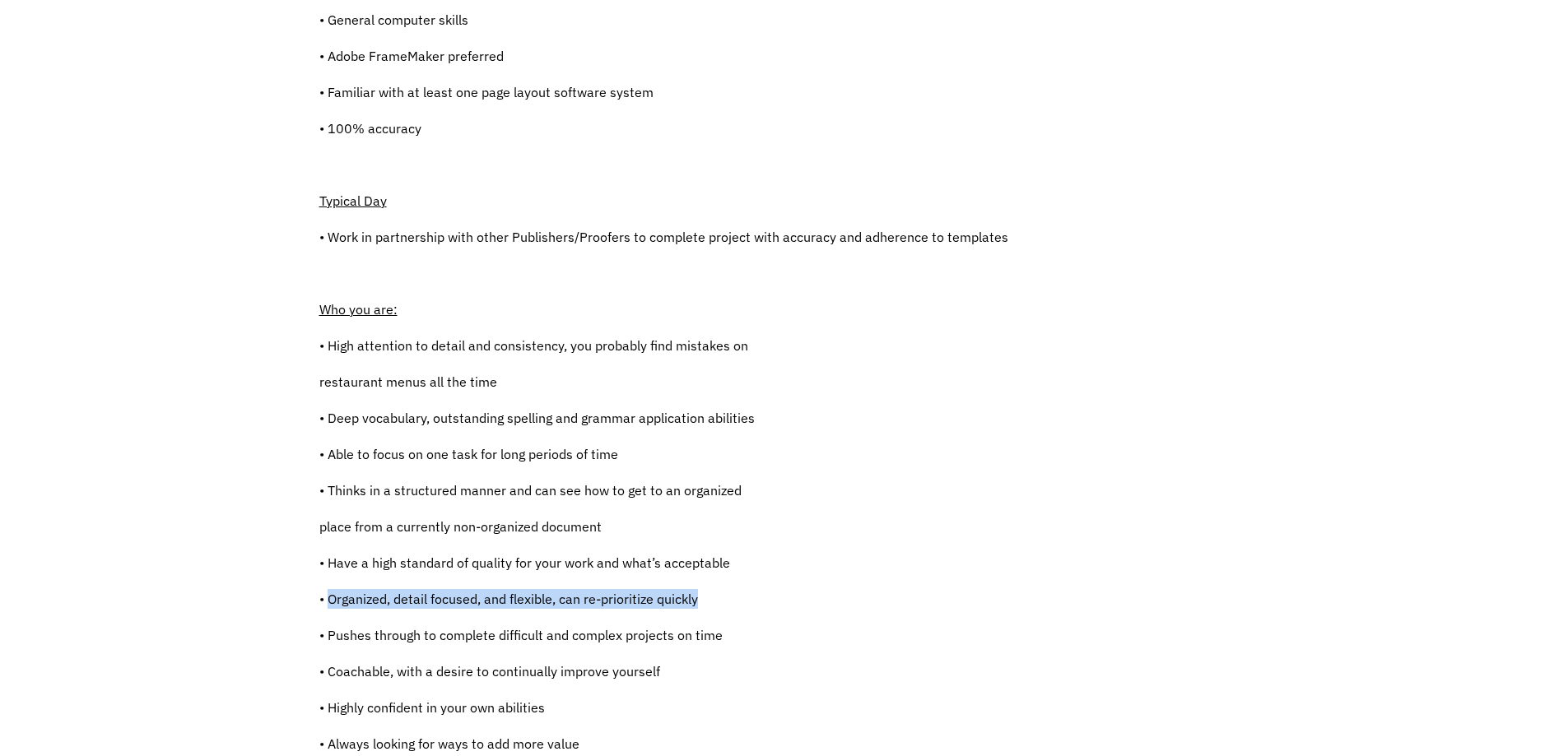
drag, startPoint x: 329, startPoint y: 589, endPoint x: 745, endPoint y: 579, distance: 416.1
click at [745, 579] on div "Publisher - This position is an [DEMOGRAPHIC_DATA] Position (Remote Worker) Req…" at bounding box center [664, 480] width 689 height 1231
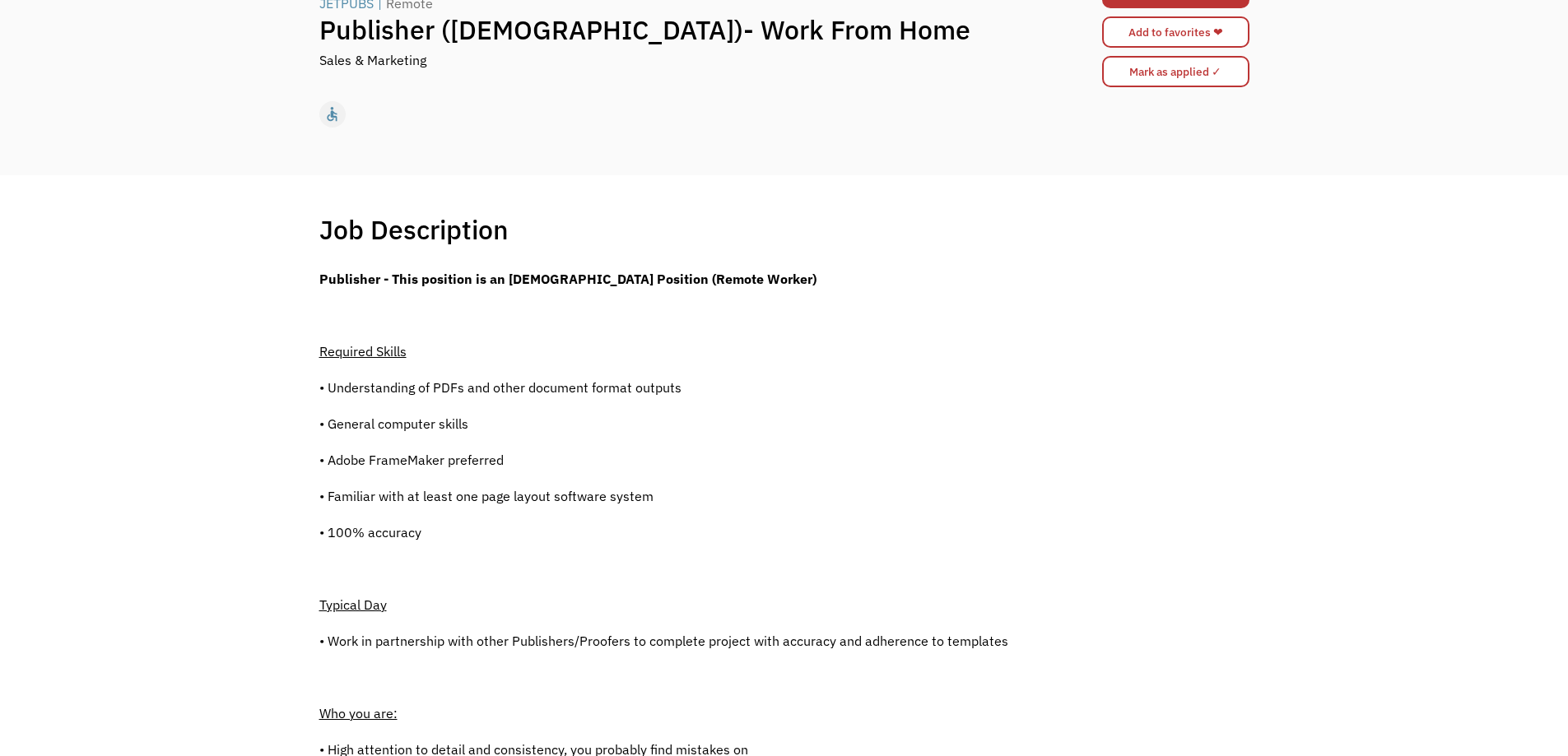
scroll to position [0, 0]
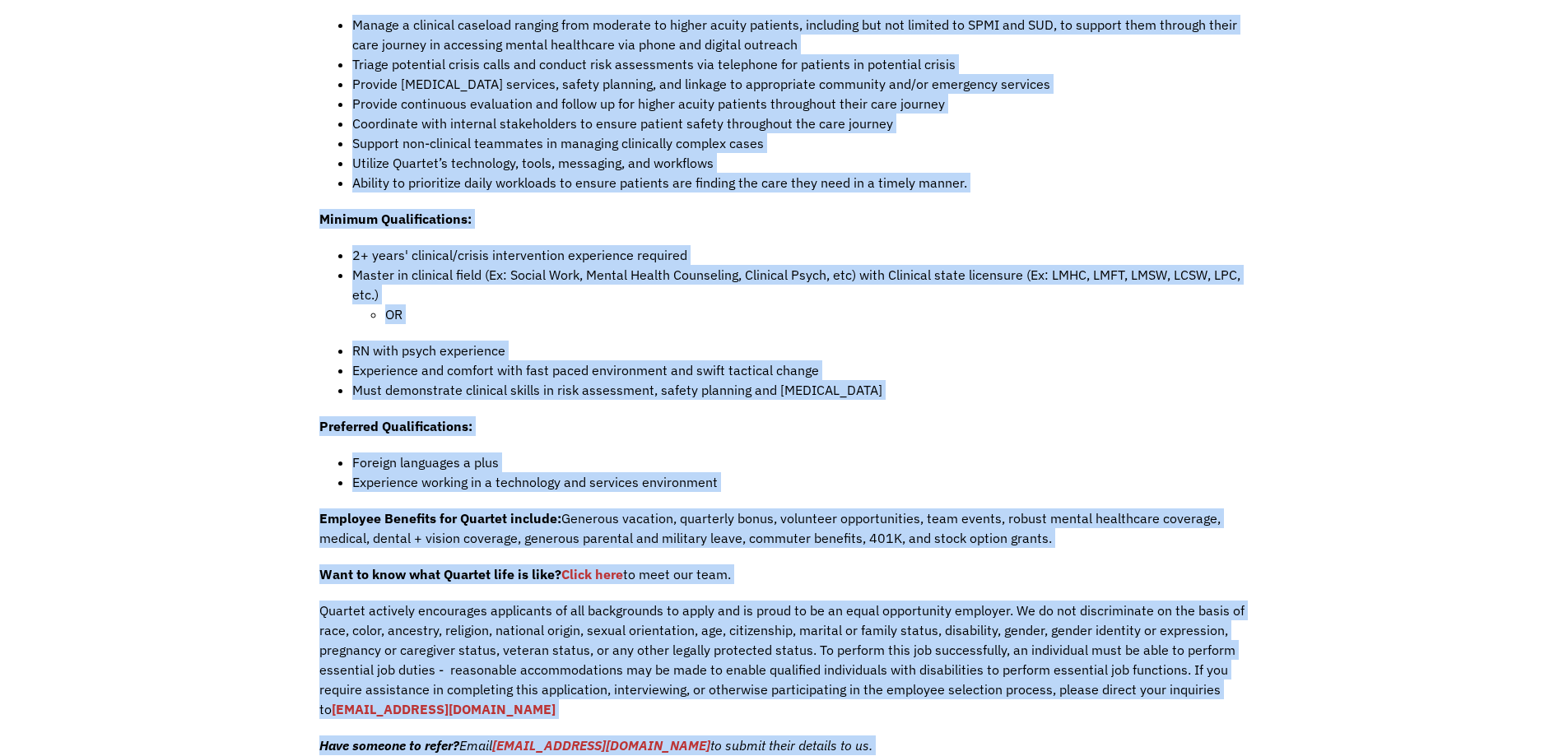
scroll to position [1234, 0]
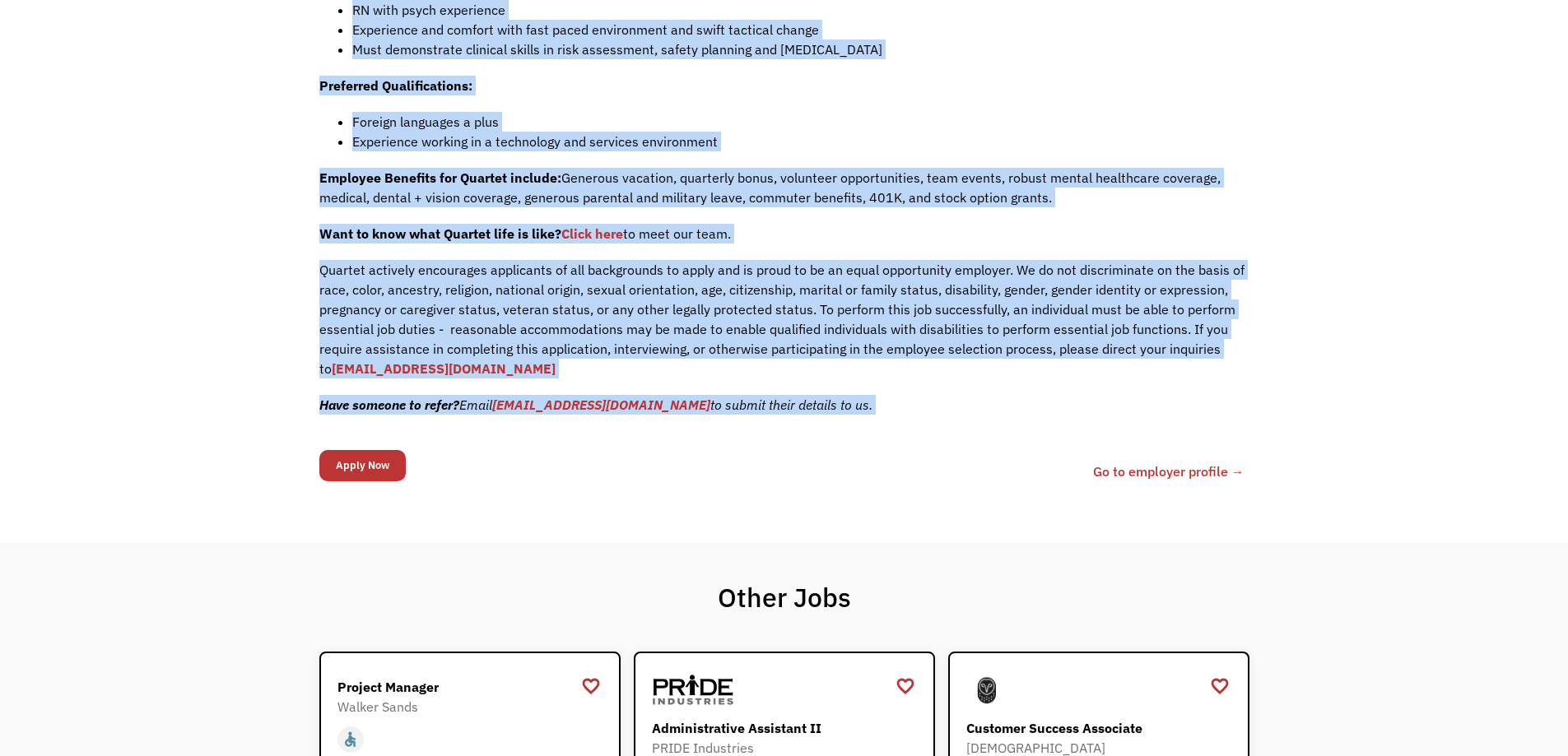
drag, startPoint x: 324, startPoint y: 160, endPoint x: 965, endPoint y: 412, distance: 688.8
copy div "Job Description Filter using keywords Company Description: Quartet is a leading…"
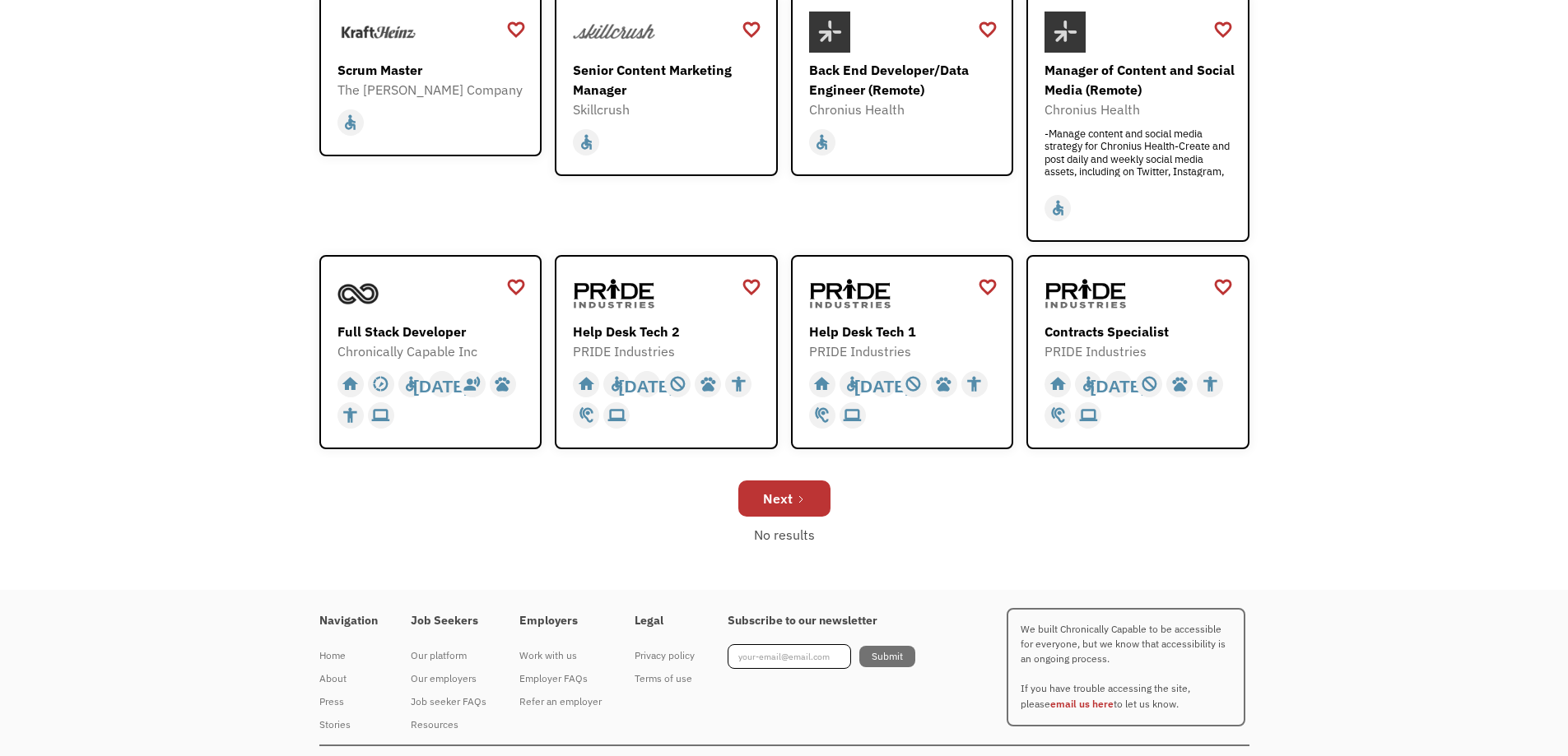
scroll to position [452, 0]
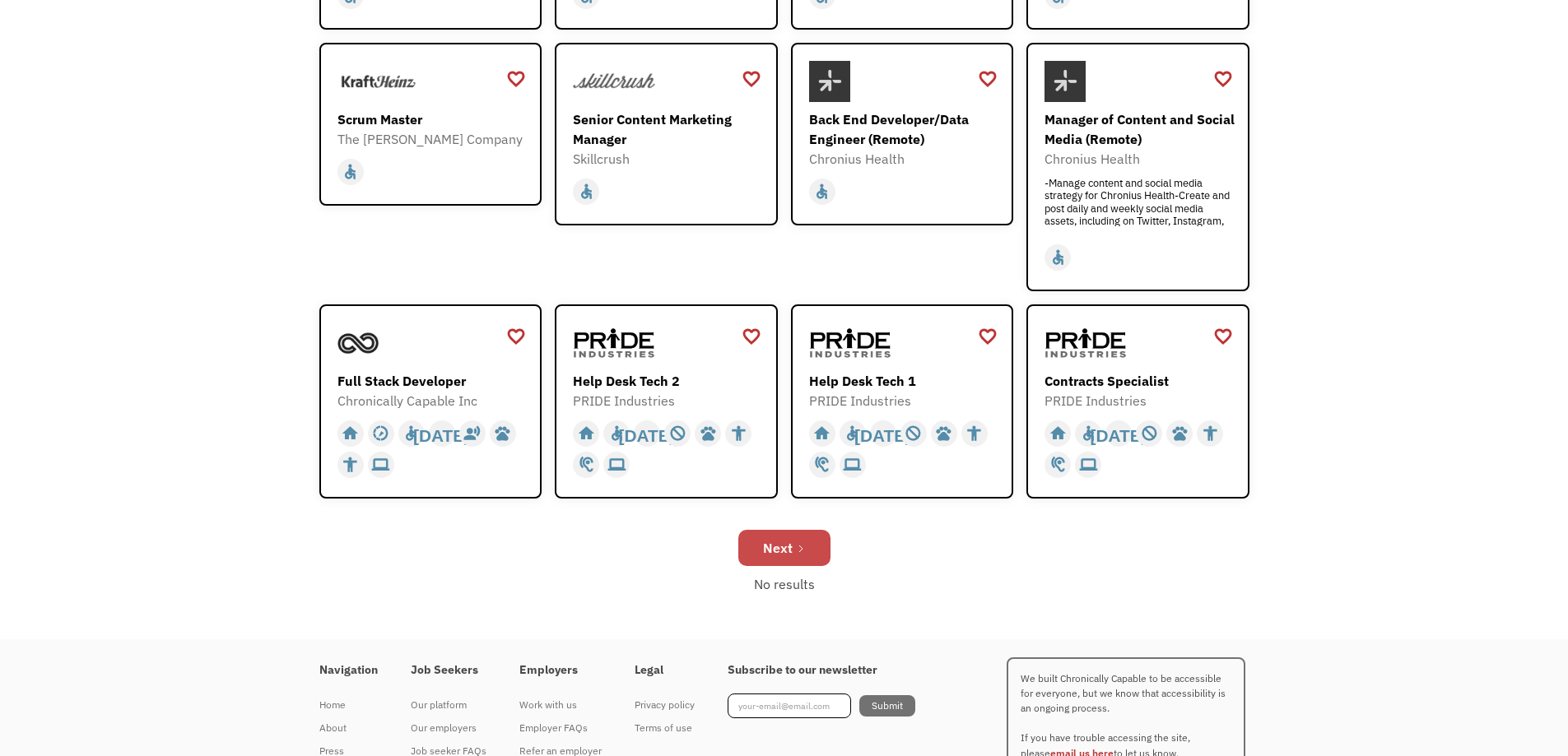
click at [777, 544] on div "Next" at bounding box center [778, 548] width 30 height 20
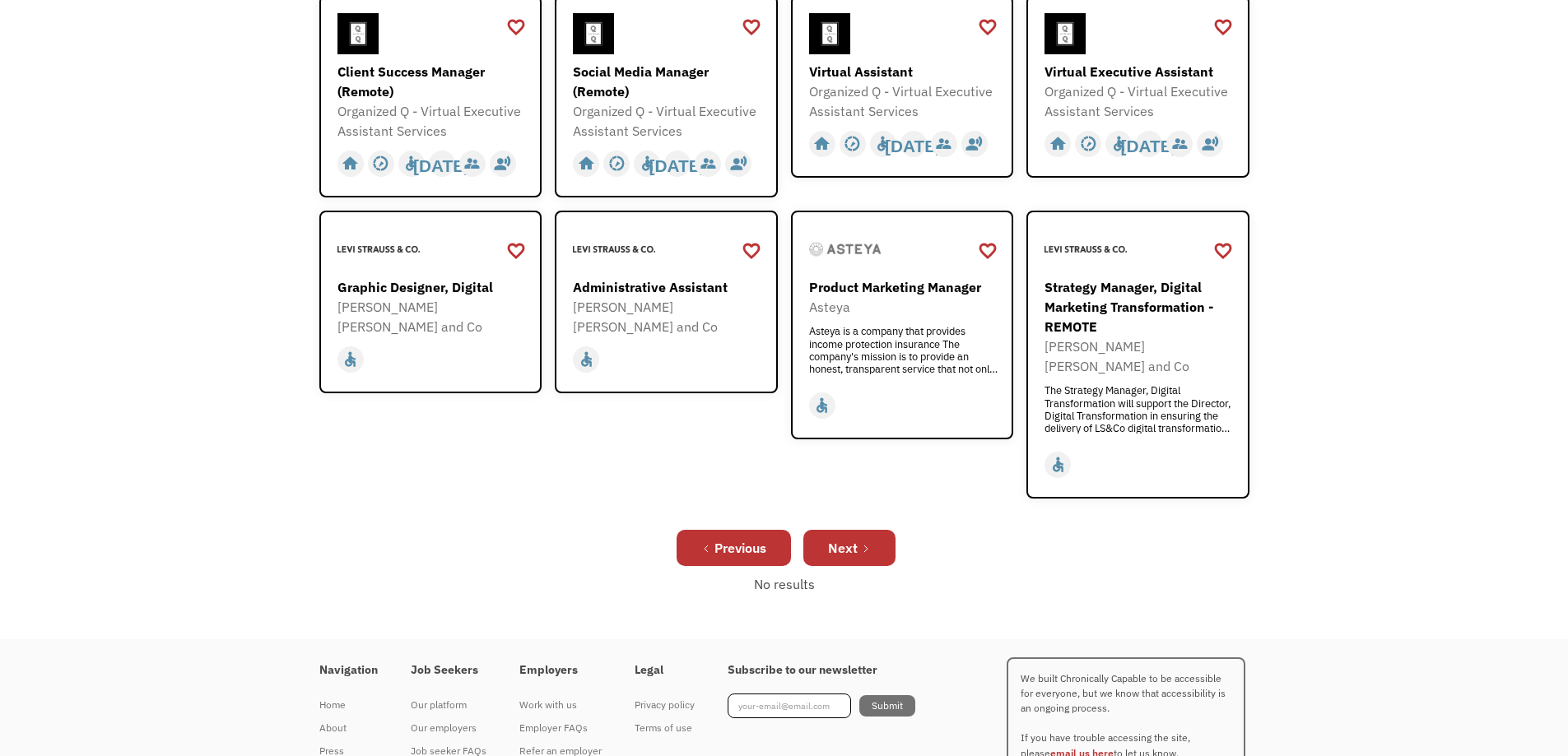
scroll to position [576, 0]
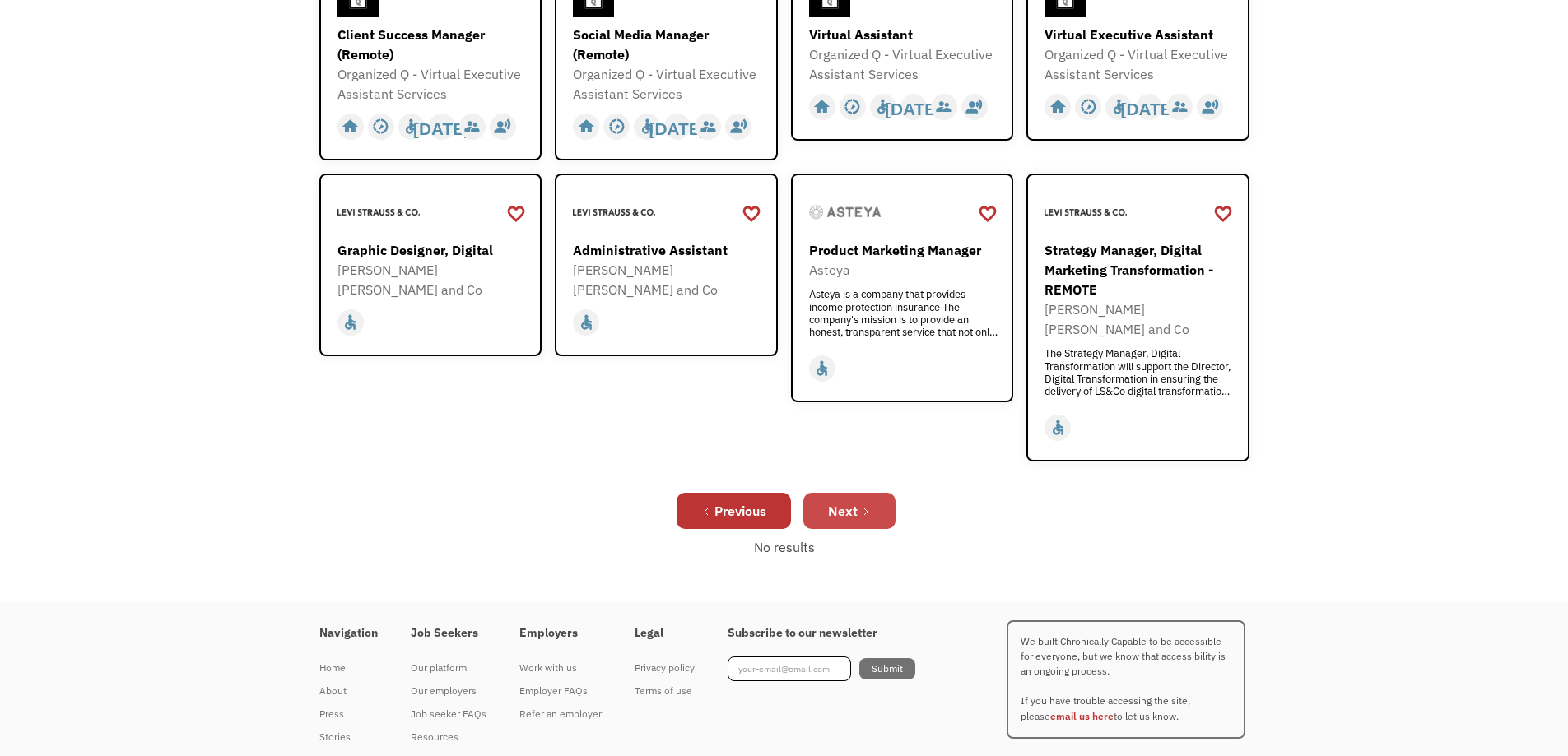
click at [856, 501] on div "Next" at bounding box center [843, 511] width 30 height 20
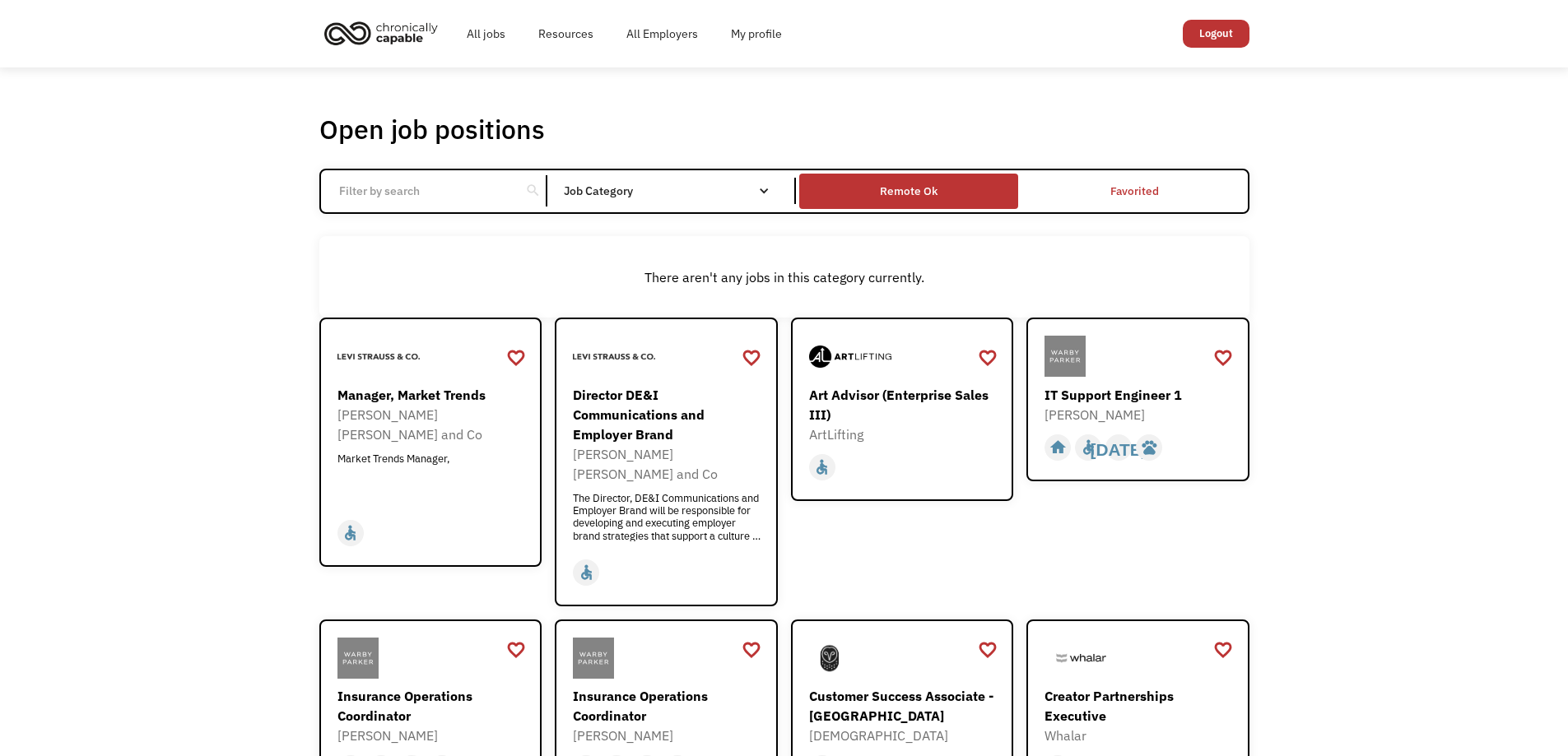
click at [917, 193] on div "Remote Ok" at bounding box center [909, 190] width 58 height 20
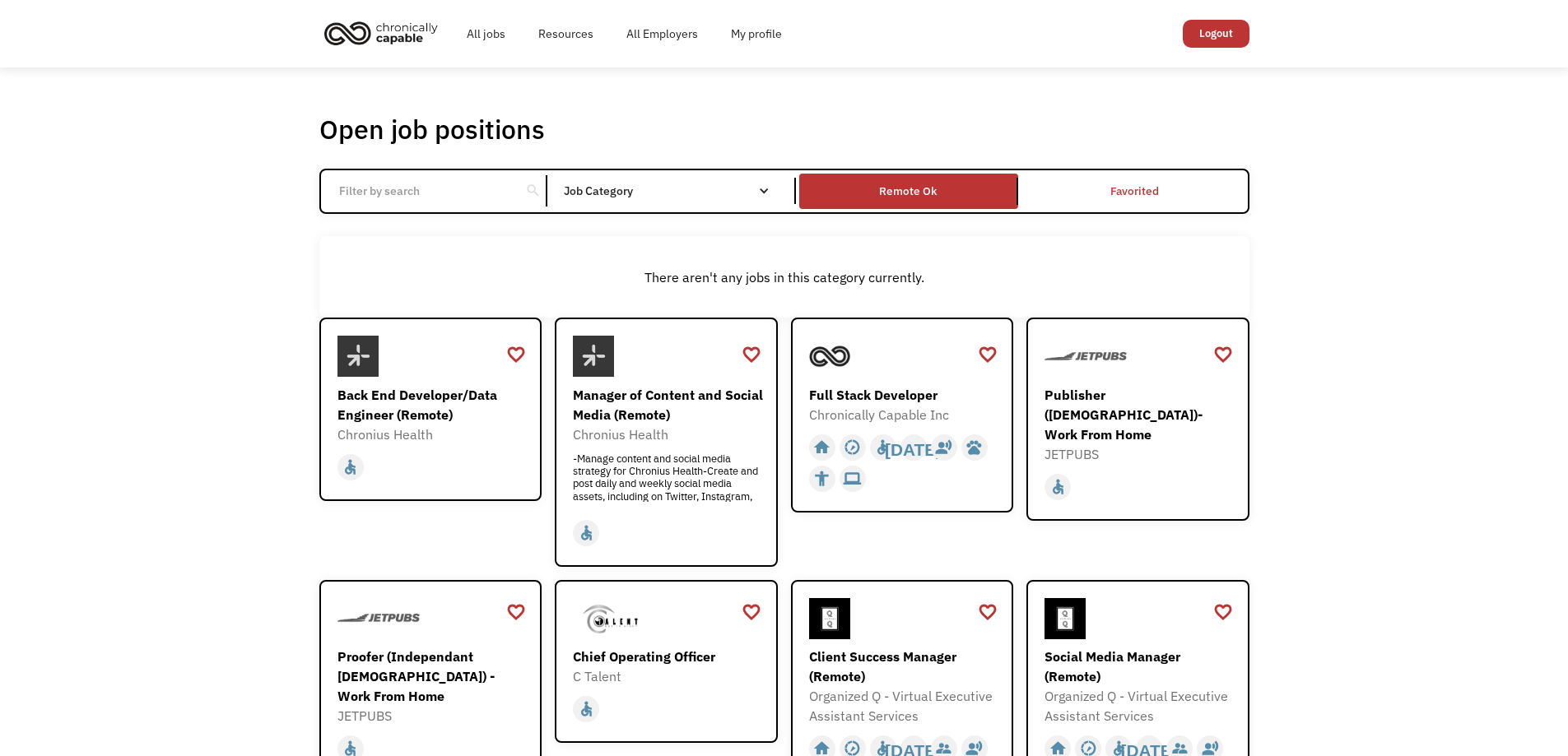
click at [414, 197] on input "Email Form" at bounding box center [421, 190] width 184 height 31
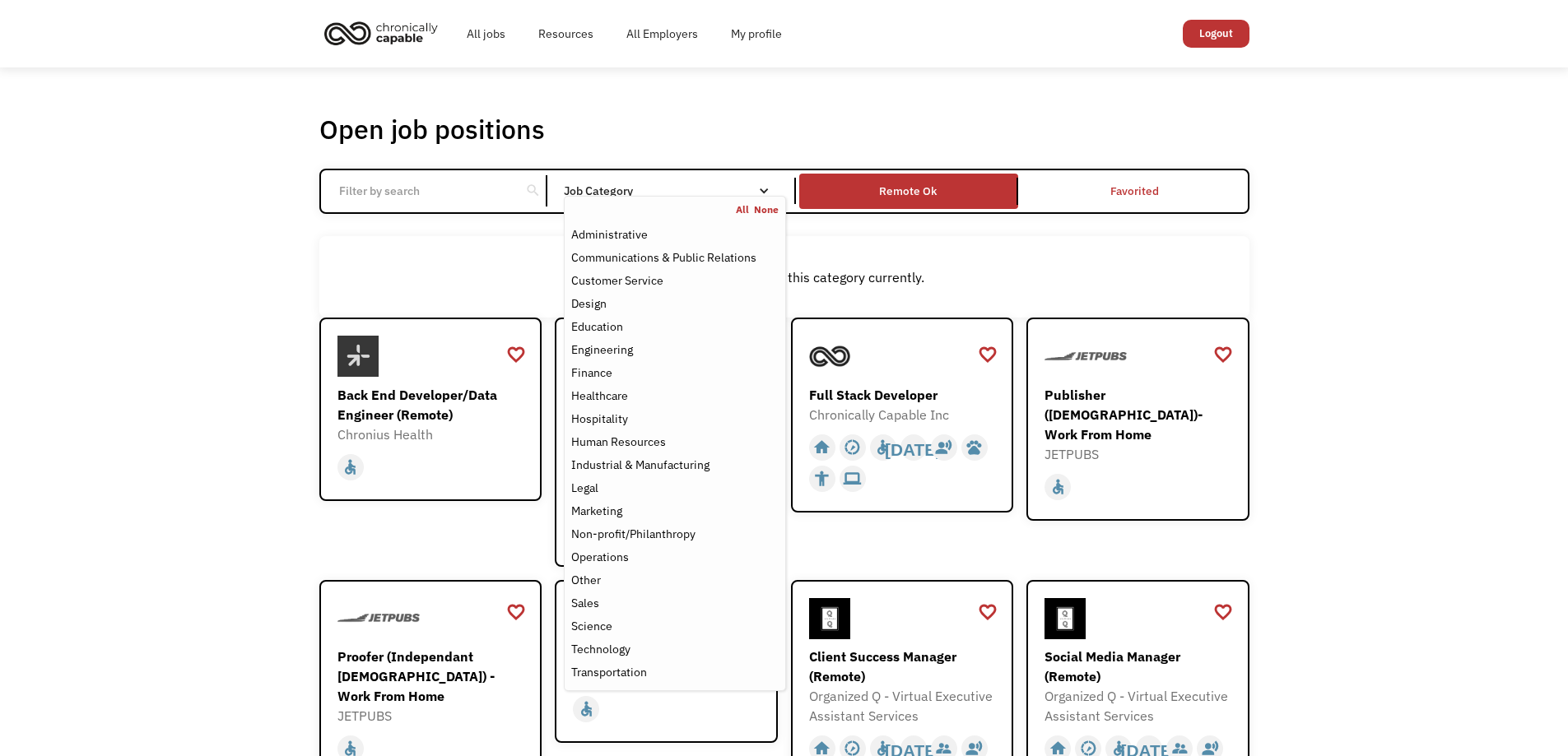
click at [701, 183] on div "Job Category" at bounding box center [675, 190] width 222 height 26
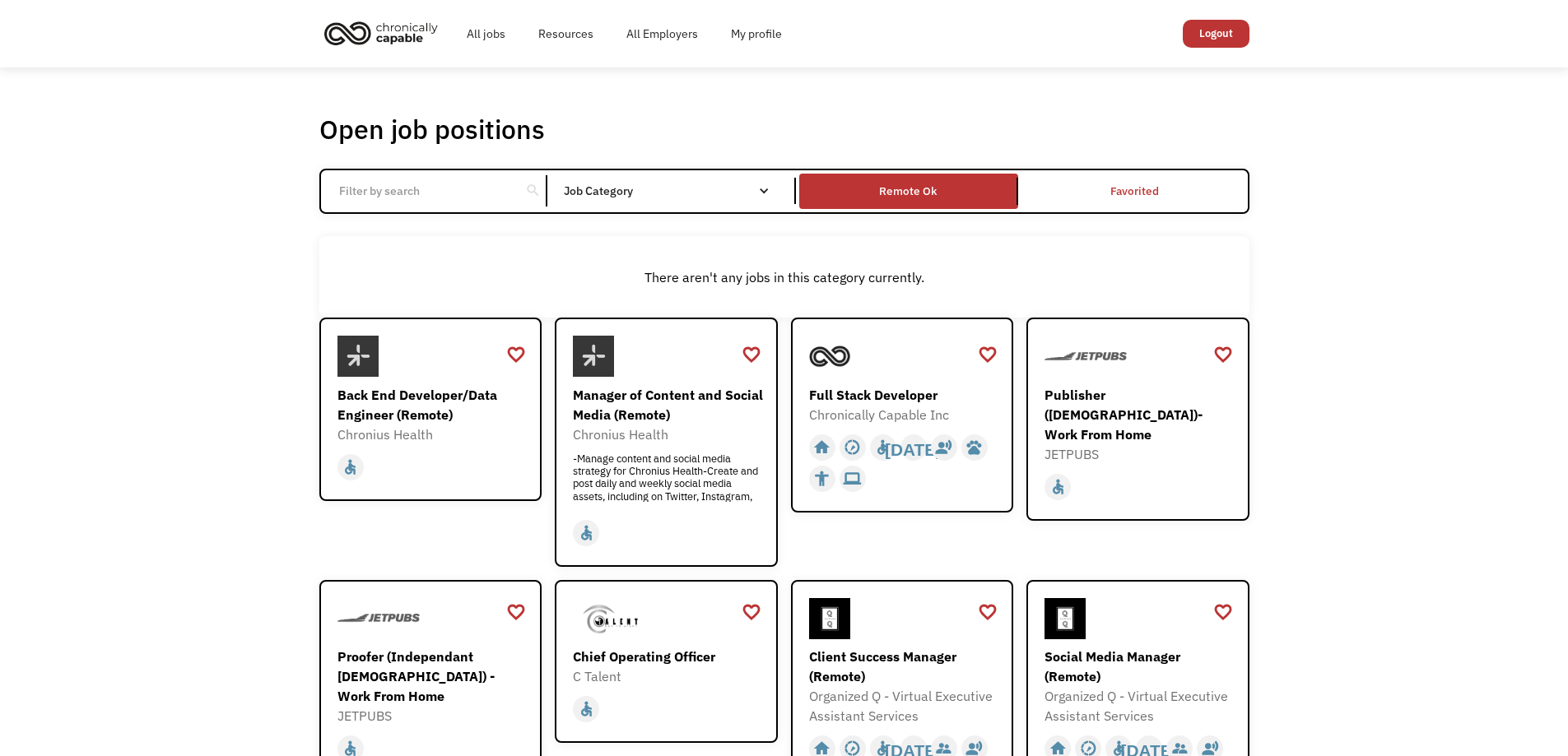
click at [701, 183] on div "Job Category" at bounding box center [675, 190] width 222 height 26
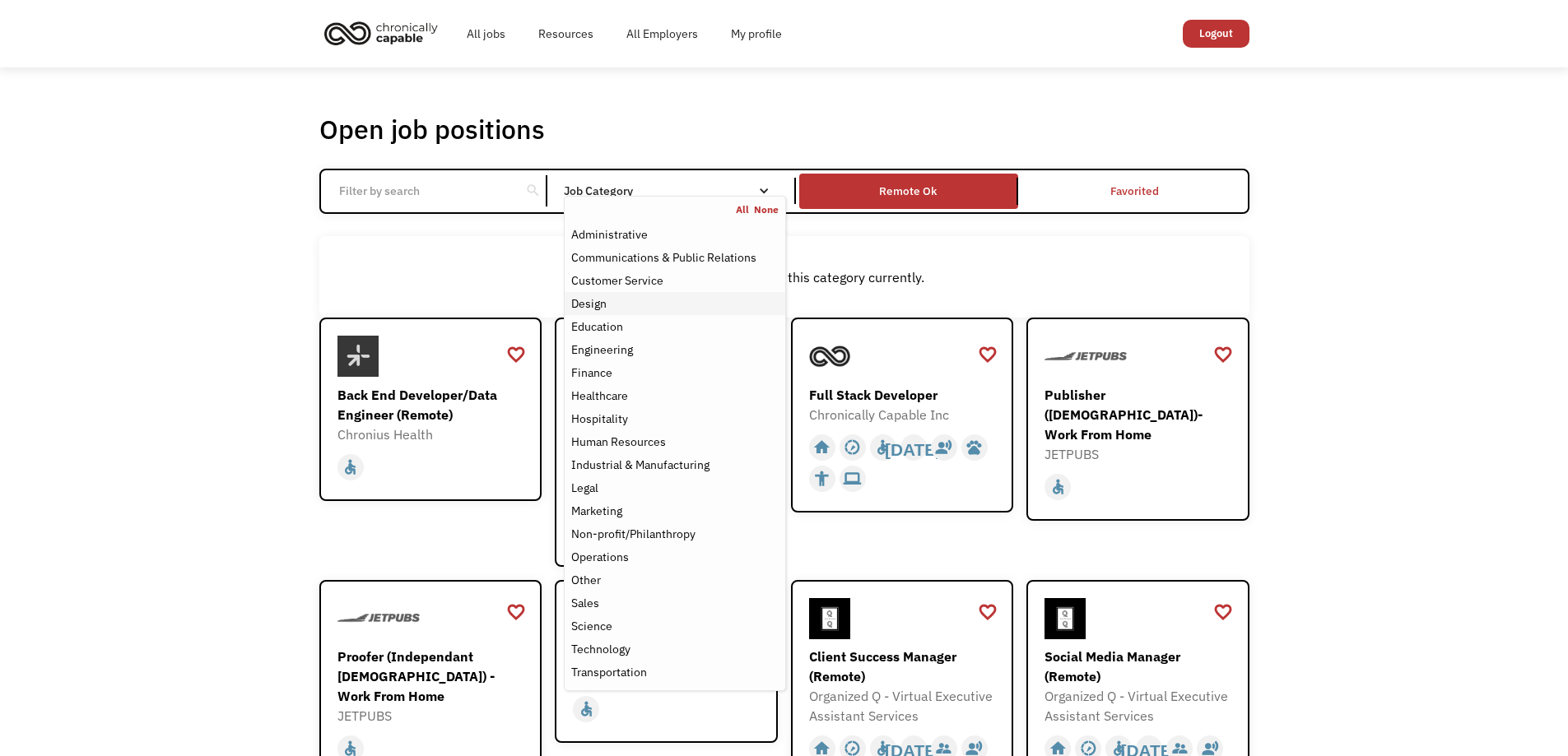
click at [646, 302] on div "Design" at bounding box center [674, 303] width 207 height 20
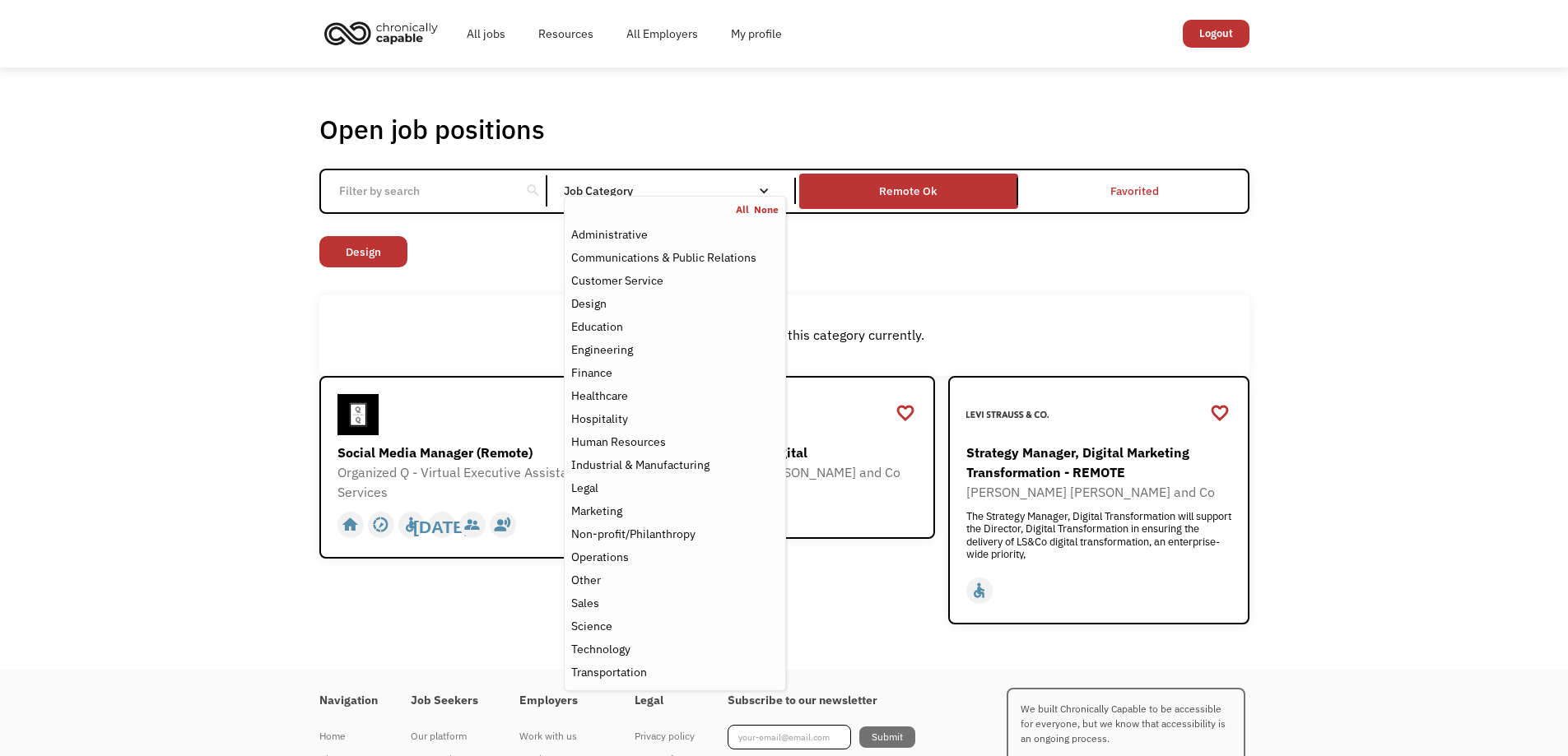
click at [115, 317] on div "Open job positions You have X liked items Search search Filter by category Admi…" at bounding box center [784, 368] width 1568 height 602
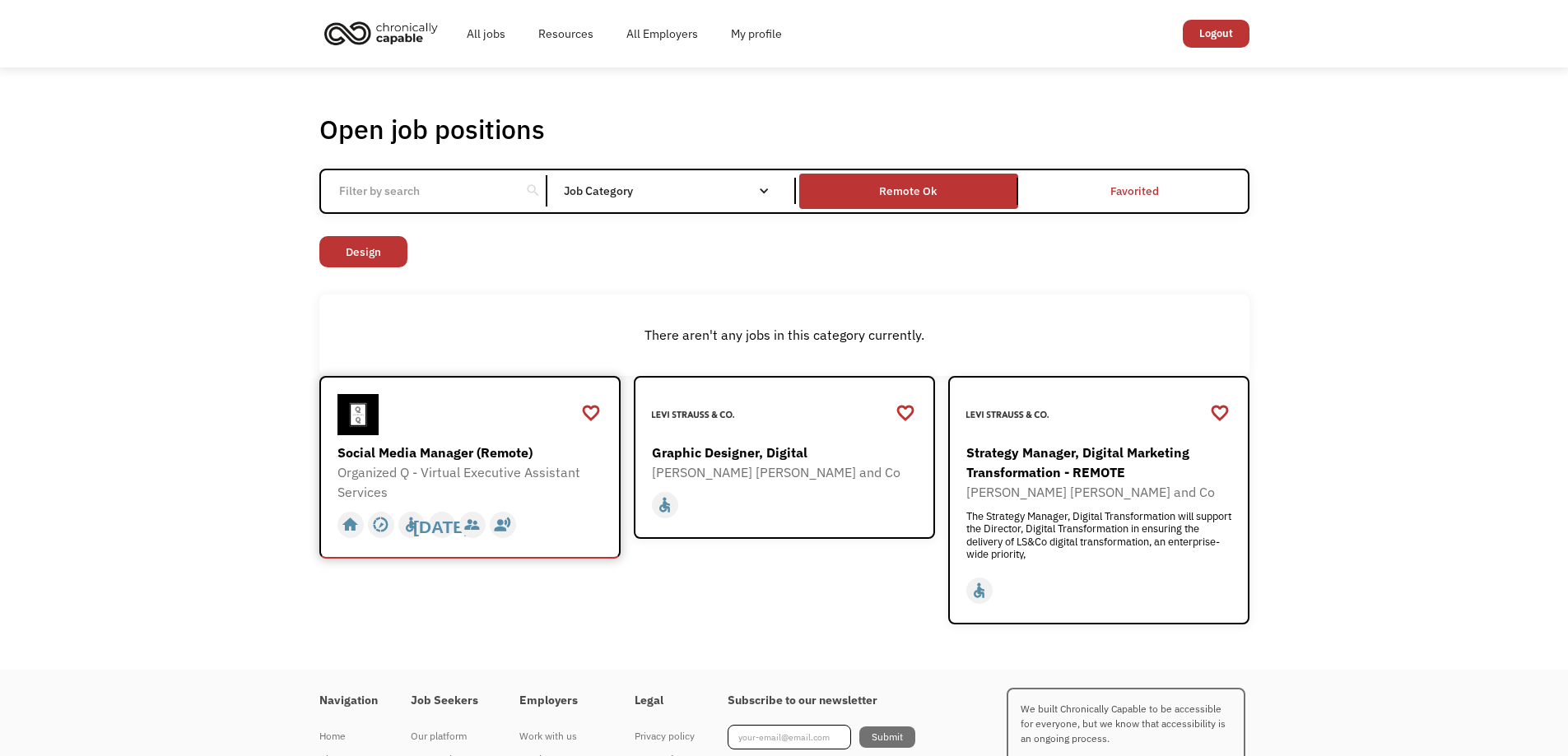
click at [466, 448] on div "Social Media Manager (Remote)" at bounding box center [472, 452] width 269 height 20
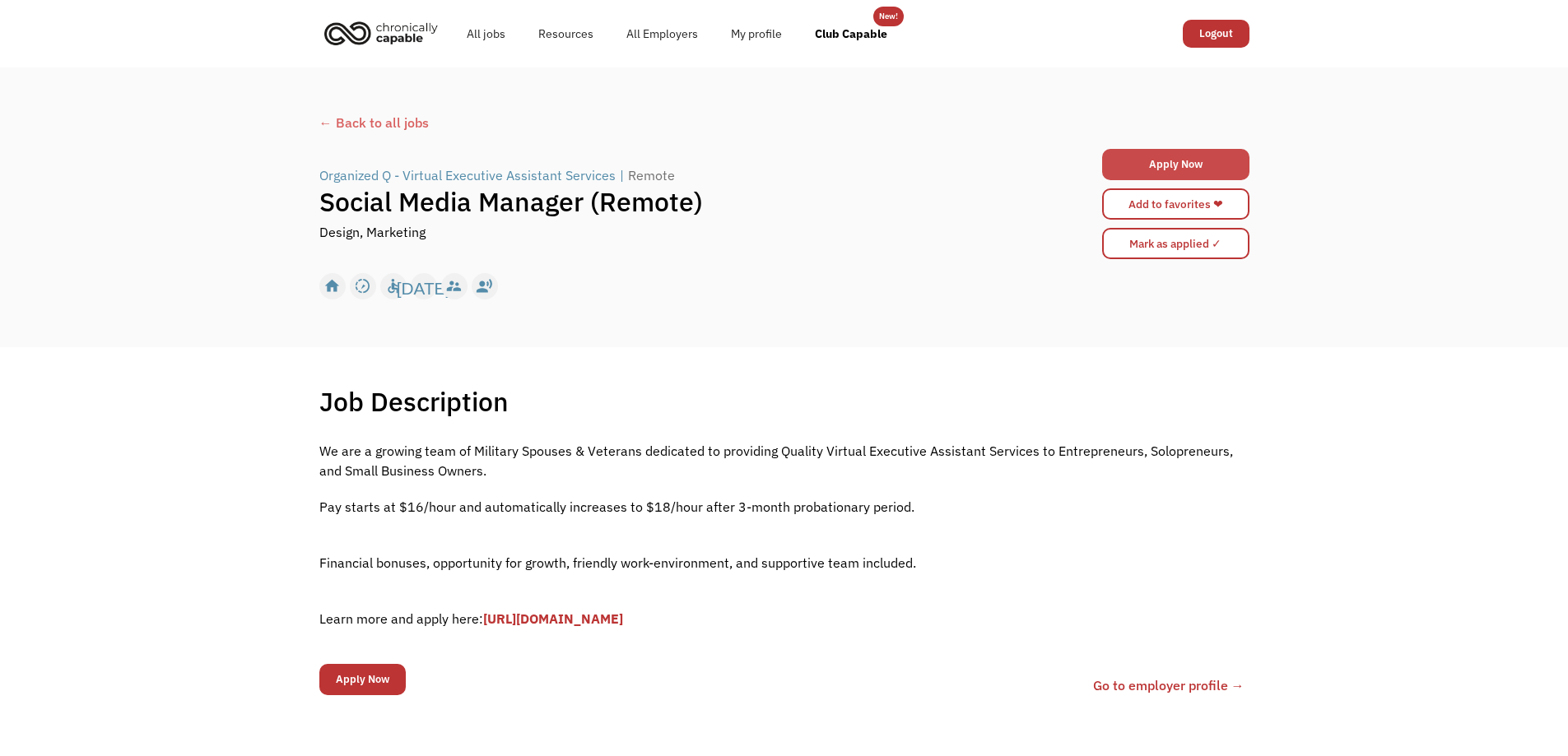
click at [1195, 151] on link "Apply Now" at bounding box center [1175, 164] width 147 height 31
